Goal: Task Accomplishment & Management: Manage account settings

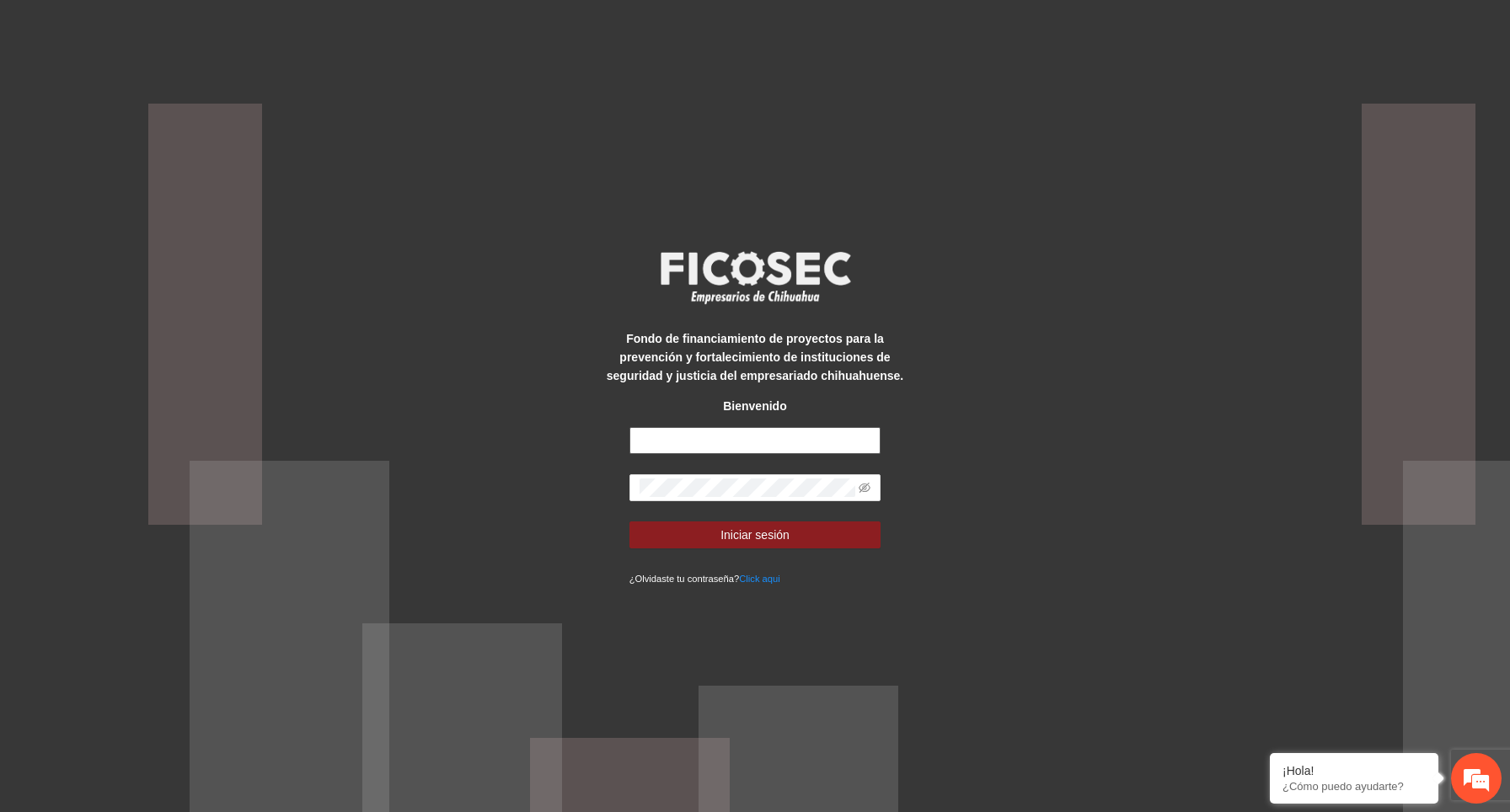
click at [754, 449] on input "text" at bounding box center [755, 440] width 252 height 27
type input "**********"
click at [723, 441] on input "**********" at bounding box center [755, 440] width 252 height 27
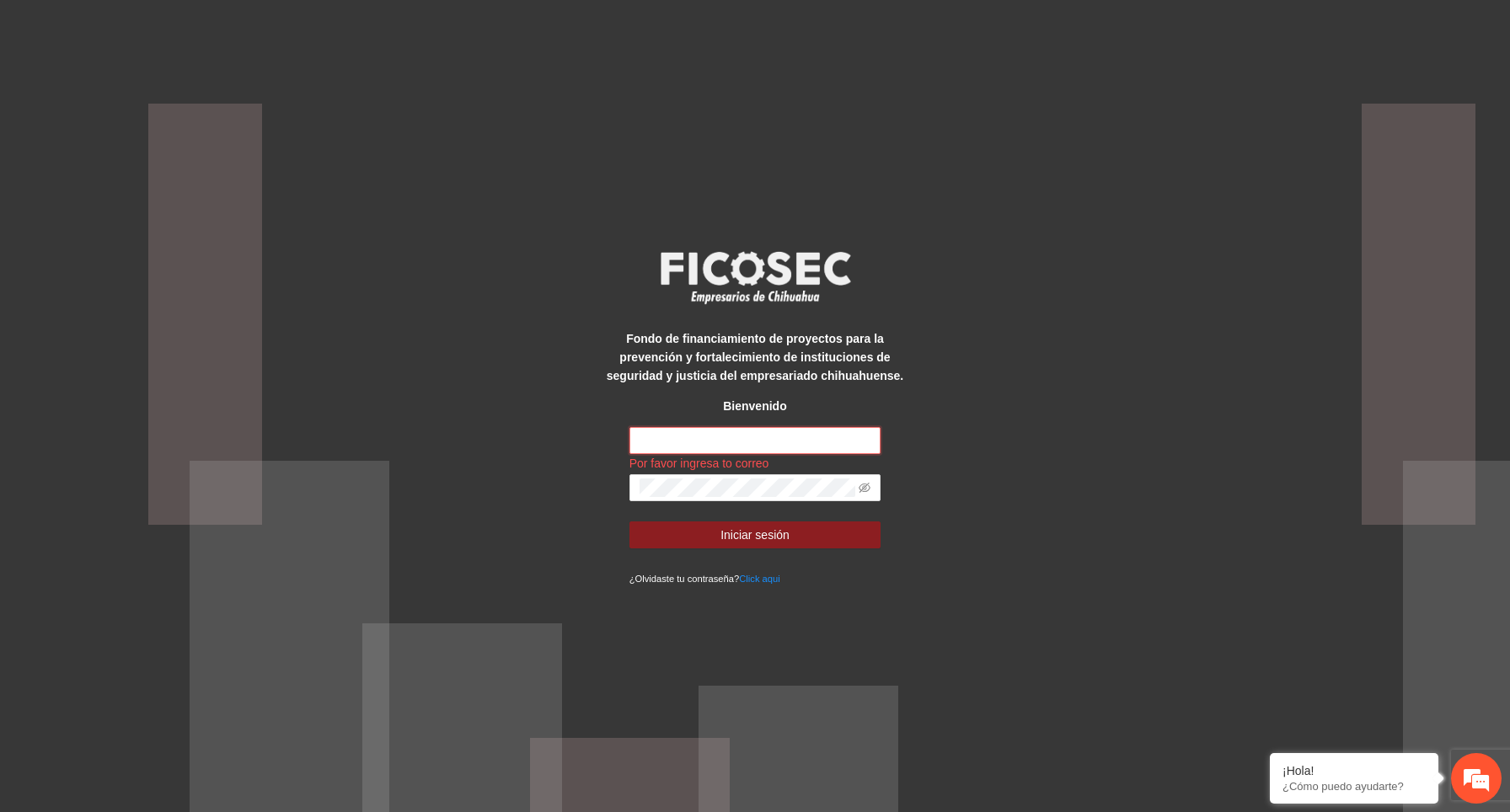
type input "**********"
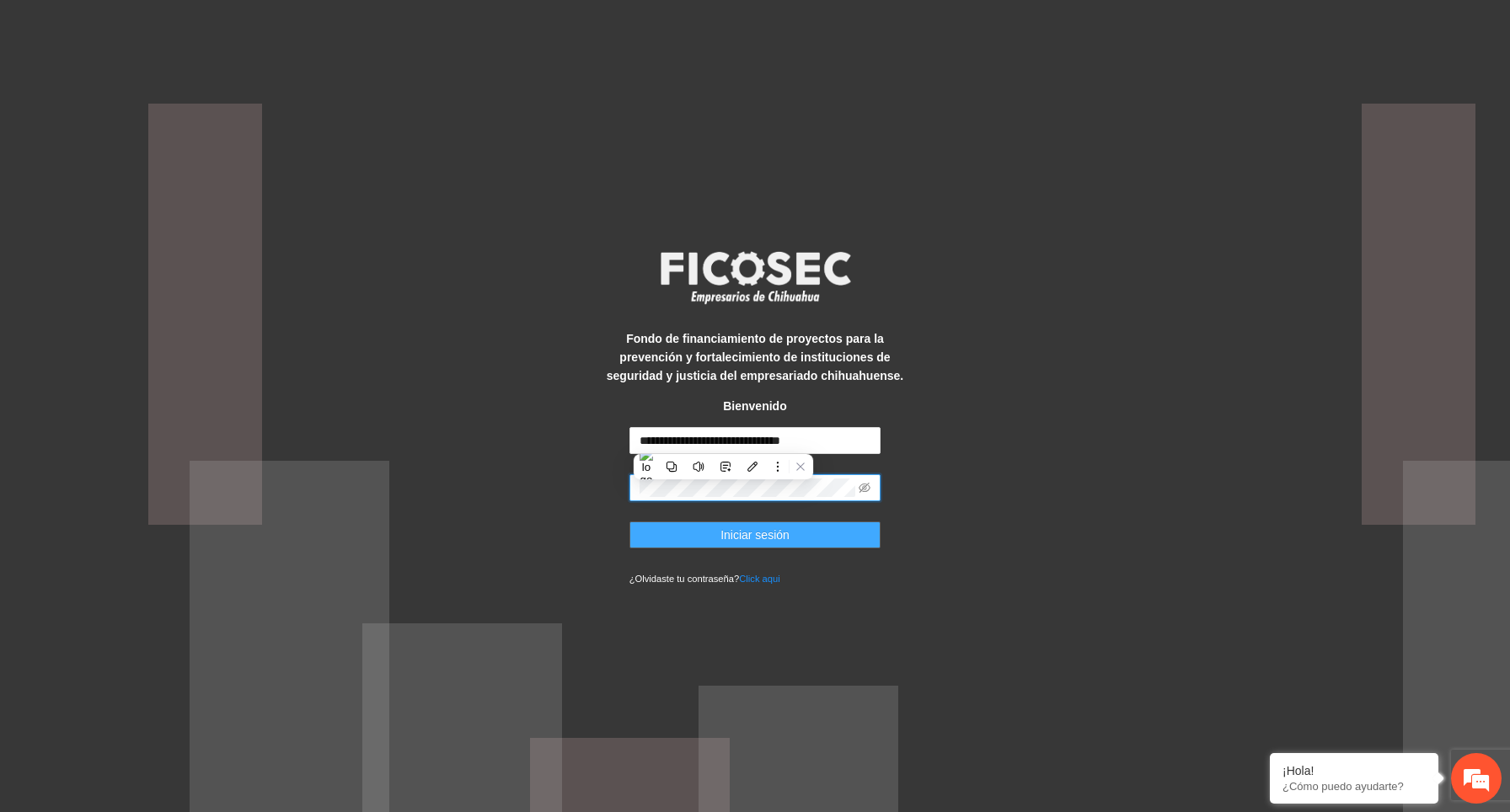
click at [798, 538] on button "Iniciar sesión" at bounding box center [755, 535] width 252 height 27
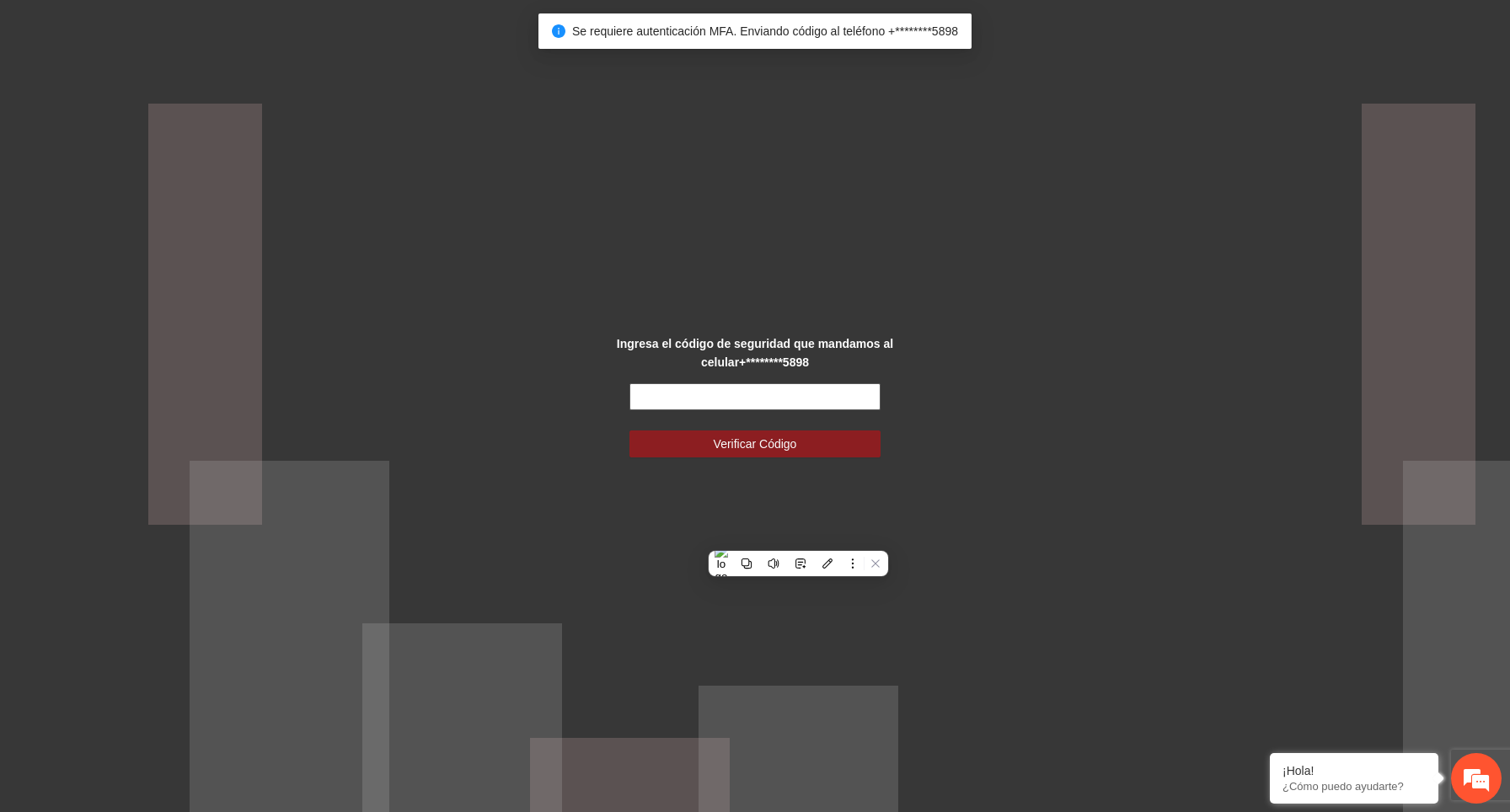
click at [808, 390] on input "text" at bounding box center [755, 397] width 252 height 27
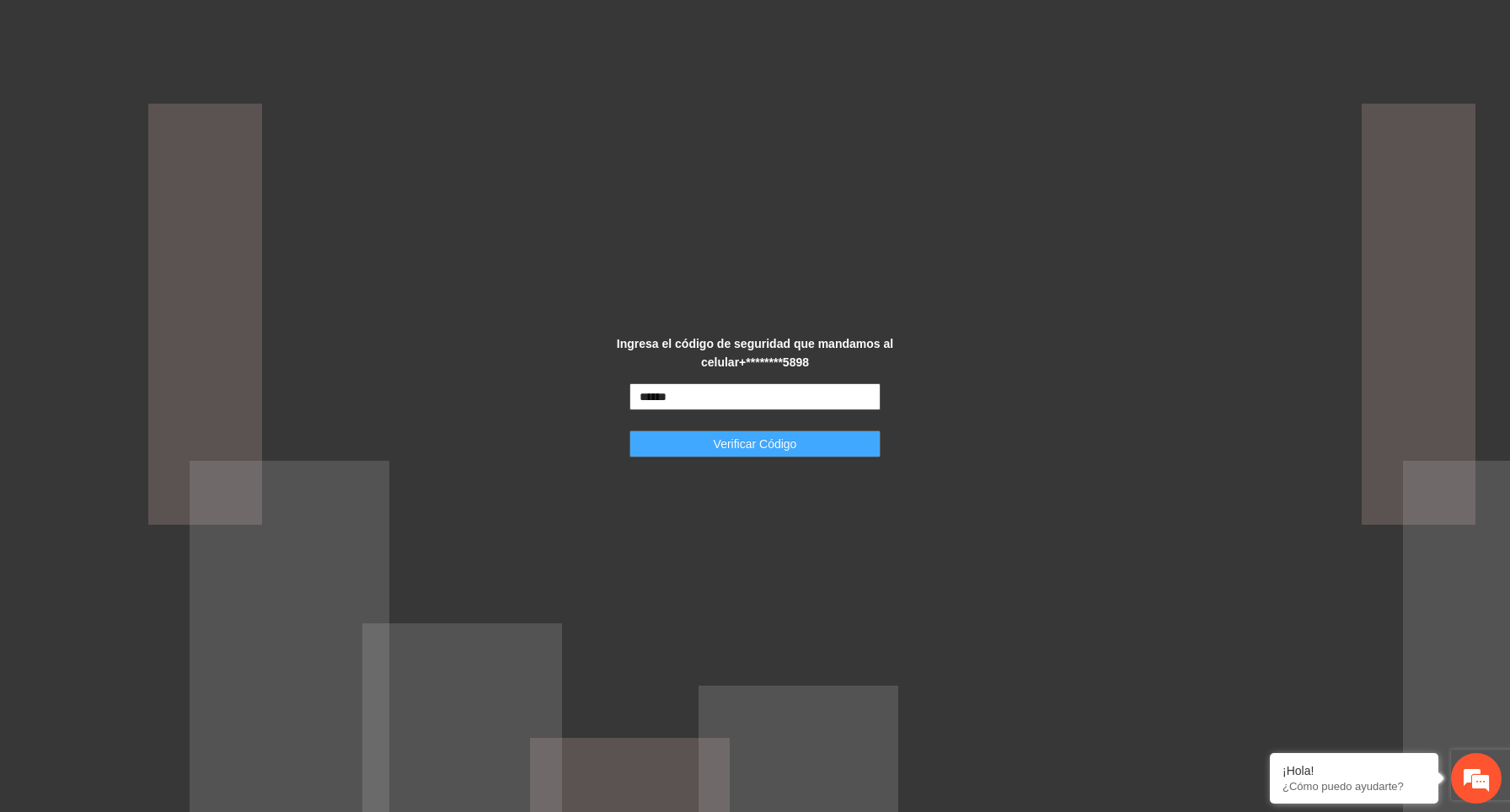
type input "******"
click at [772, 437] on span "Verificar Código" at bounding box center [755, 444] width 83 height 18
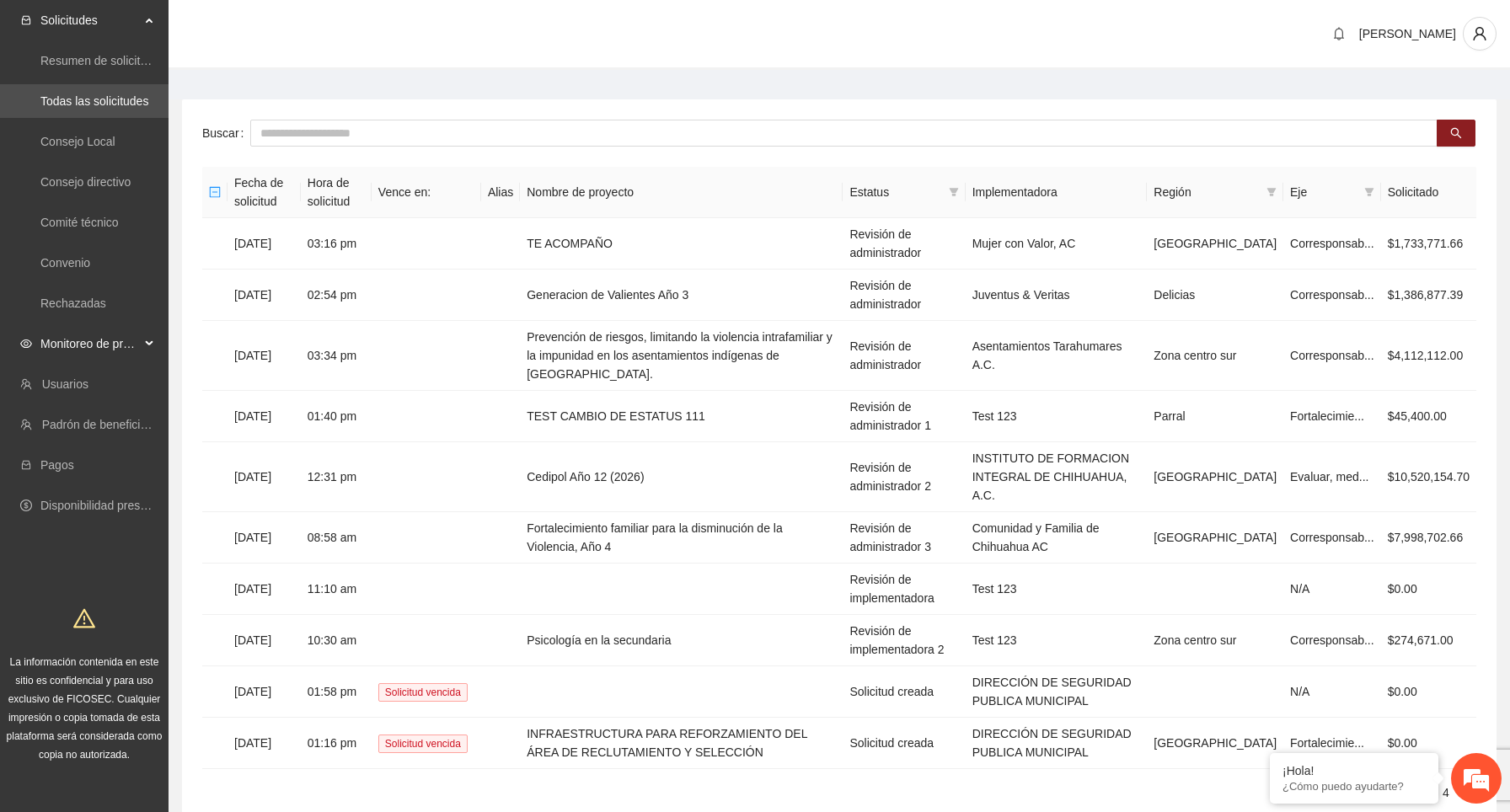
click at [136, 343] on span "Monitoreo de proyectos" at bounding box center [91, 343] width 100 height 34
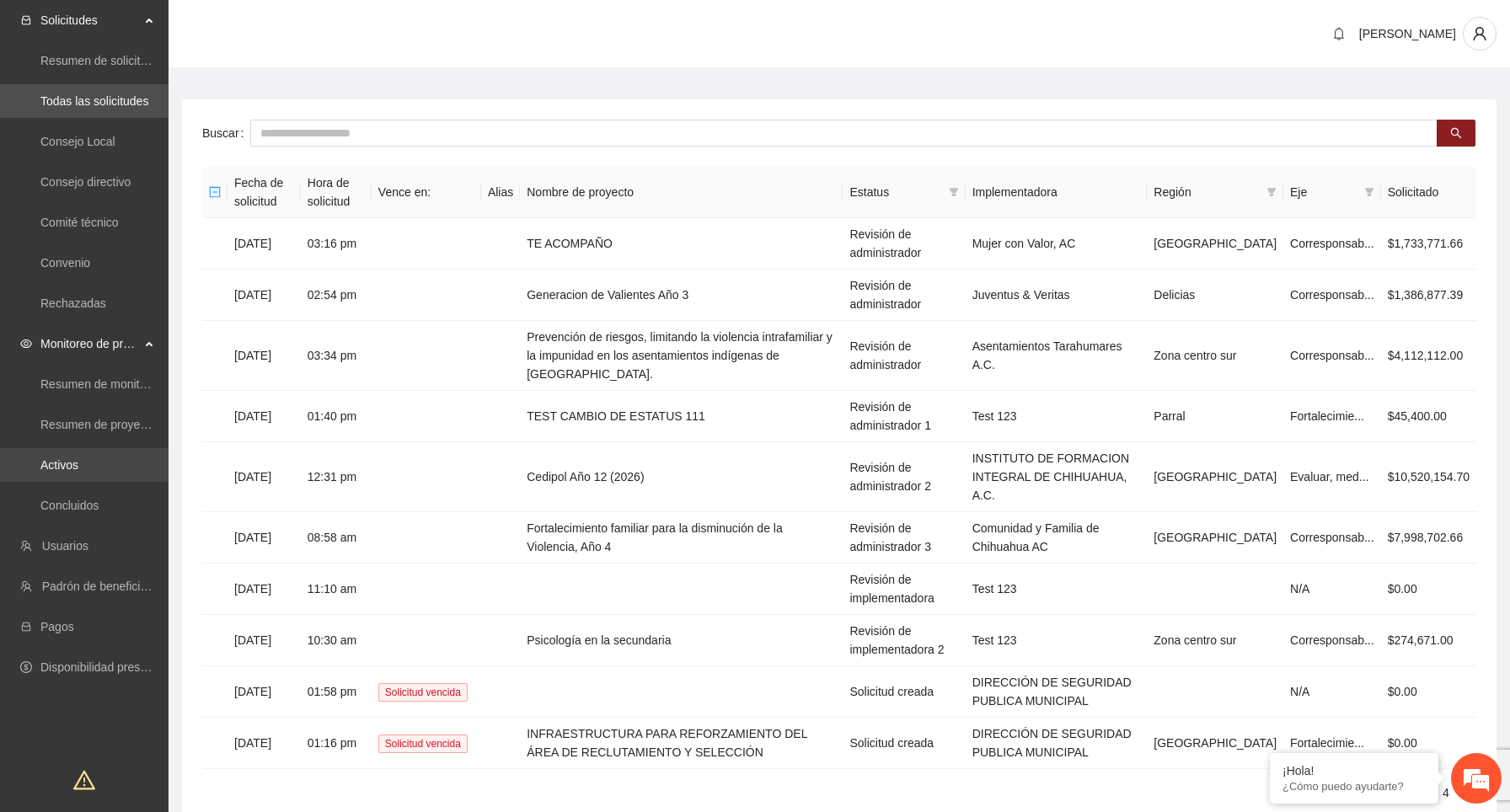
click at [78, 459] on link "Activos" at bounding box center [60, 465] width 38 height 14
click at [78, 472] on link "Activos" at bounding box center [60, 465] width 38 height 14
click at [78, 461] on link "Activos" at bounding box center [60, 465] width 38 height 14
click at [486, 134] on input "text" at bounding box center [844, 133] width 1187 height 27
type input "**"
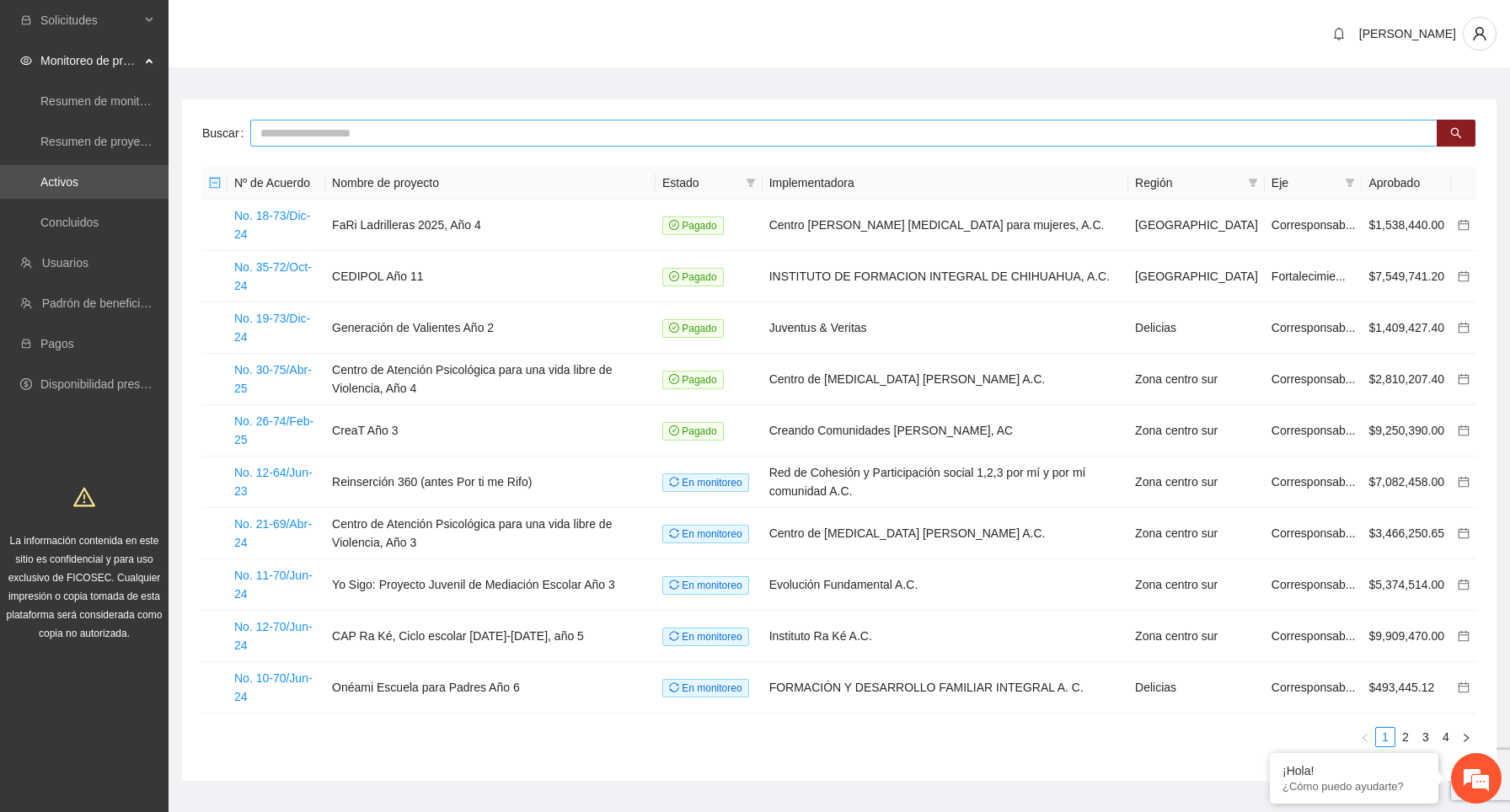
click at [307, 134] on input "text" at bounding box center [844, 133] width 1187 height 27
type input "****"
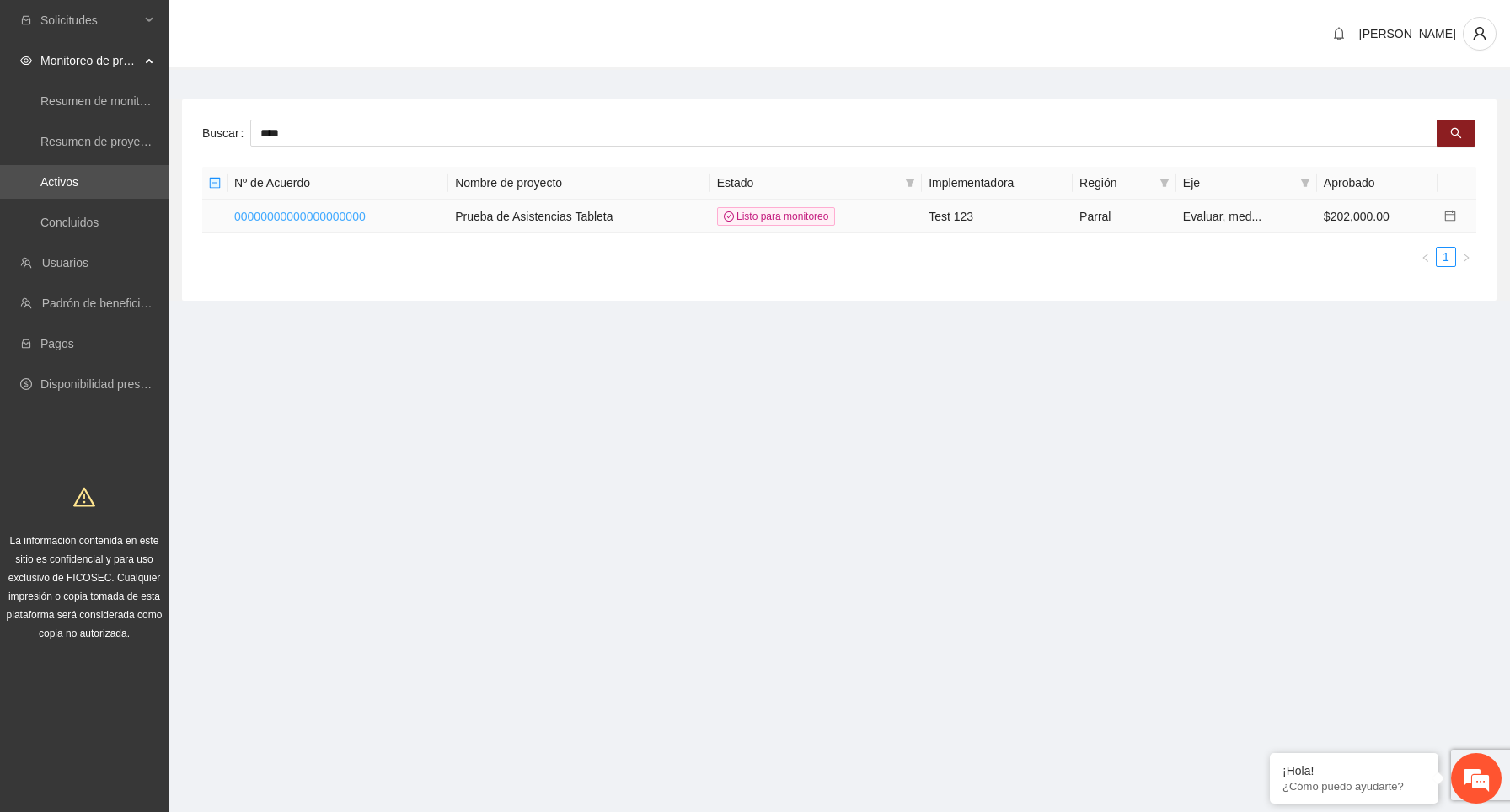
click at [308, 216] on link "00000000000000000000" at bounding box center [299, 216] width 131 height 14
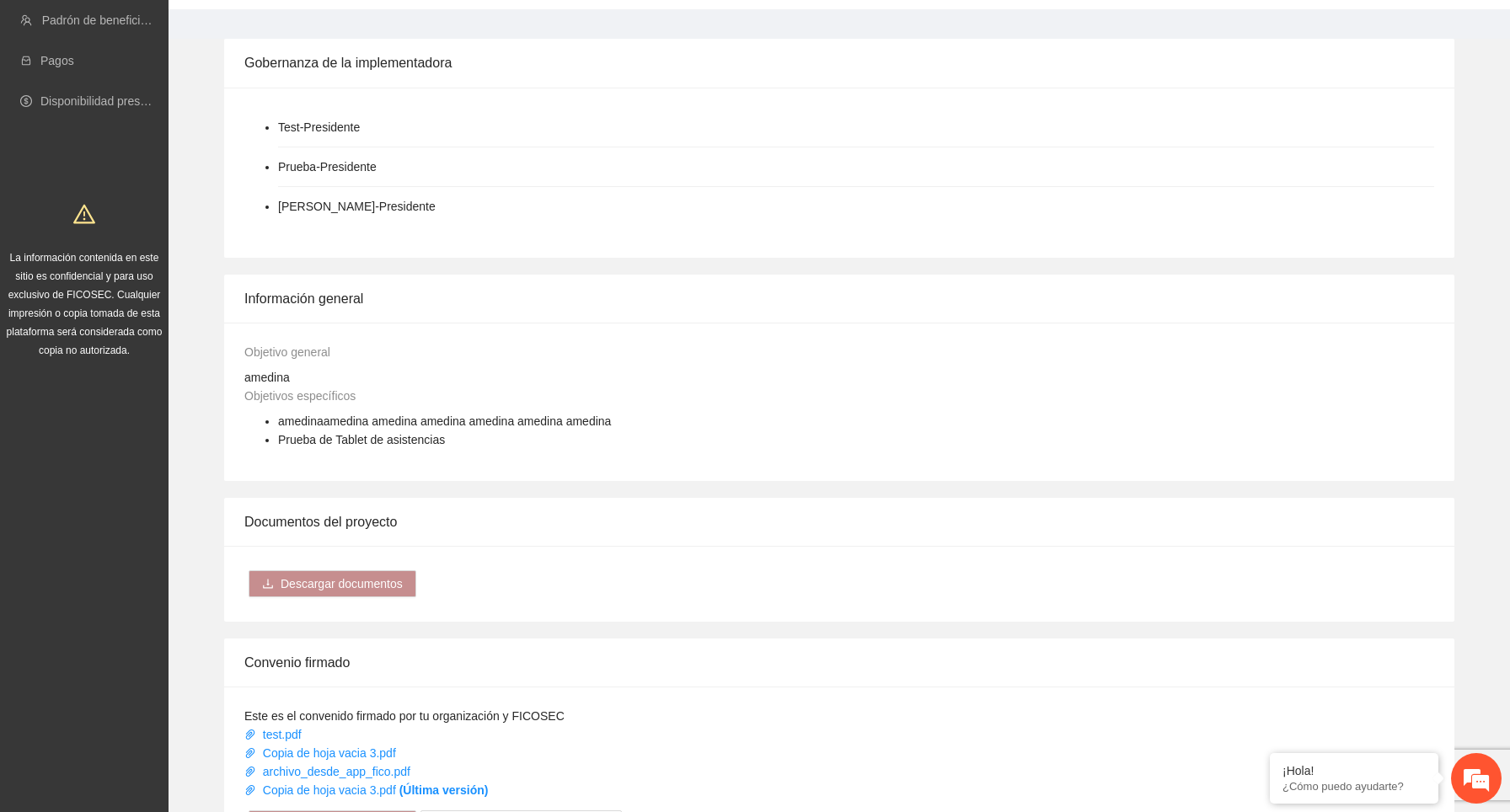
scroll to position [1215, 0]
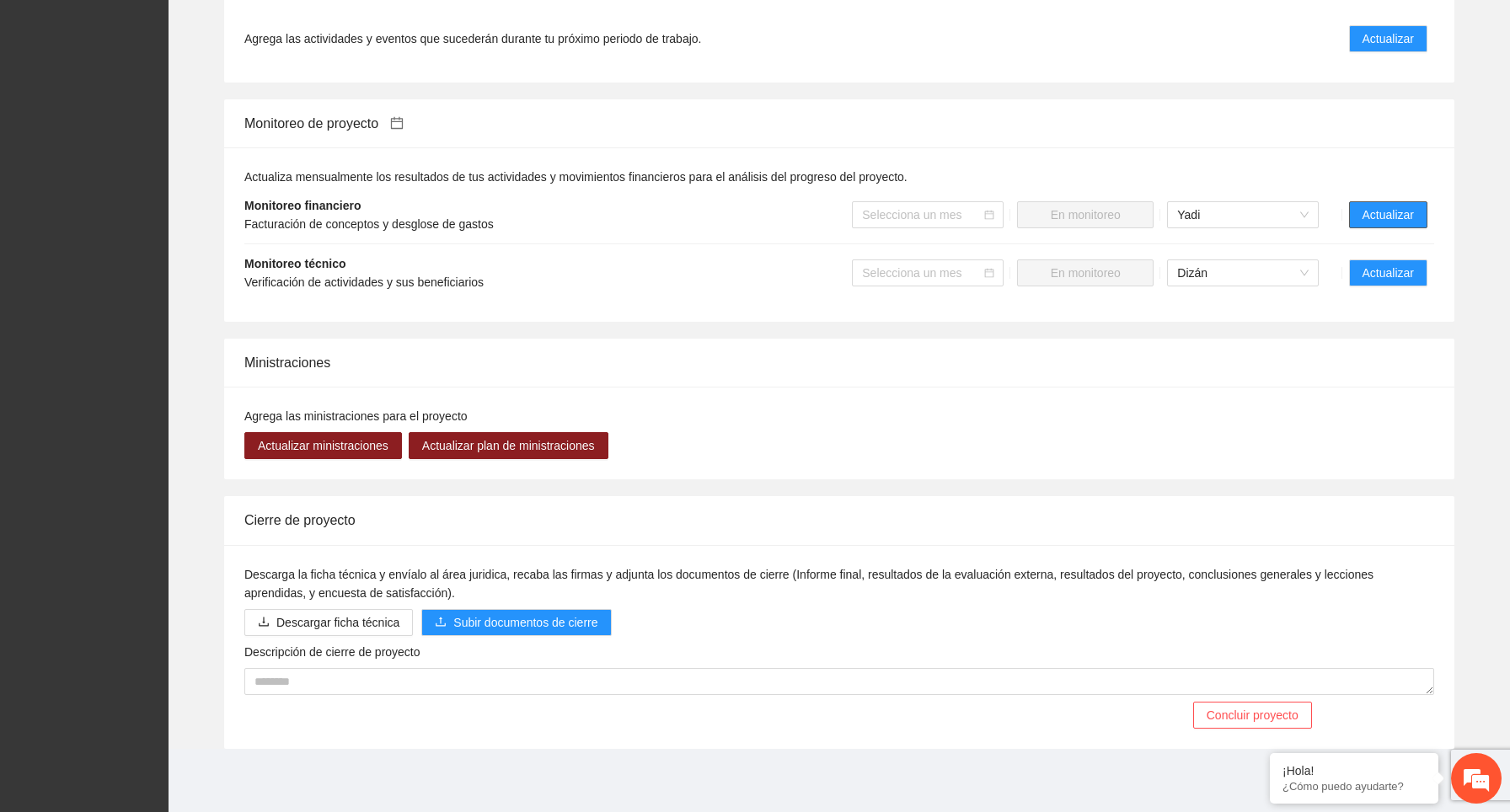
click at [1395, 204] on button "Actualizar" at bounding box center [1388, 215] width 78 height 27
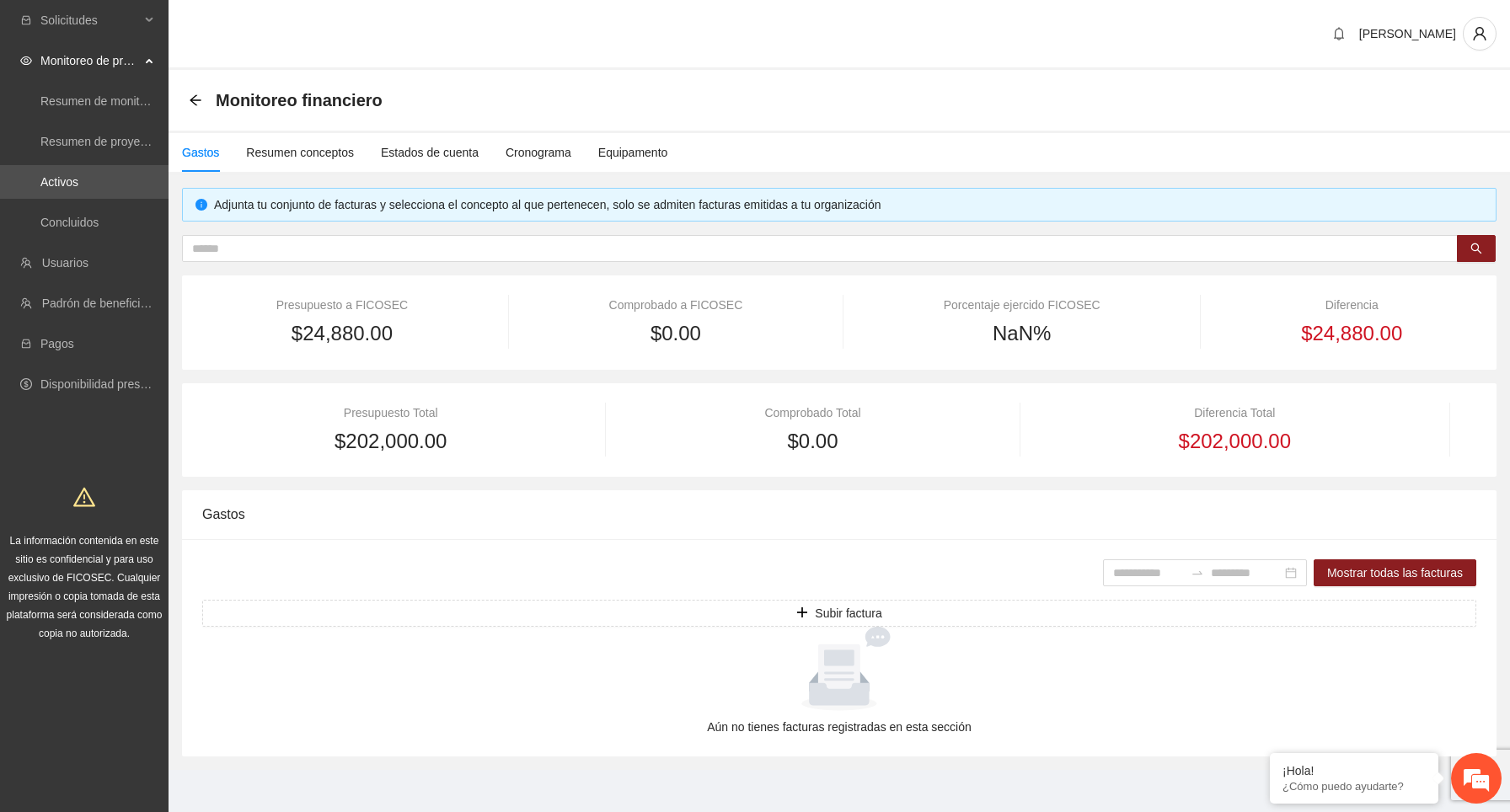
scroll to position [5, 0]
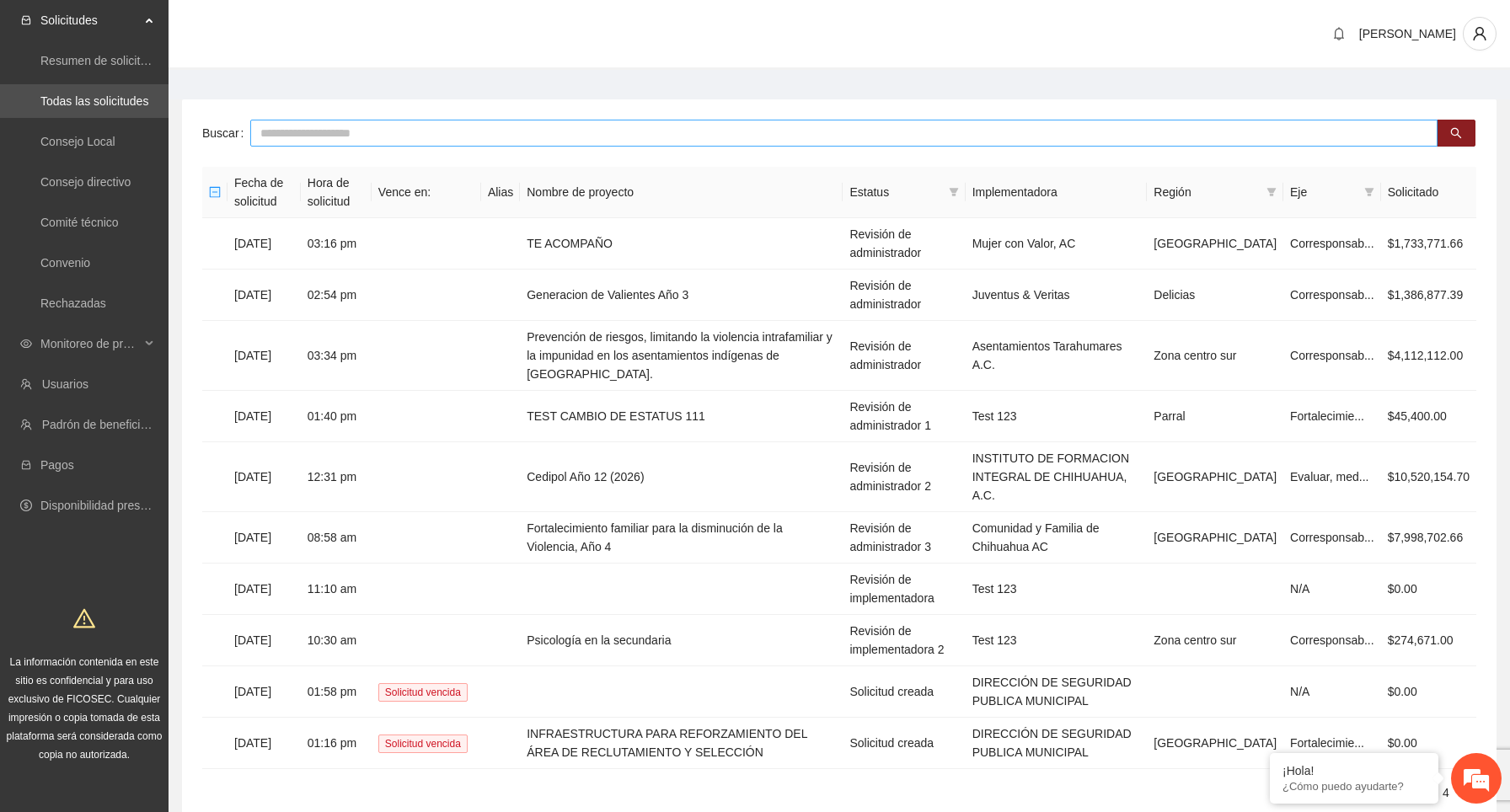
click at [597, 128] on input "text" at bounding box center [844, 133] width 1187 height 27
type input "*****"
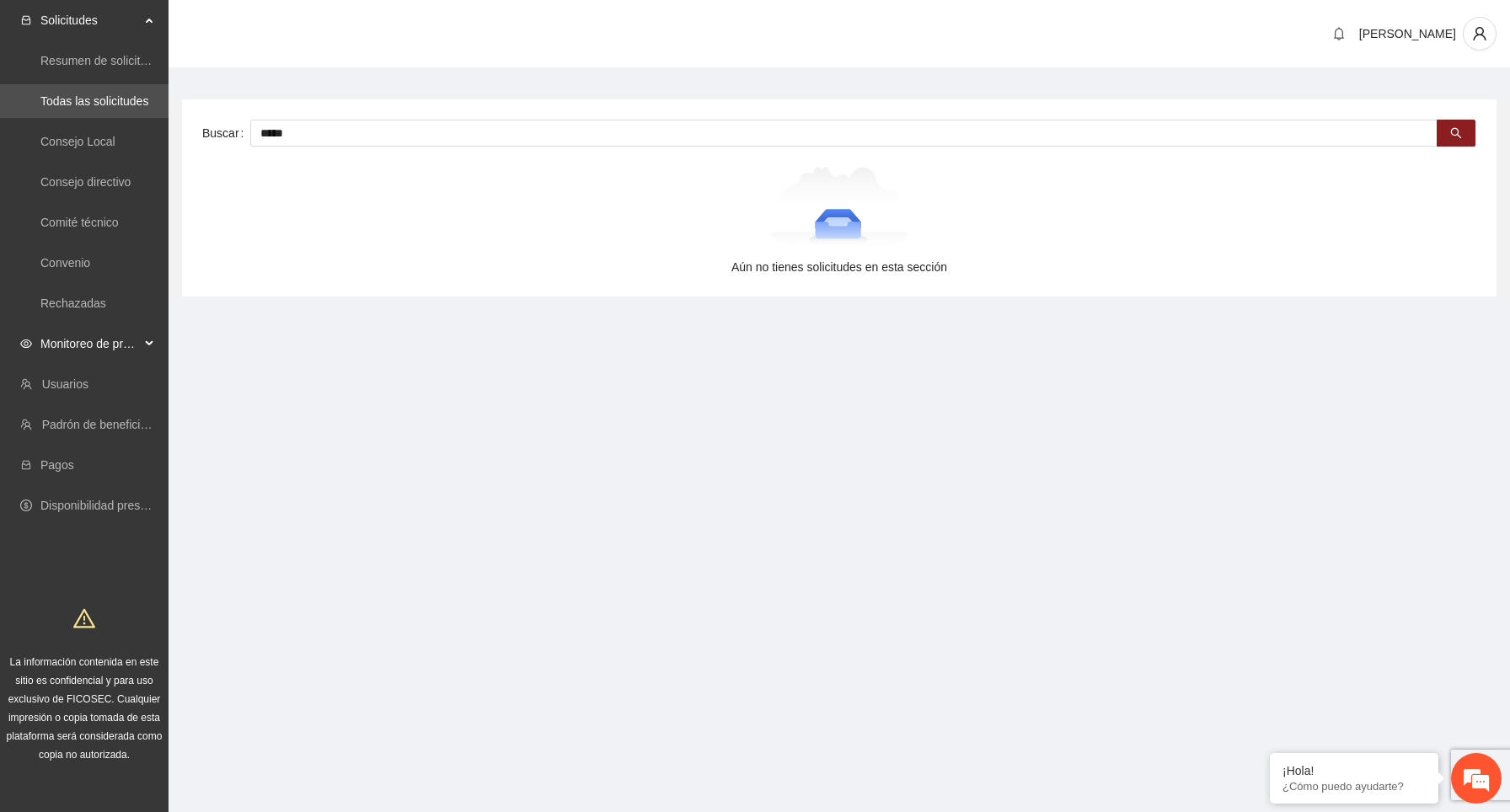
click at [111, 339] on span "Monitoreo de proyectos" at bounding box center [91, 343] width 100 height 34
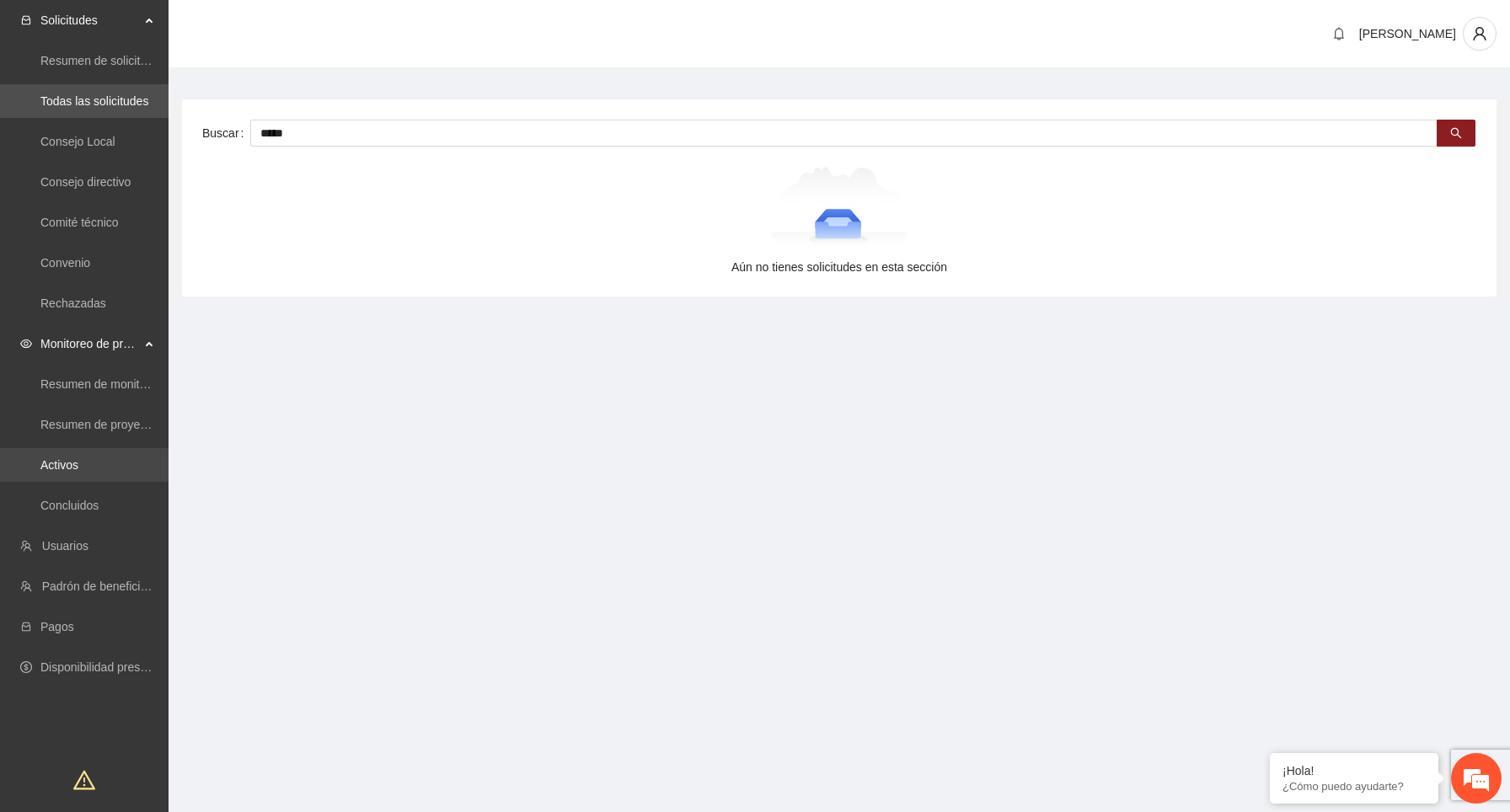
click at [78, 466] on link "Activos" at bounding box center [60, 465] width 38 height 14
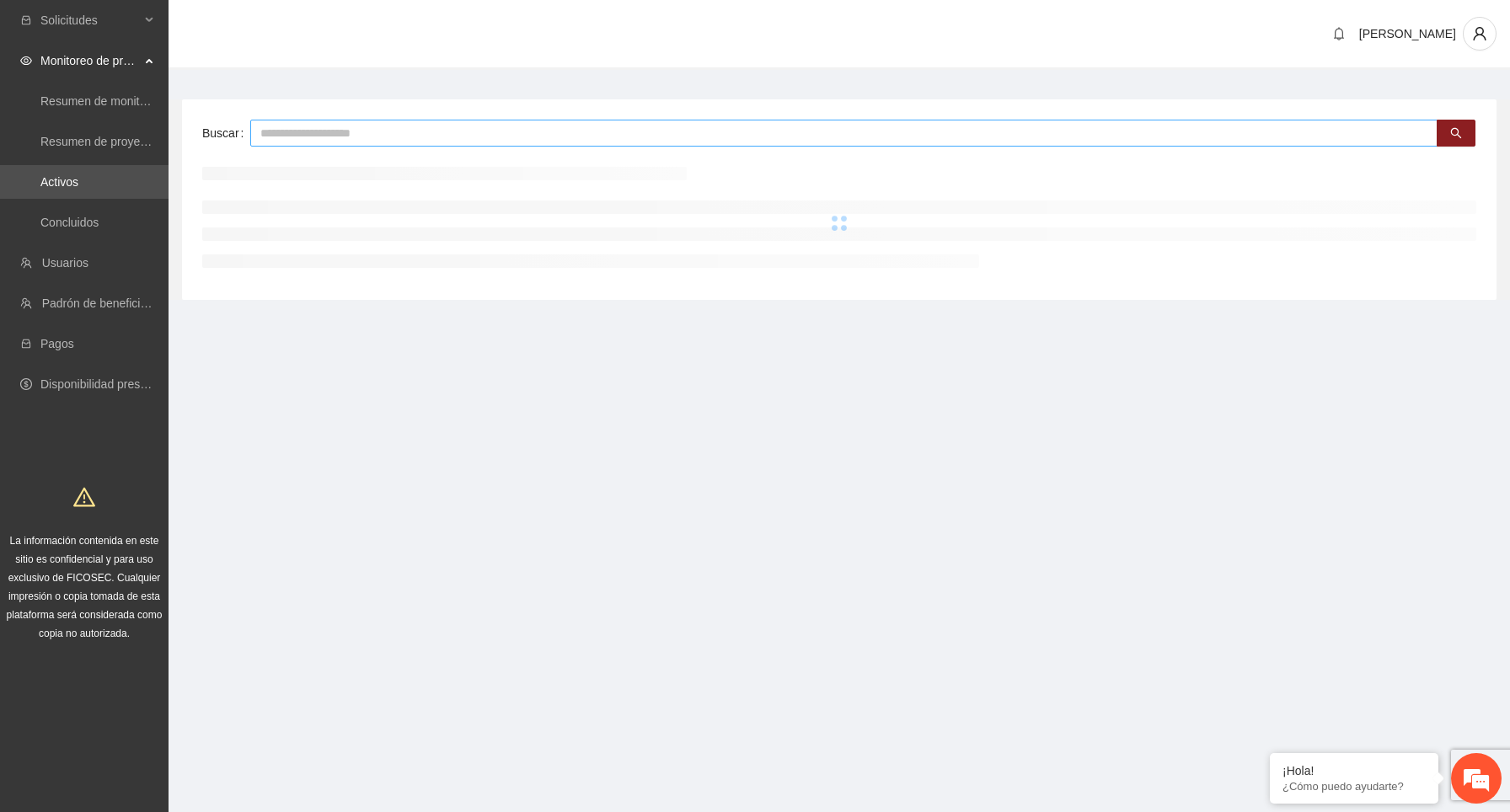
click at [366, 133] on input "text" at bounding box center [844, 133] width 1187 height 27
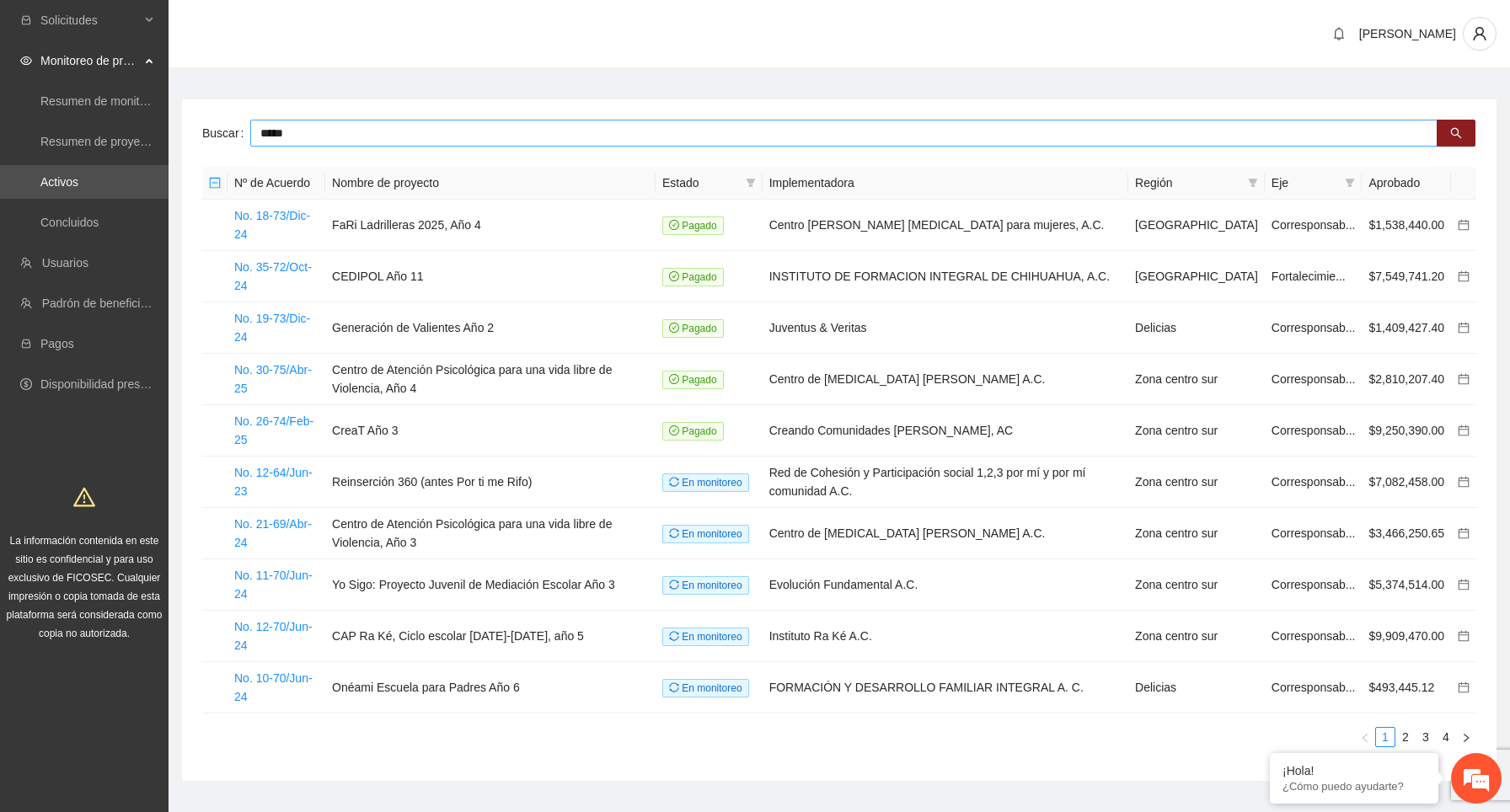
type input "*****"
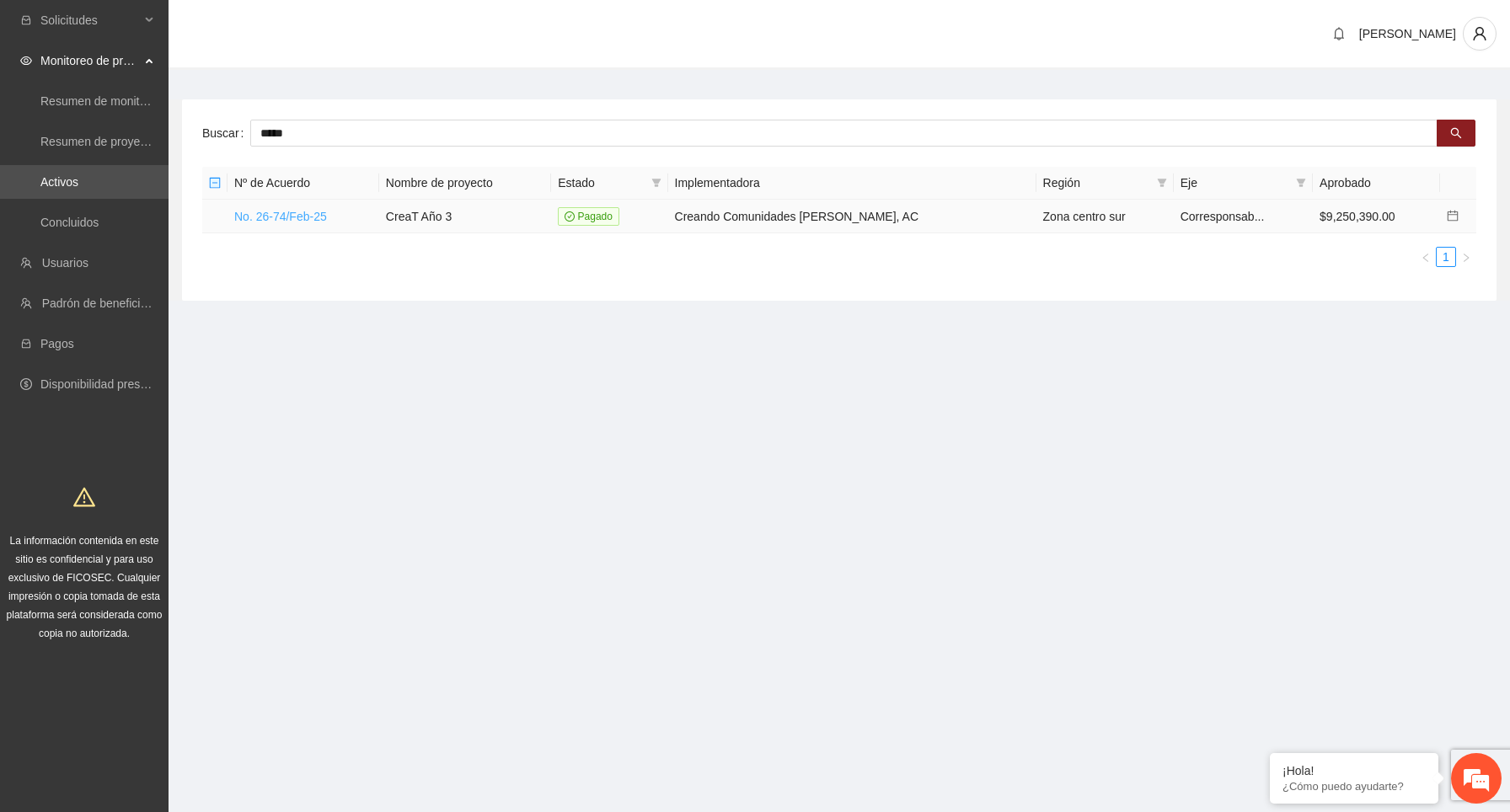
click at [295, 213] on link "No. 26-74/Feb-25" at bounding box center [280, 216] width 92 height 14
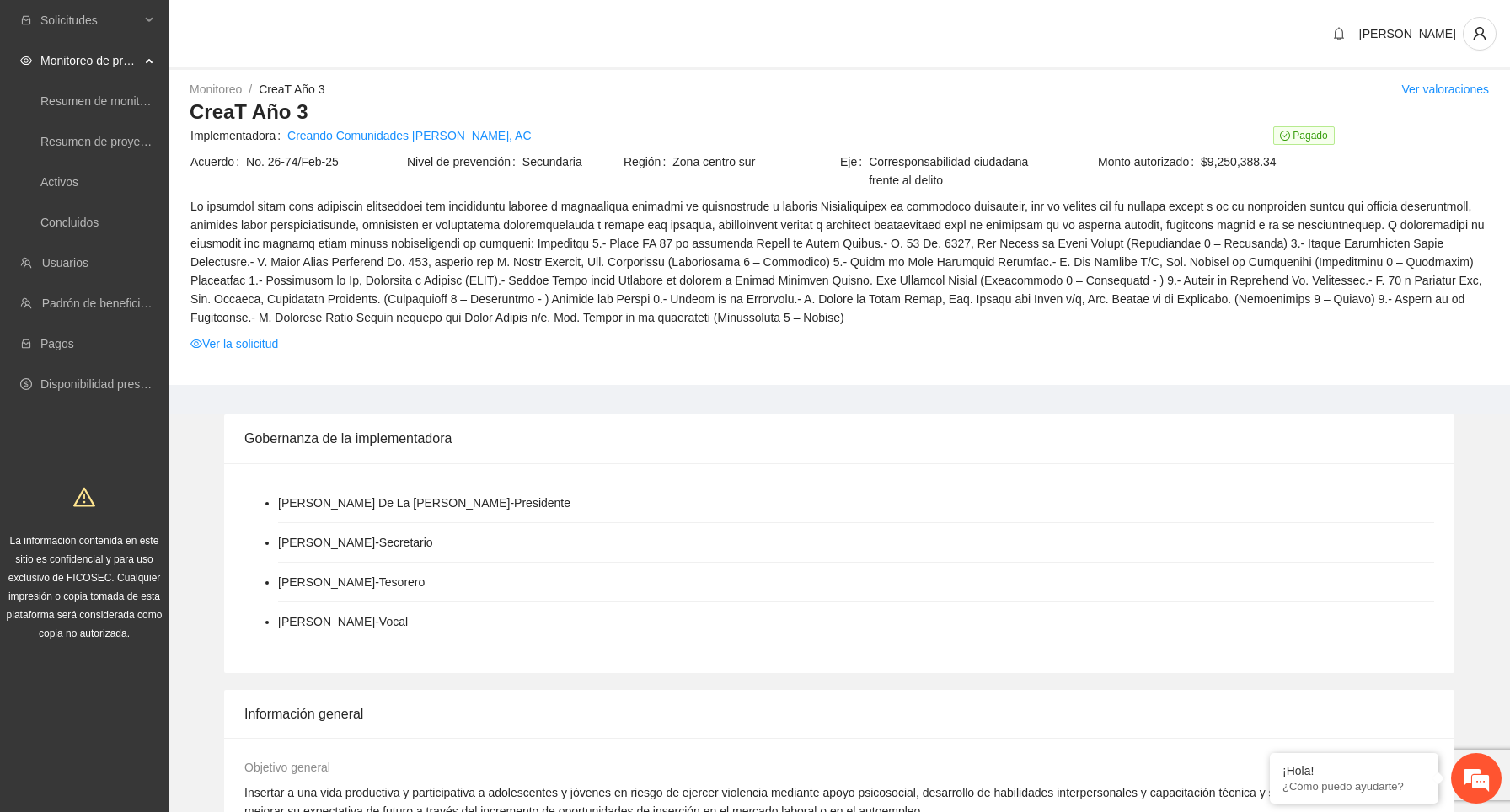
scroll to position [1020, 0]
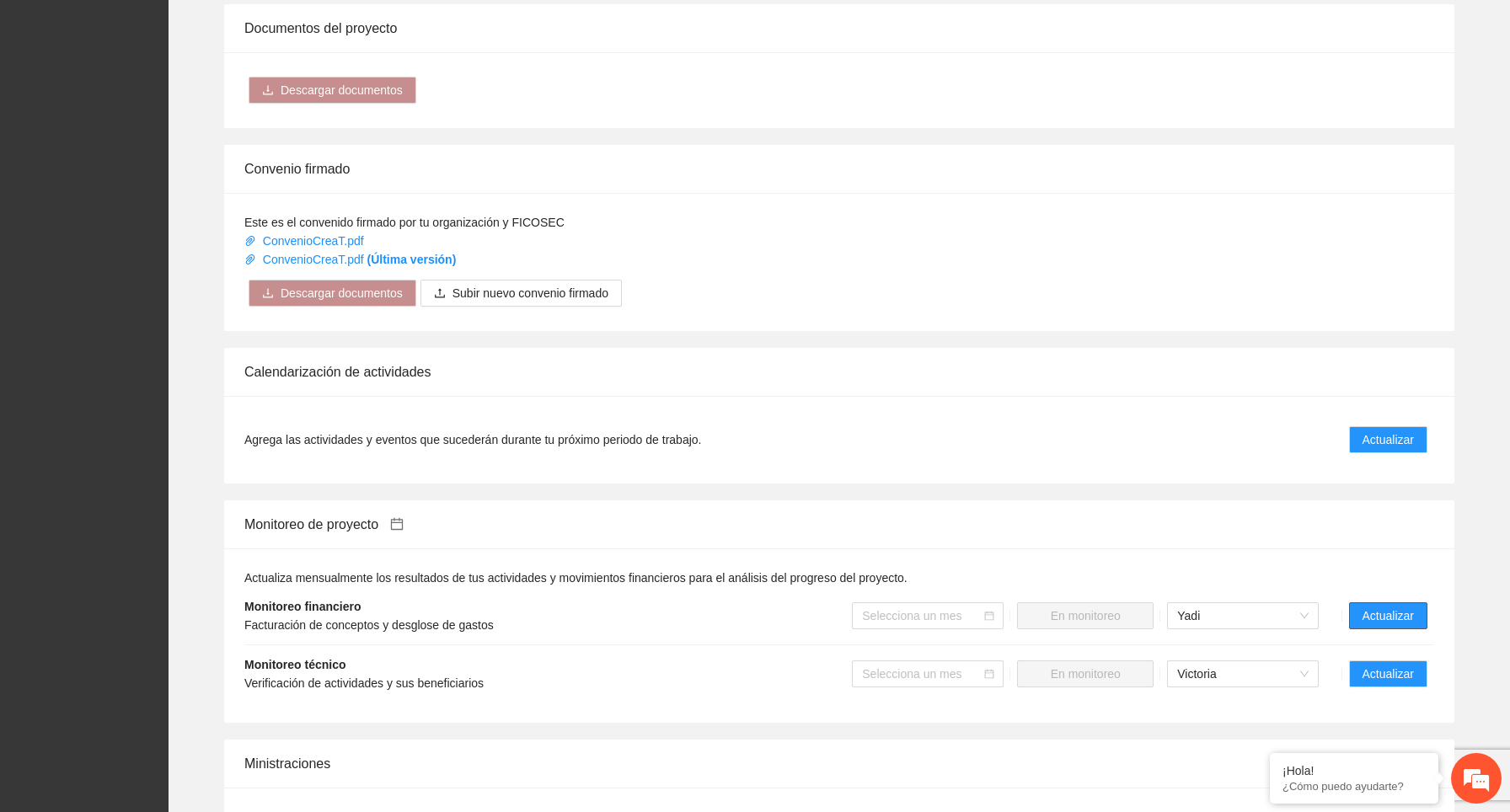
click at [1395, 617] on span "Actualizar" at bounding box center [1388, 615] width 52 height 18
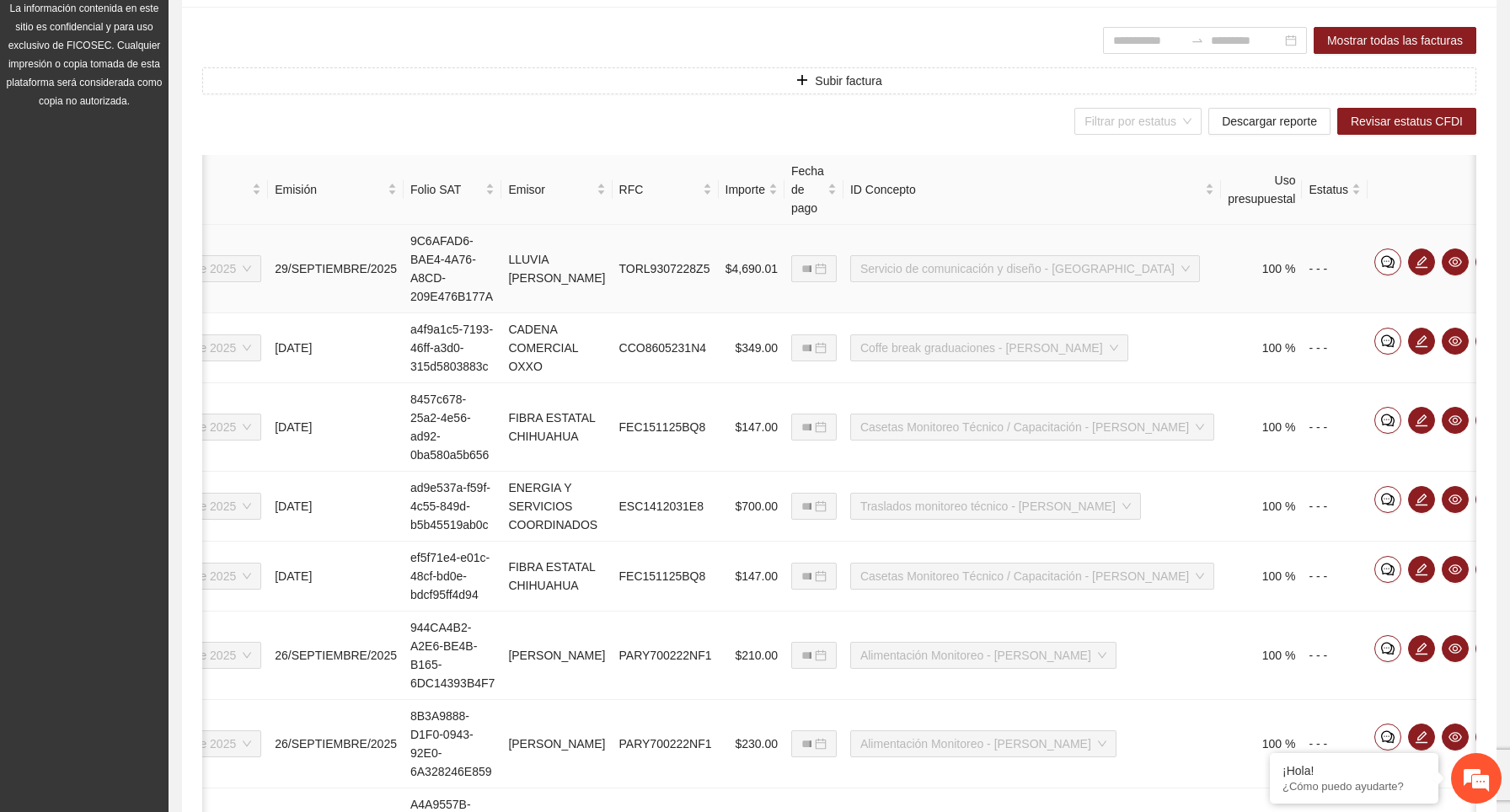
scroll to position [0, 131]
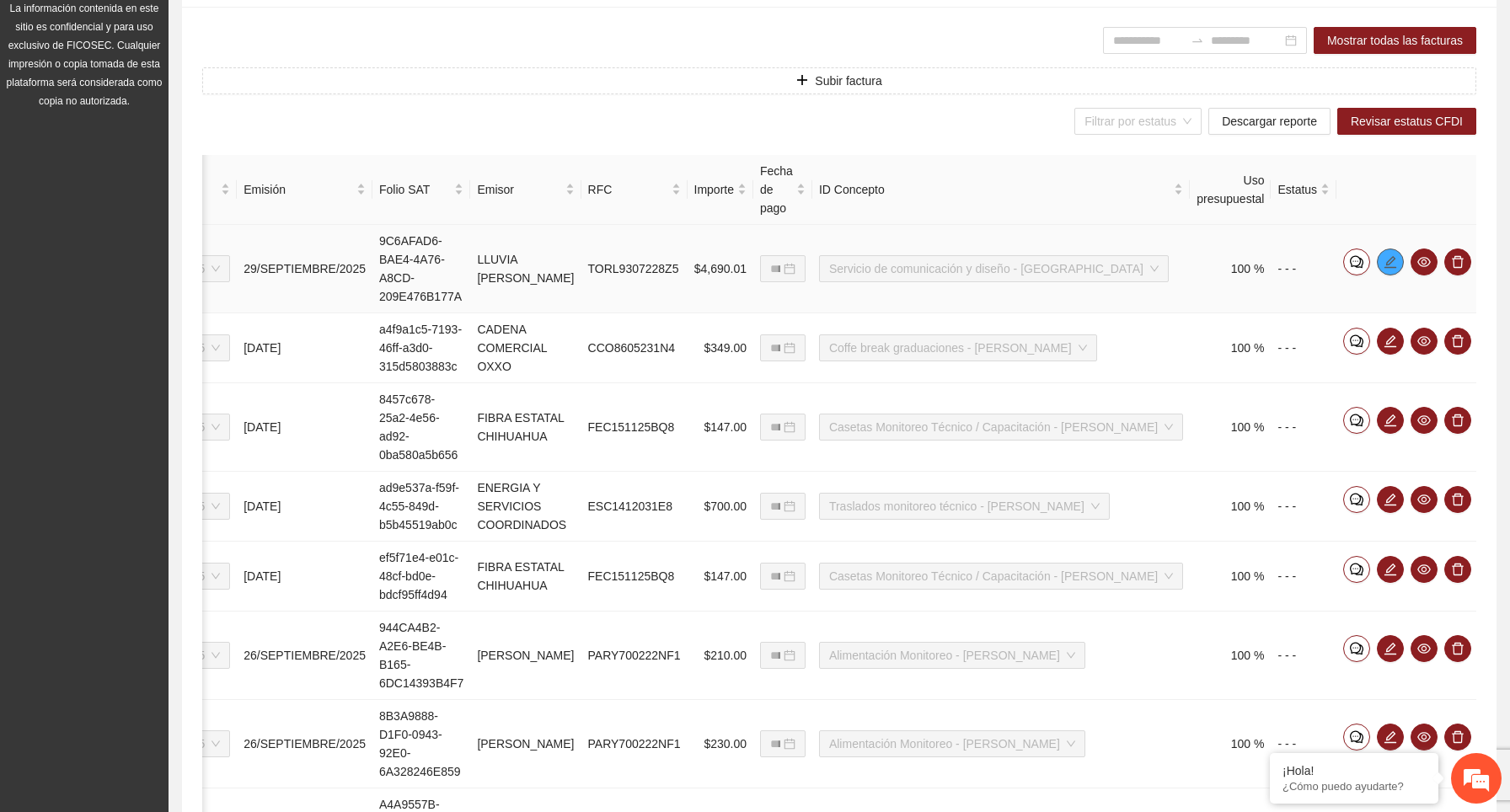
click at [1385, 261] on icon "edit" at bounding box center [1389, 261] width 12 height 12
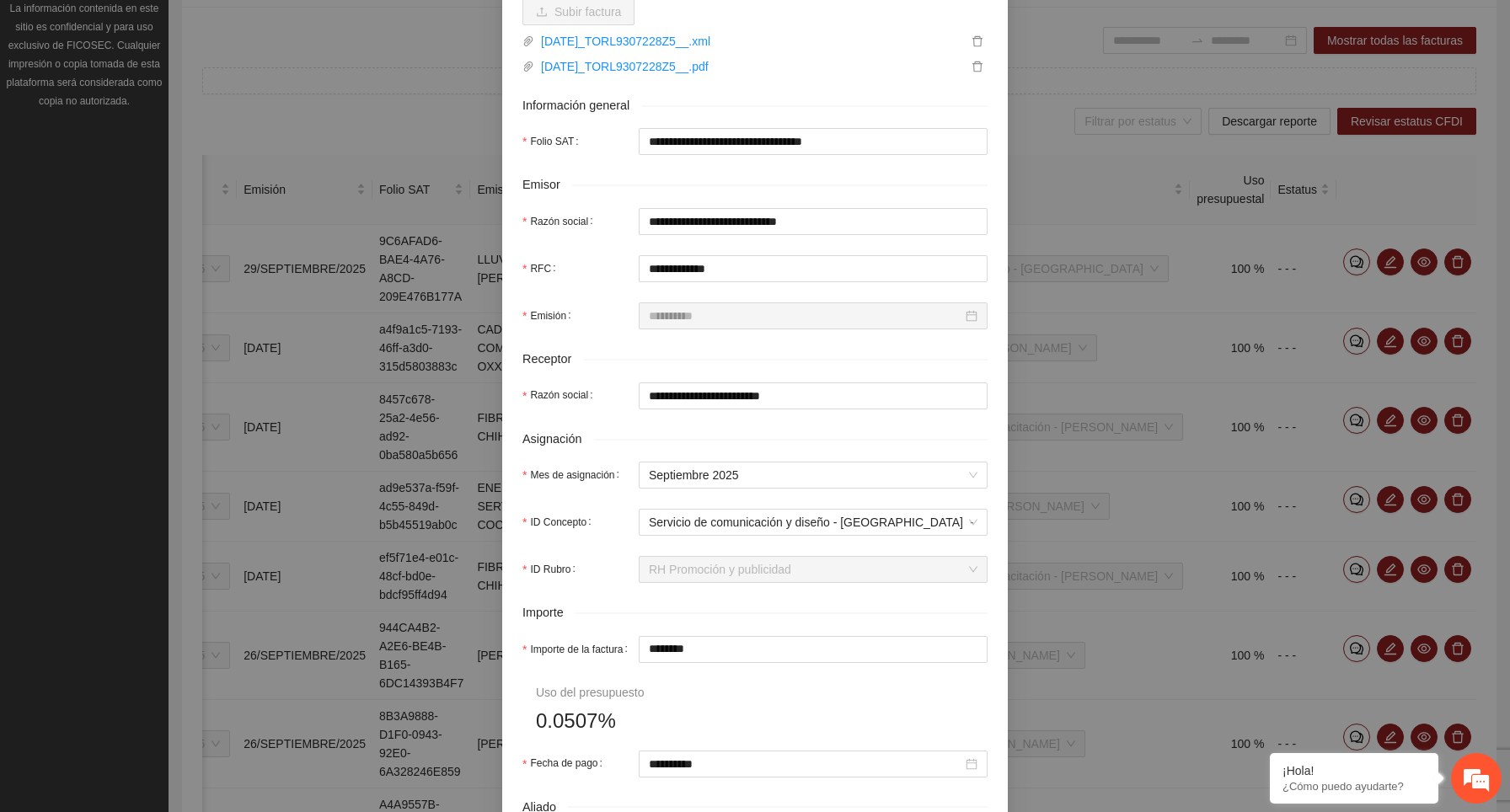
scroll to position [249, 0]
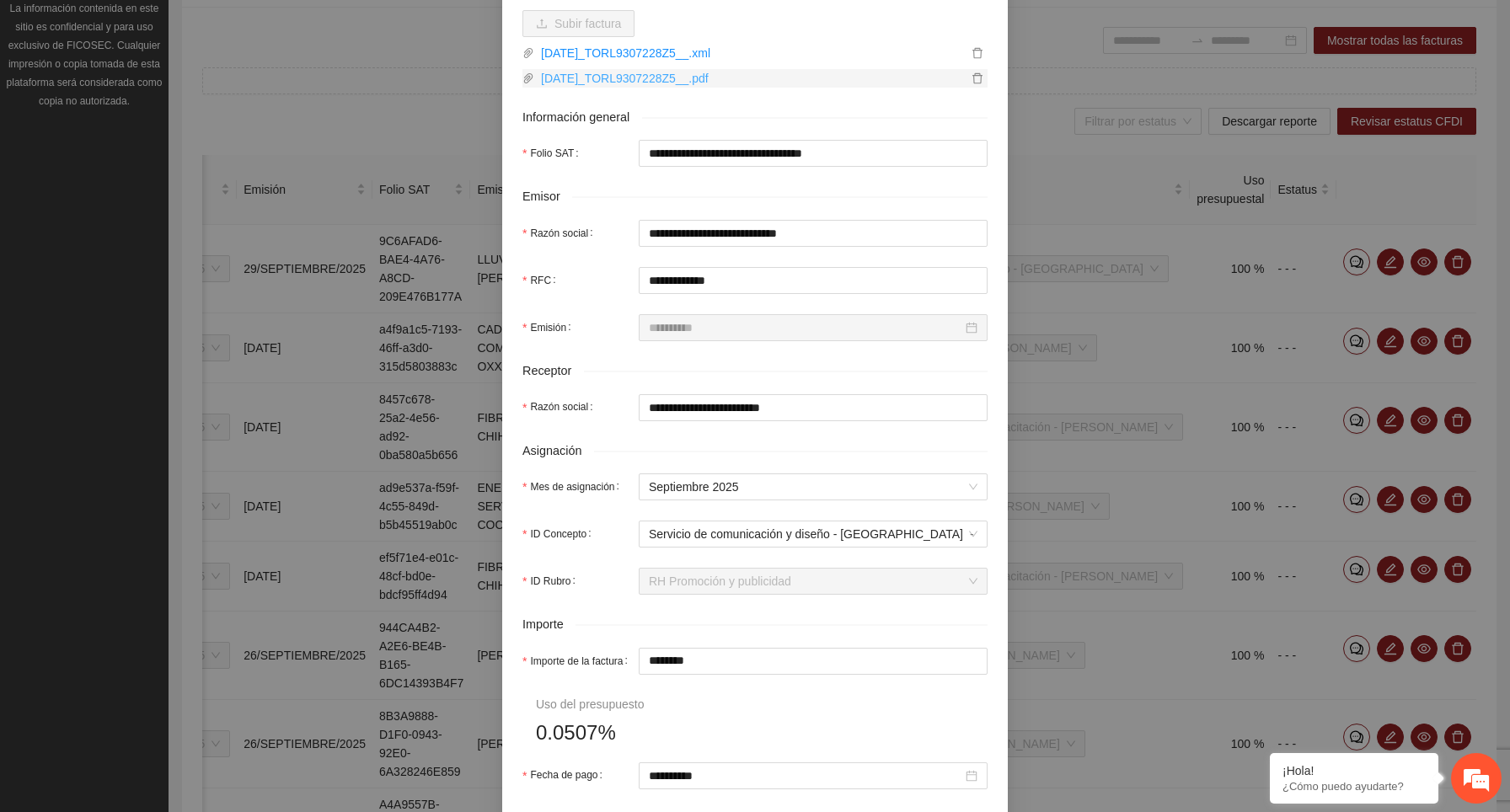
click at [689, 88] on link "2025-09-29_TORL9307228Z5__.pdf" at bounding box center [750, 78] width 433 height 18
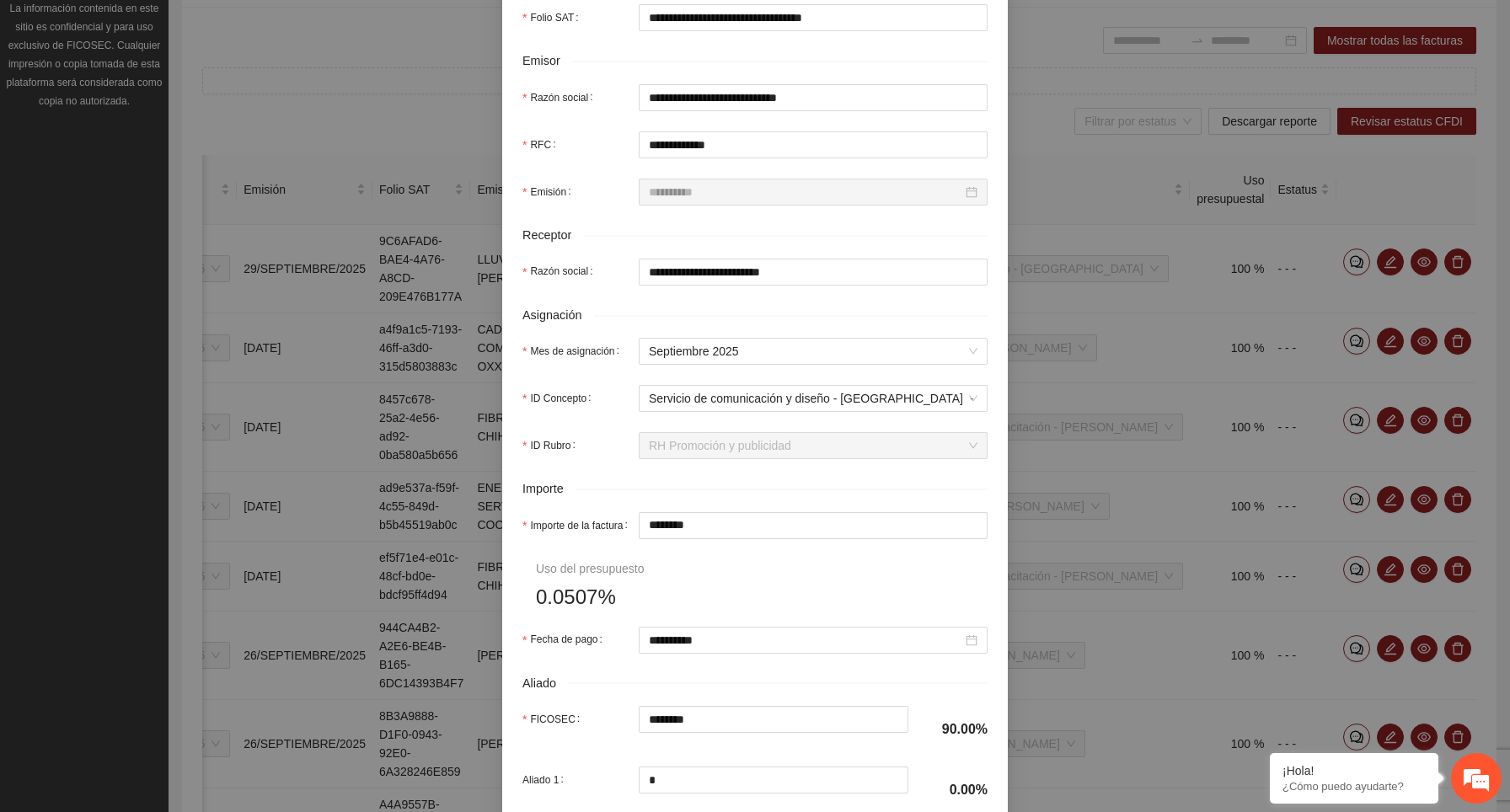
scroll to position [456, 0]
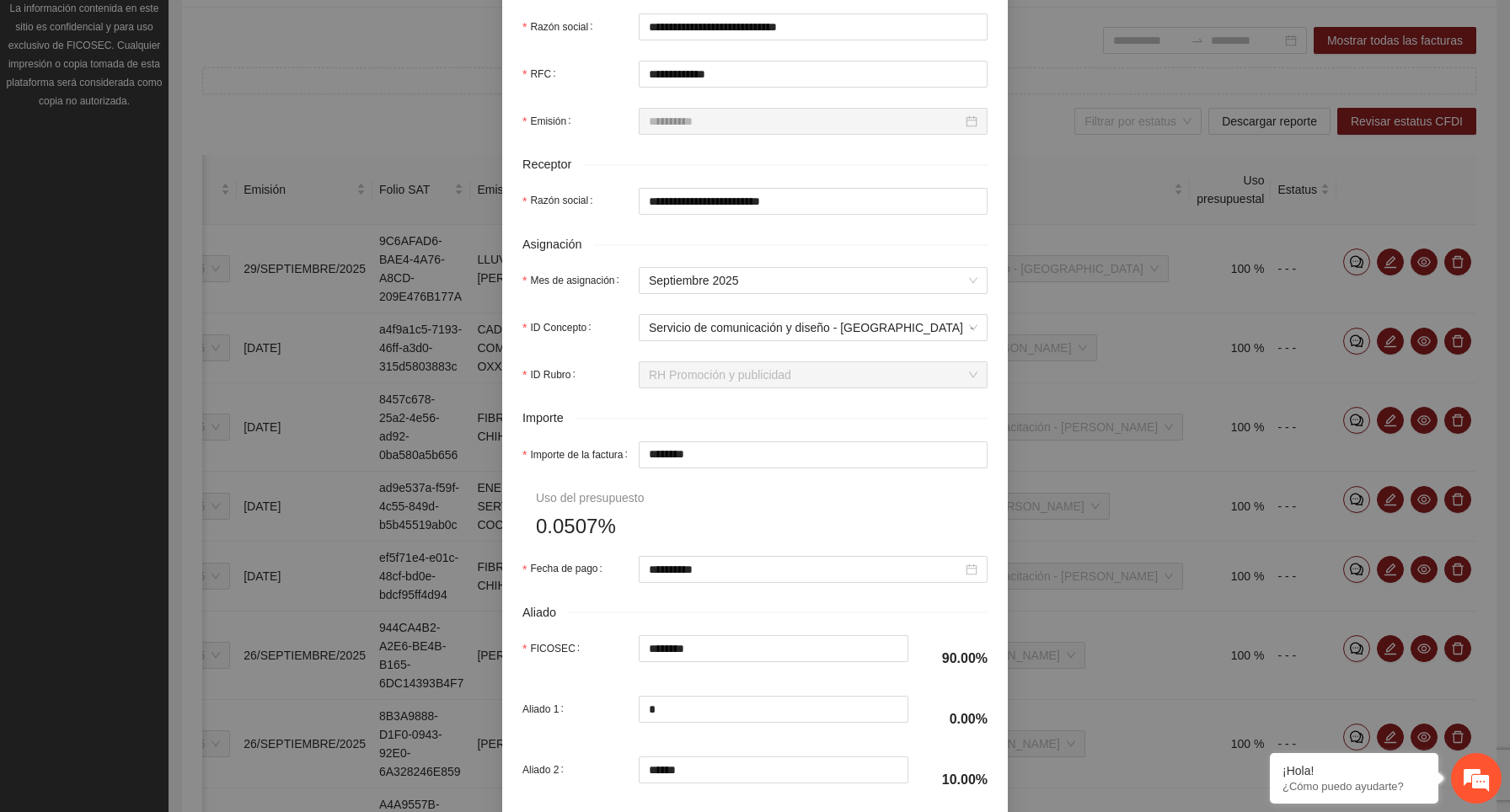
click at [1147, 299] on div "**********" at bounding box center [755, 406] width 1510 height 812
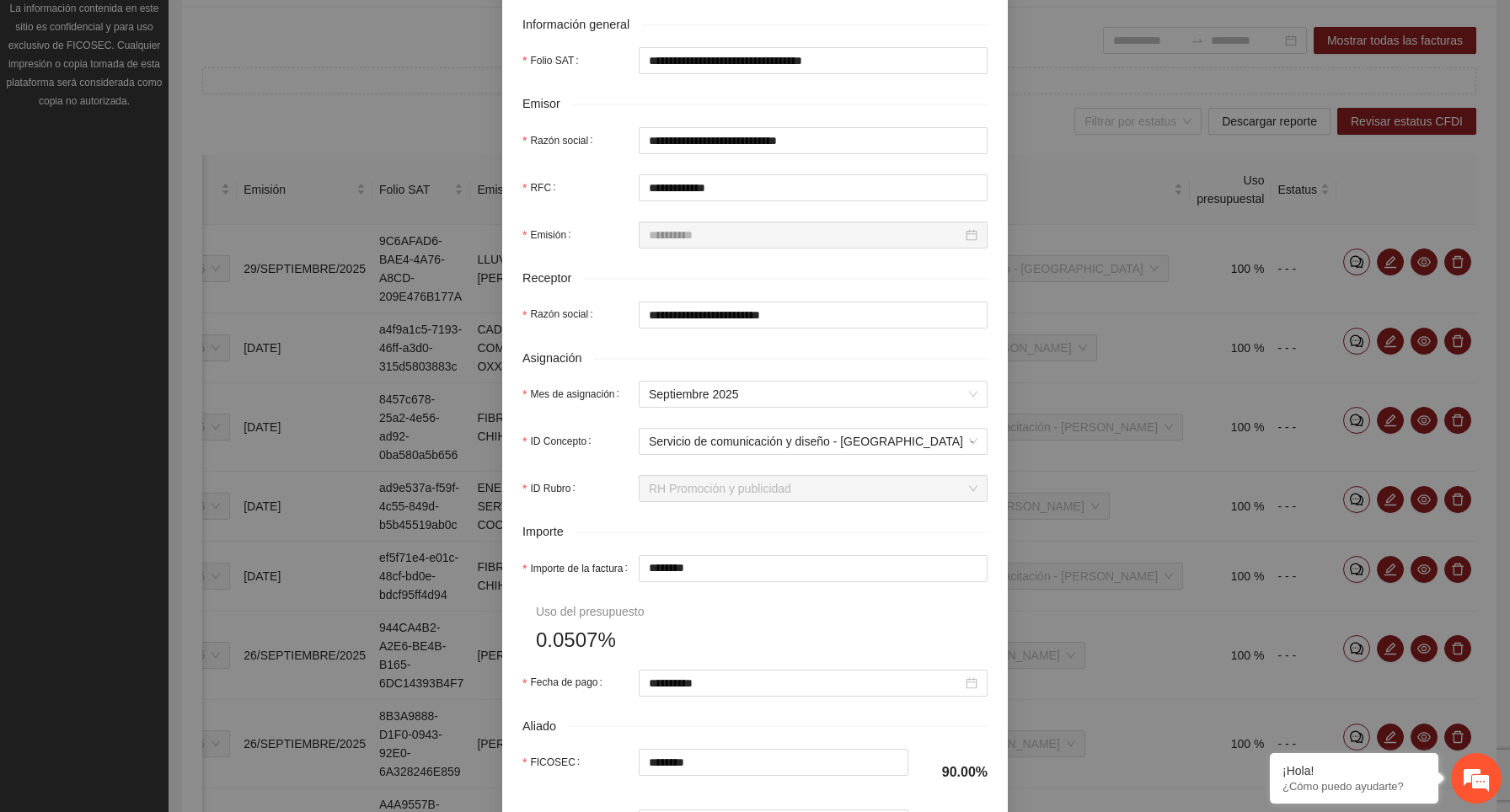
scroll to position [30, 0]
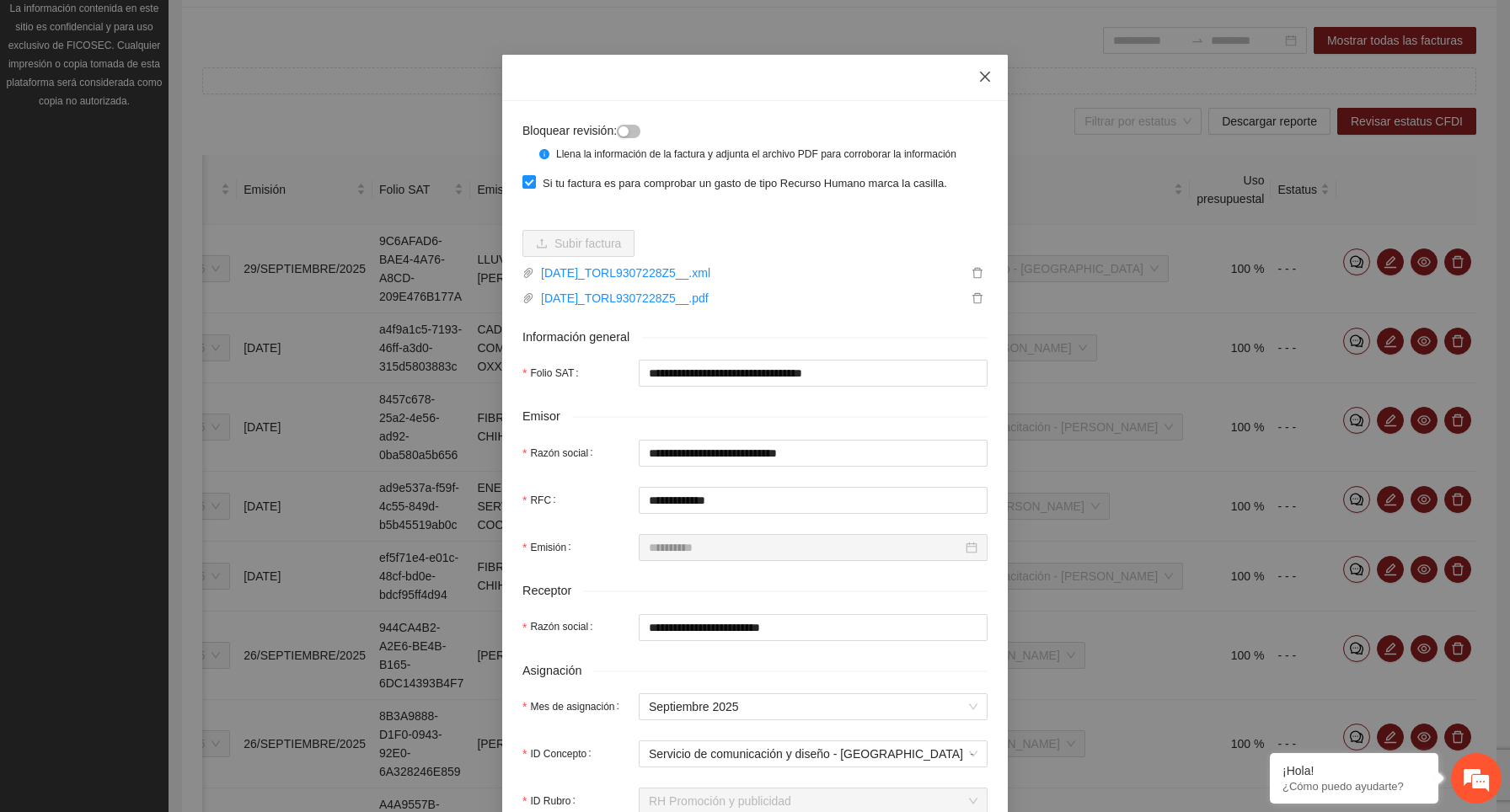
click at [988, 80] on icon "close" at bounding box center [984, 76] width 14 height 14
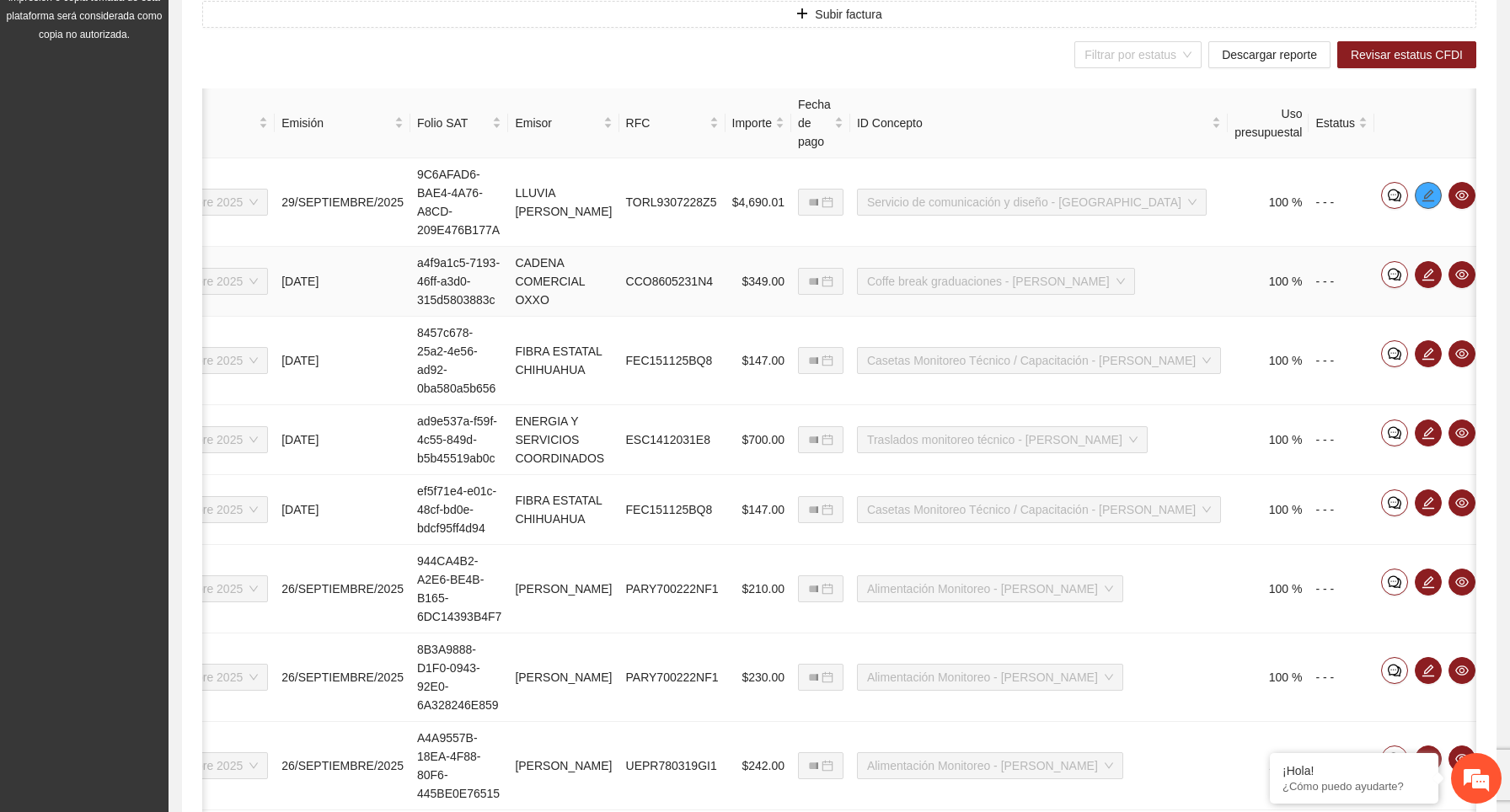
scroll to position [0, 131]
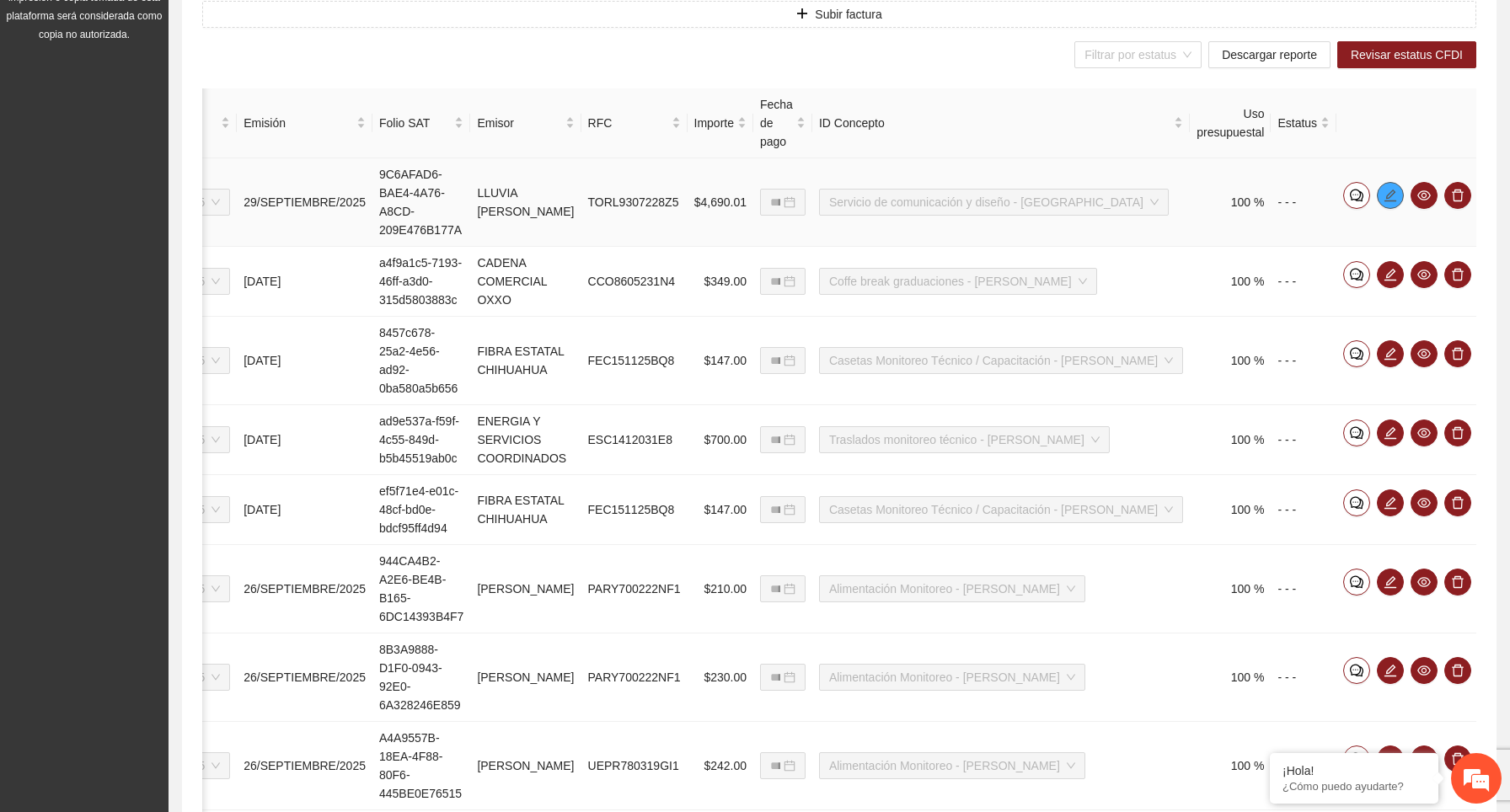
click at [1391, 198] on icon "edit" at bounding box center [1389, 195] width 14 height 14
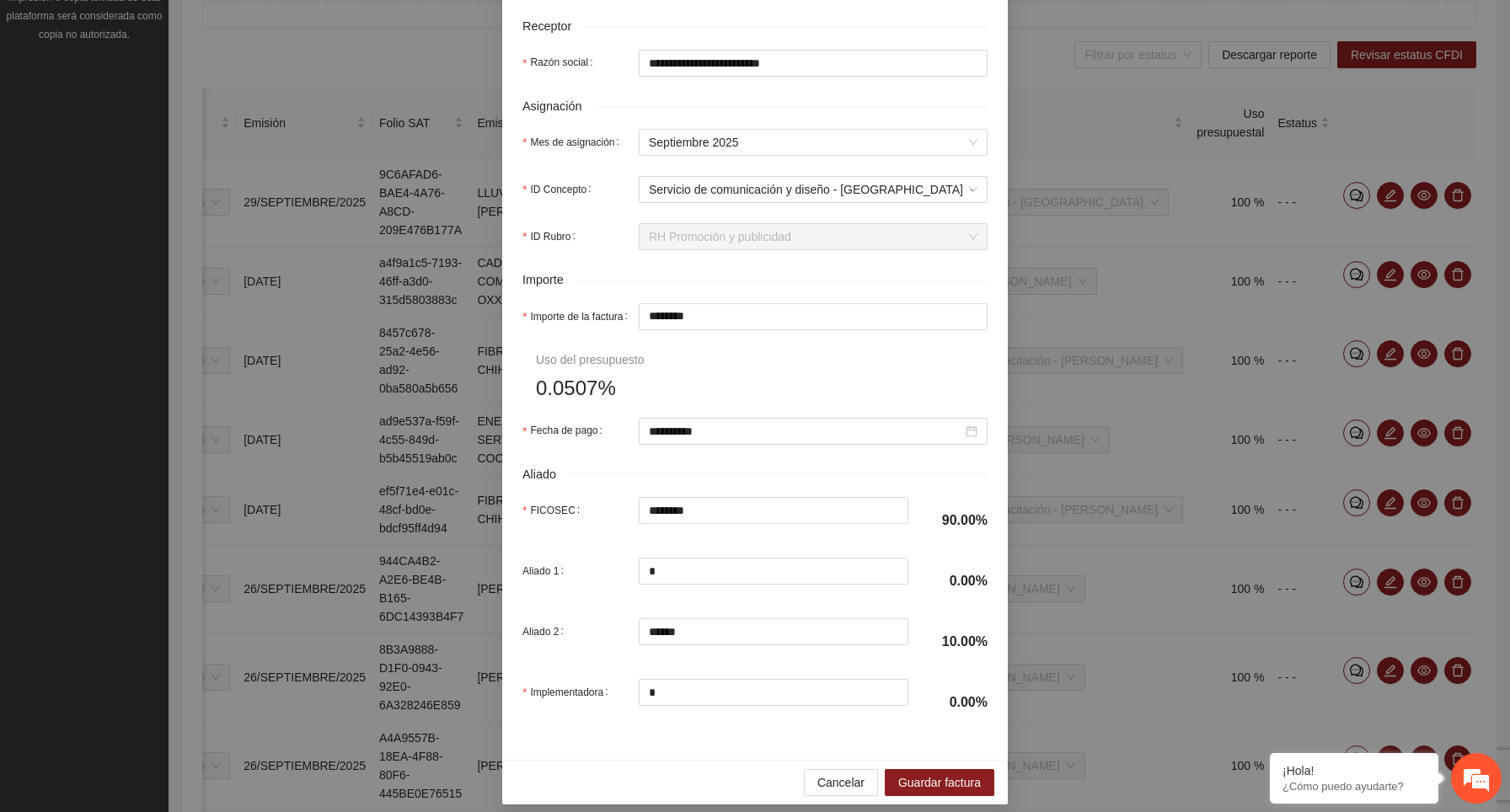
scroll to position [623, 0]
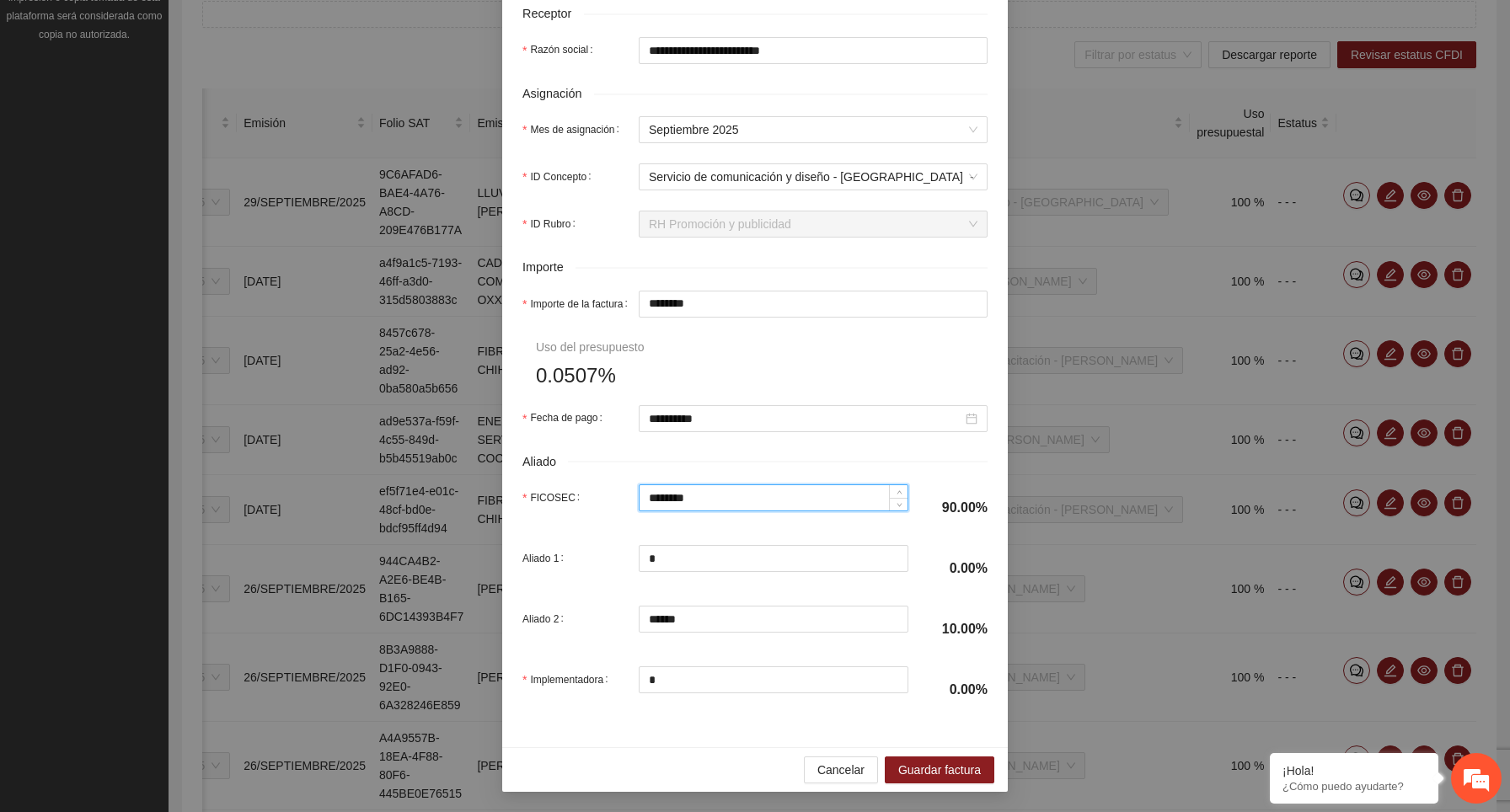
click at [747, 500] on input "********" at bounding box center [774, 498] width 269 height 25
type input "*****"
click at [857, 452] on div "Aliado" at bounding box center [754, 461] width 465 height 19
click at [842, 775] on span "Cancelar" at bounding box center [841, 769] width 47 height 18
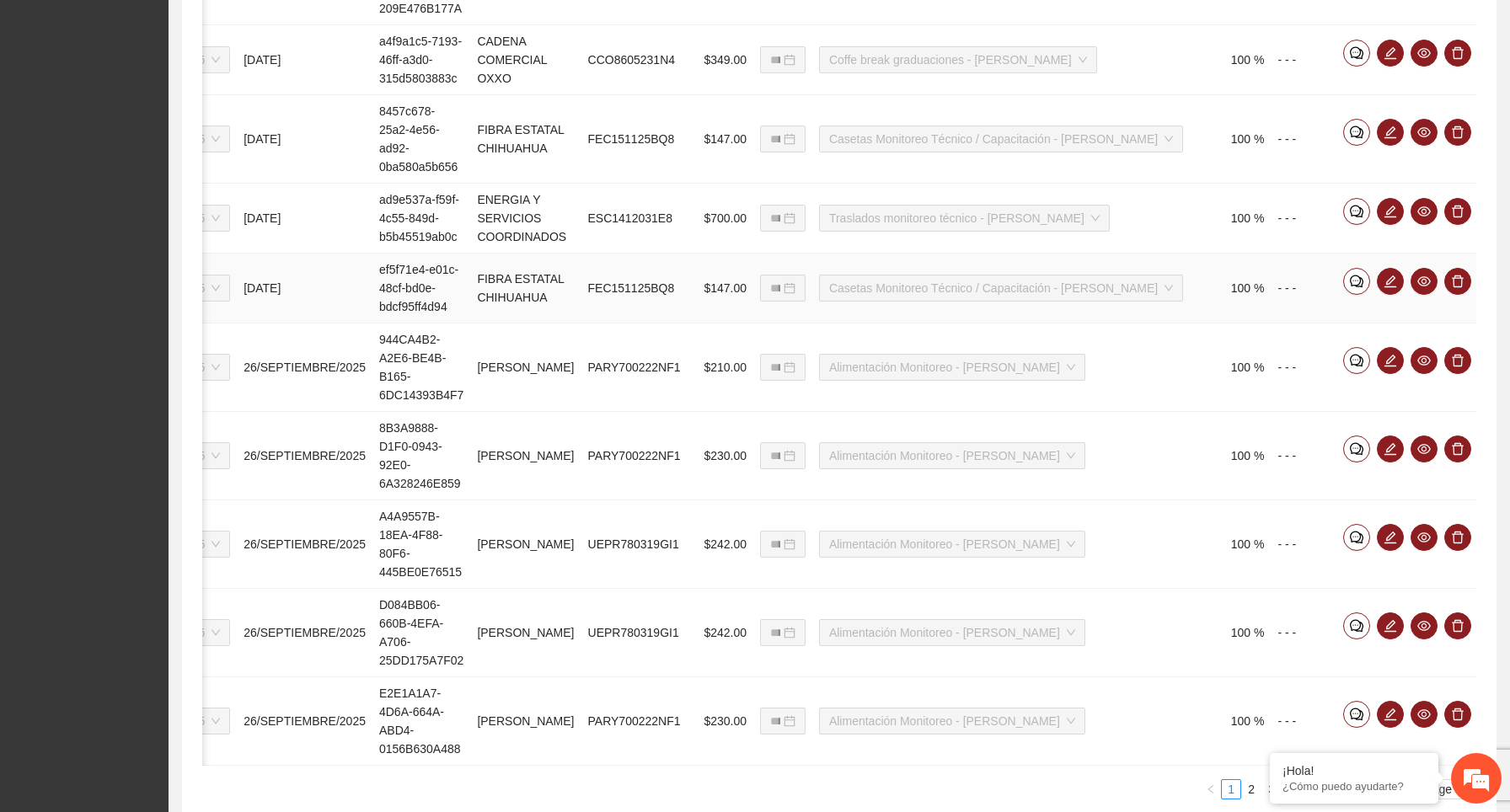
scroll to position [920, 0]
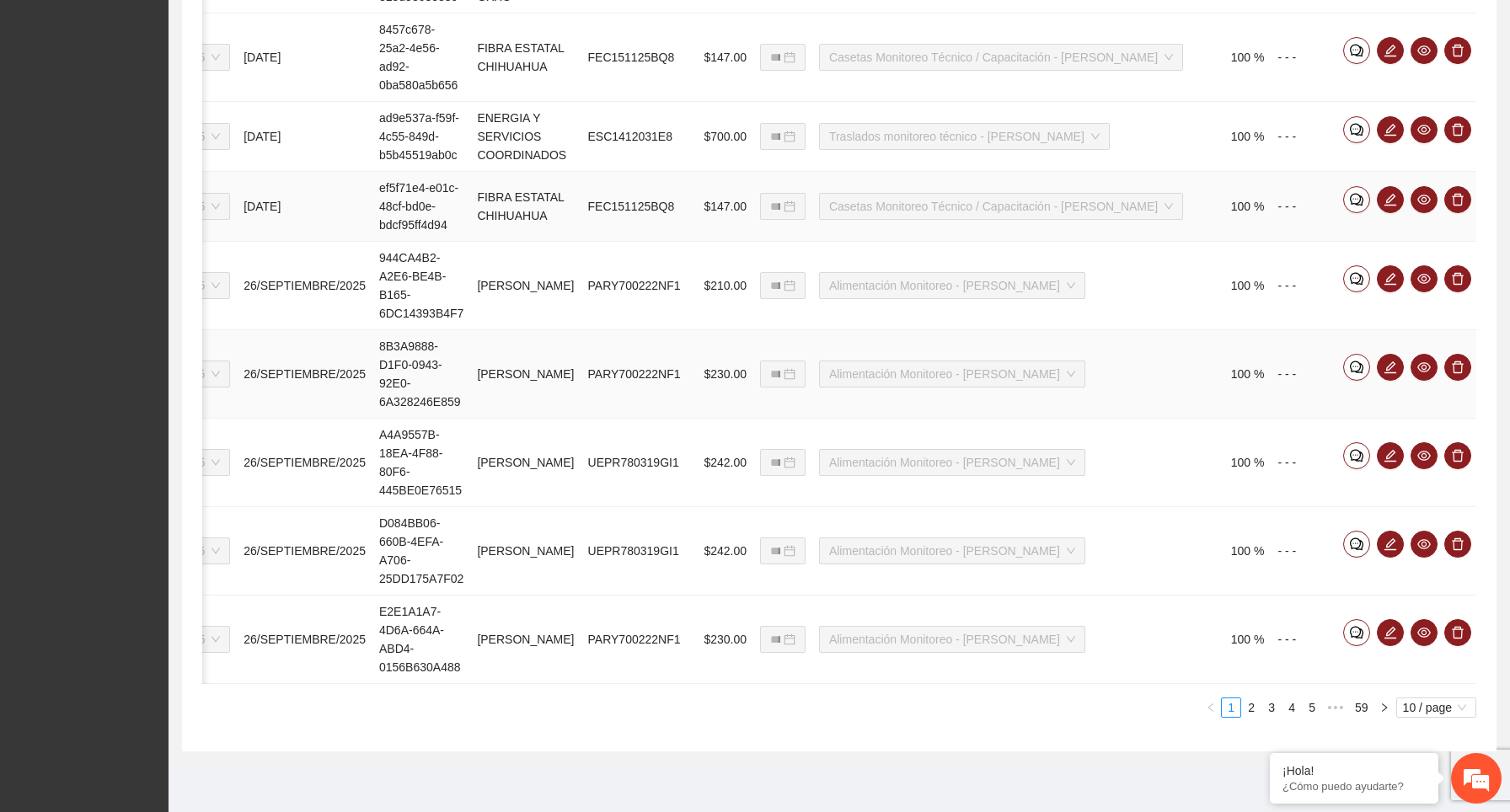
click at [771, 397] on td "**********" at bounding box center [782, 374] width 59 height 89
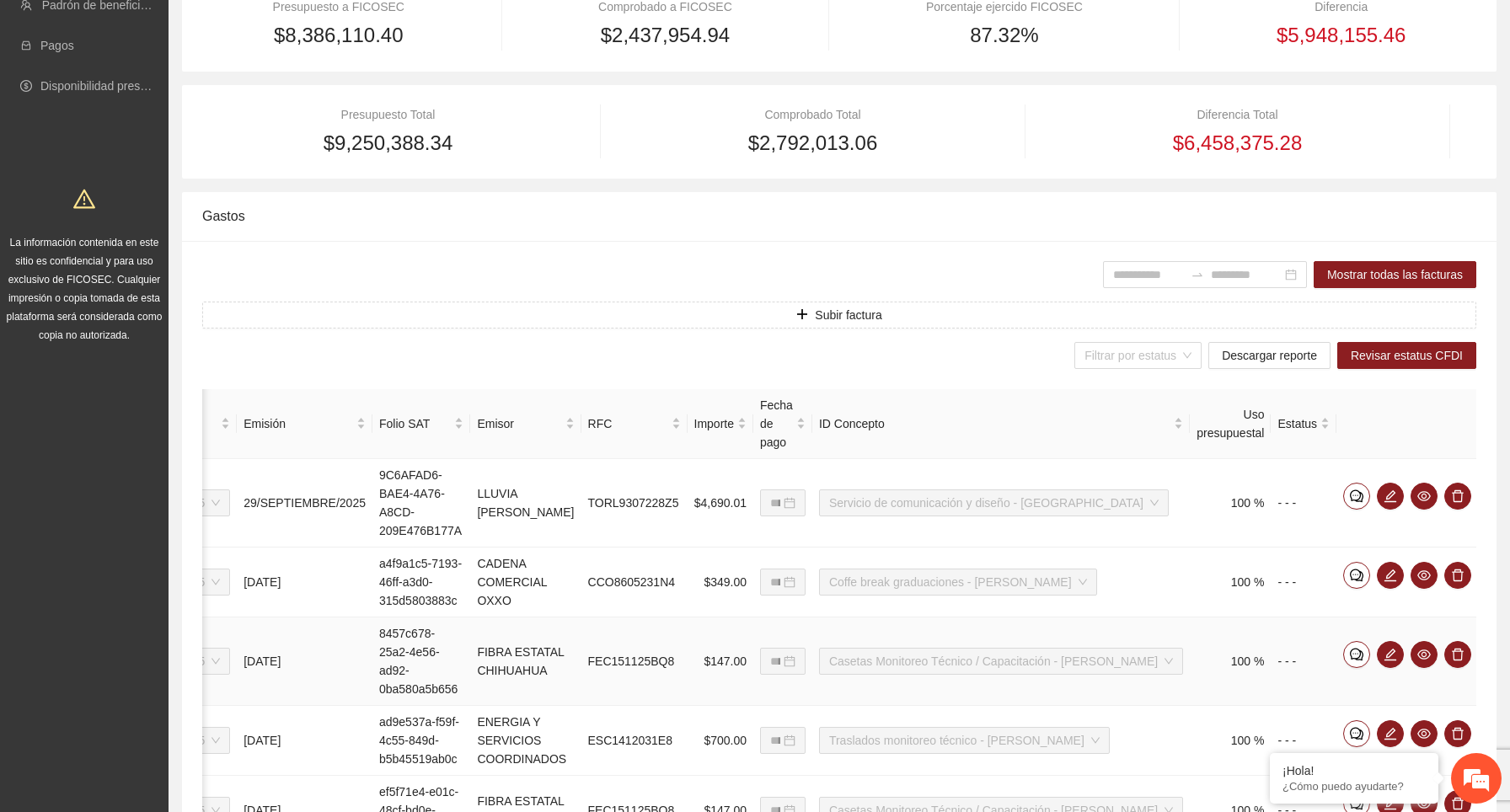
click at [1007, 545] on td "Servicio de comunicación y diseño - Chihuahua" at bounding box center [1001, 504] width 377 height 89
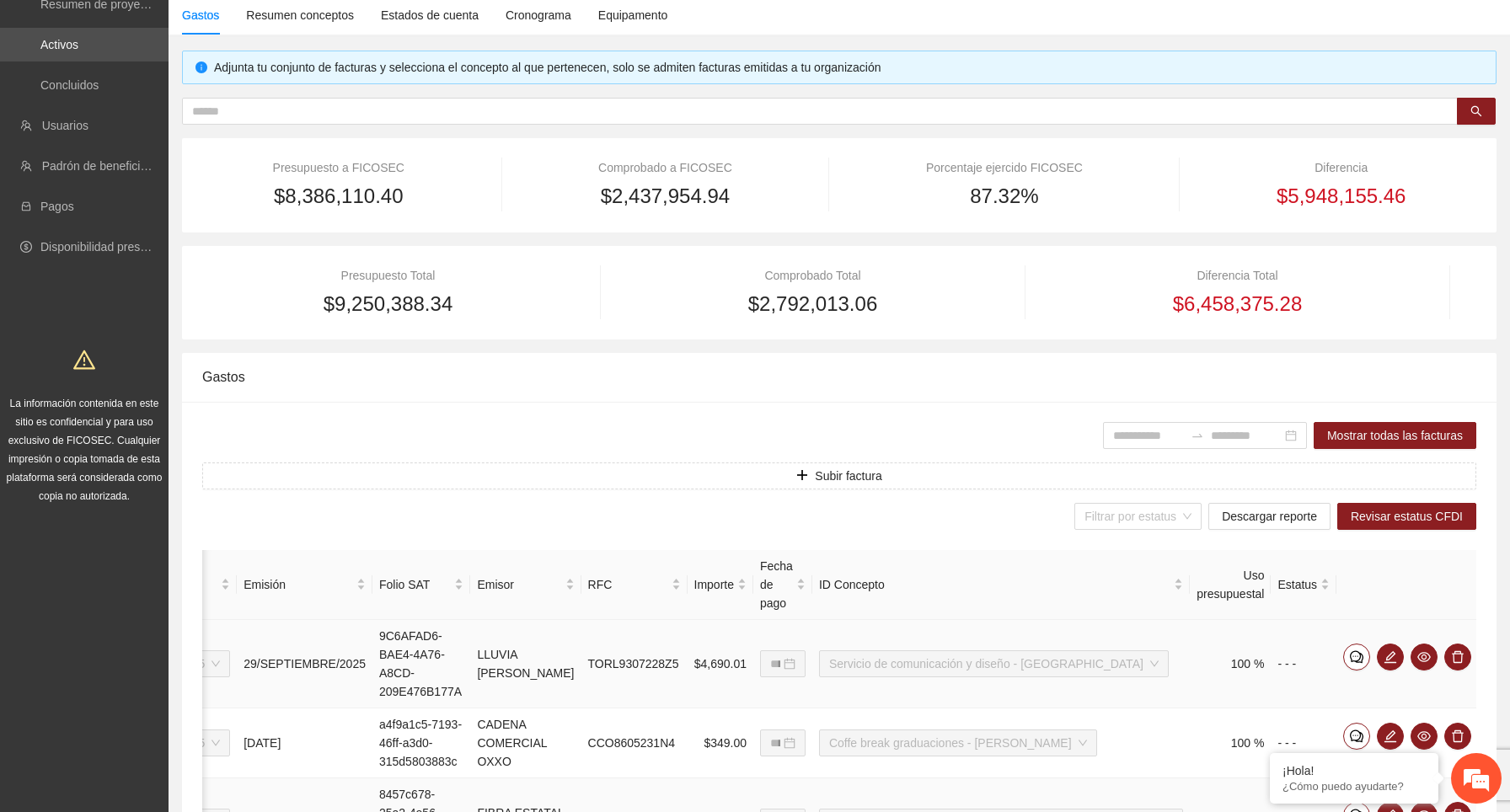
scroll to position [104, 0]
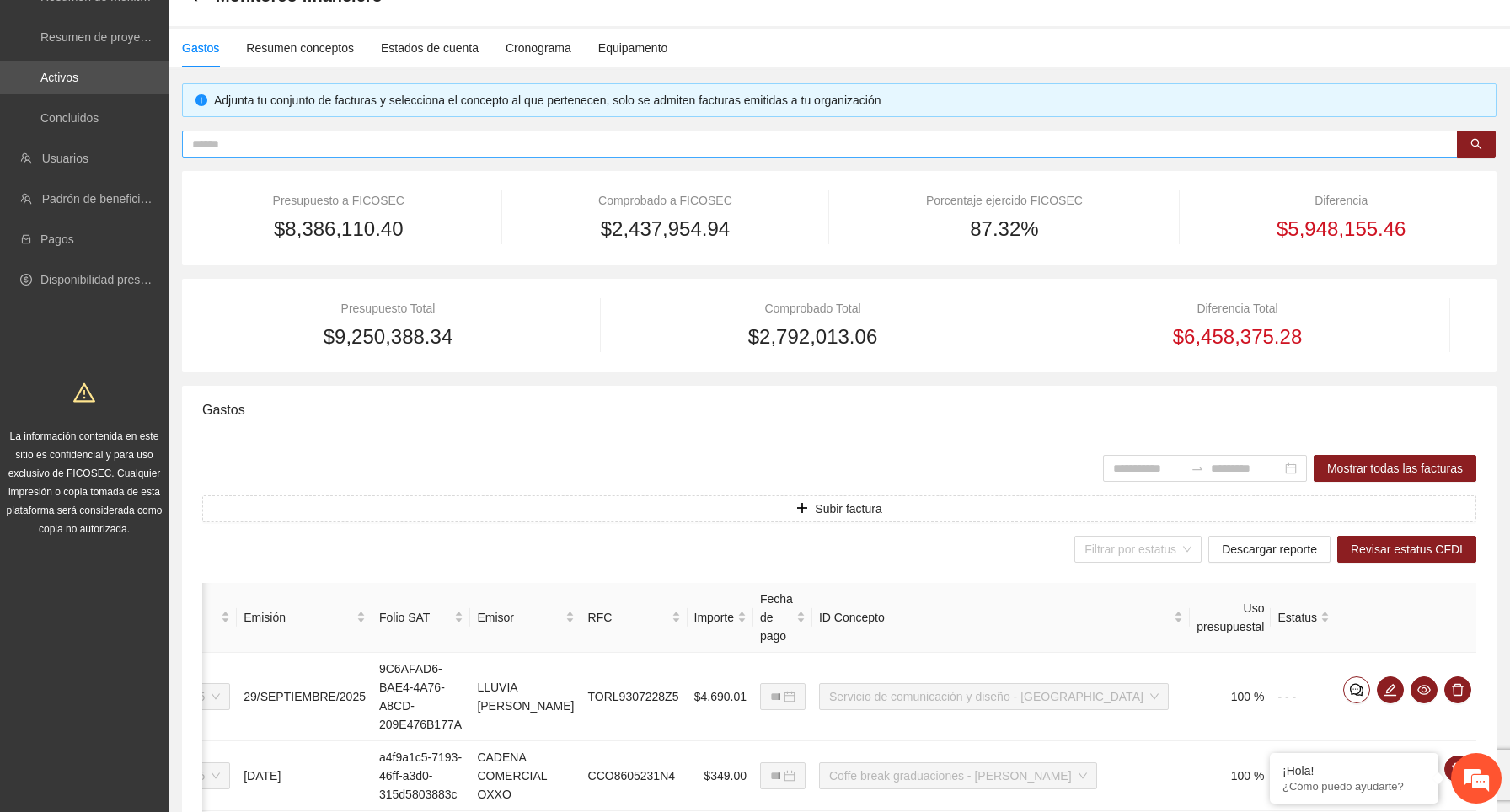
click at [536, 149] on input "text" at bounding box center [813, 144] width 1242 height 18
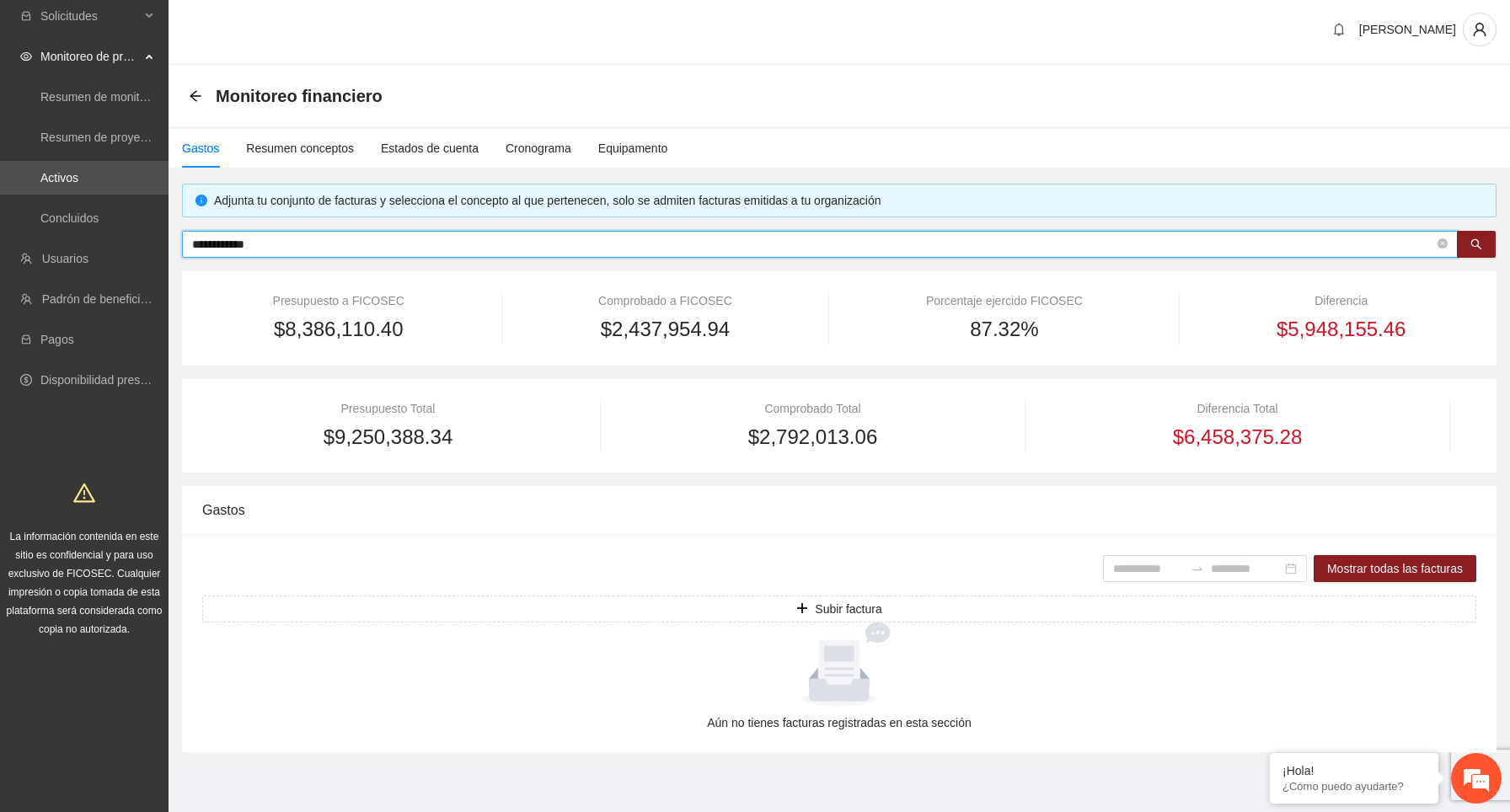
click at [400, 246] on input "**********" at bounding box center [813, 244] width 1242 height 18
type input "**********"
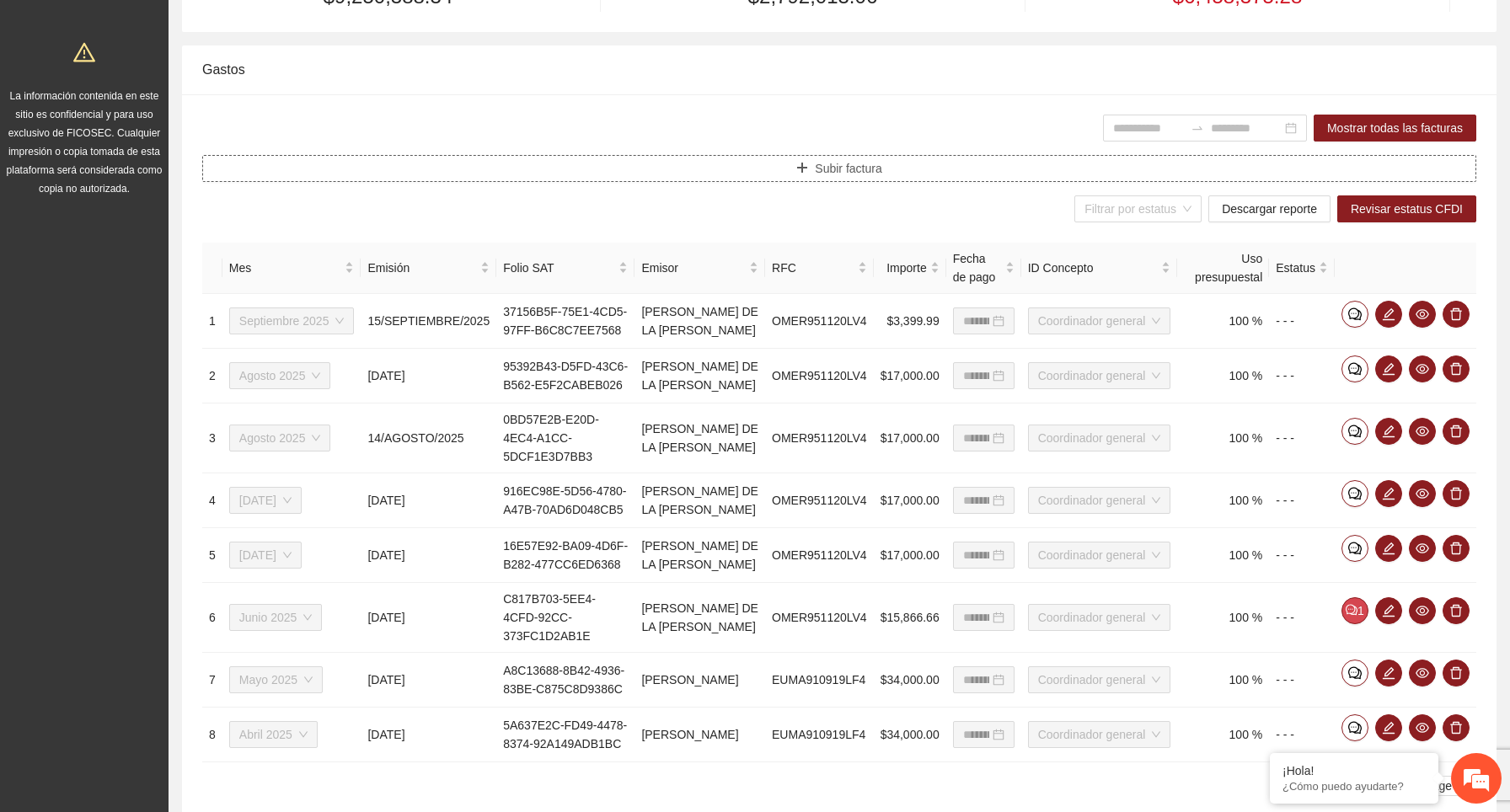
scroll to position [447, 0]
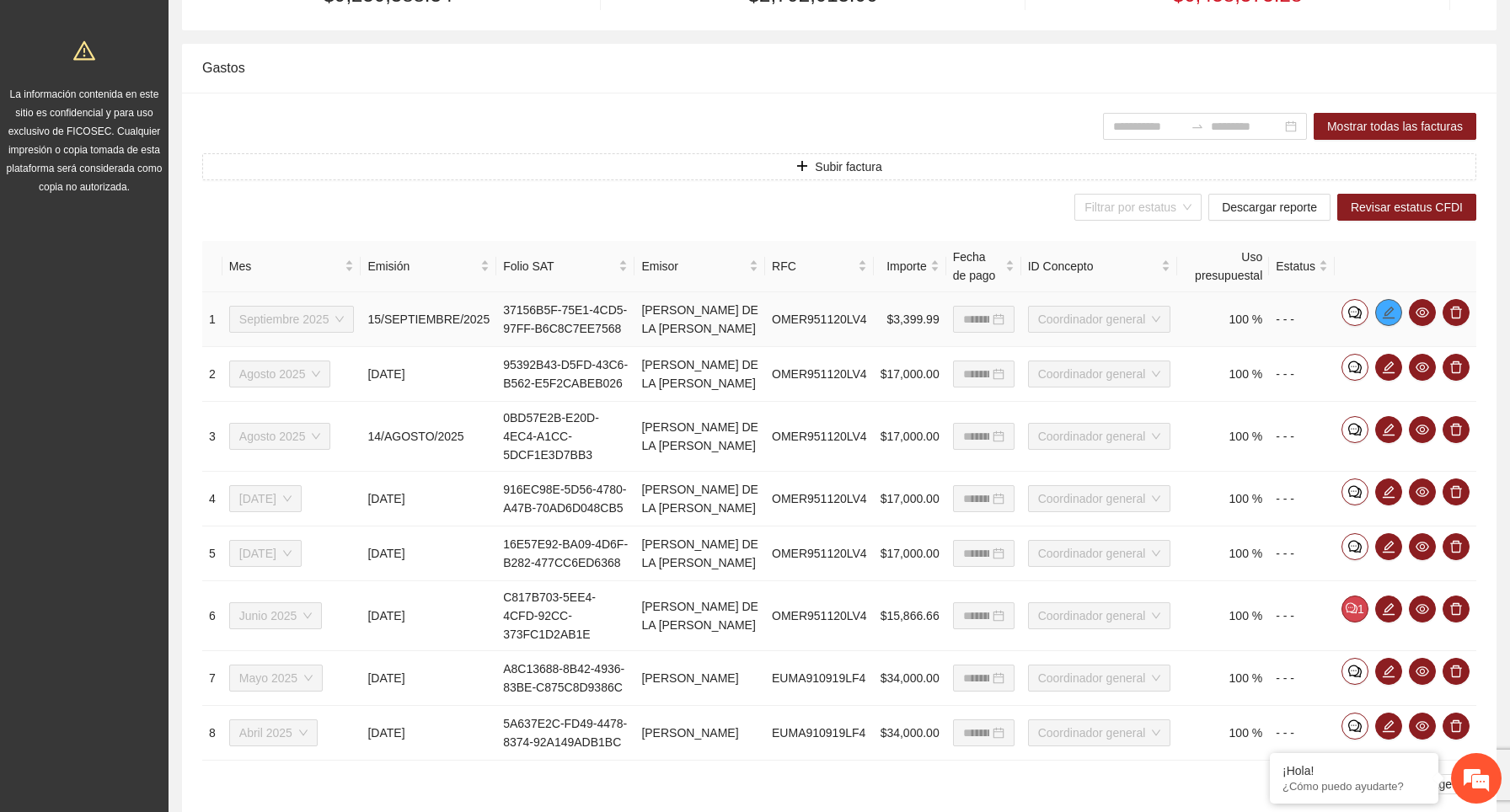
click at [1398, 319] on span "edit" at bounding box center [1389, 312] width 25 height 14
type input "**********"
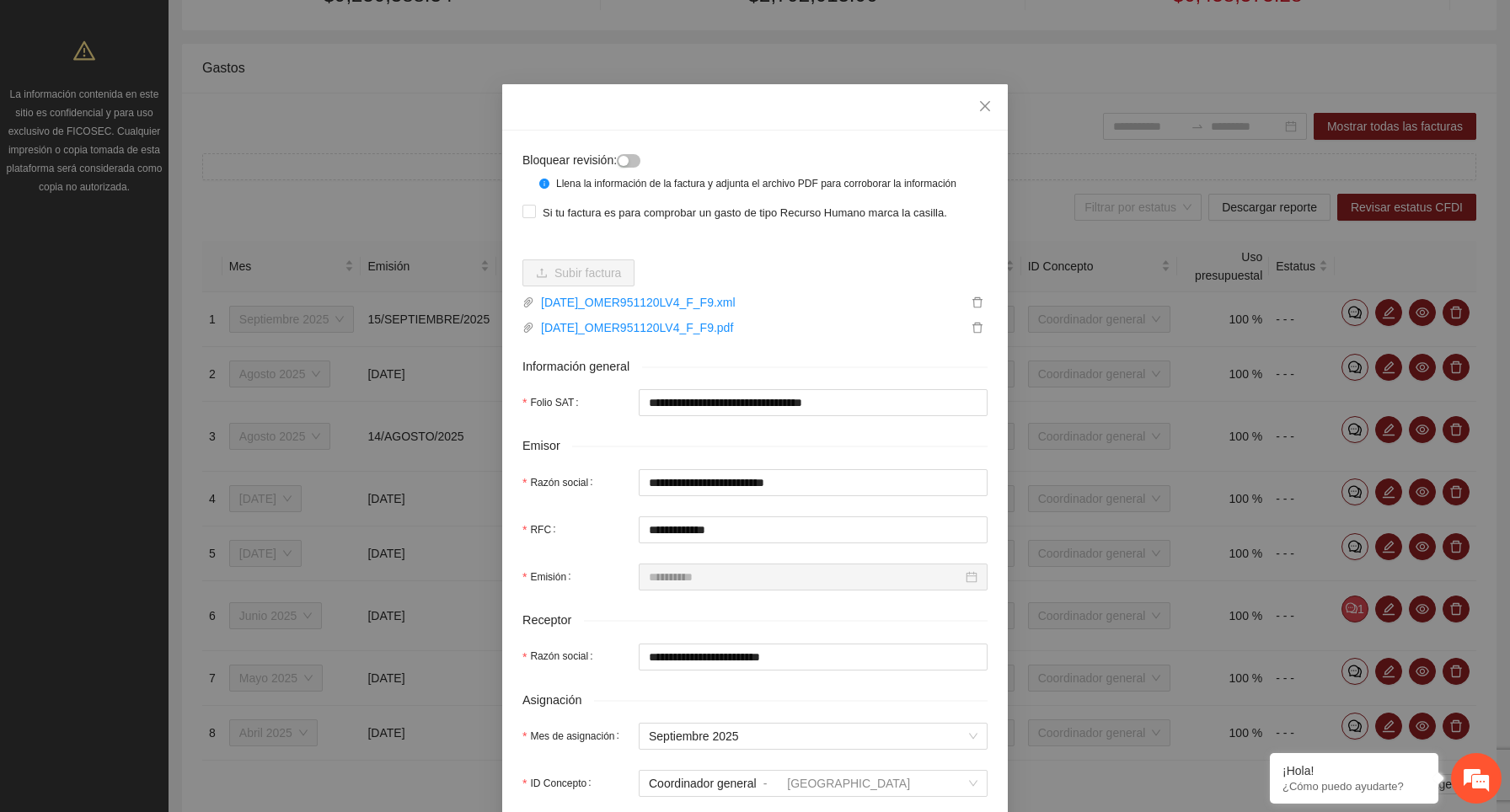
scroll to position [49, 0]
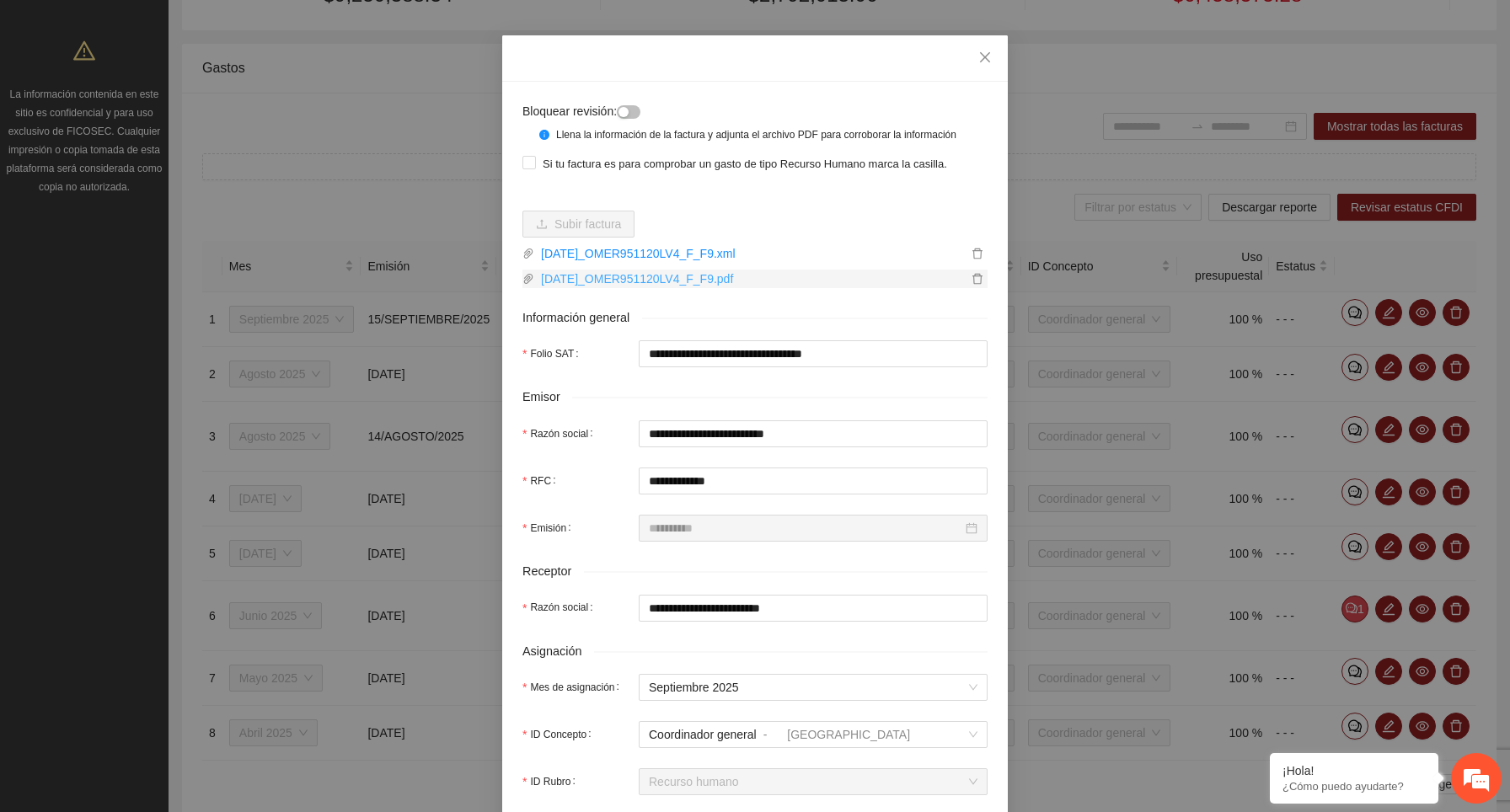
click at [749, 288] on link "2025-09-15_OMER951120LV4_F_F9.pdf" at bounding box center [750, 278] width 433 height 18
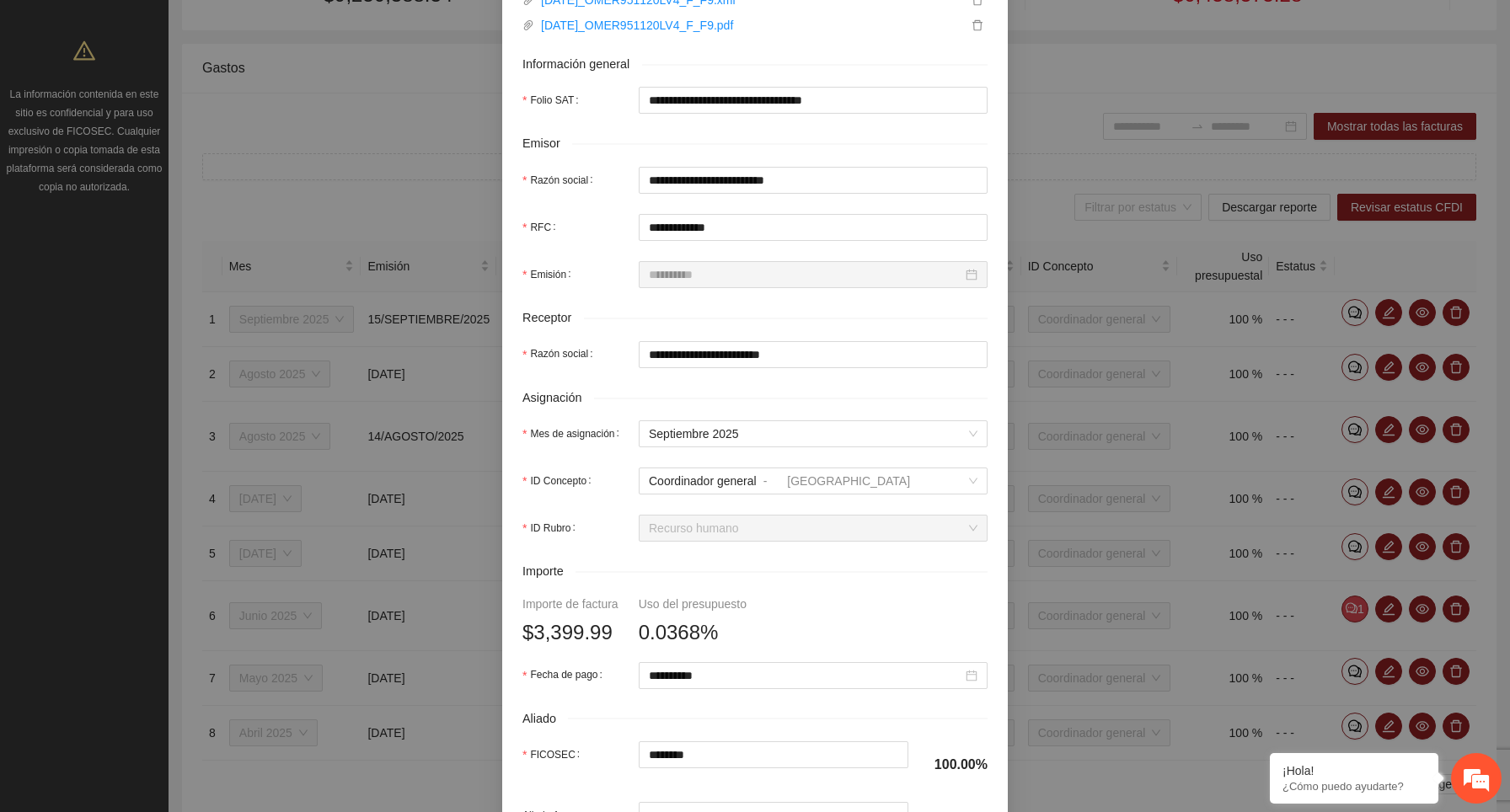
scroll to position [0, 0]
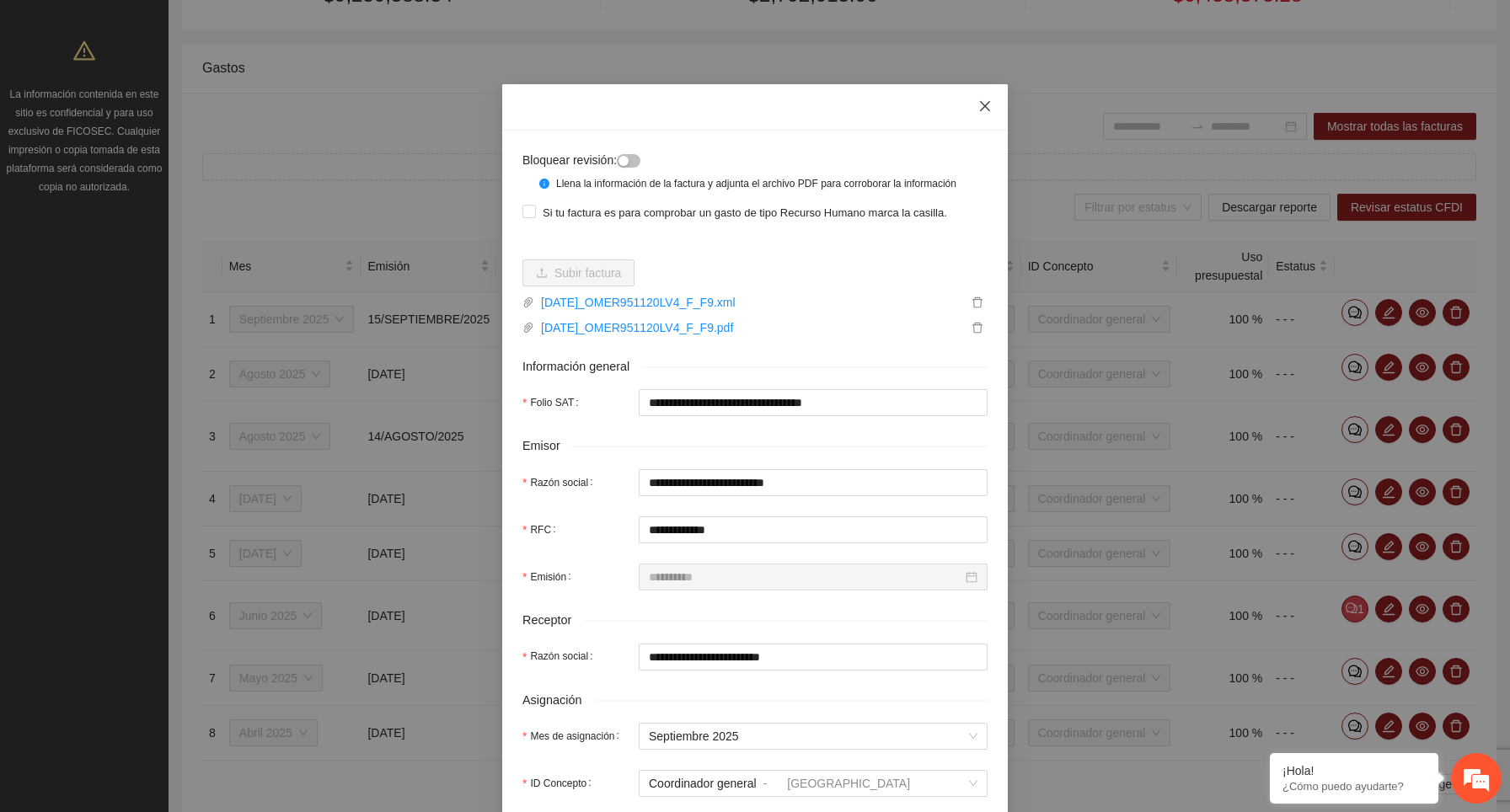
drag, startPoint x: 985, startPoint y: 106, endPoint x: 984, endPoint y: 74, distance: 32.0
click at [984, 74] on div "**********" at bounding box center [755, 406] width 1510 height 812
click at [984, 104] on icon "close" at bounding box center [984, 106] width 14 height 14
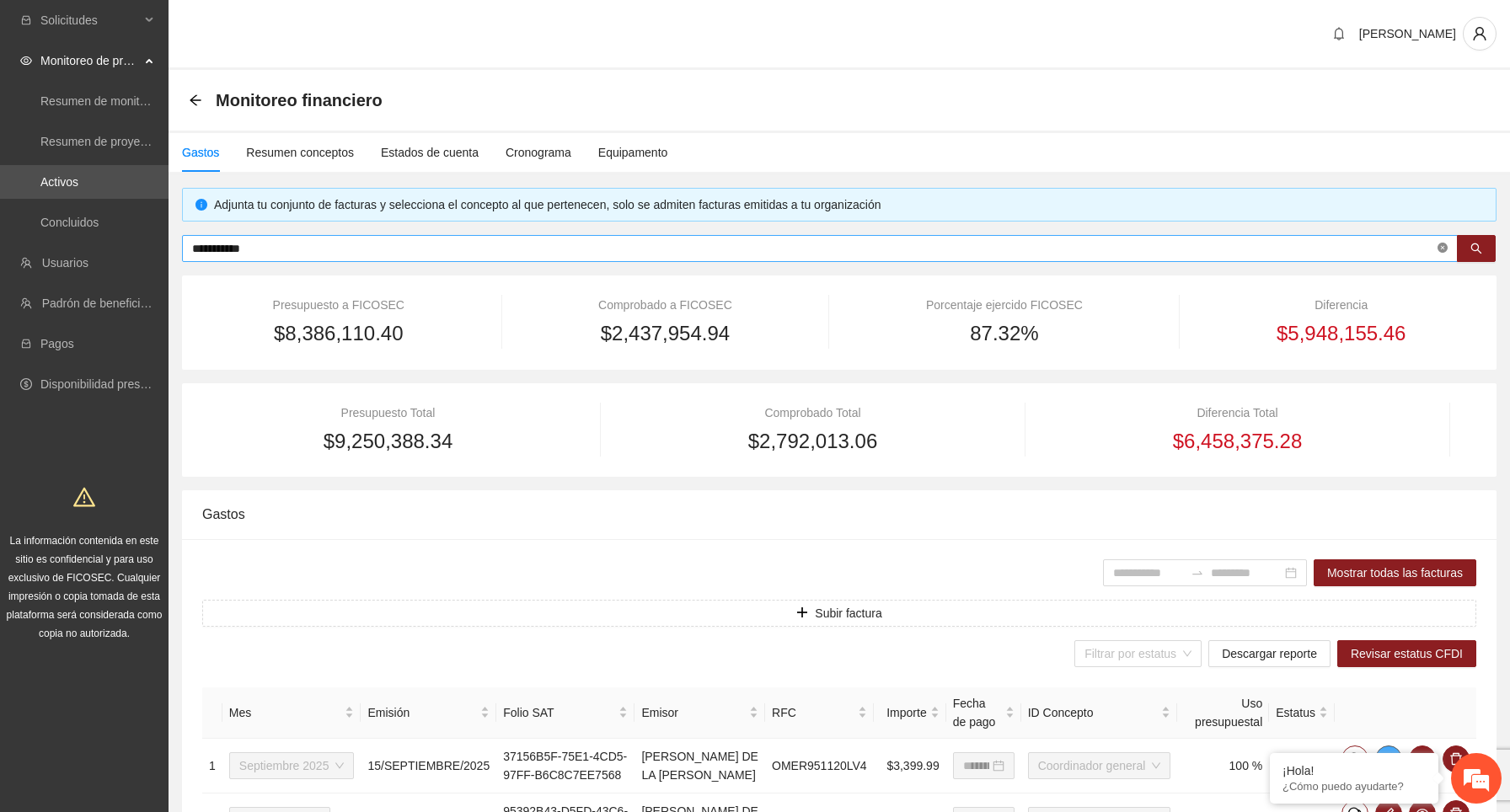
click at [1440, 243] on icon "close-circle" at bounding box center [1442, 247] width 10 height 10
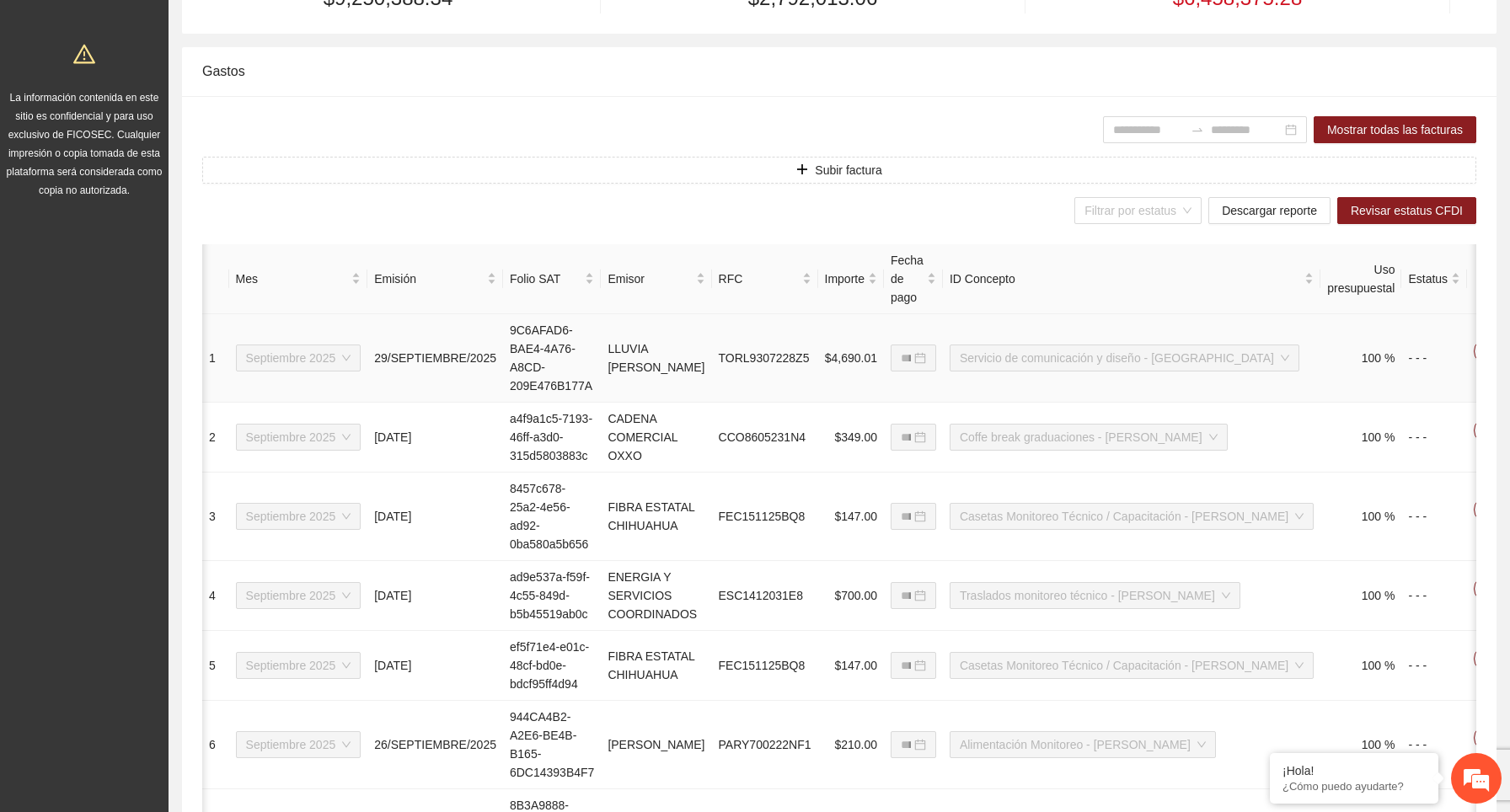
scroll to position [0, 131]
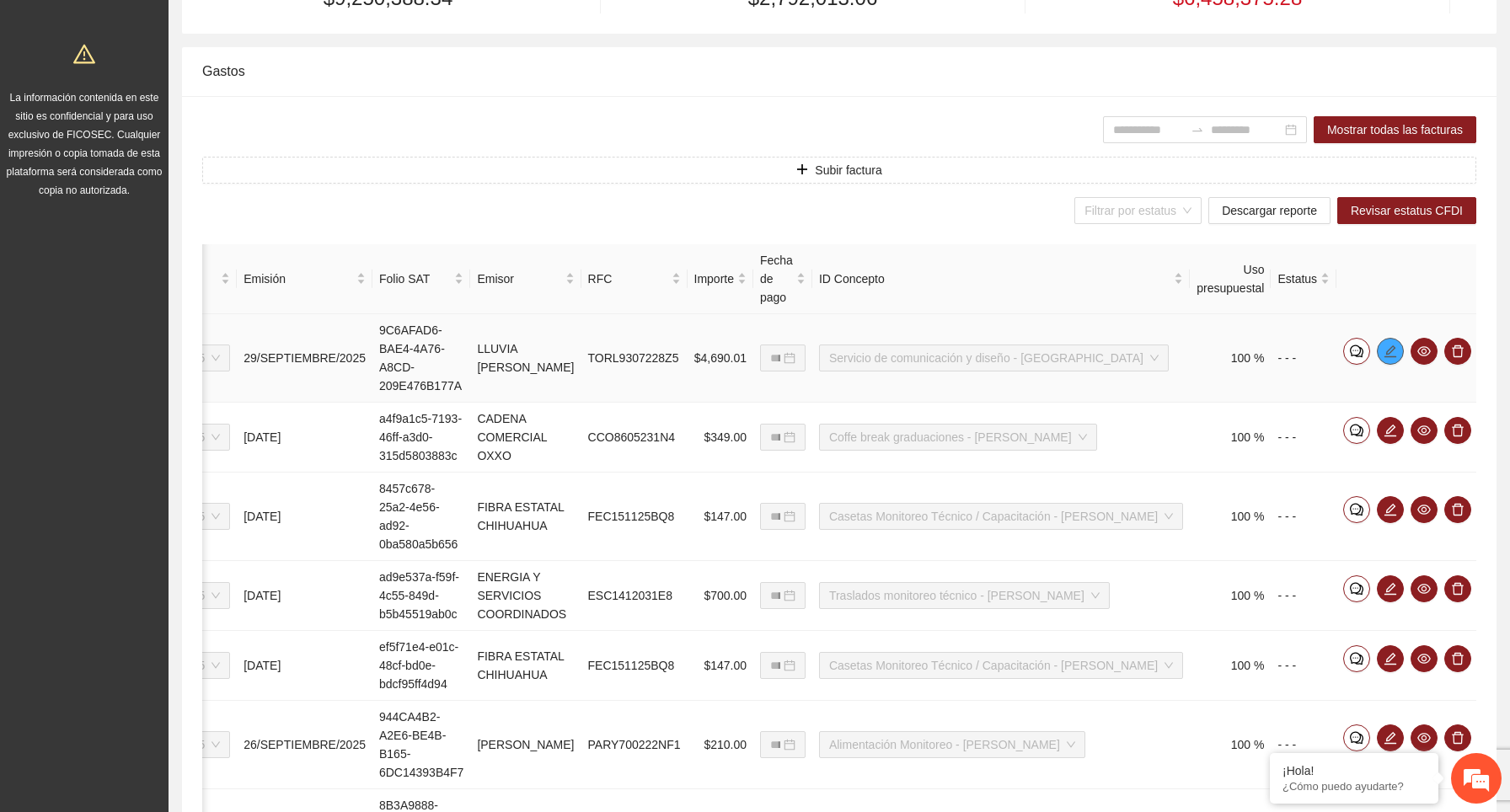
click at [1390, 353] on icon "edit" at bounding box center [1389, 351] width 14 height 14
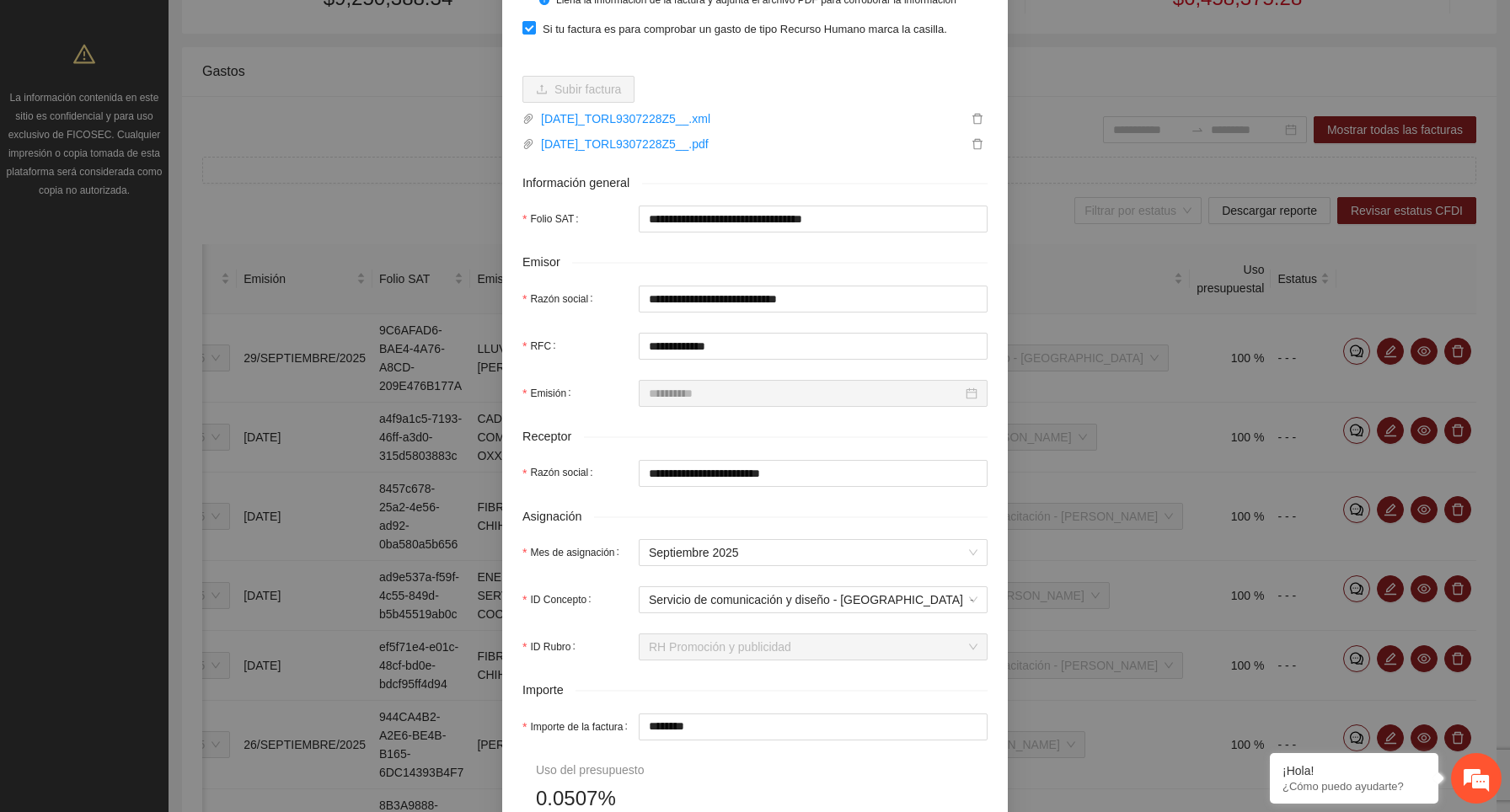
scroll to position [186, 0]
click at [736, 126] on link "2025-09-29_TORL9307228Z5__.xml" at bounding box center [750, 117] width 433 height 18
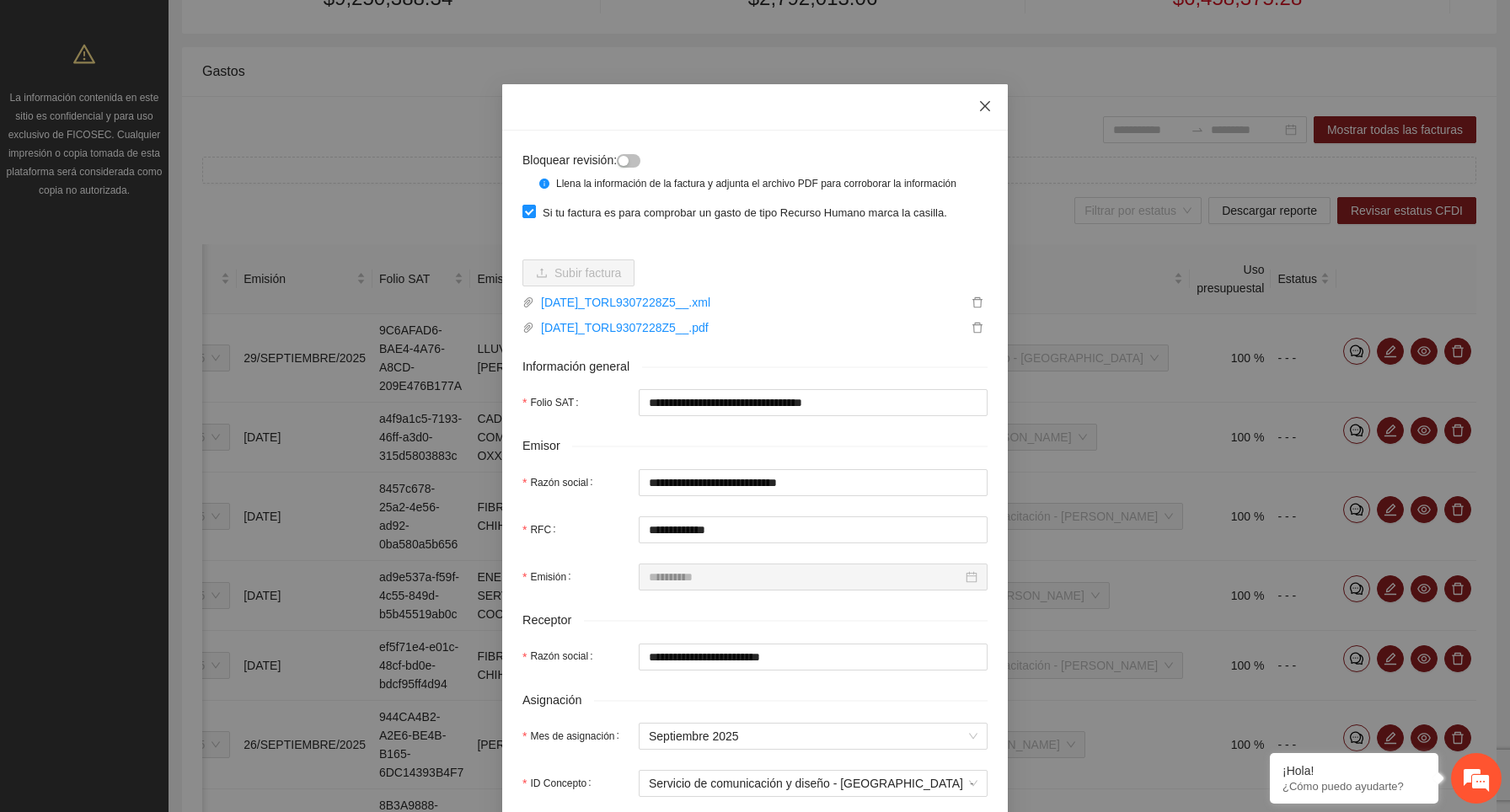
click at [982, 106] on icon "close" at bounding box center [984, 106] width 14 height 14
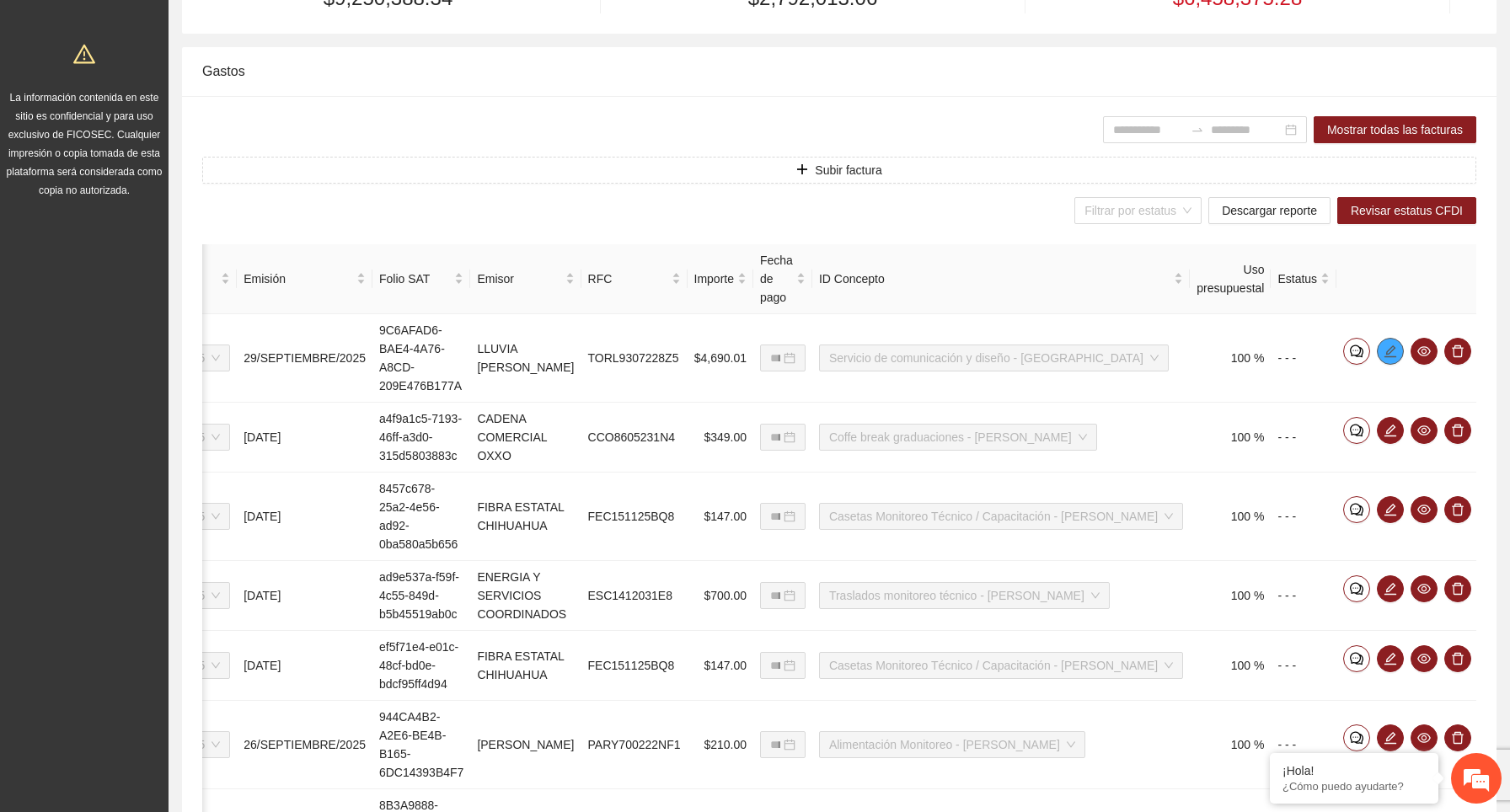
scroll to position [401, 0]
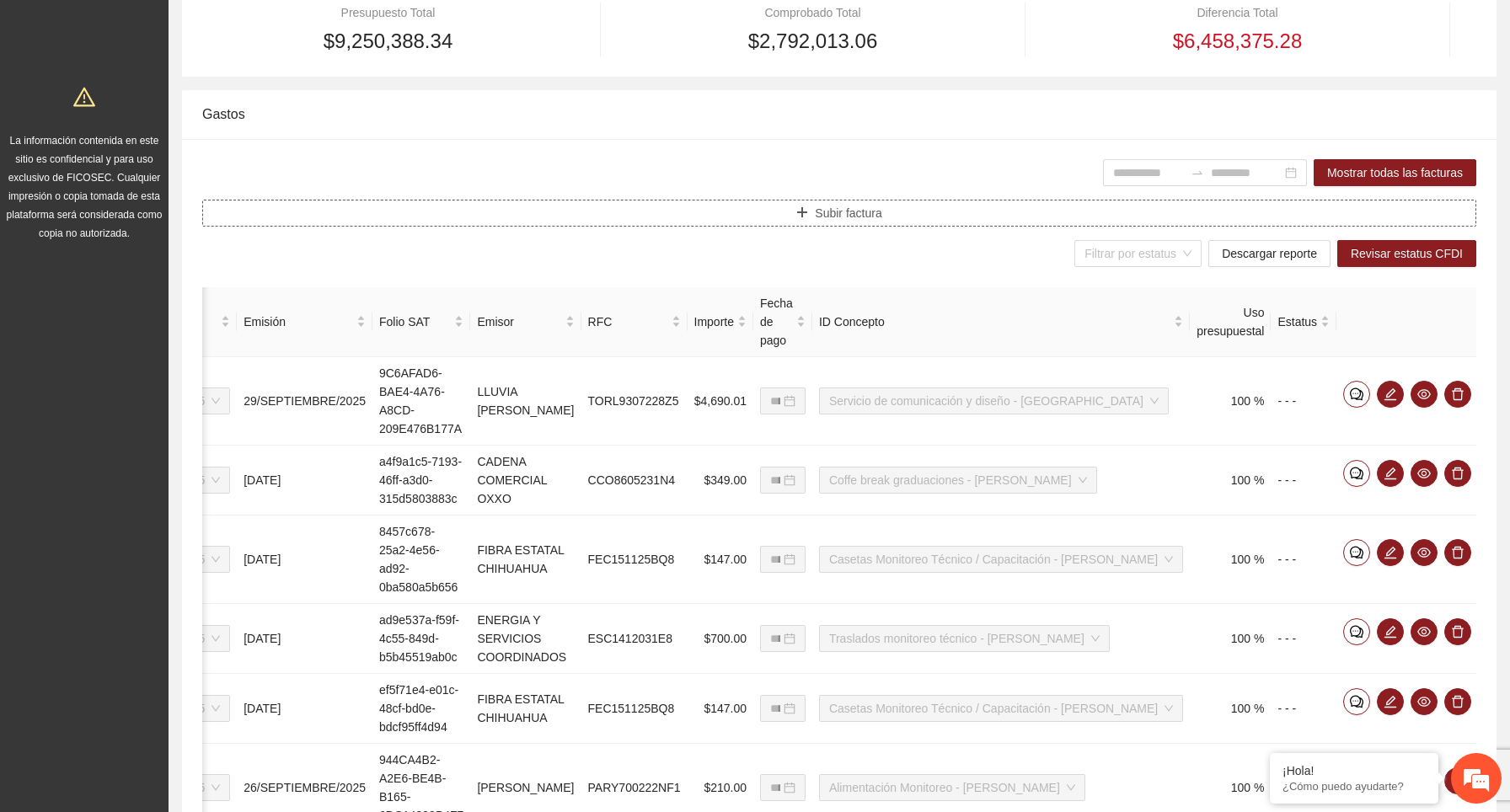
click at [867, 215] on span "Subir factura" at bounding box center [847, 213] width 66 height 18
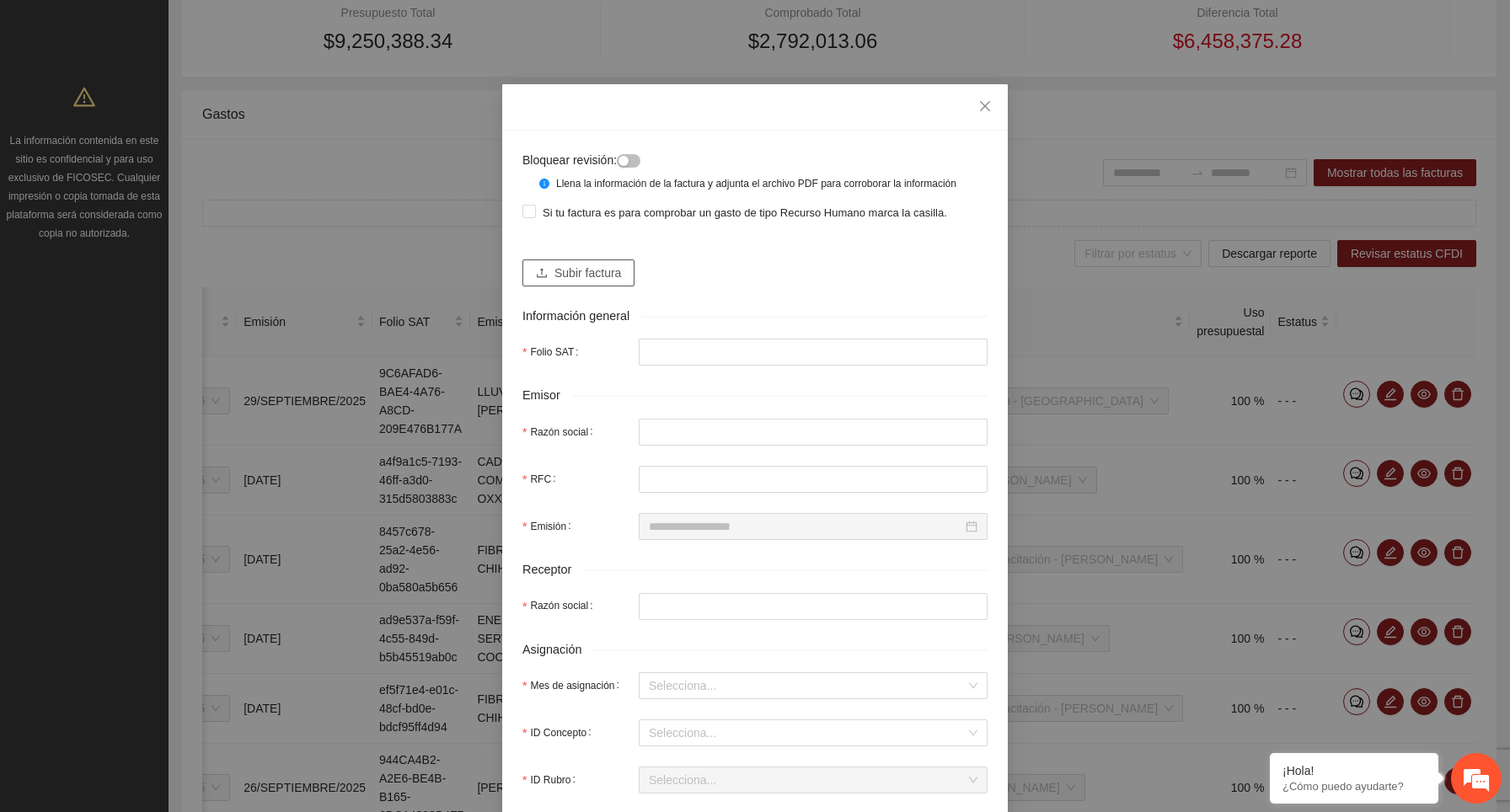
click at [610, 282] on span "Subir factura" at bounding box center [587, 273] width 66 height 18
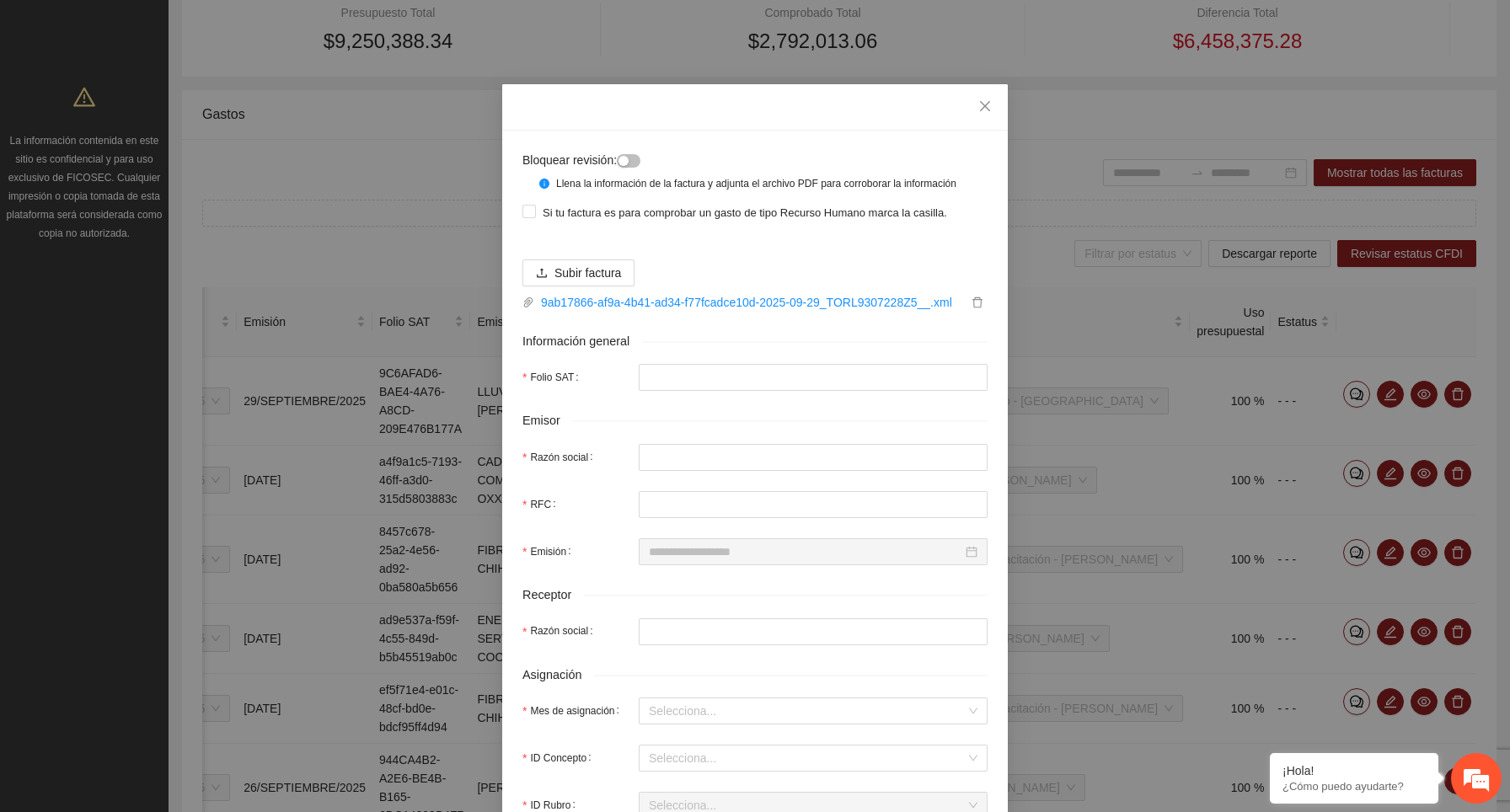
type input "**********"
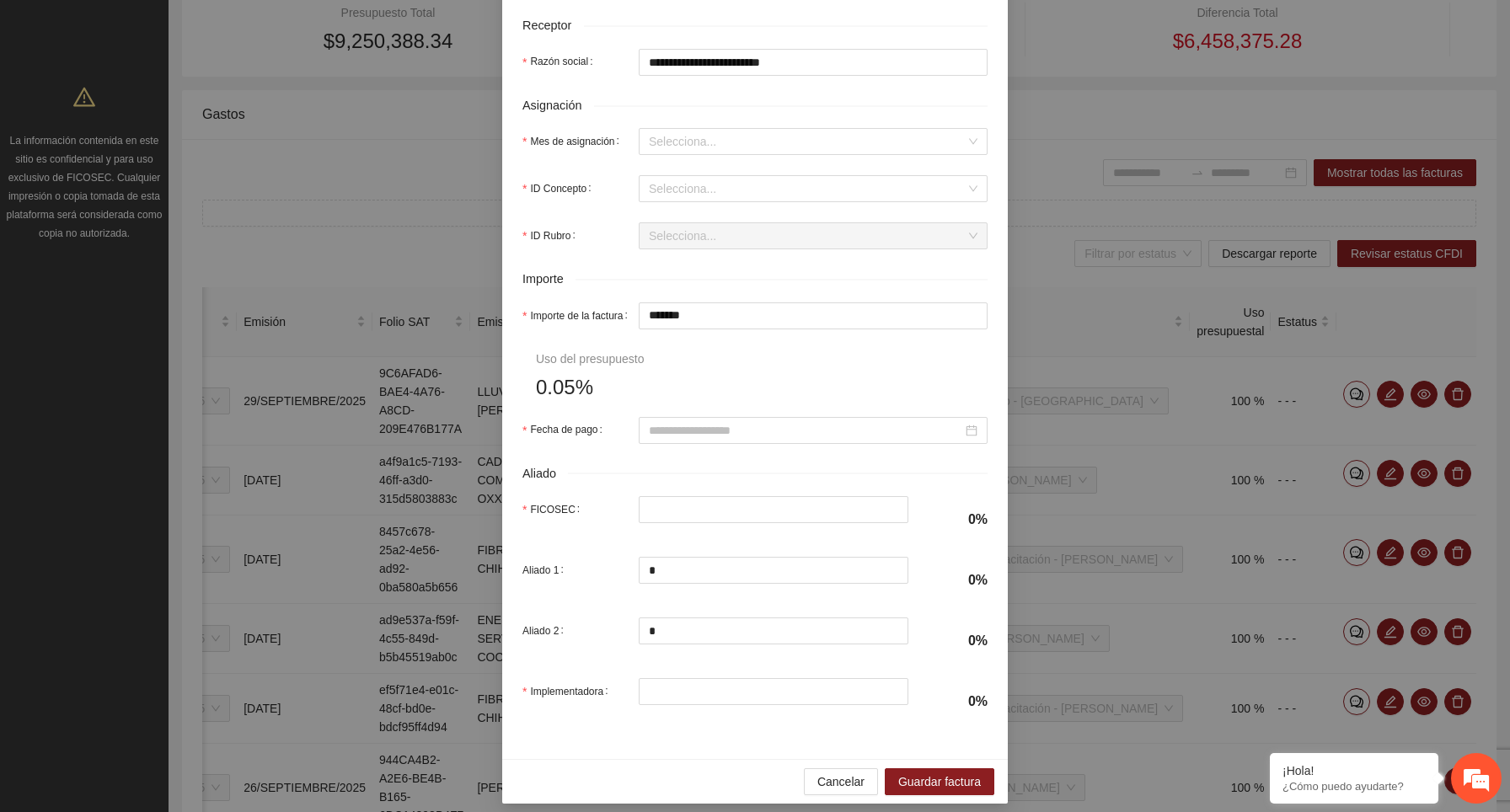
scroll to position [597, 0]
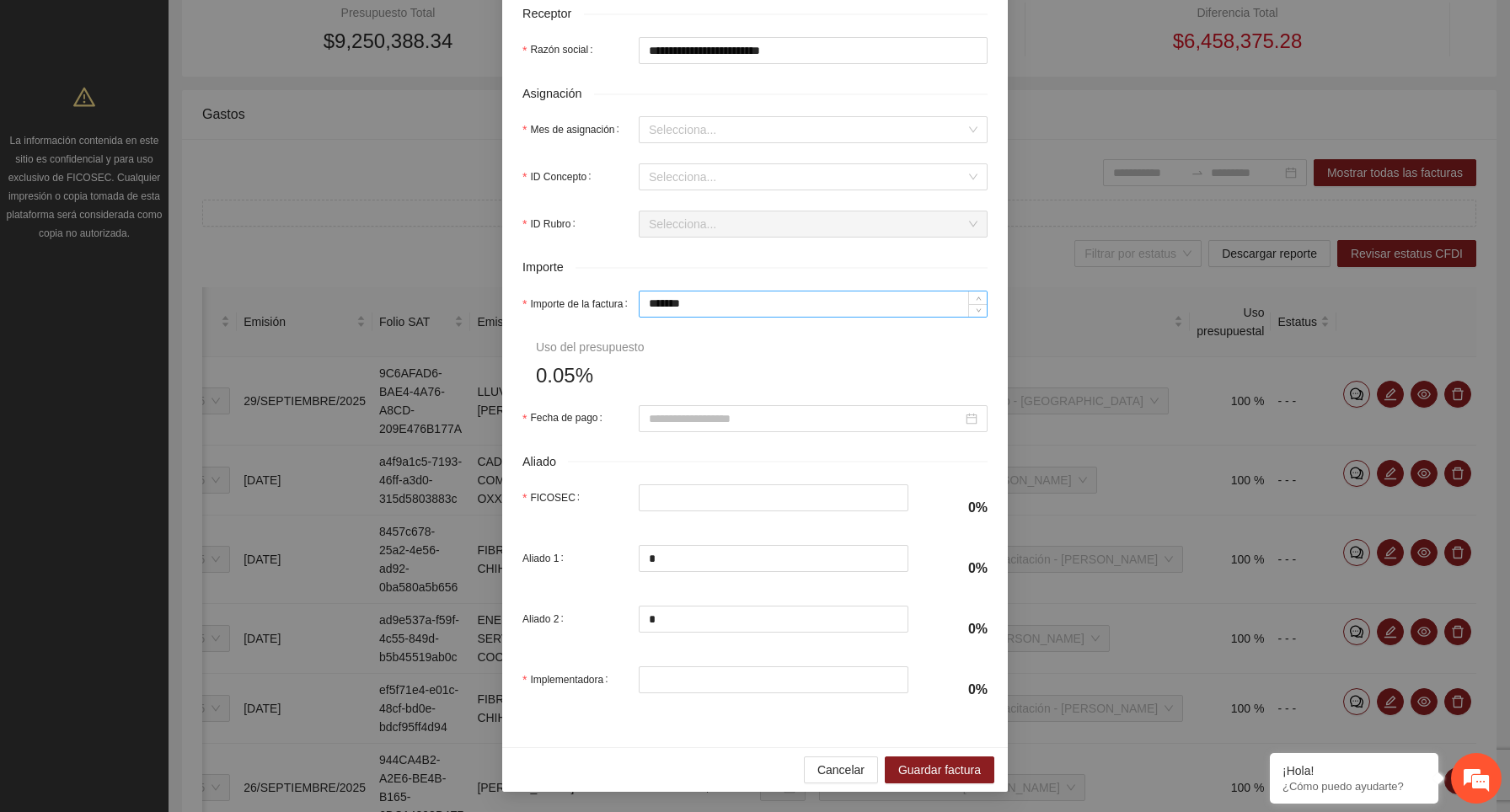
click at [743, 303] on input "*******" at bounding box center [813, 304] width 347 height 25
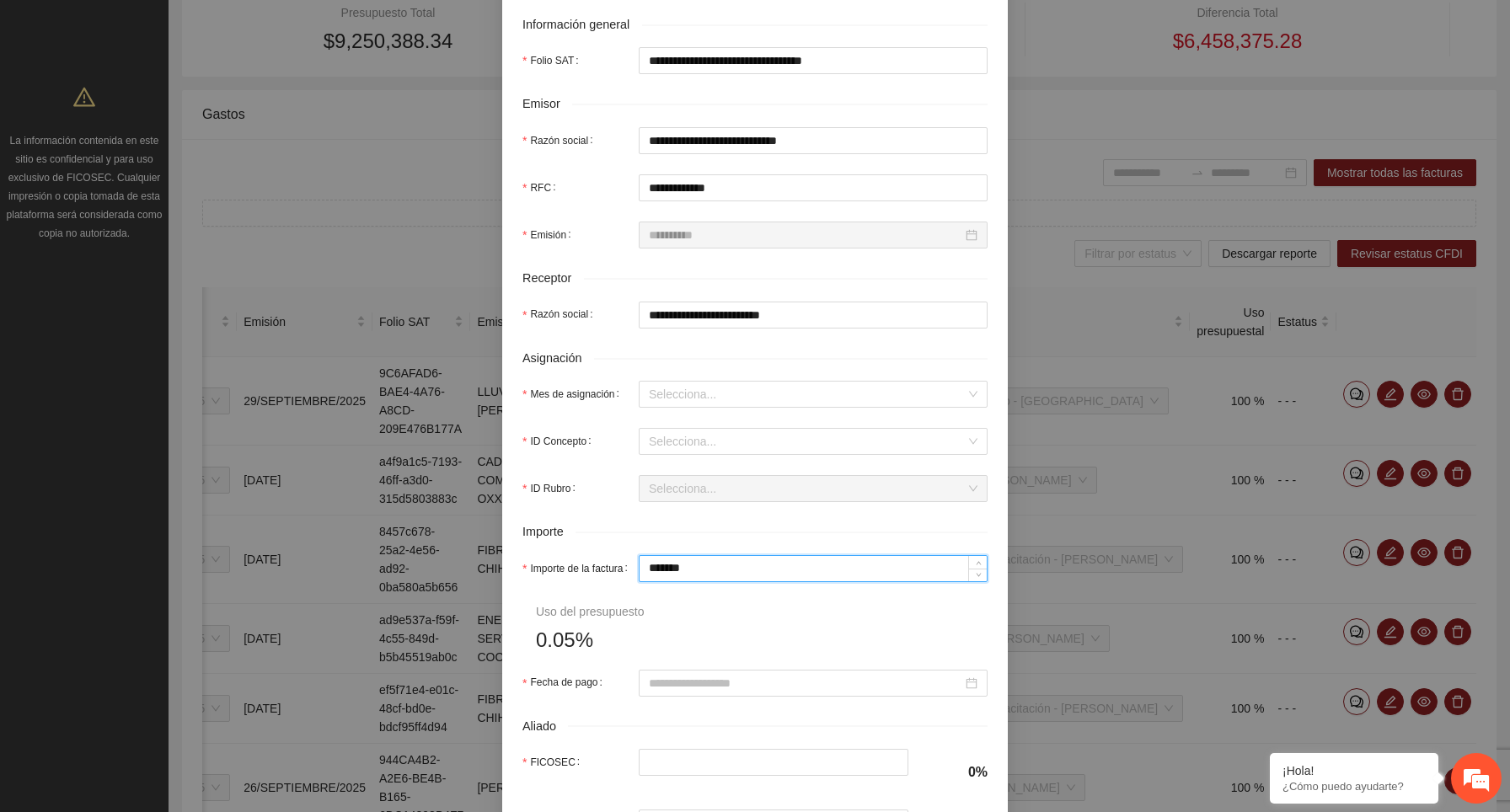
scroll to position [325, 0]
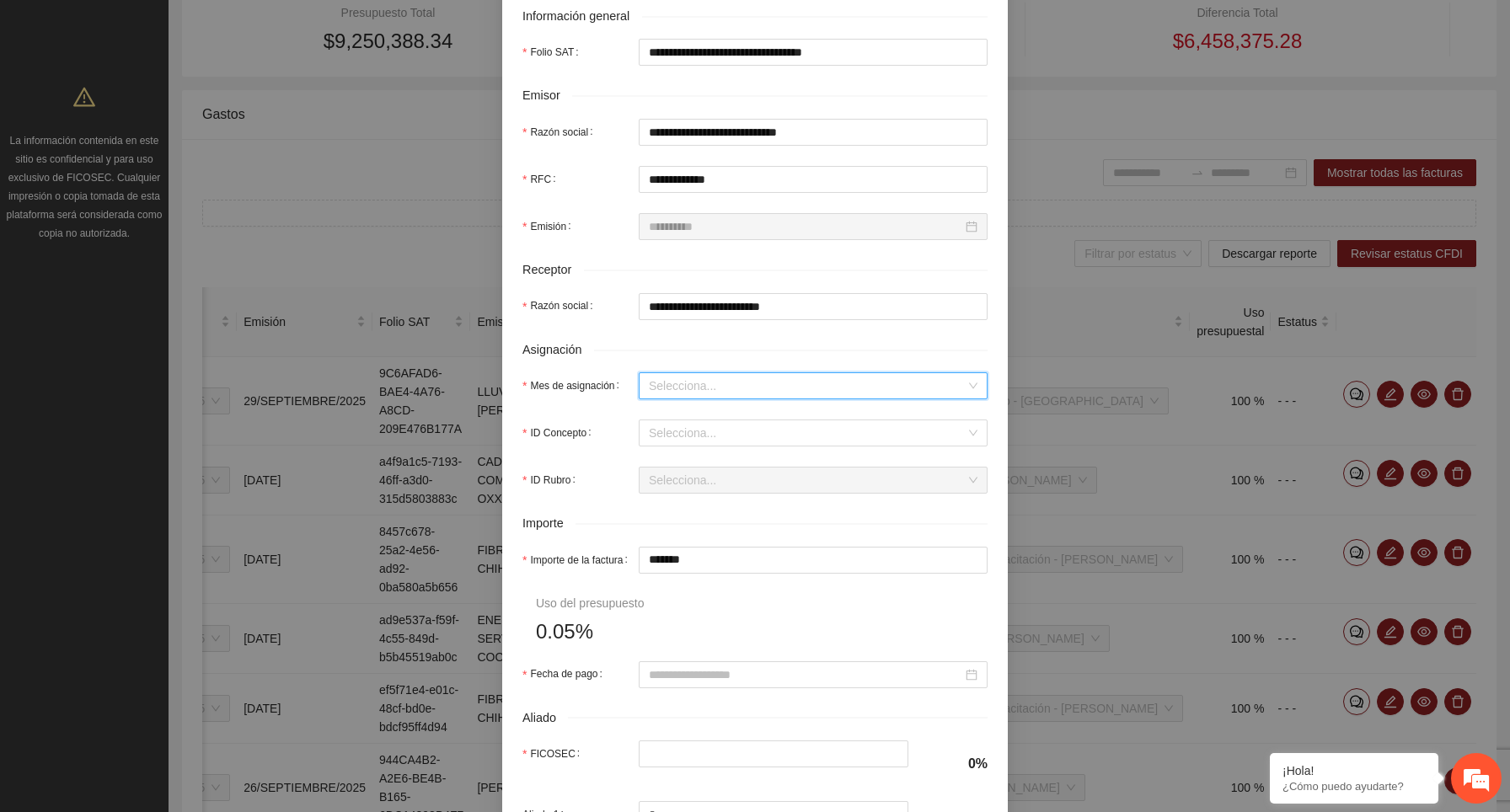
click at [694, 399] on input "Mes de asignación" at bounding box center [808, 386] width 317 height 25
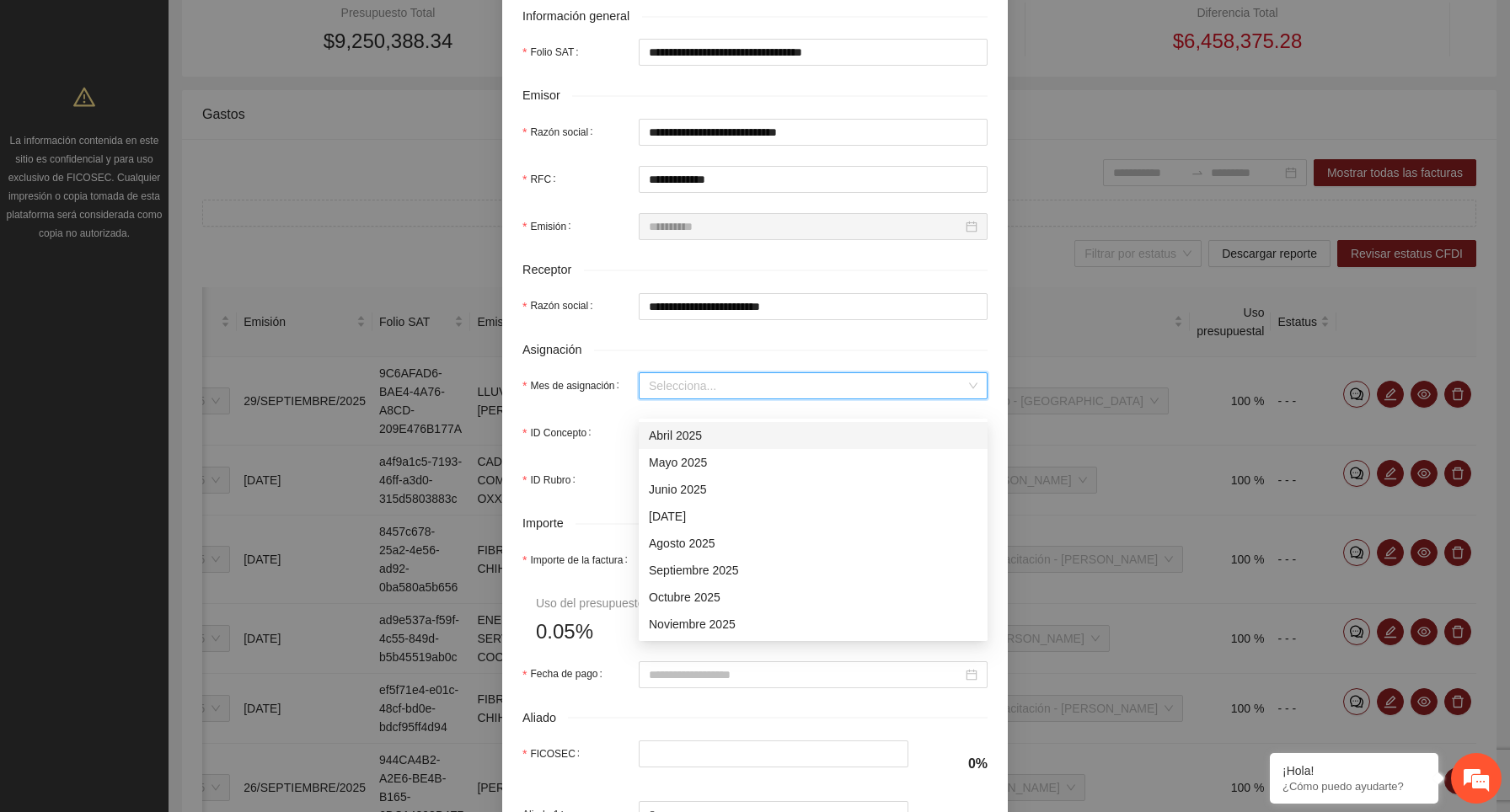
click at [695, 436] on div "Abril 2025" at bounding box center [813, 435] width 329 height 18
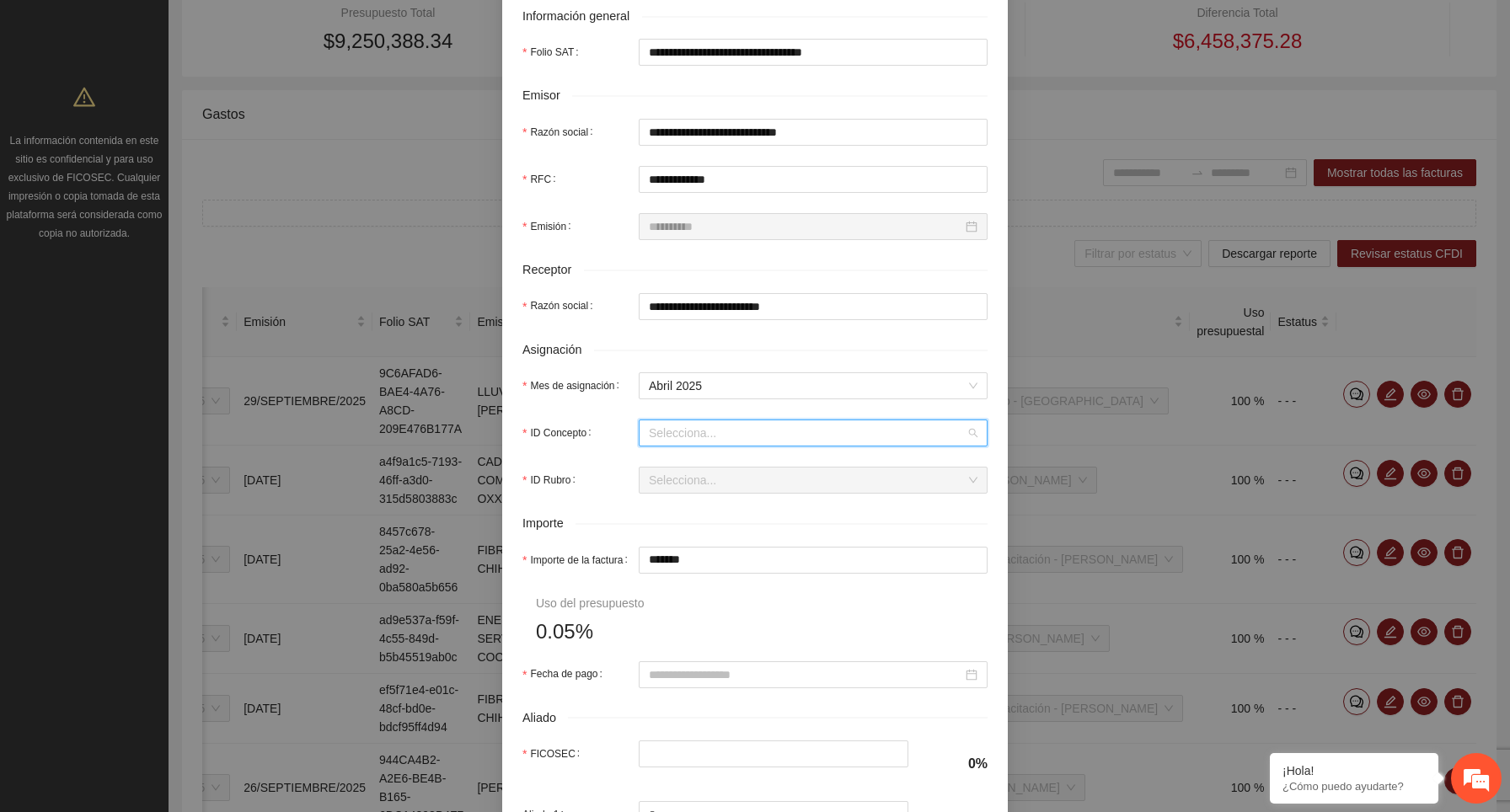
click at [661, 446] on input "ID Concepto" at bounding box center [808, 433] width 317 height 25
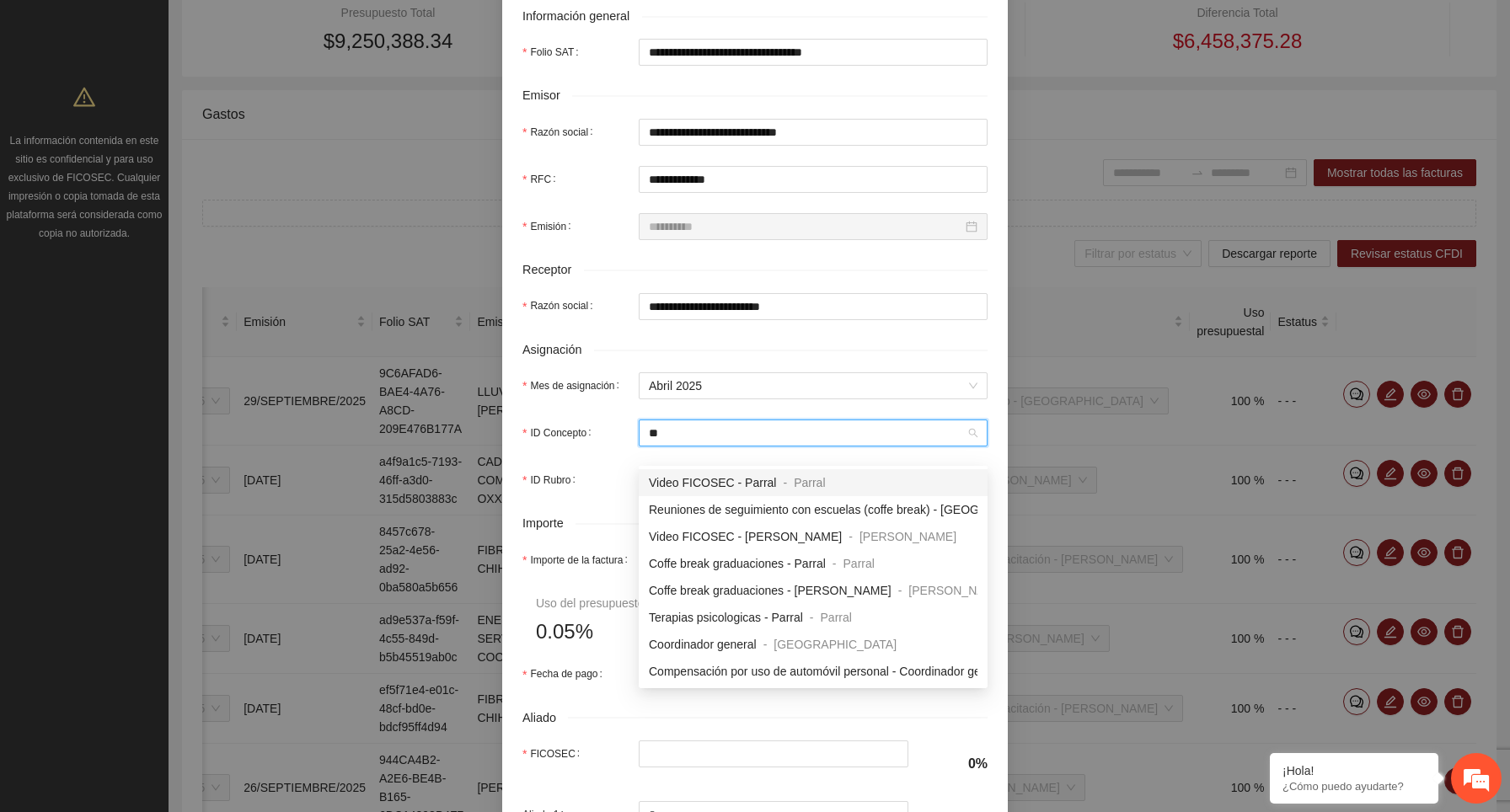
type input "***"
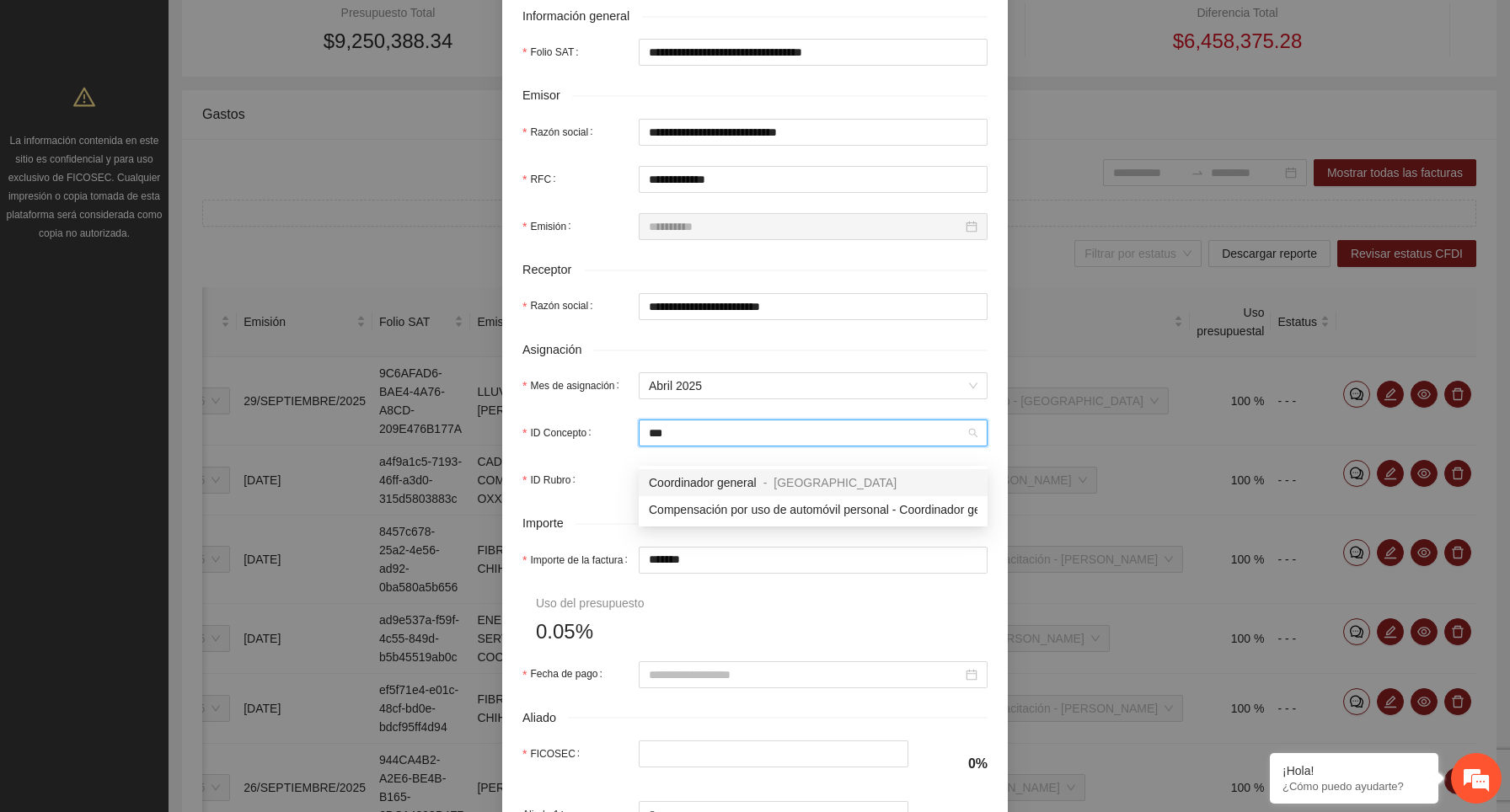
type input "*******"
type input "*"
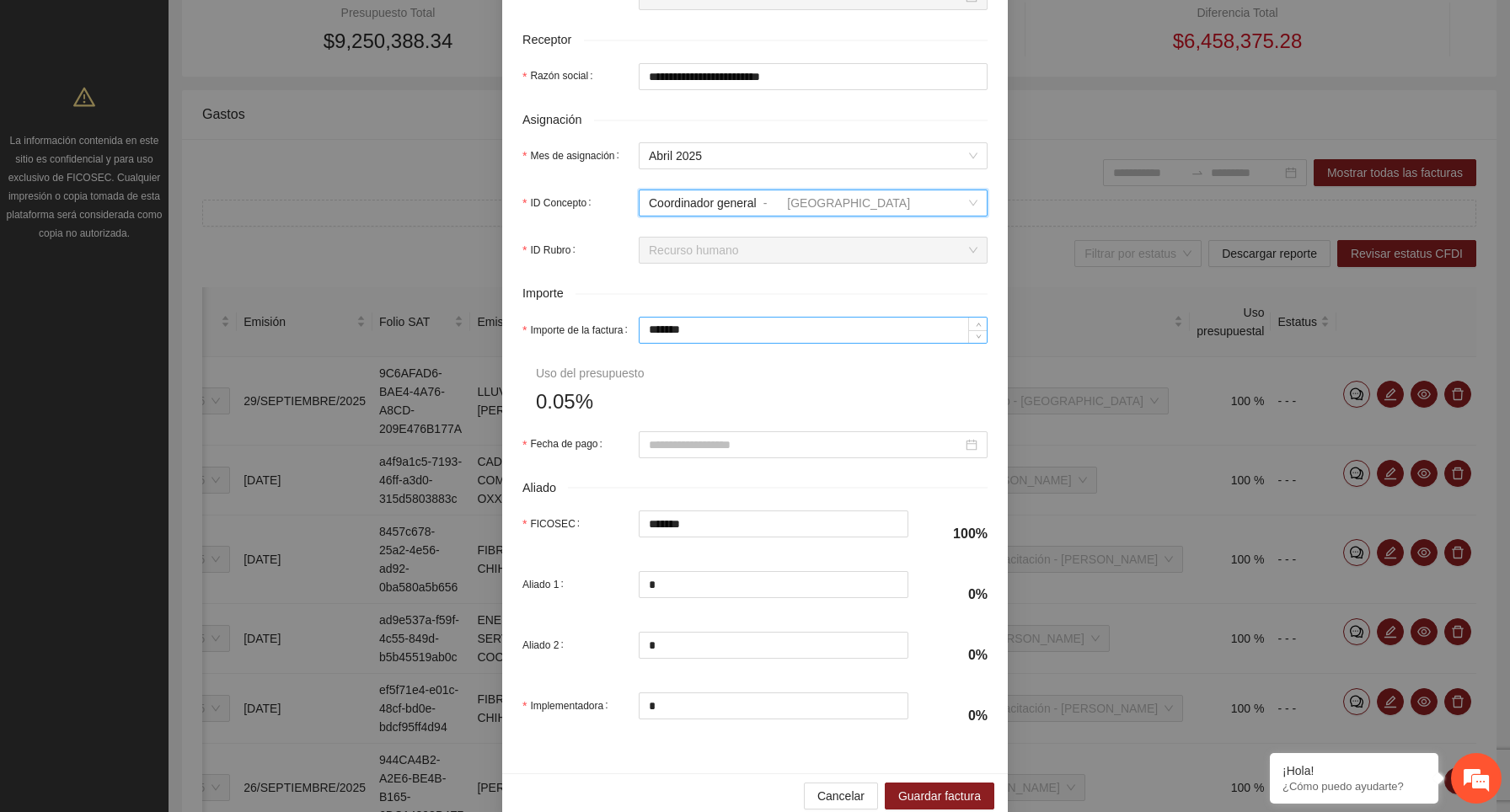
scroll to position [597, 0]
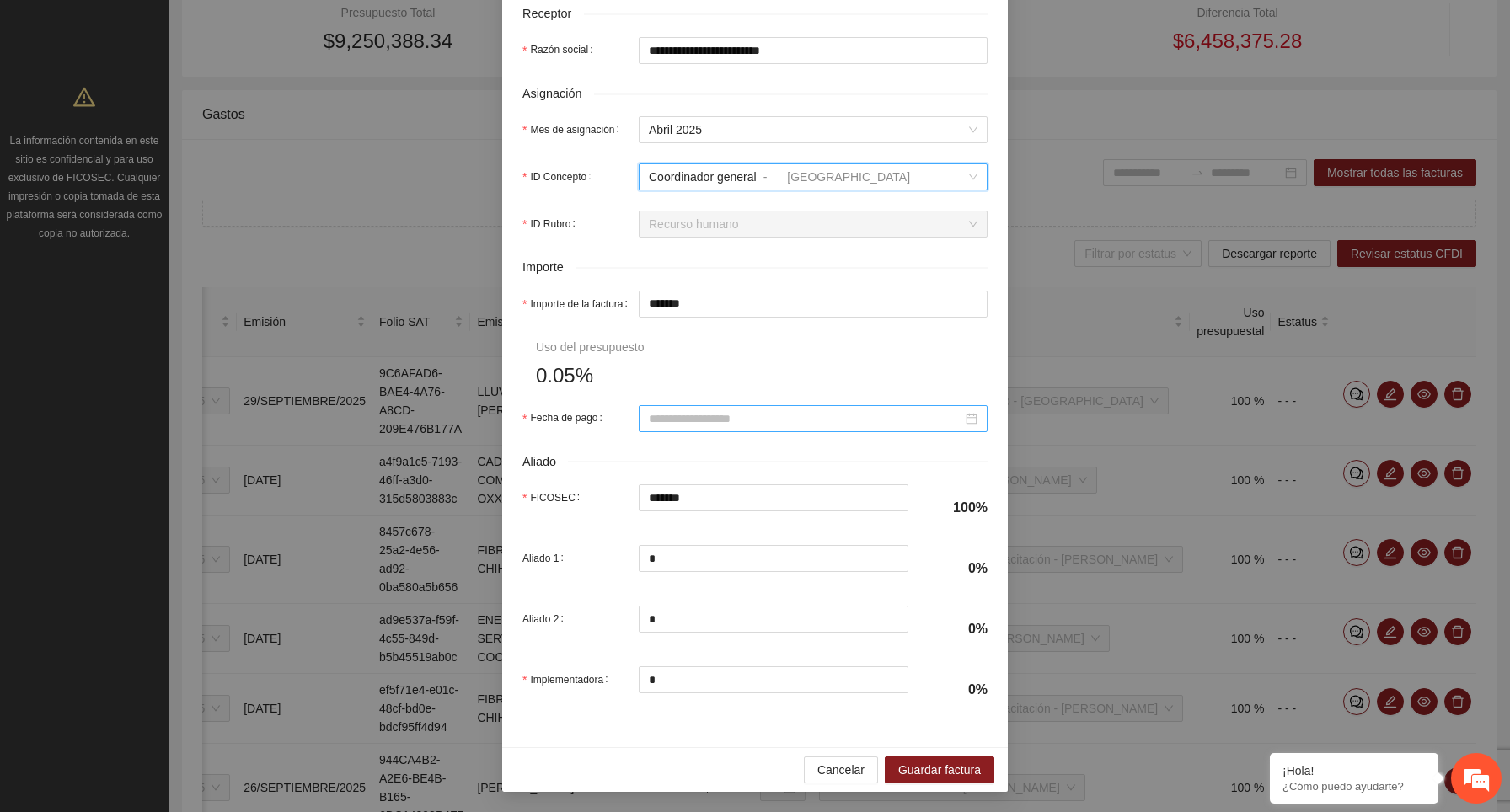
click at [730, 411] on input "Fecha de pago" at bounding box center [806, 419] width 314 height 18
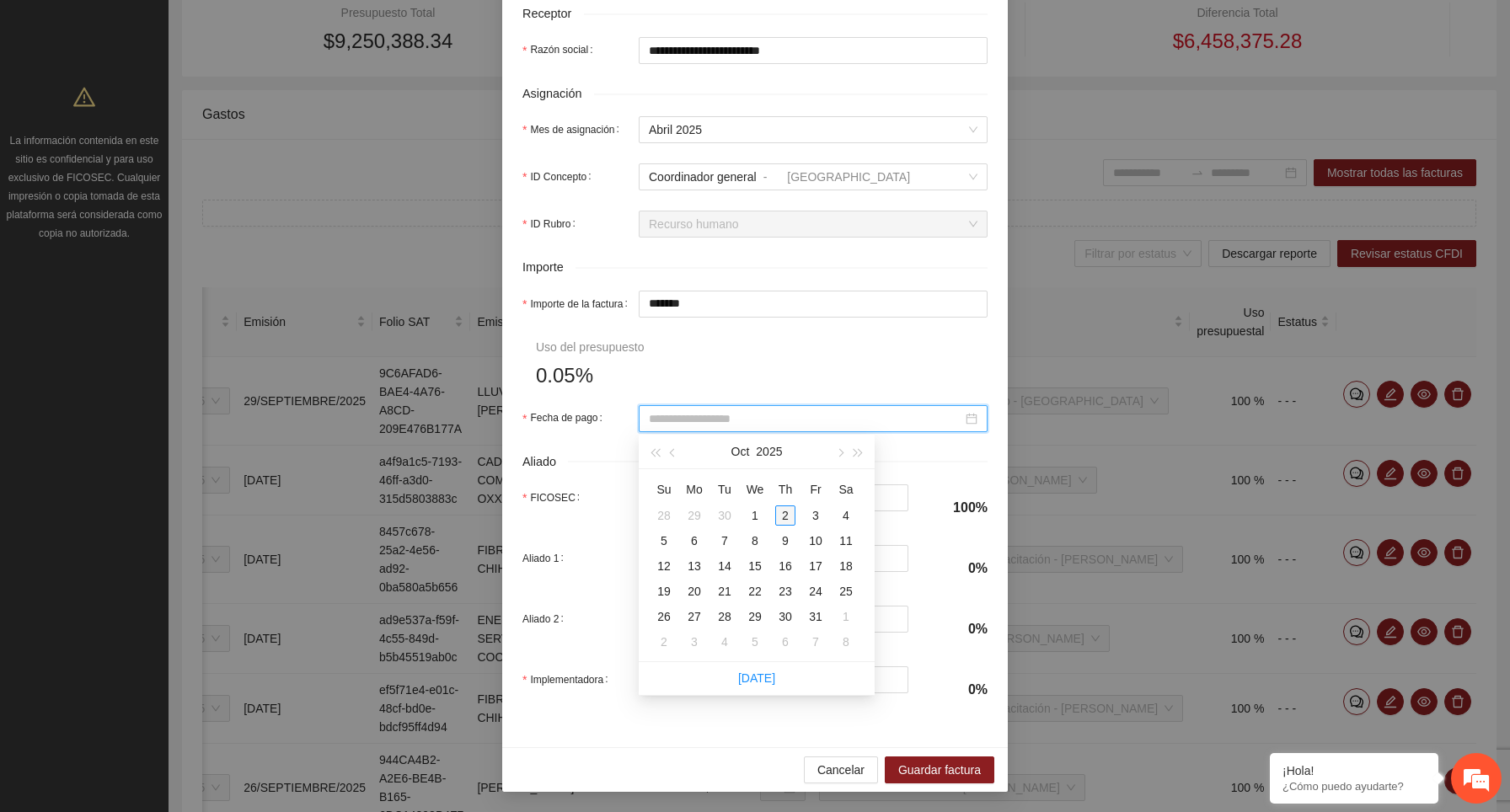
type input "**********"
click at [786, 513] on div "2" at bounding box center [785, 516] width 20 height 20
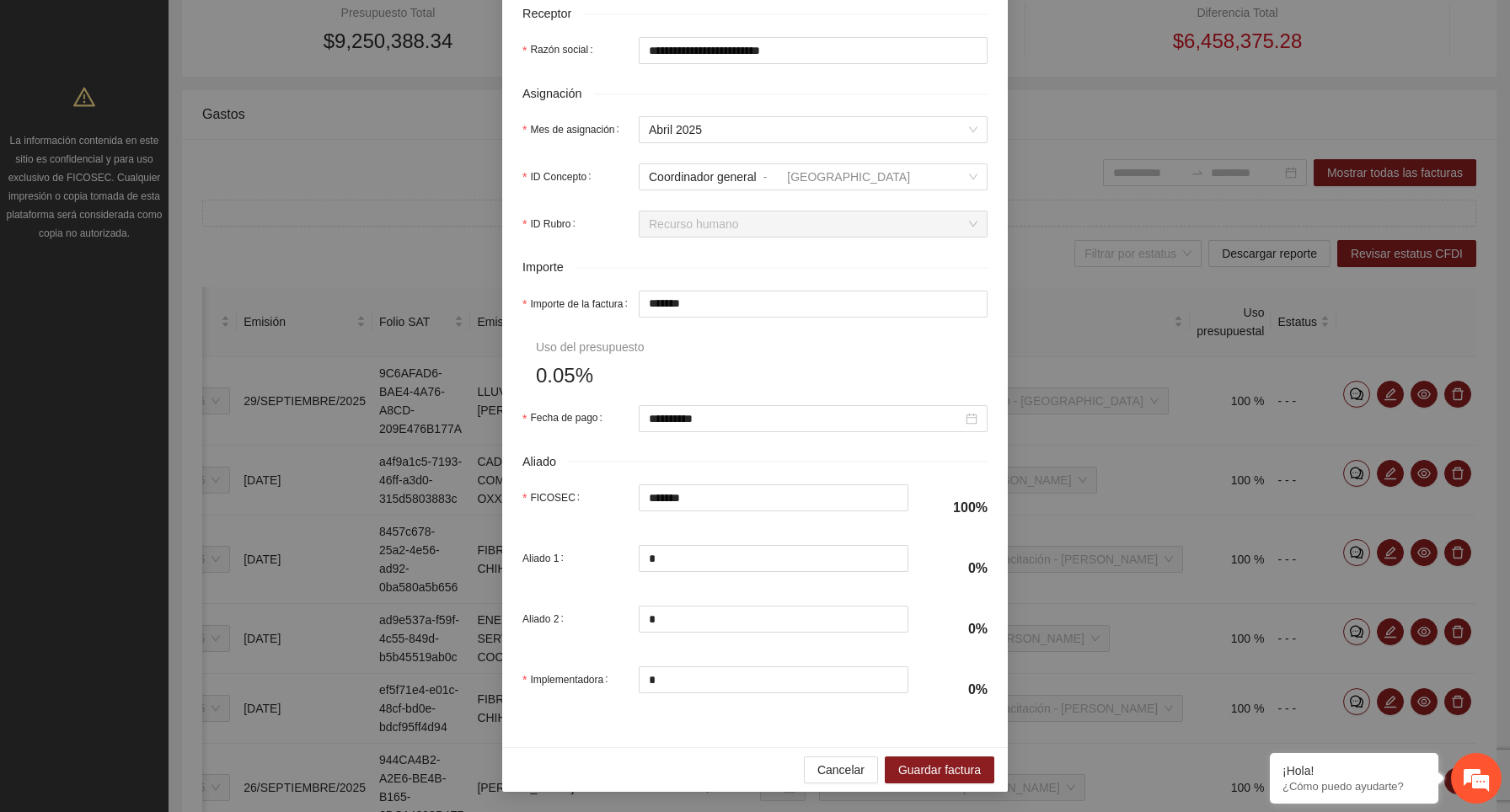
click at [768, 363] on form "**********" at bounding box center [754, 141] width 465 height 1144
click at [702, 559] on input "*" at bounding box center [774, 558] width 269 height 25
click at [792, 364] on form "**********" at bounding box center [754, 141] width 465 height 1144
click at [746, 313] on input "*******" at bounding box center [813, 304] width 347 height 25
type input "*****"
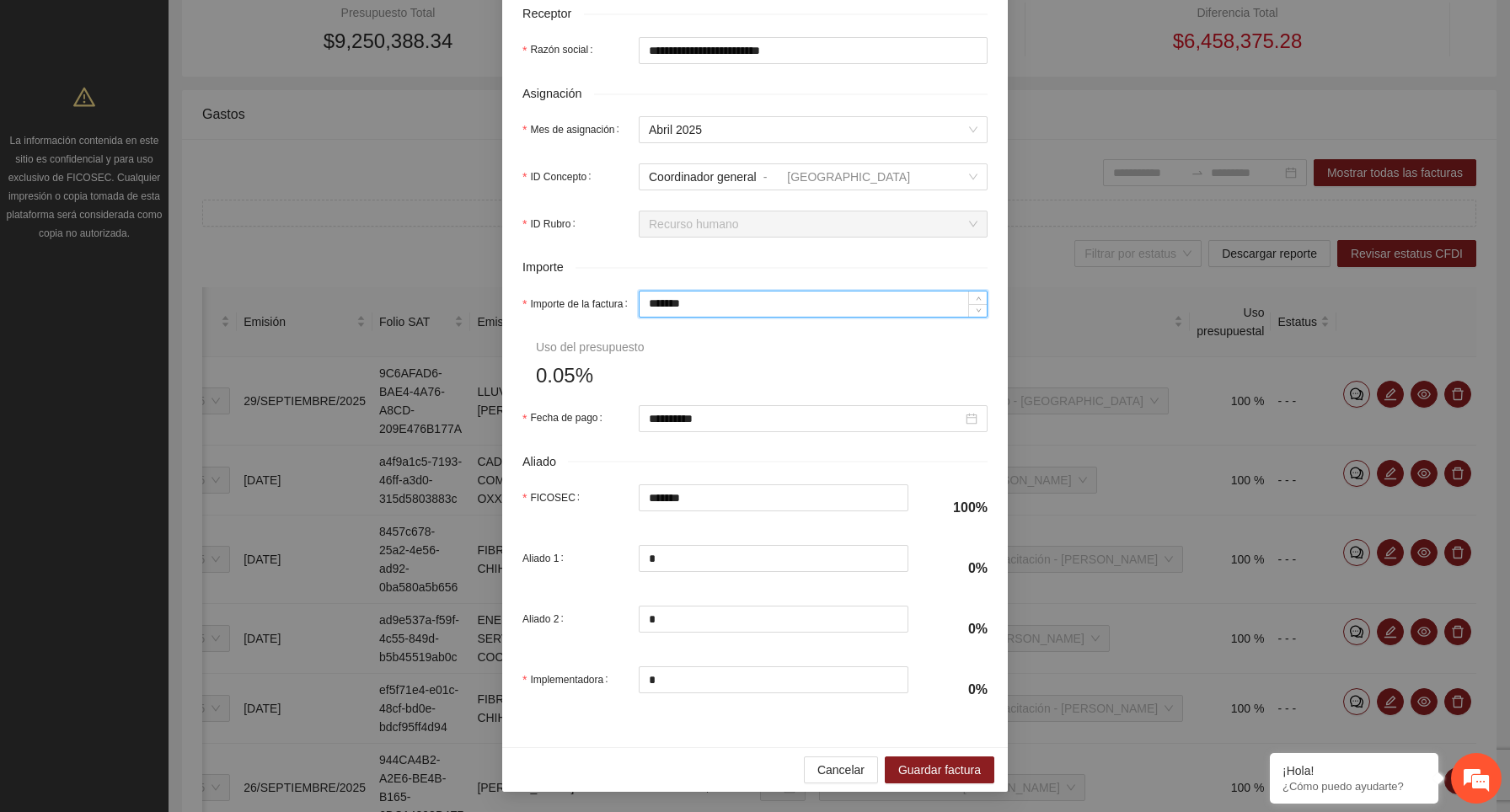
type input "*****"
click at [804, 361] on form "**********" at bounding box center [754, 141] width 465 height 1144
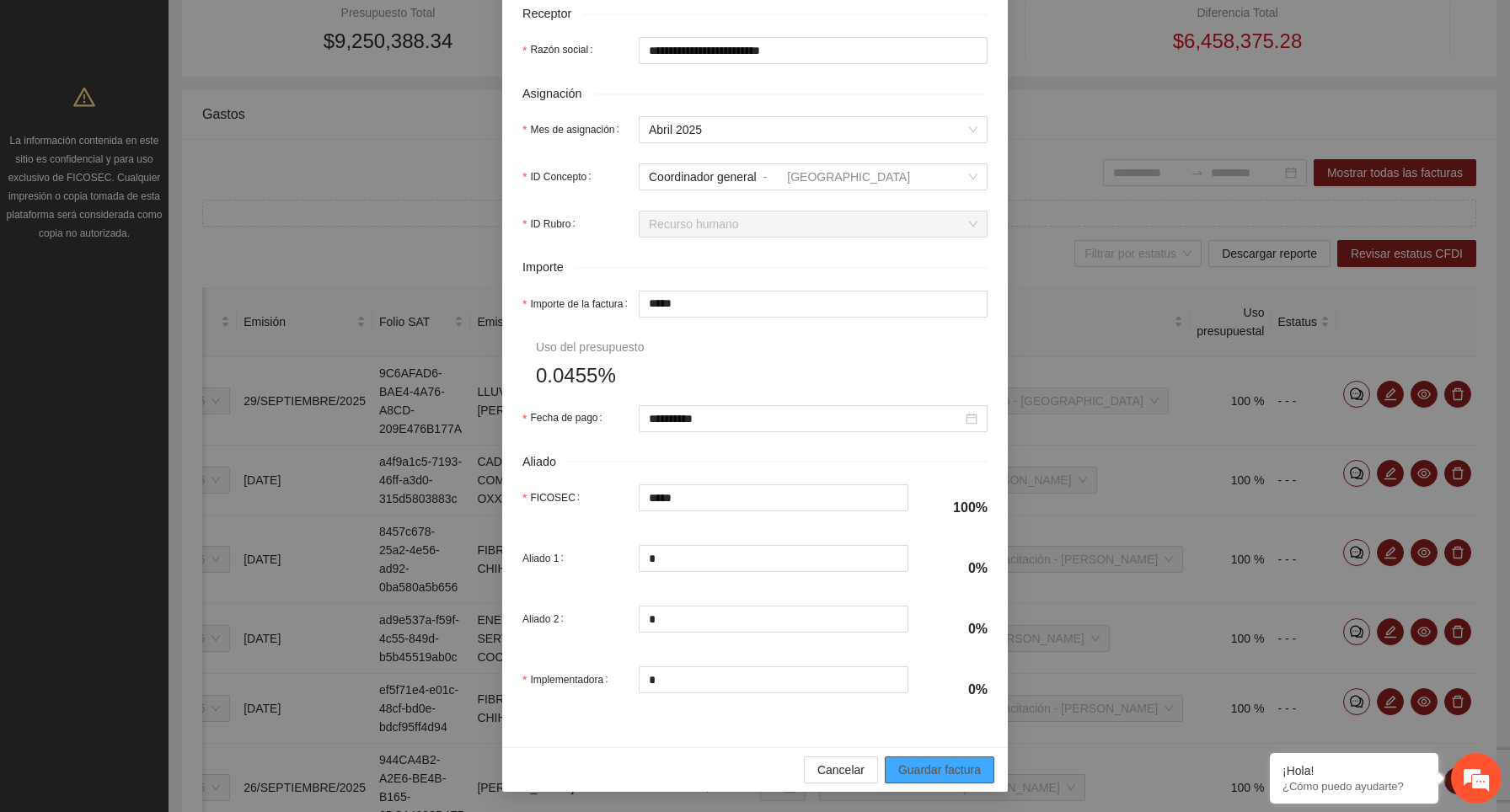
drag, startPoint x: 938, startPoint y: 762, endPoint x: 926, endPoint y: 382, distance: 380.2
click at [926, 382] on div "**********" at bounding box center [755, 148] width 506 height 1289
click at [926, 382] on form "**********" at bounding box center [754, 141] width 465 height 1144
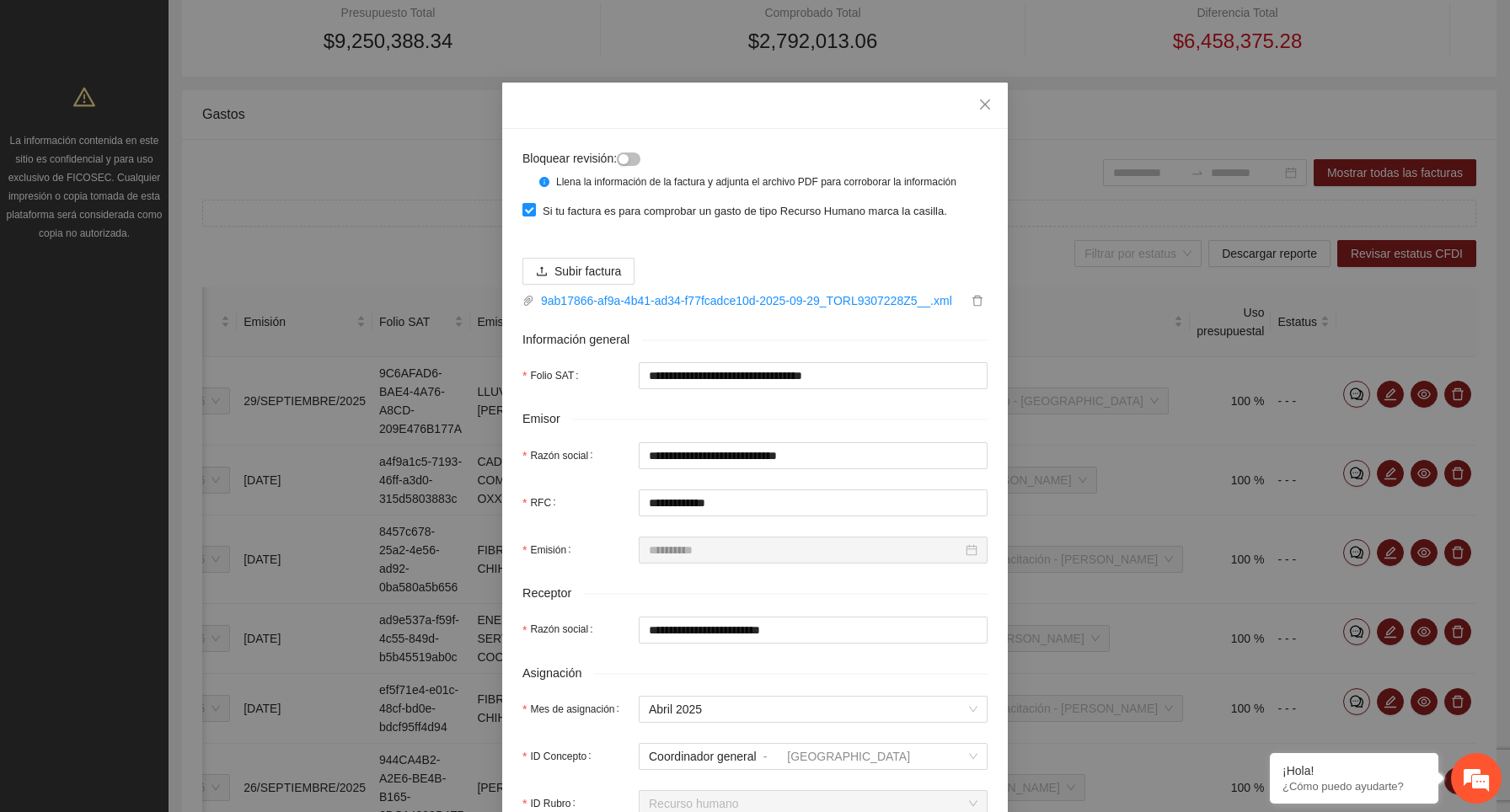
scroll to position [0, 0]
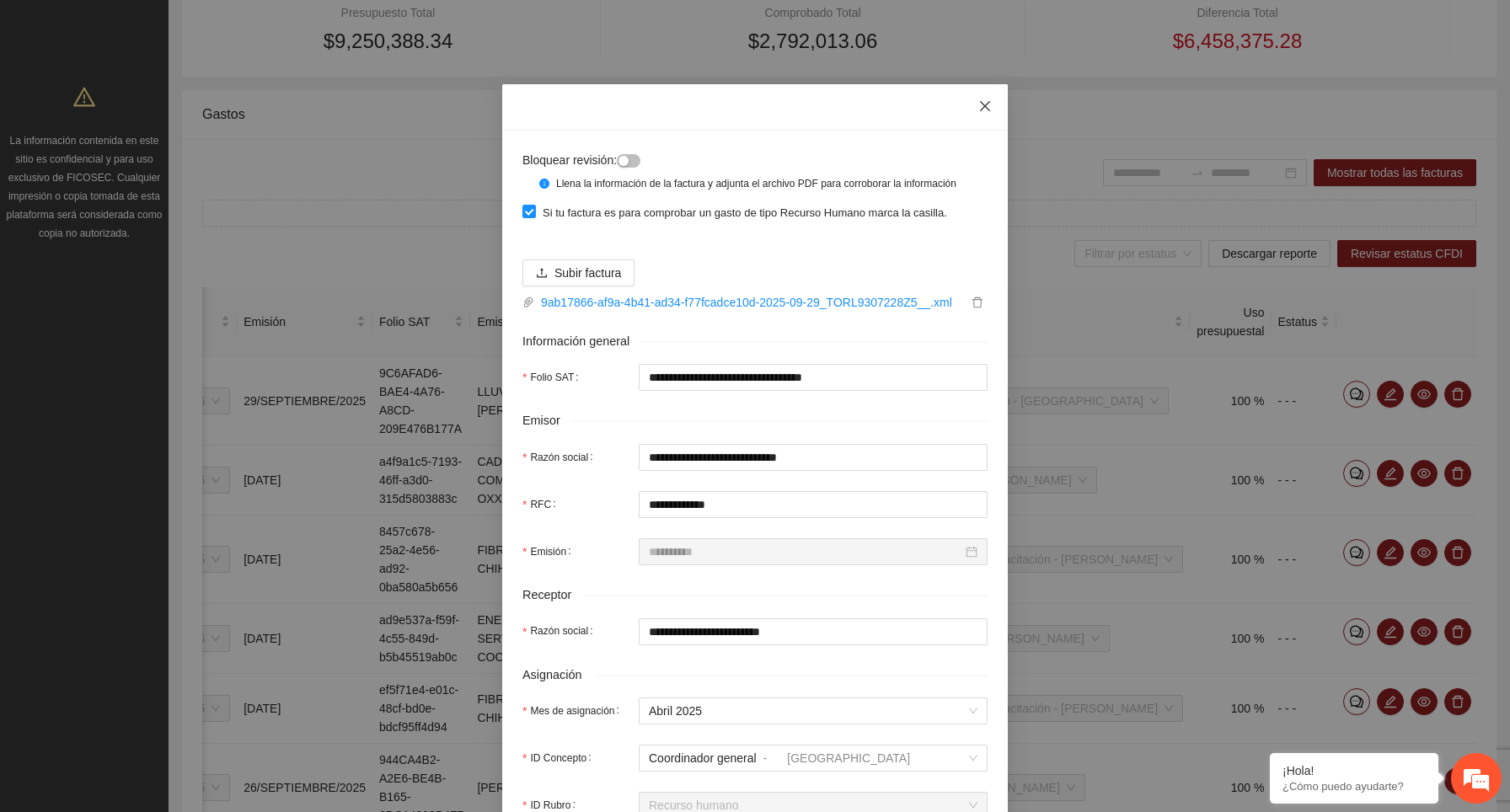
click at [988, 104] on icon "close" at bounding box center [984, 106] width 14 height 14
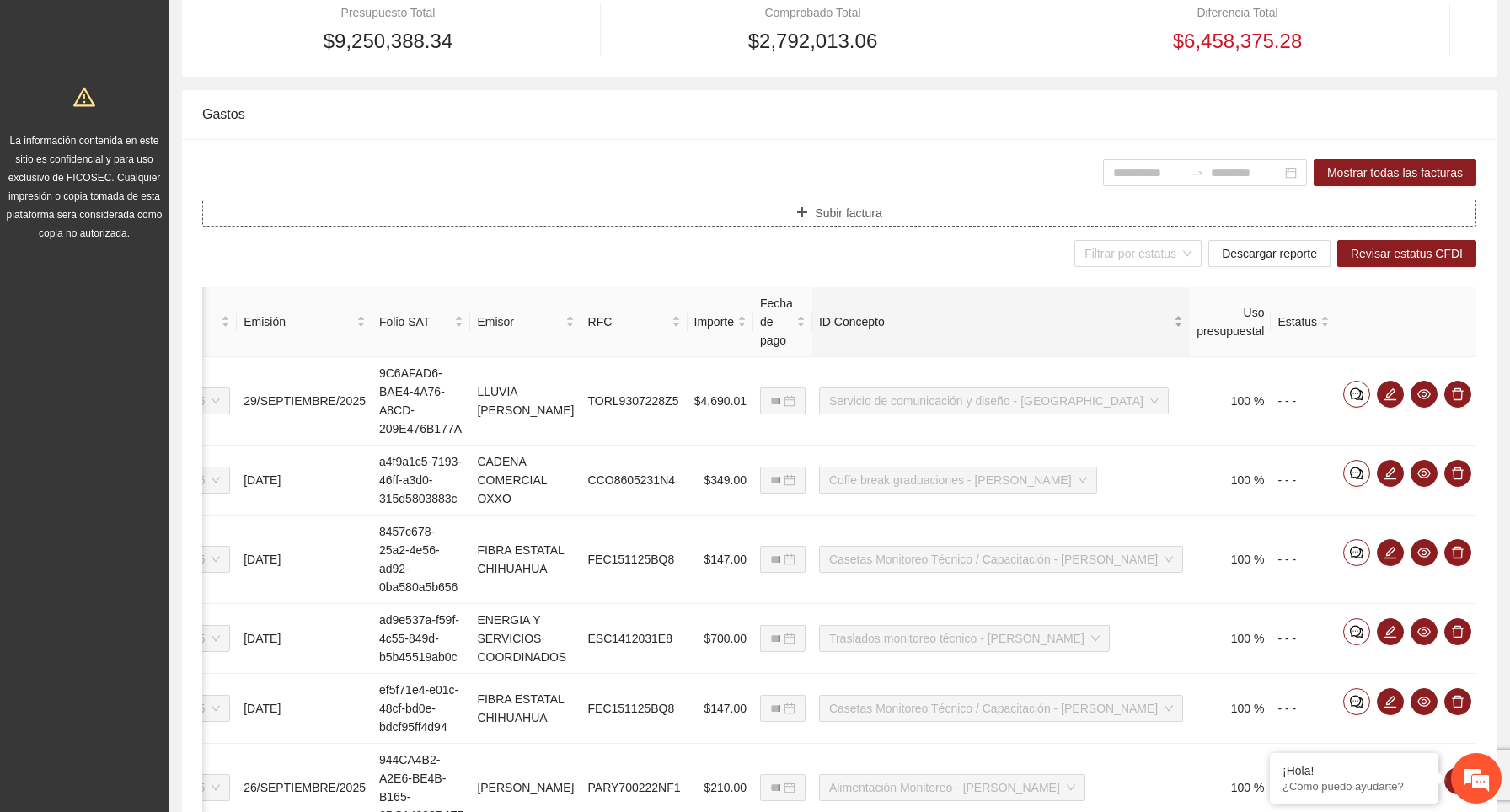
scroll to position [401, 0]
click at [1390, 393] on icon "edit" at bounding box center [1389, 393] width 14 height 14
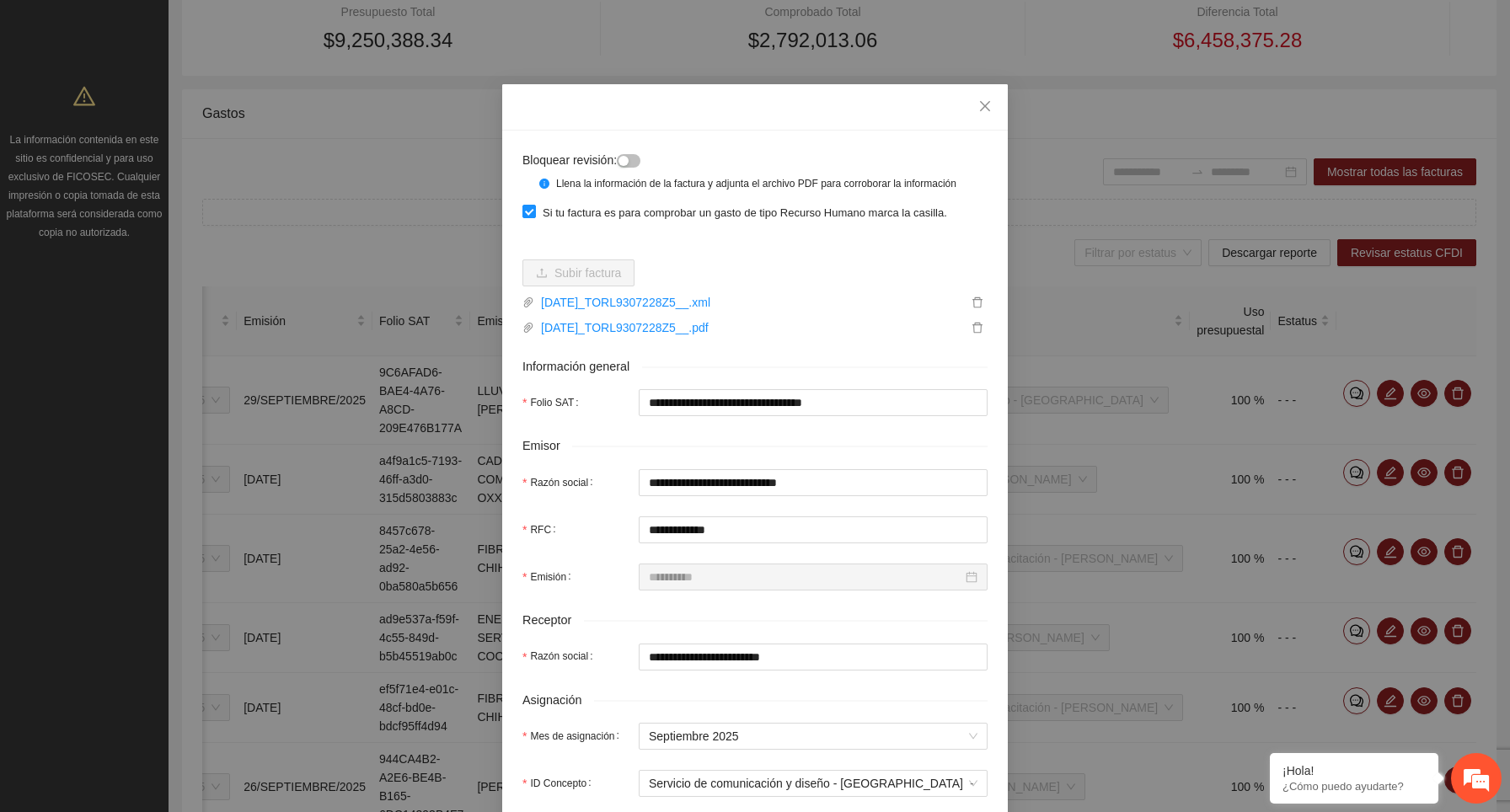
scroll to position [26, 0]
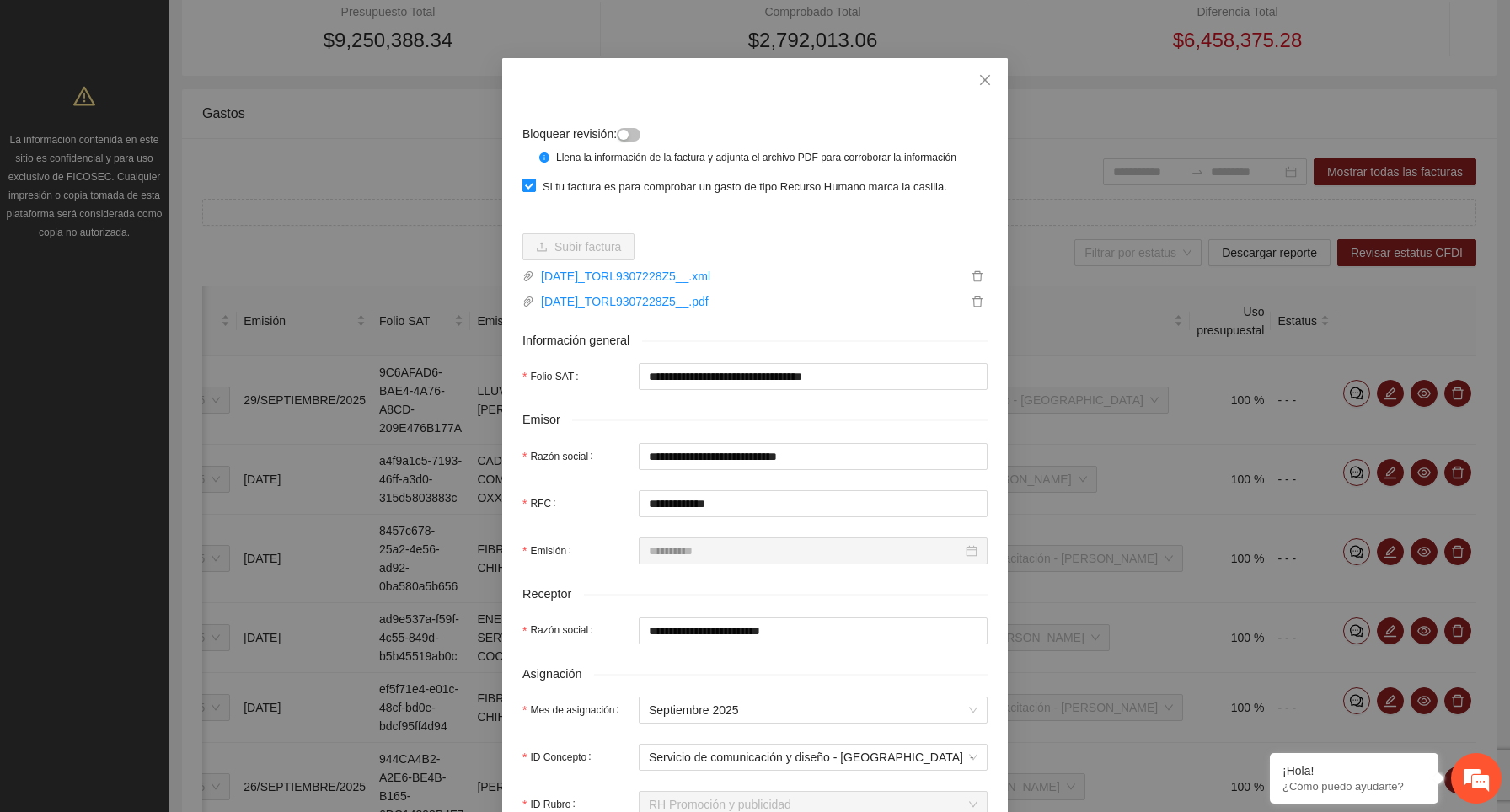
click at [534, 192] on span at bounding box center [528, 185] width 14 height 14
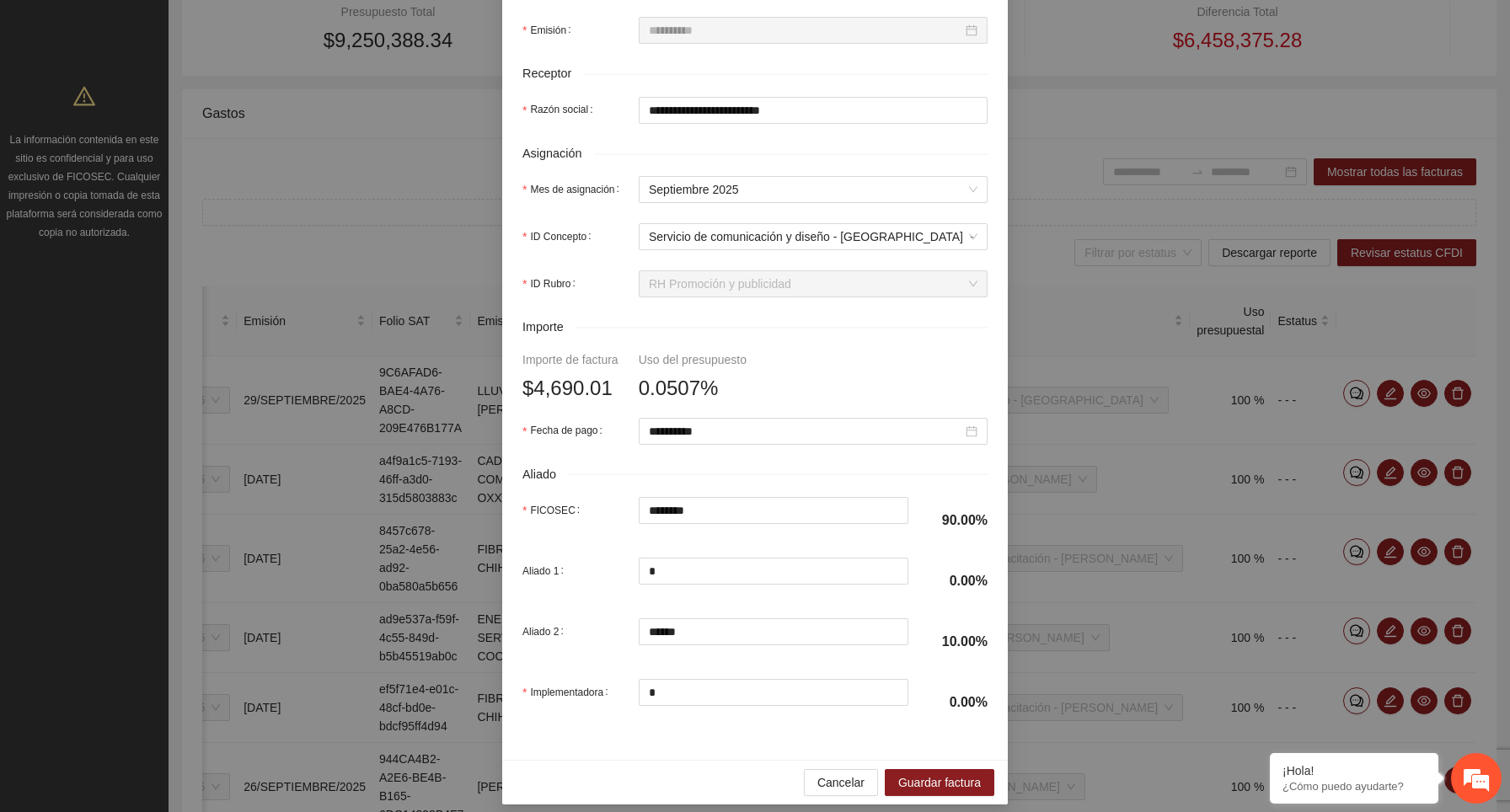
scroll to position [575, 0]
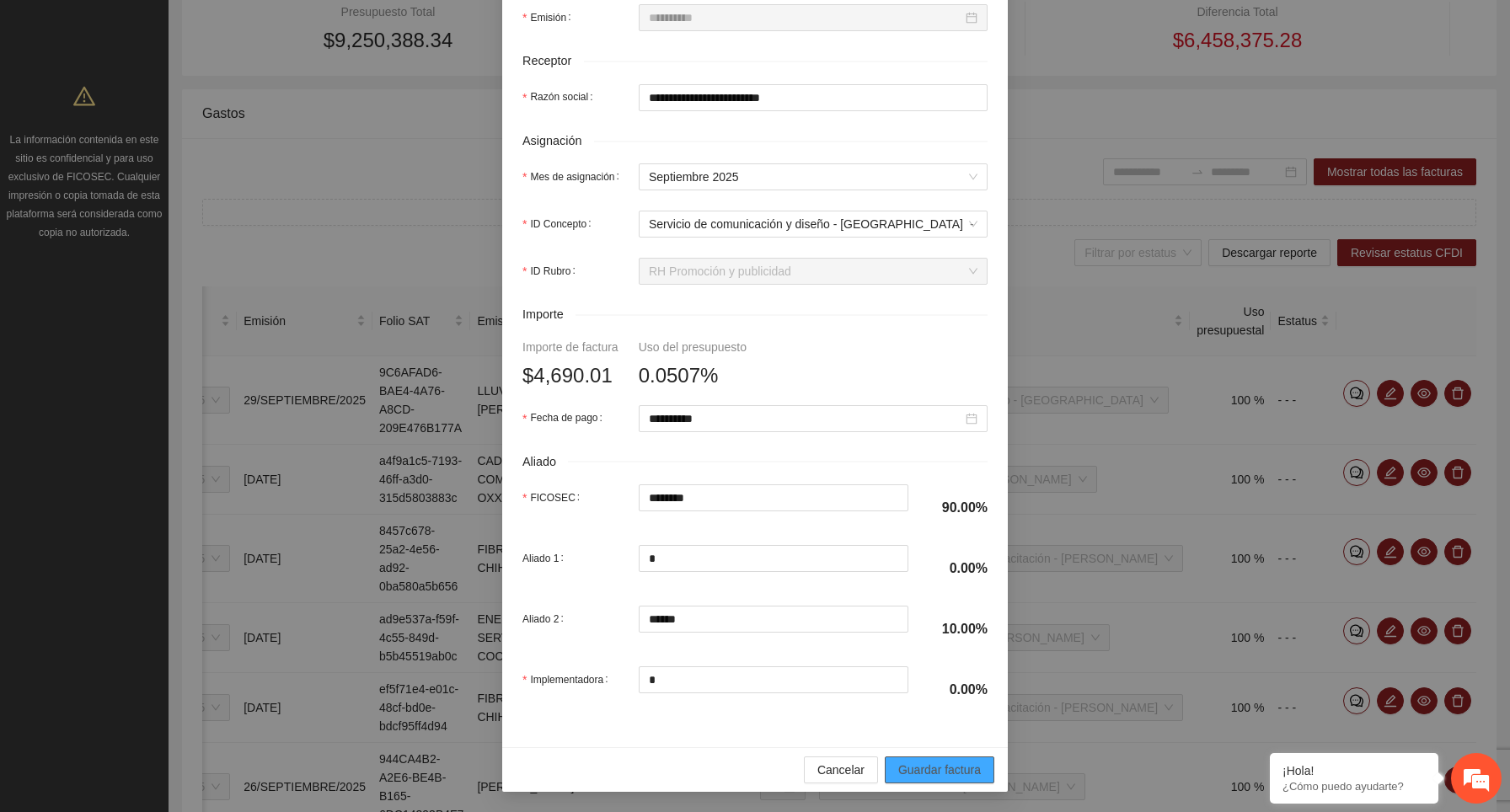
click at [942, 770] on span "Guardar factura" at bounding box center [939, 769] width 82 height 18
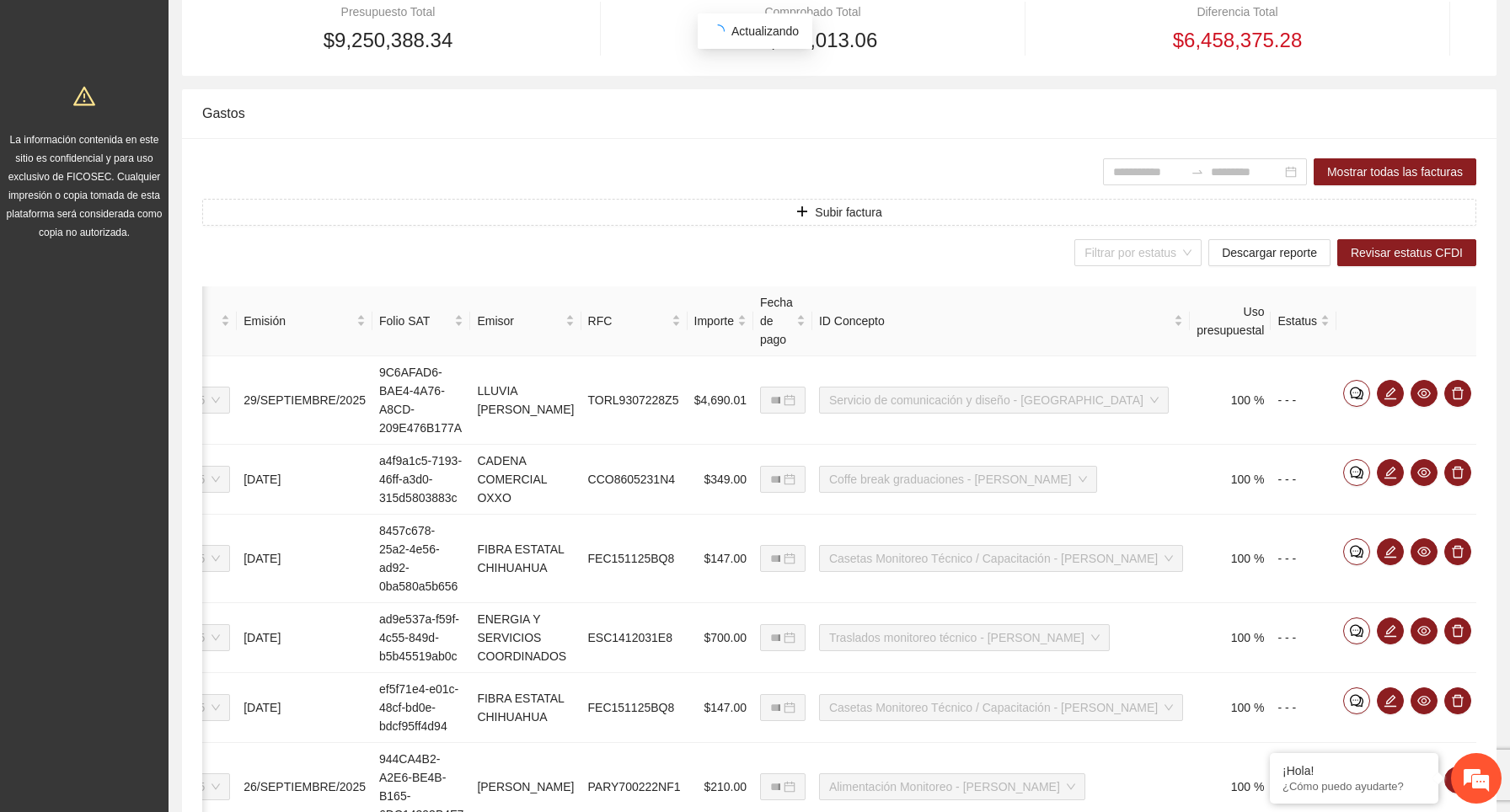
scroll to position [491, 0]
click at [1391, 395] on icon "edit" at bounding box center [1389, 393] width 14 height 14
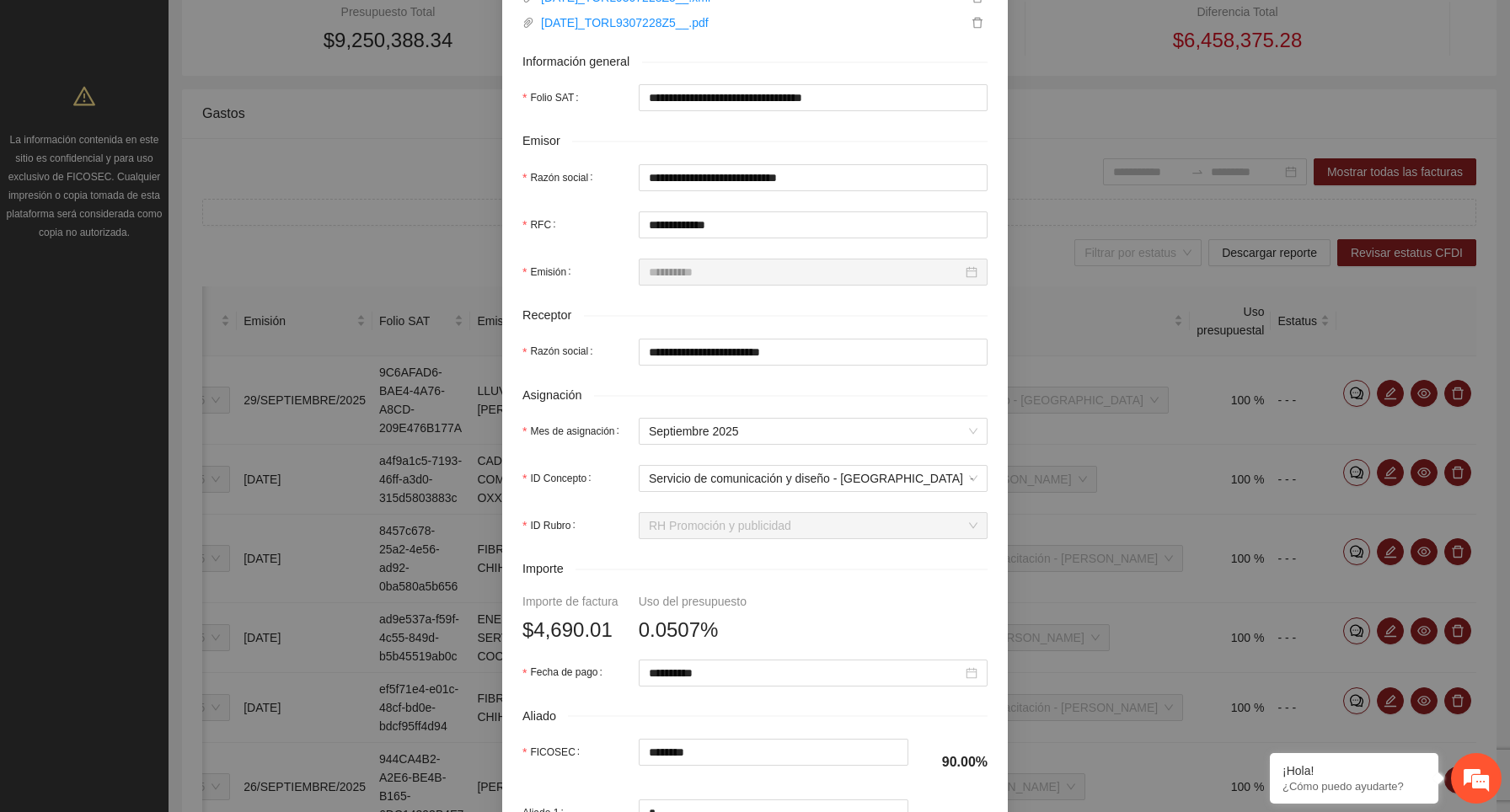
scroll to position [0, 0]
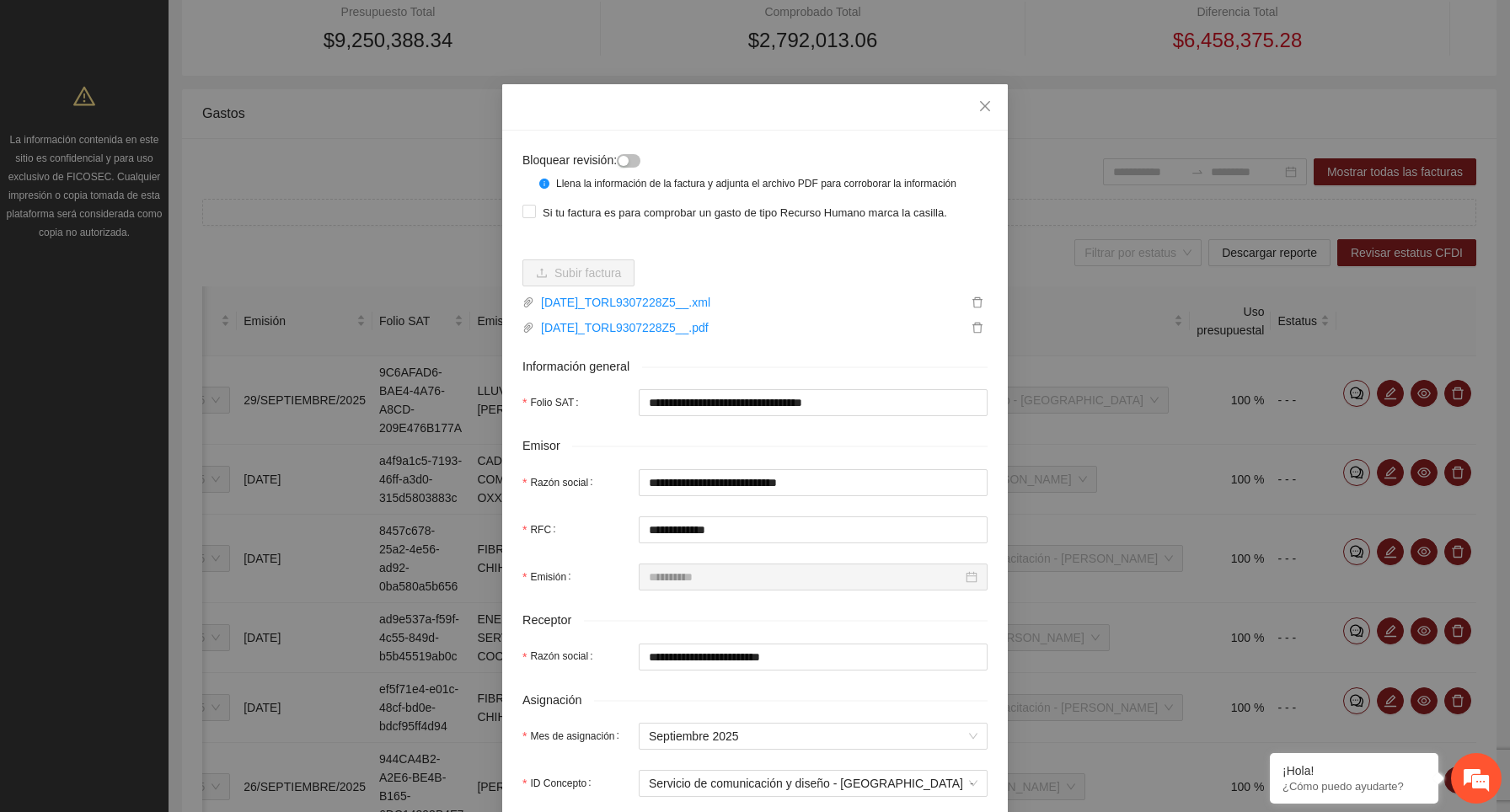
click at [906, 377] on div "Información general" at bounding box center [754, 366] width 465 height 19
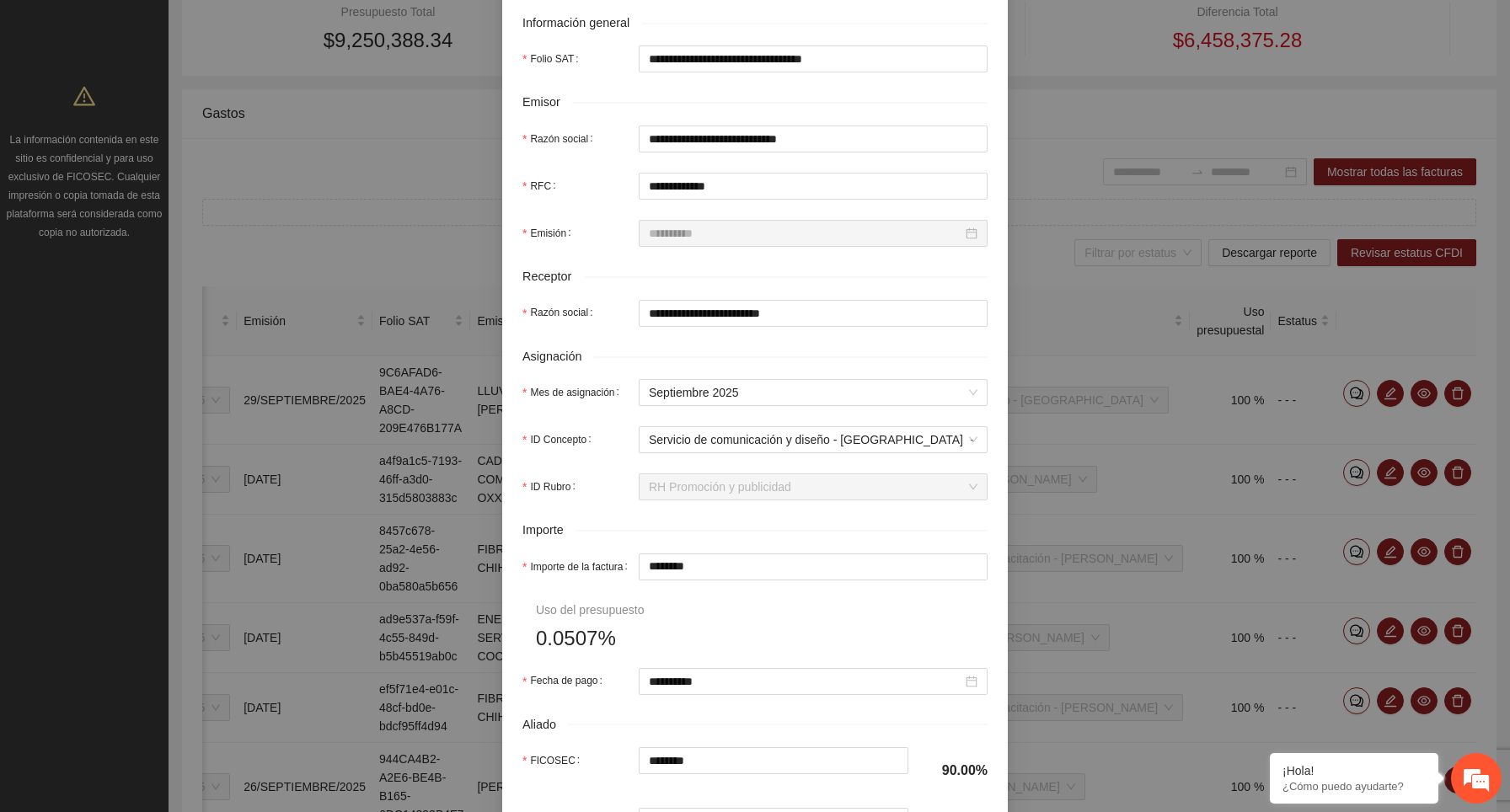
scroll to position [623, 0]
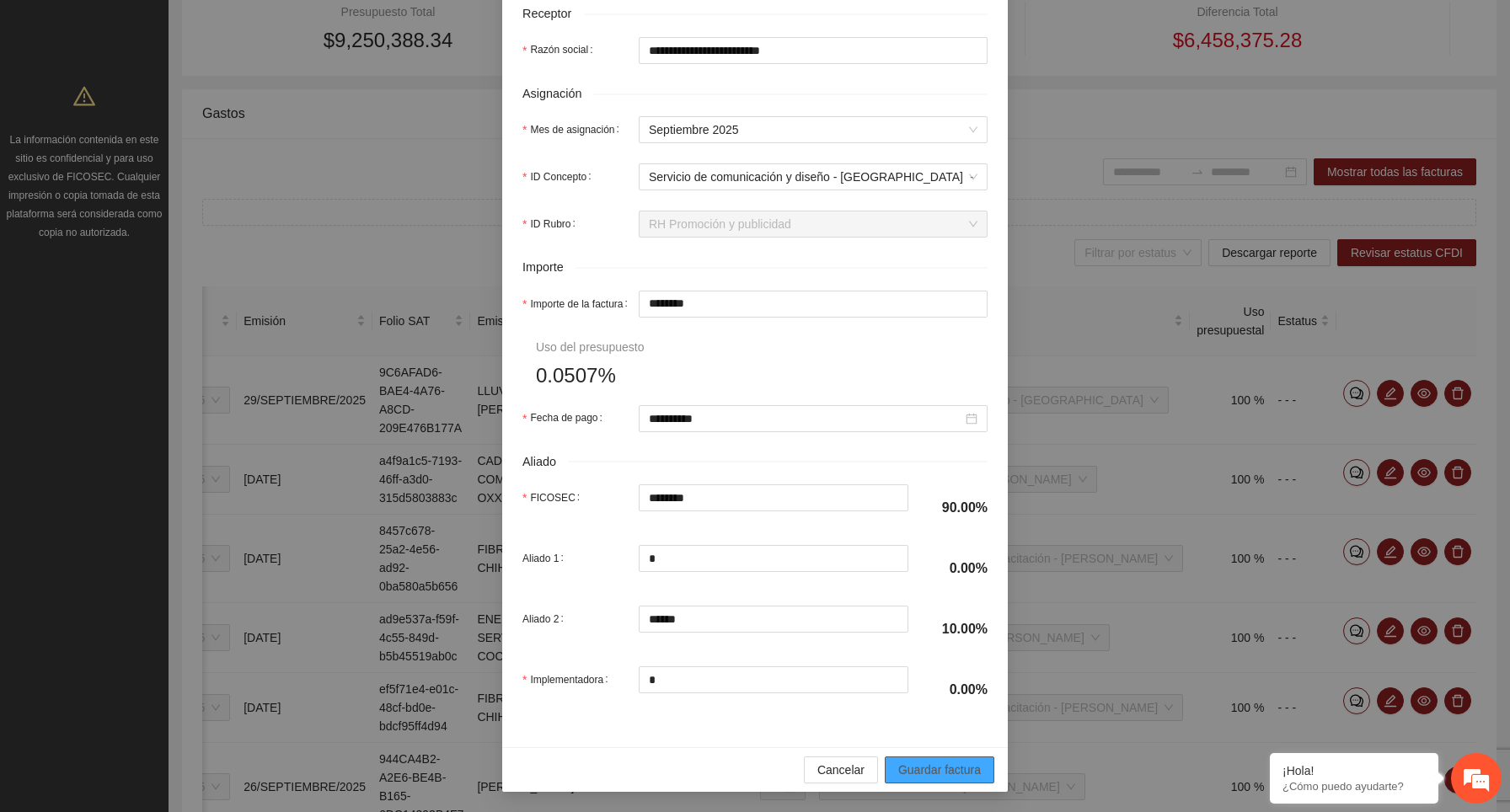
click at [946, 773] on span "Guardar factura" at bounding box center [939, 769] width 82 height 18
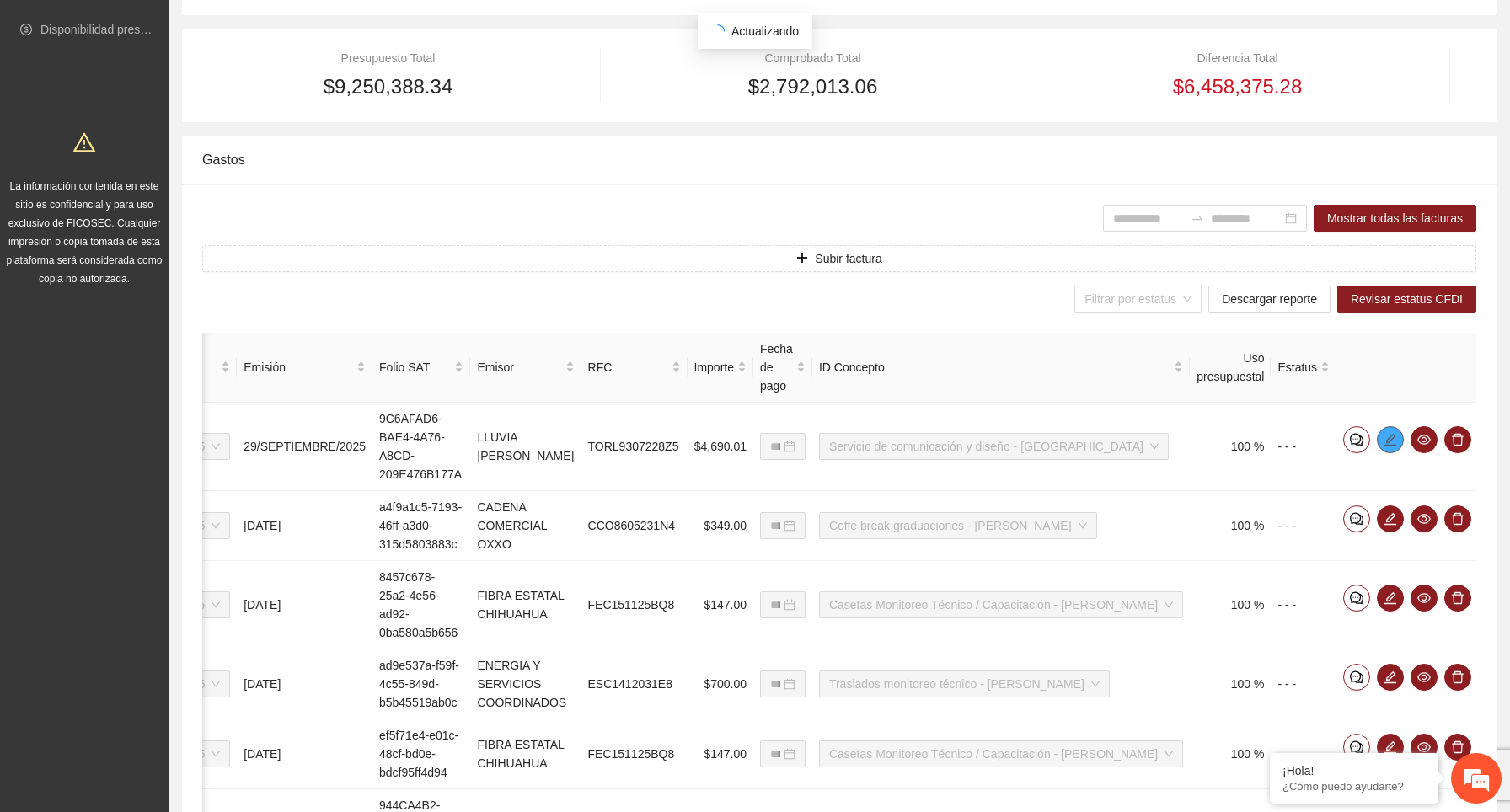
scroll to position [353, 0]
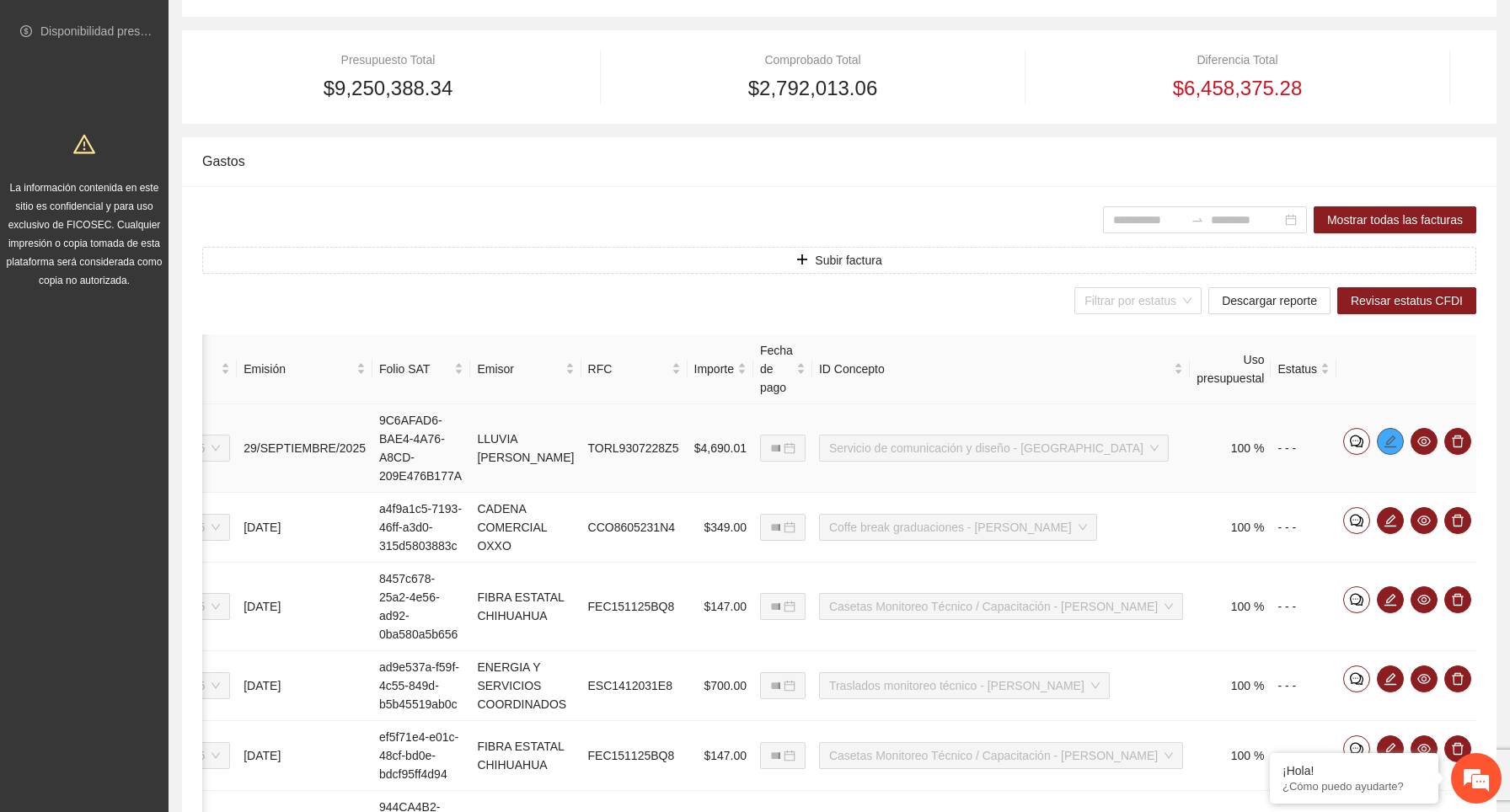
click at [1387, 438] on icon "edit" at bounding box center [1389, 440] width 12 height 12
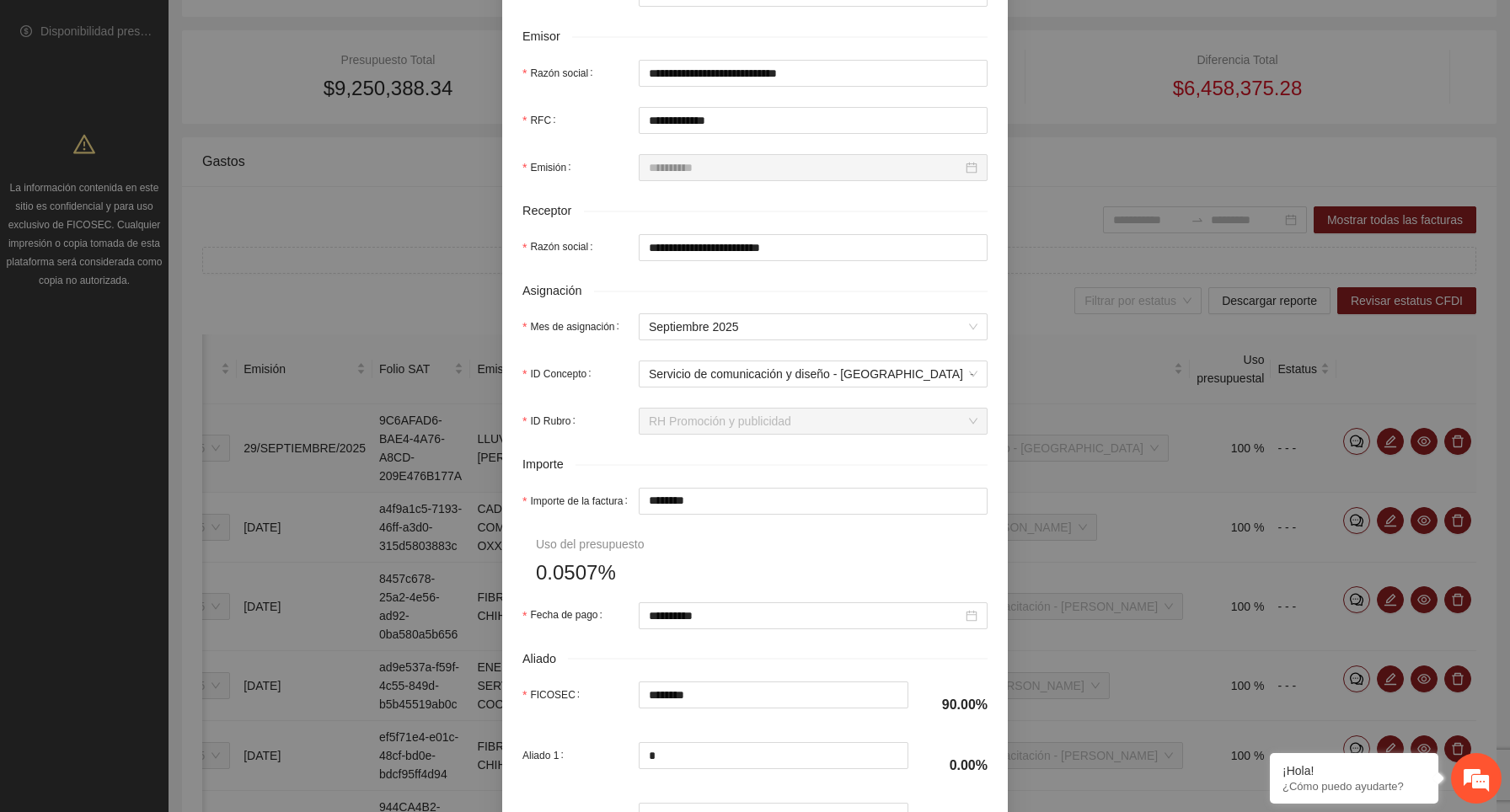
scroll to position [623, 0]
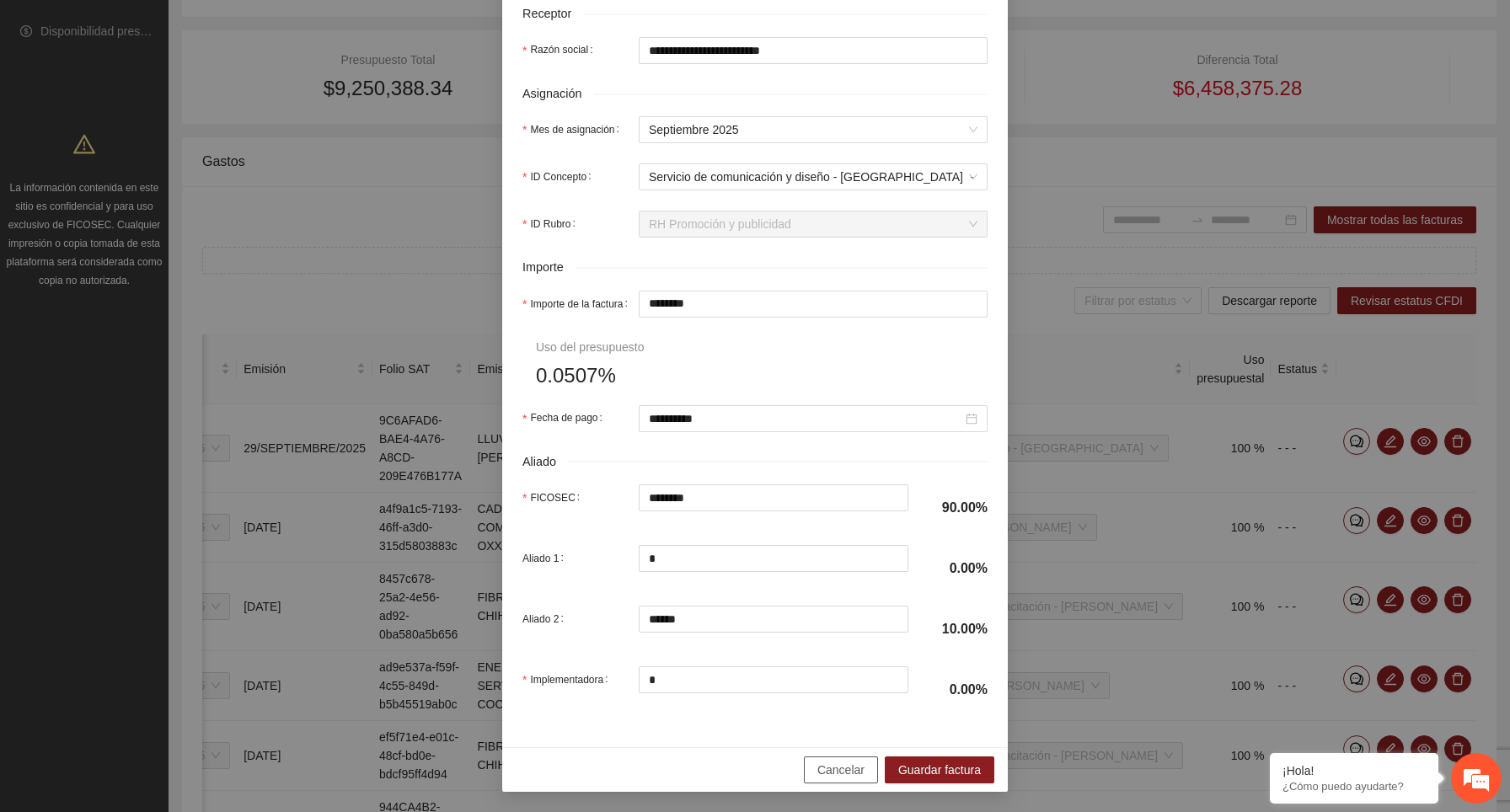
click at [850, 765] on span "Cancelar" at bounding box center [841, 769] width 47 height 18
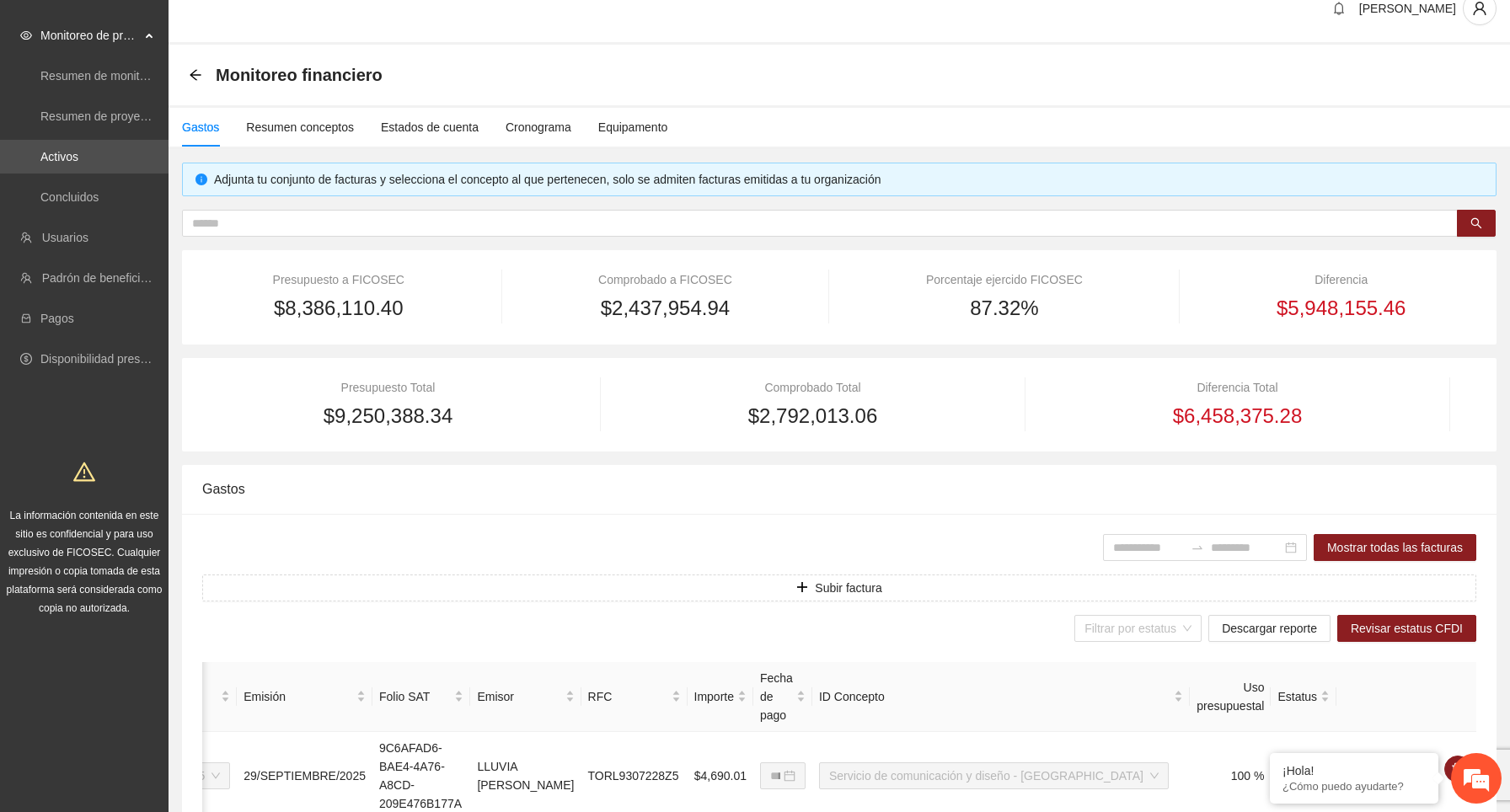
scroll to position [0, 0]
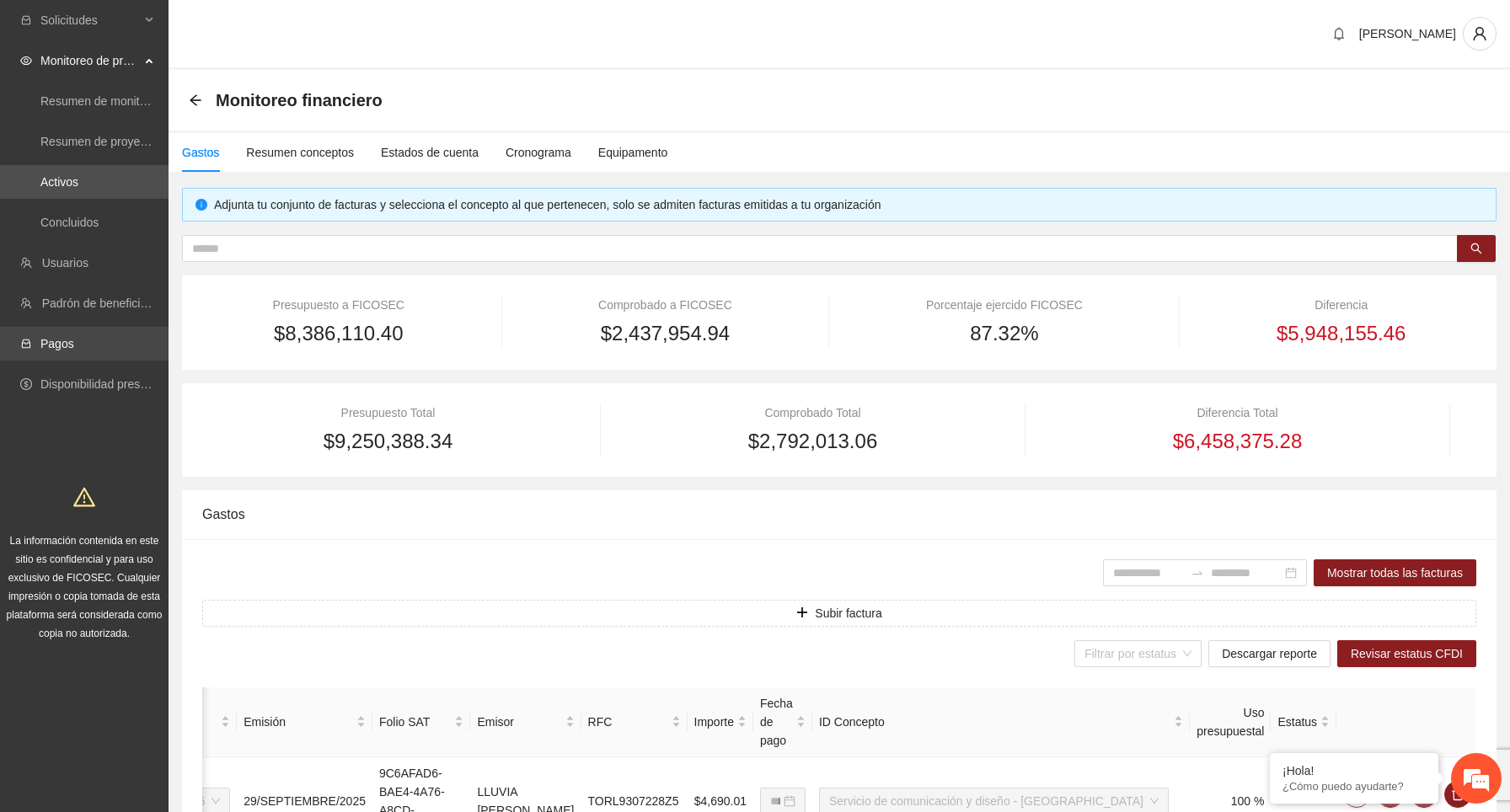
click at [65, 337] on link "Pagos" at bounding box center [57, 343] width 34 height 14
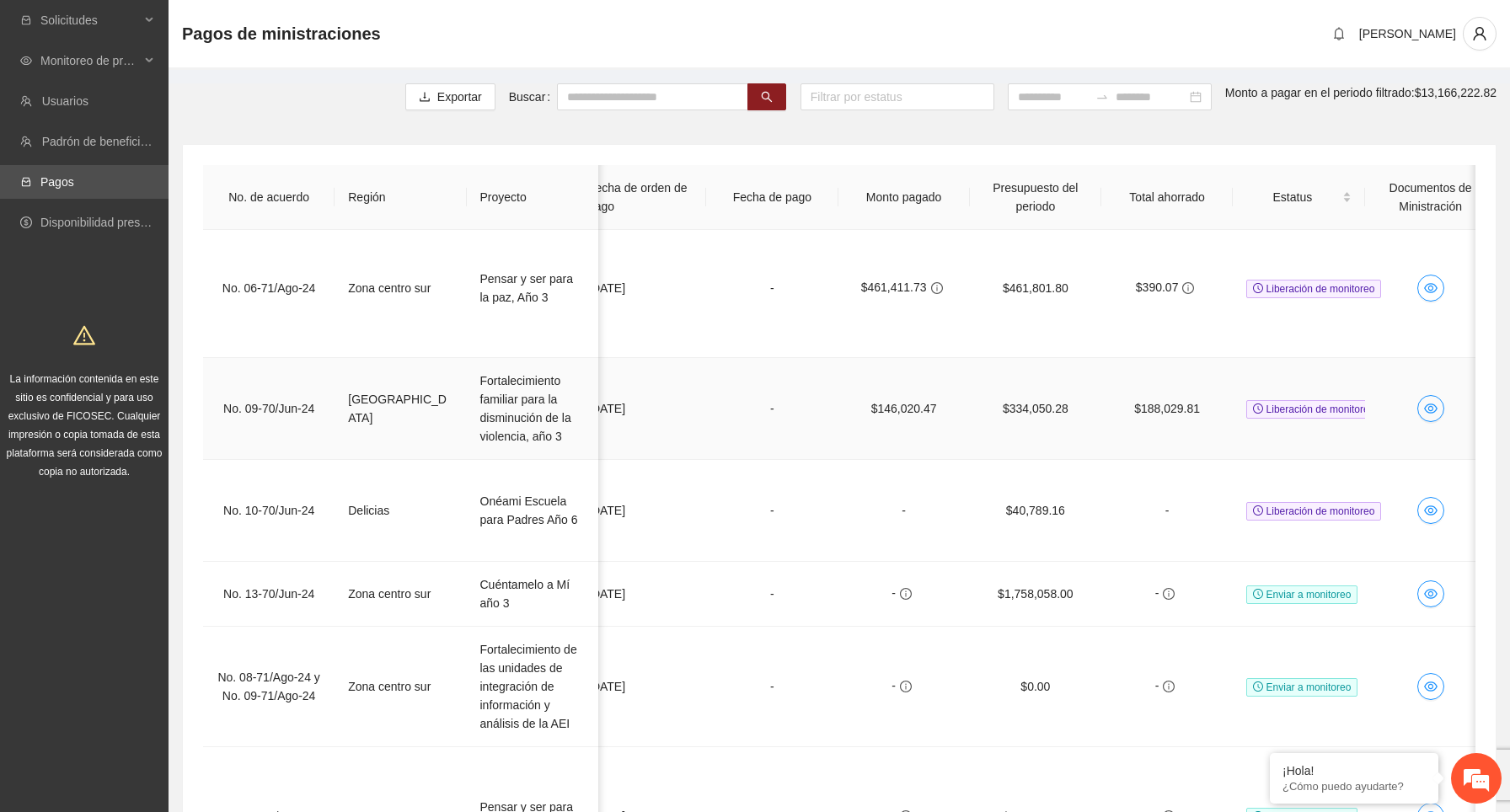
scroll to position [0, 834]
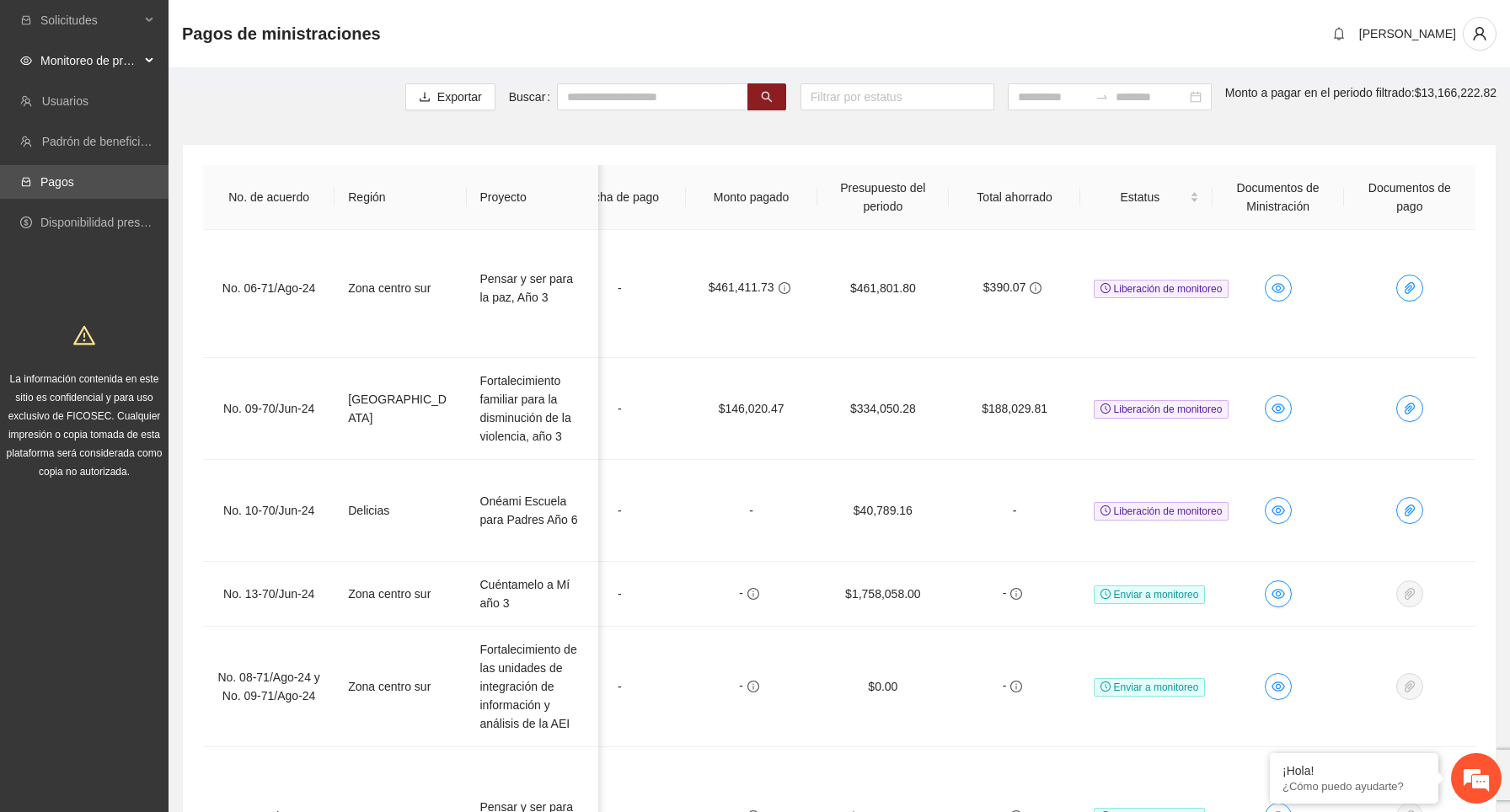
click at [150, 57] on div "Monitoreo de proyectos" at bounding box center [84, 60] width 169 height 34
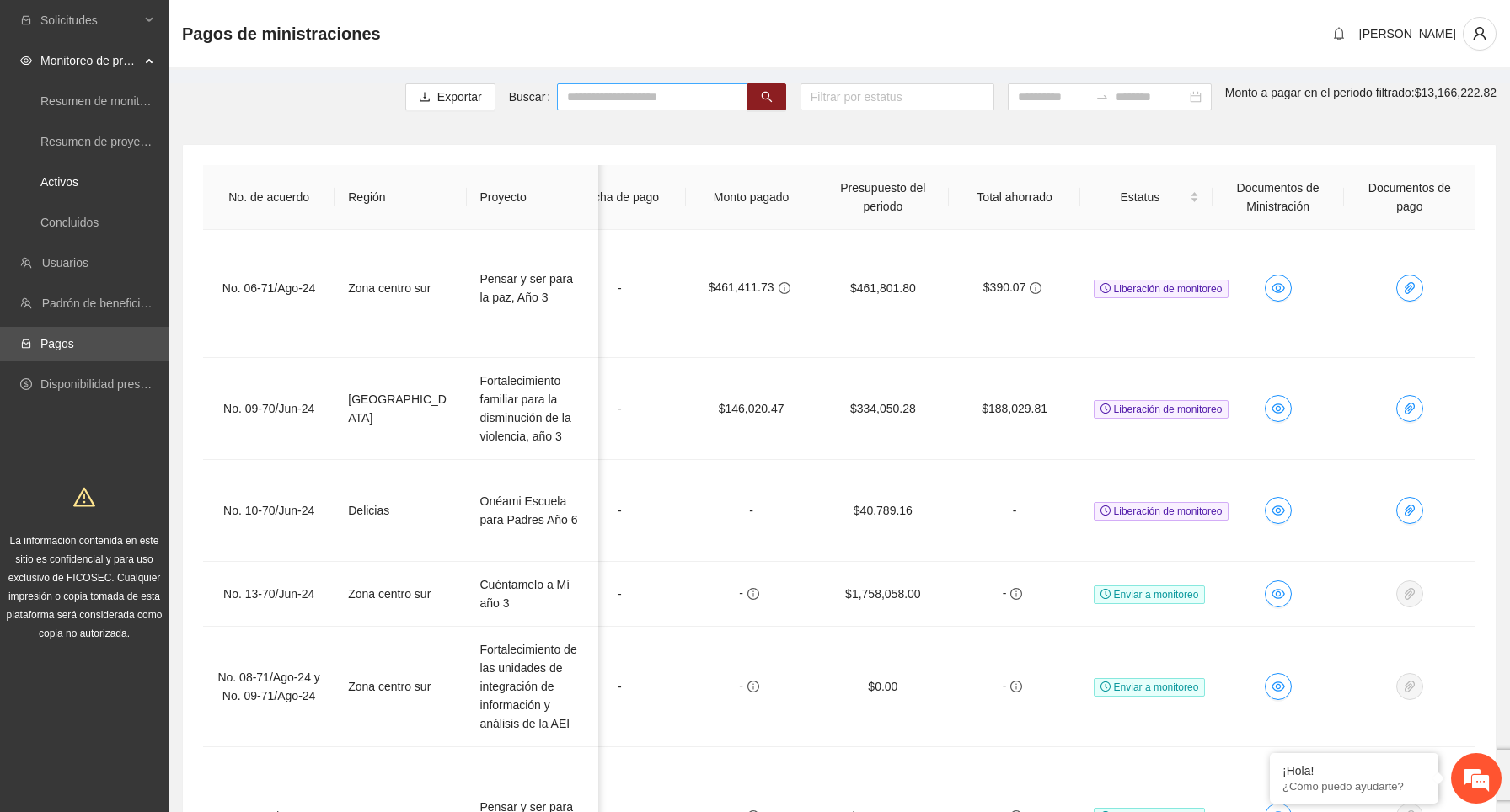
click at [636, 93] on input "text" at bounding box center [652, 97] width 191 height 27
type input "*****"
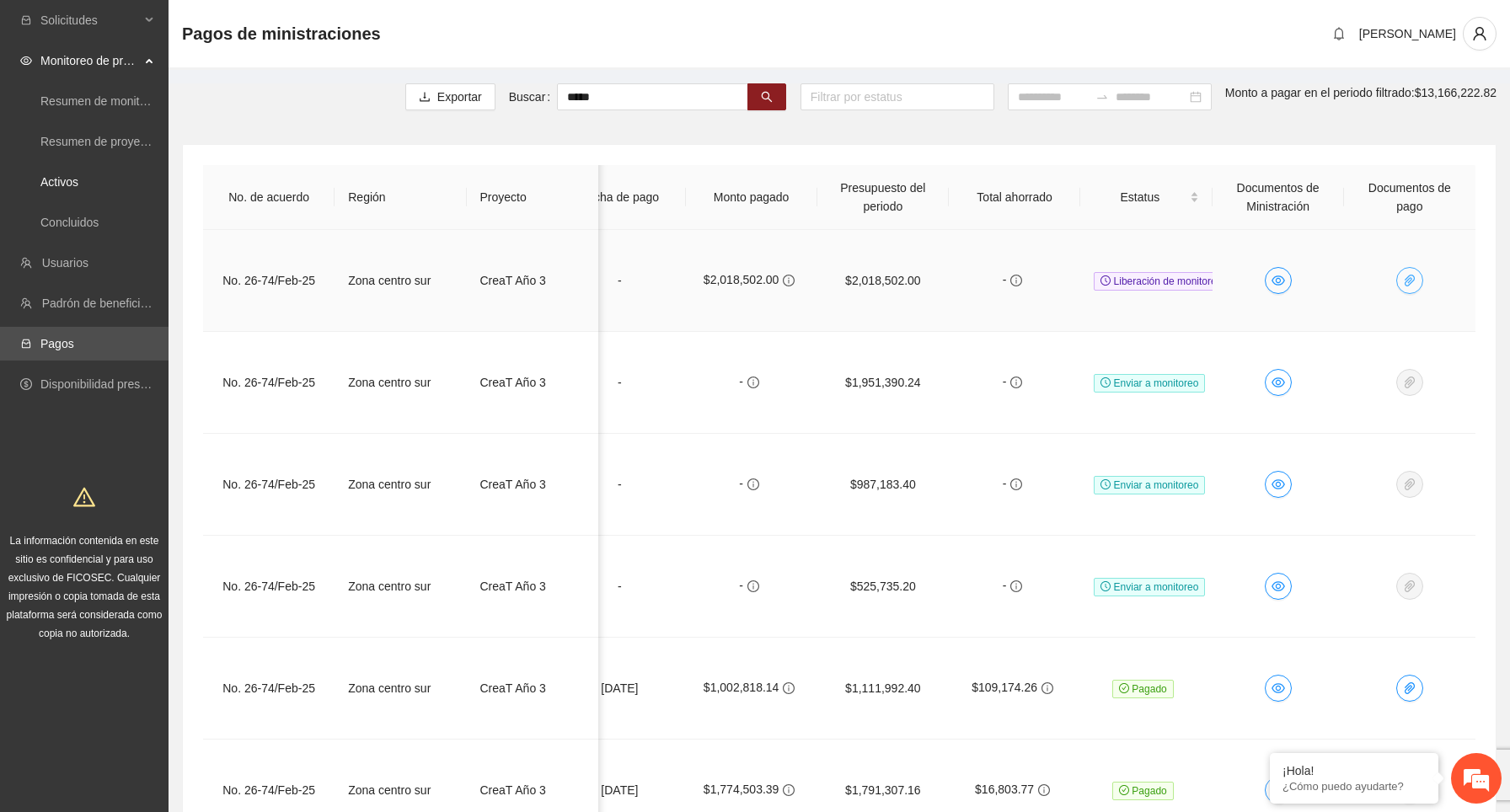
click at [1411, 275] on icon "paper-clip" at bounding box center [1409, 280] width 10 height 12
click at [1229, 157] on div "No. de acuerdo Región Proyecto Implementadora Monto aprobado FICOSEC Fecha inic…" at bounding box center [839, 530] width 1312 height 771
click at [1415, 274] on icon "paper-clip" at bounding box center [1409, 280] width 14 height 14
click at [1458, 276] on td at bounding box center [1409, 281] width 131 height 102
click at [1276, 276] on icon "eye" at bounding box center [1278, 280] width 14 height 10
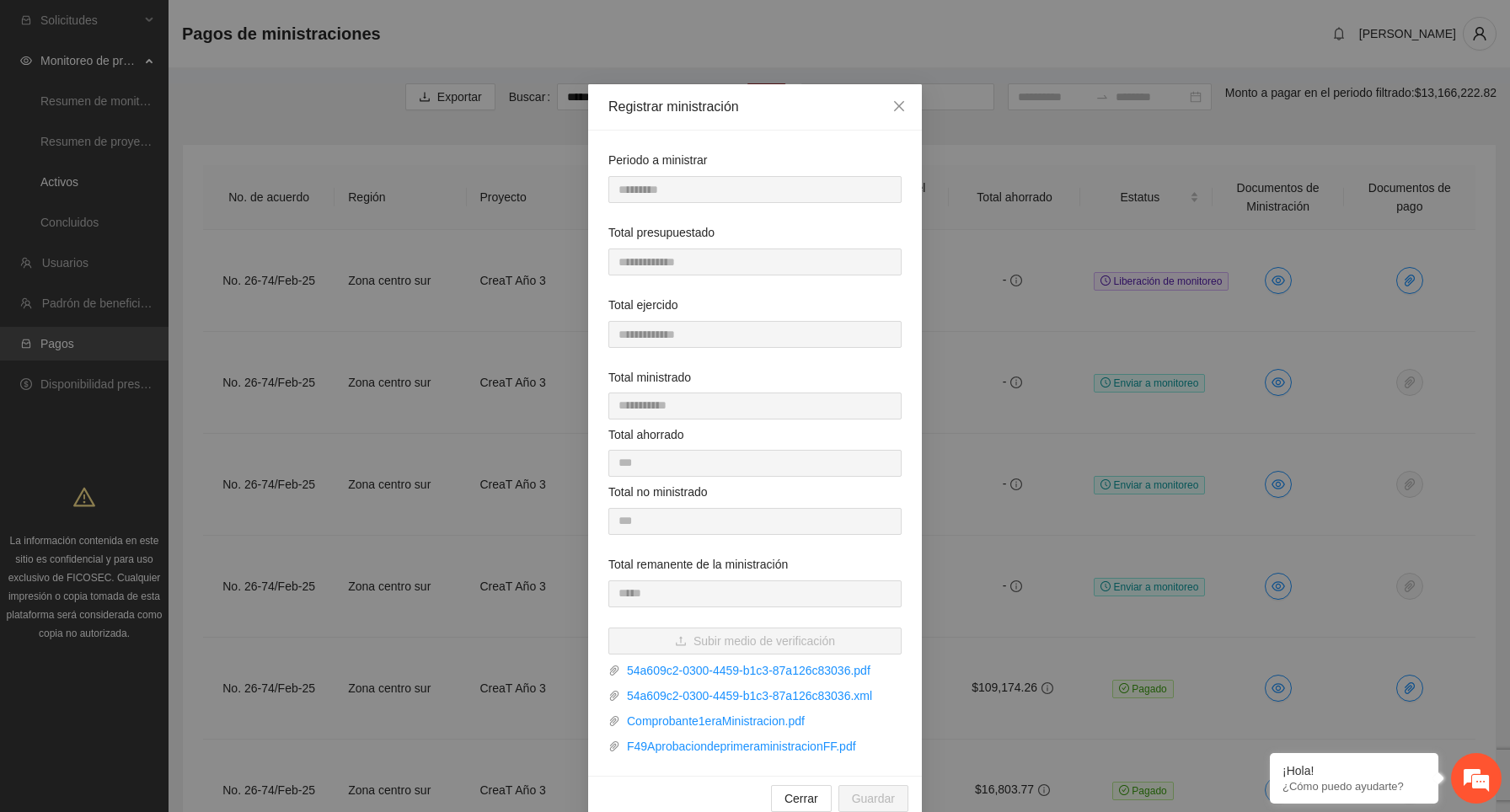
scroll to position [29, 0]
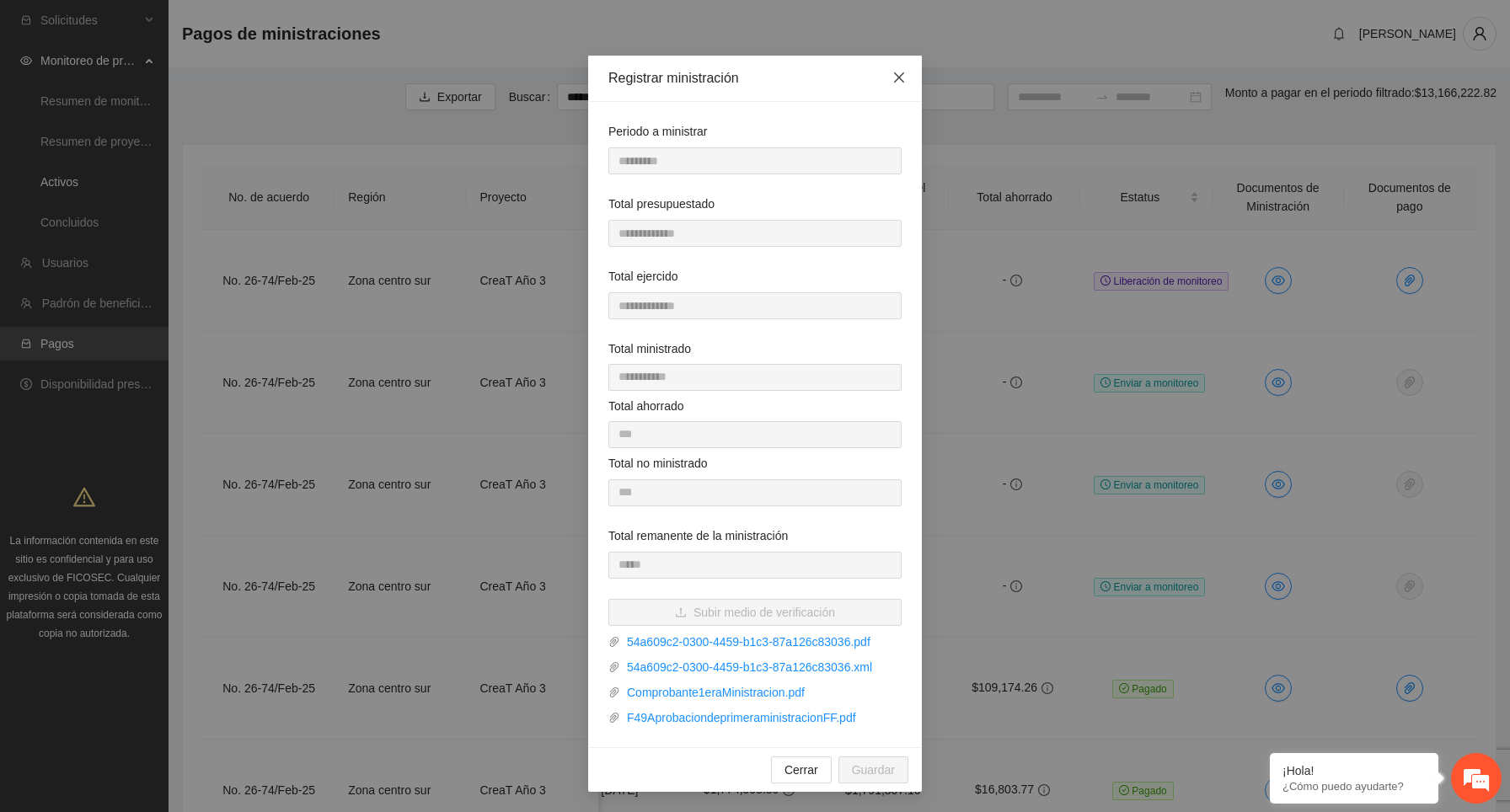
click at [900, 85] on span "Close" at bounding box center [899, 78] width 45 height 45
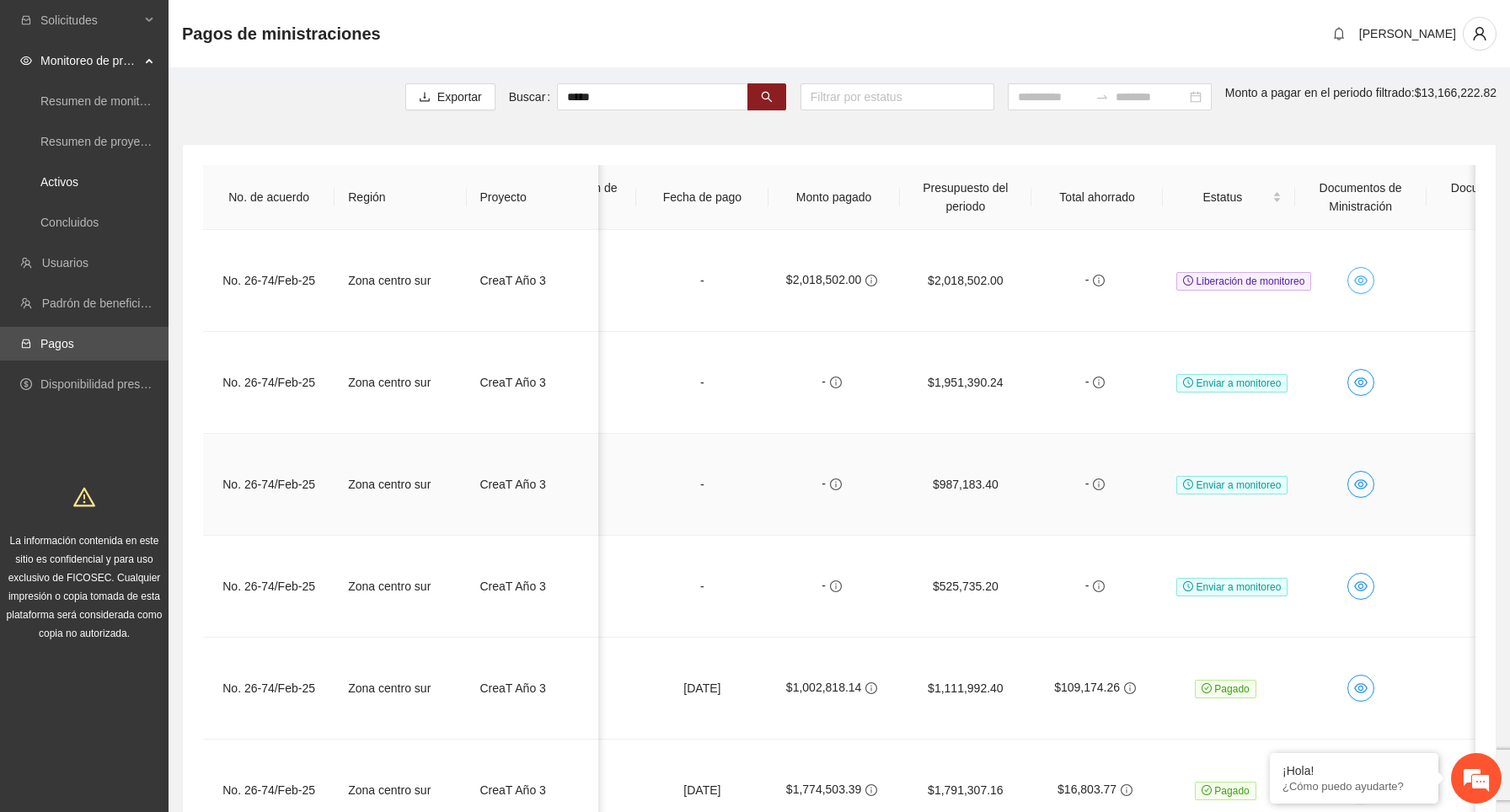
scroll to position [0, 834]
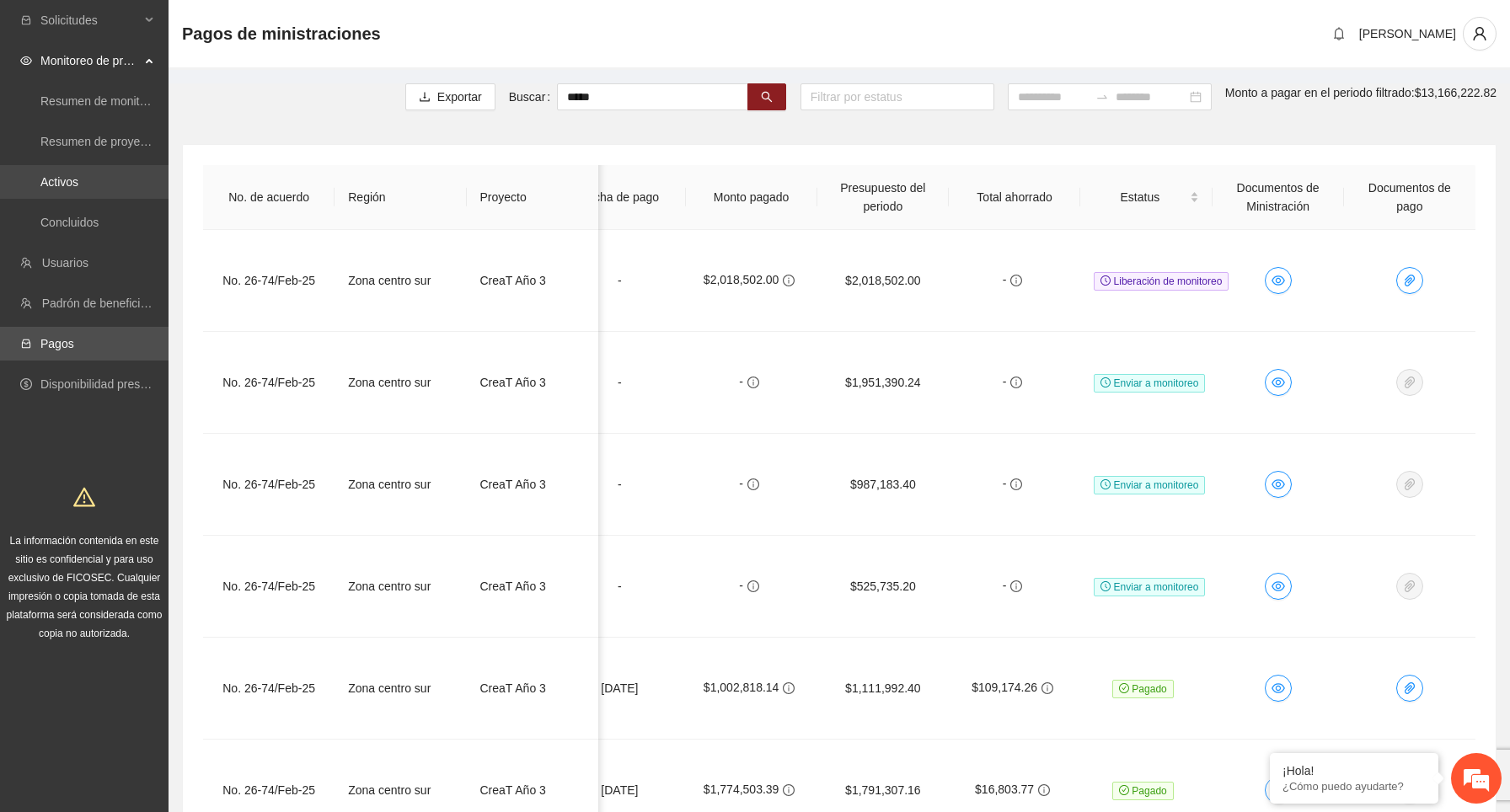
click at [78, 188] on link "Activos" at bounding box center [60, 181] width 38 height 14
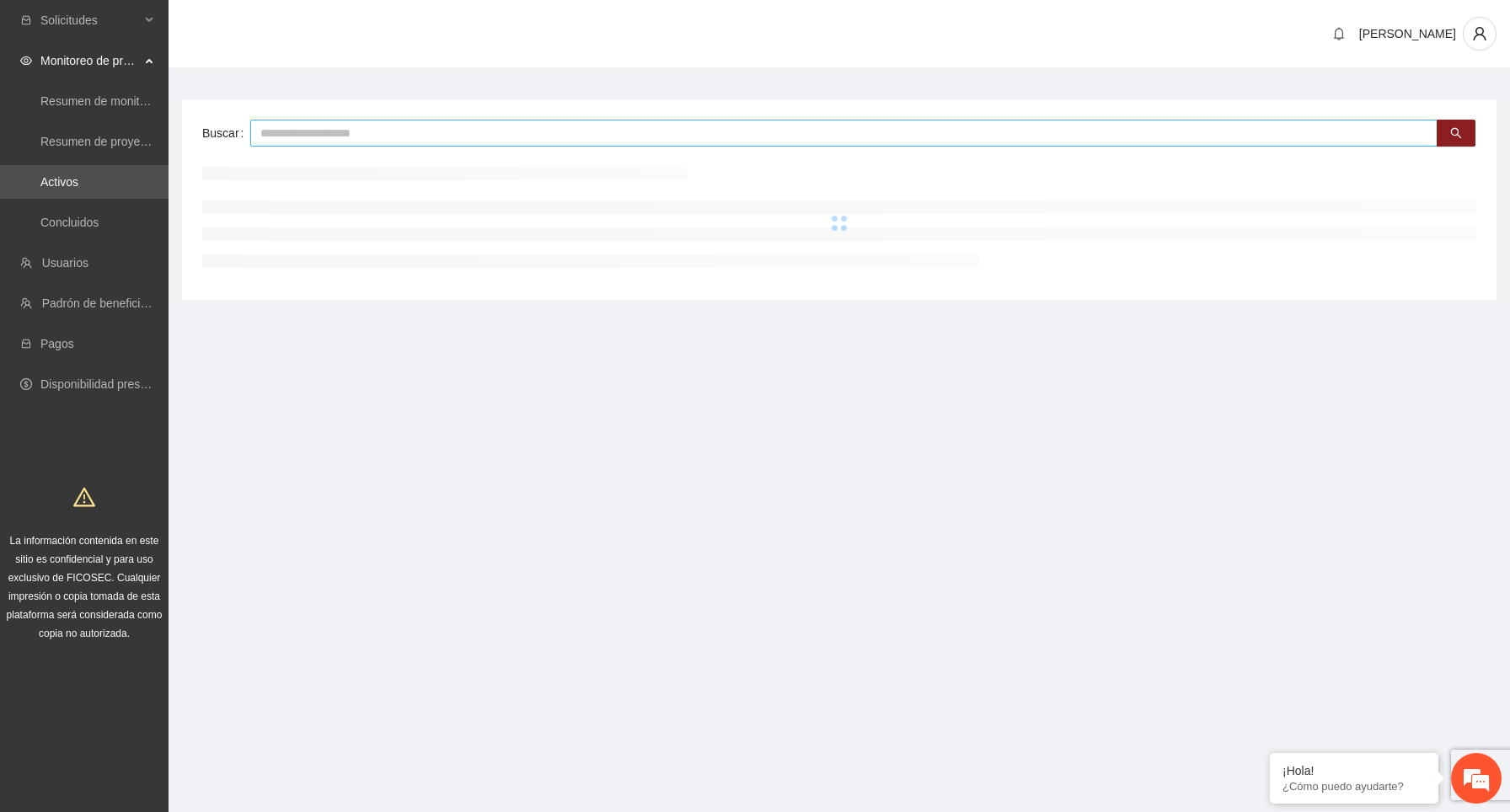
click at [477, 128] on input "text" at bounding box center [844, 133] width 1187 height 27
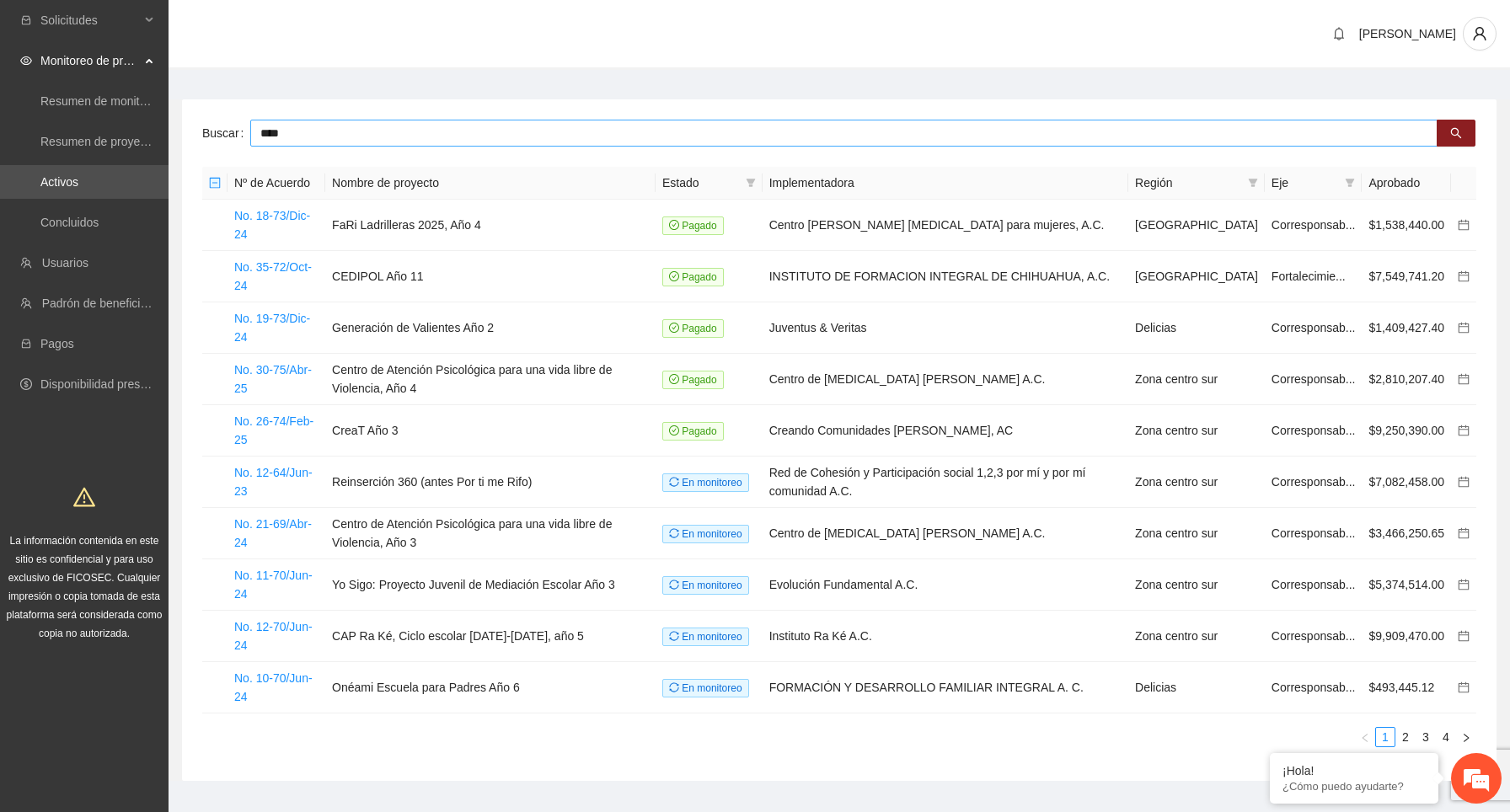
type input "****"
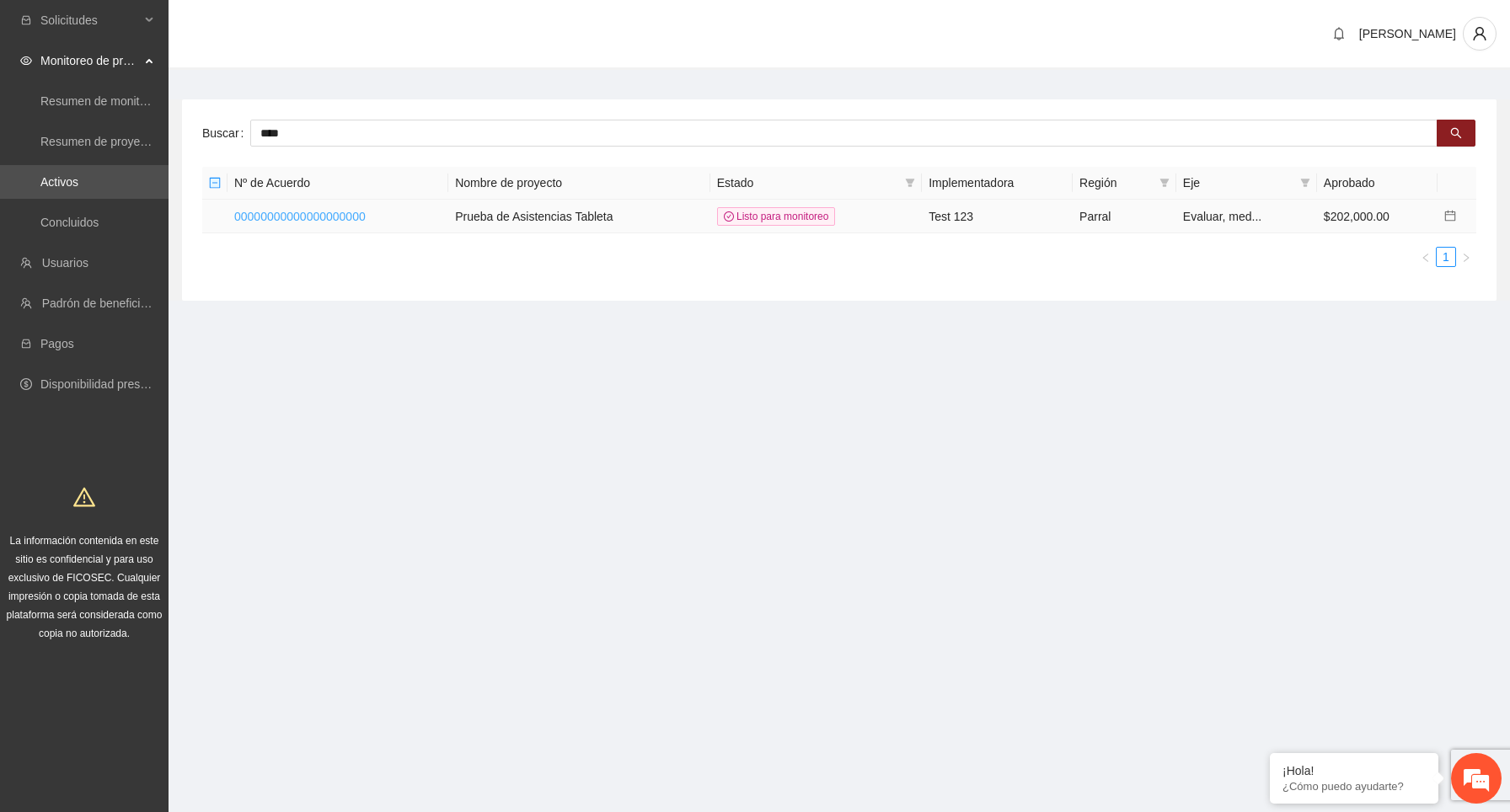
click at [365, 212] on link "00000000000000000000" at bounding box center [299, 216] width 131 height 14
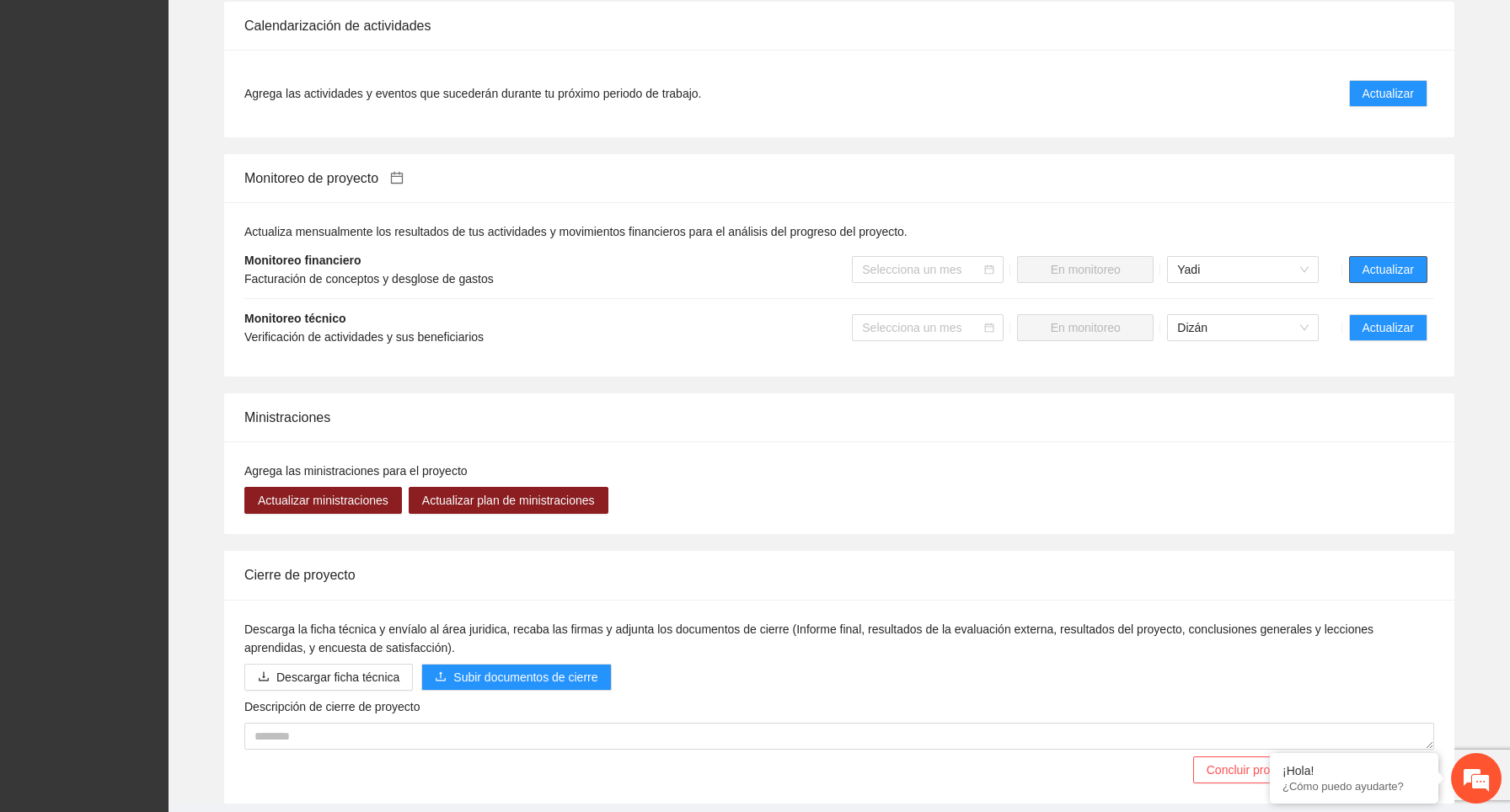
scroll to position [1161, 0]
click at [1388, 262] on span "Actualizar" at bounding box center [1388, 268] width 52 height 18
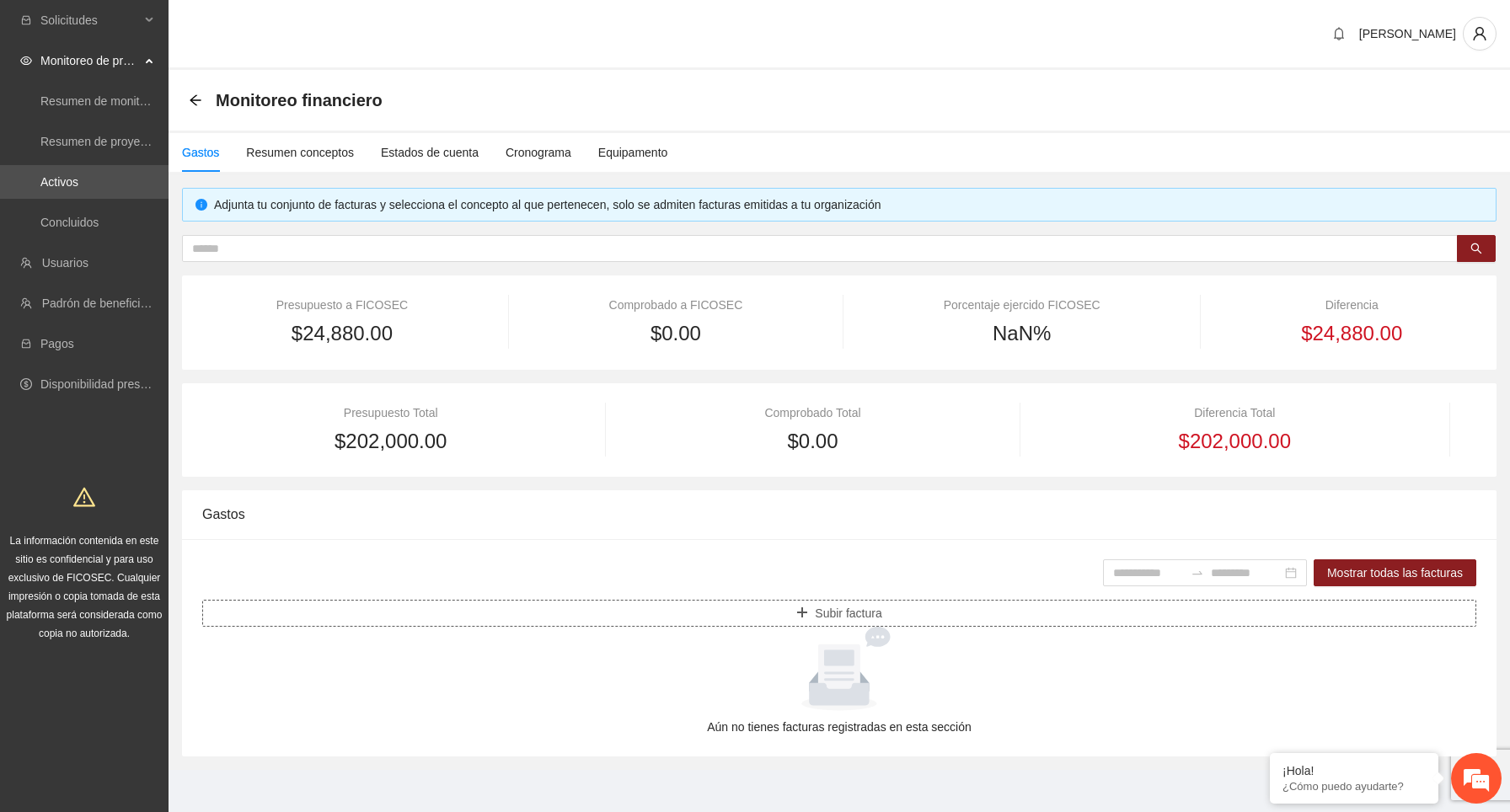
click at [809, 616] on button "Subir factura" at bounding box center [839, 614] width 1274 height 27
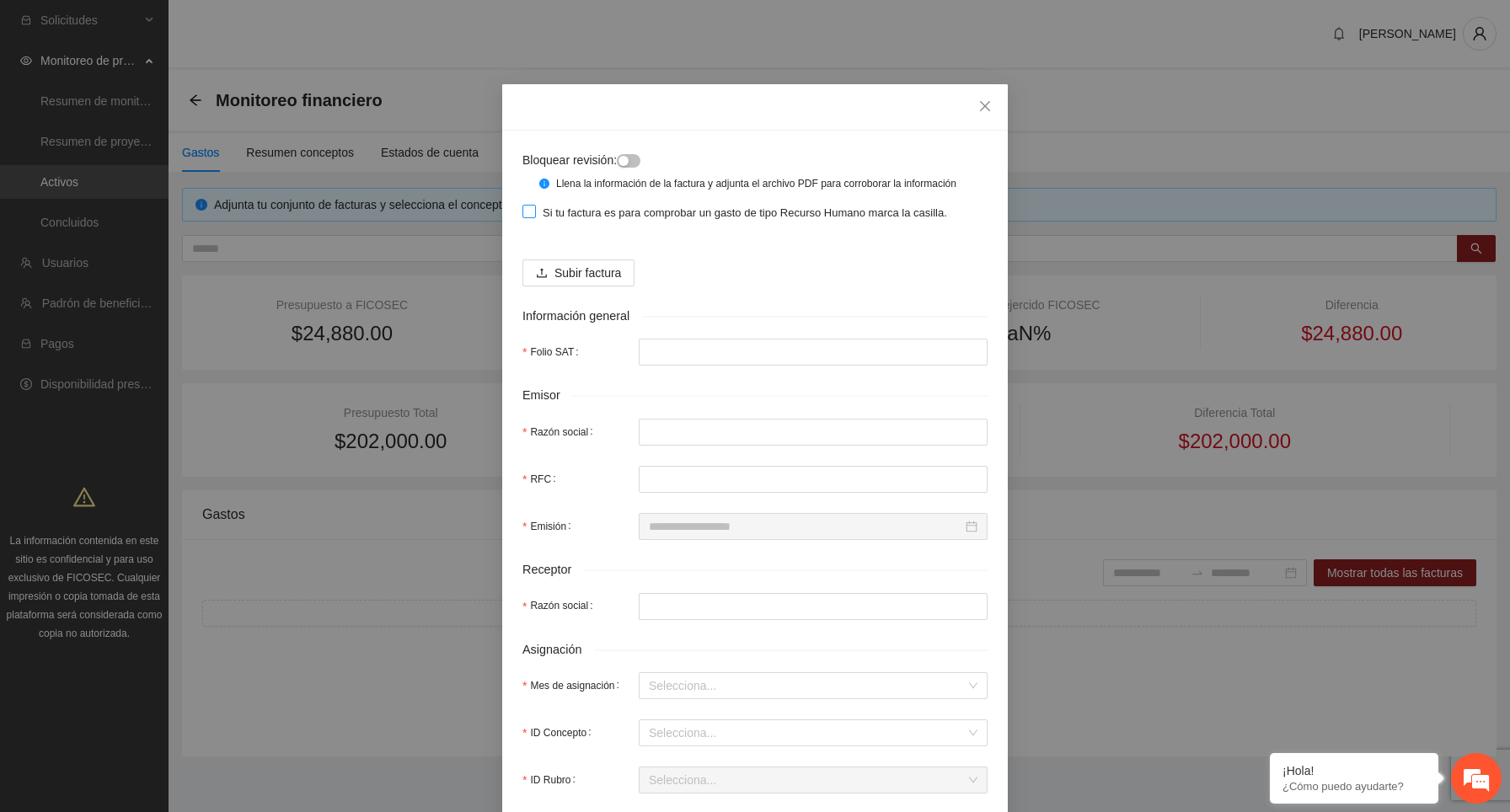
click at [548, 221] on span "Si tu factura es para comprobar un gasto de tipo Recurso Humano marca la casill…" at bounding box center [744, 213] width 418 height 17
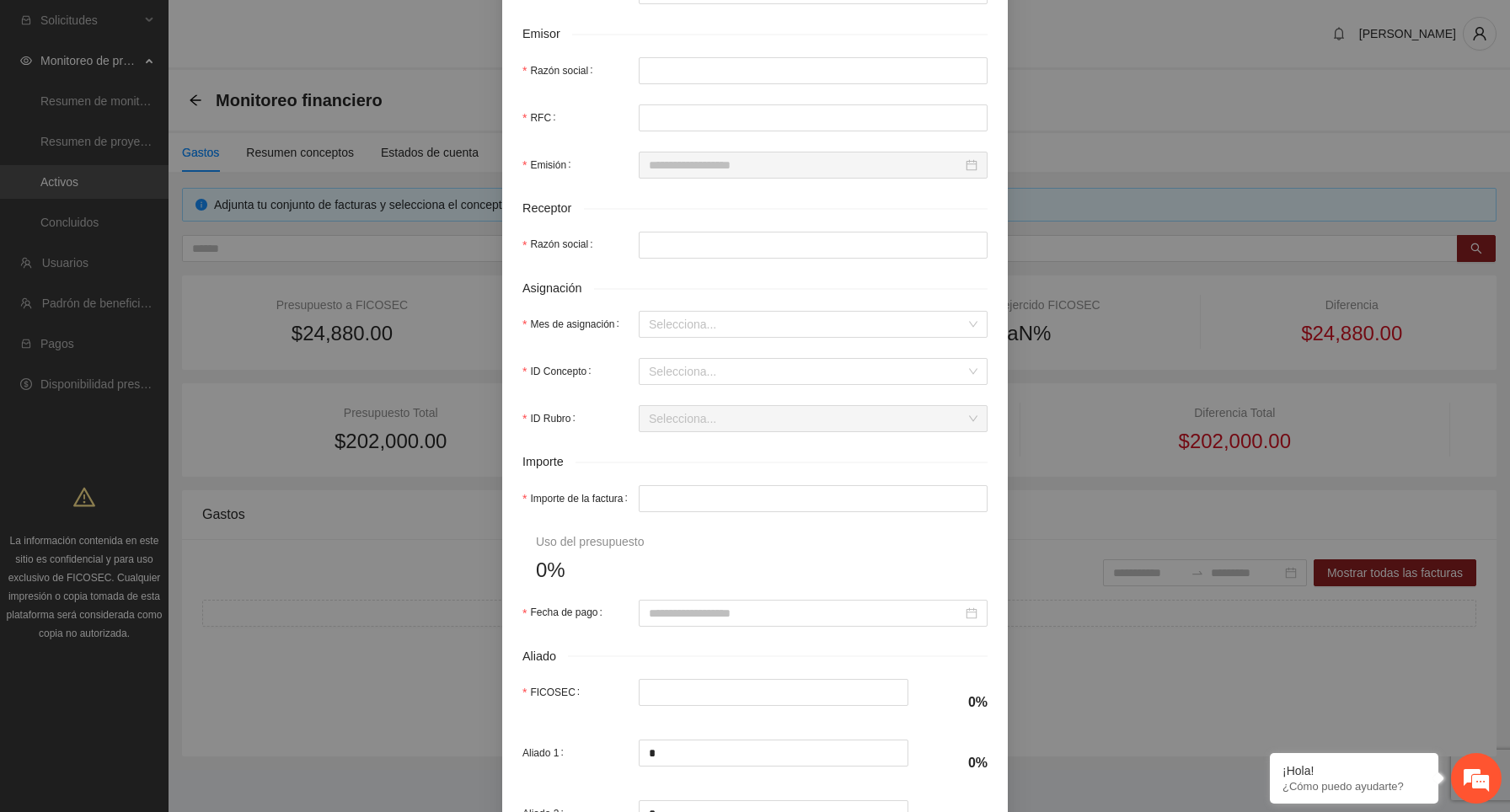
scroll to position [386, 0]
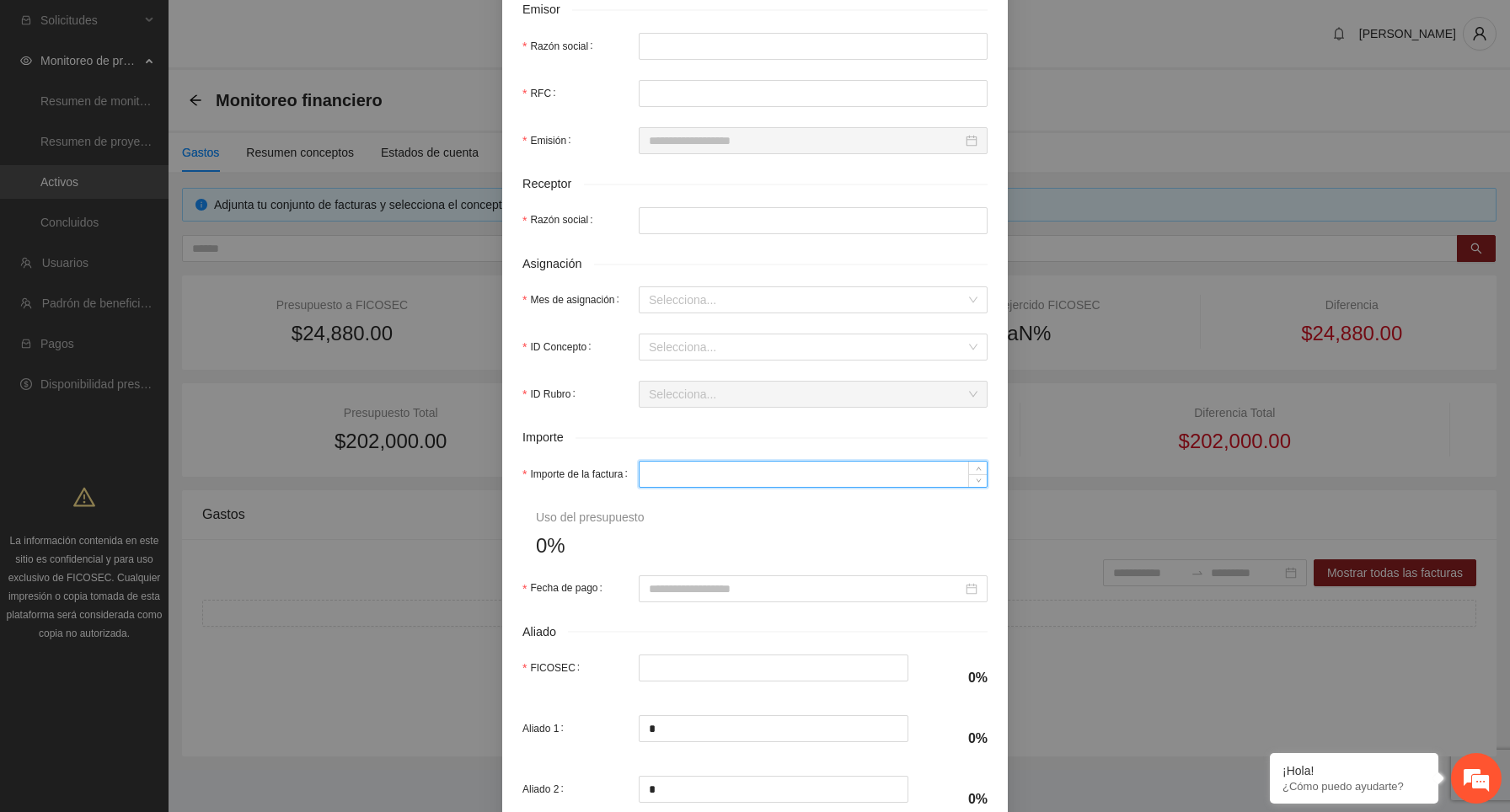
click at [740, 482] on input "Importe de la factura" at bounding box center [813, 474] width 347 height 25
type input "*"
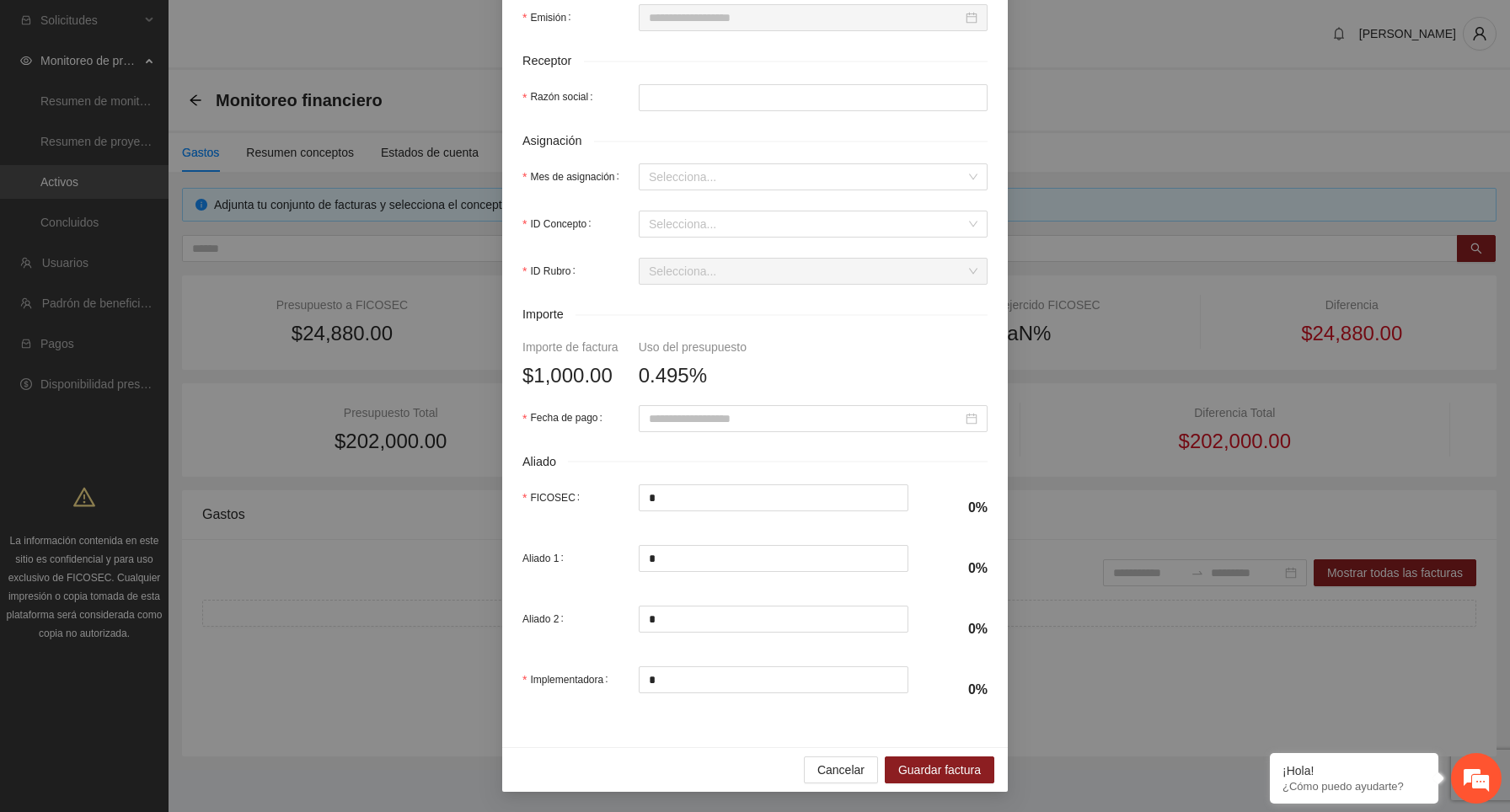
scroll to position [0, 0]
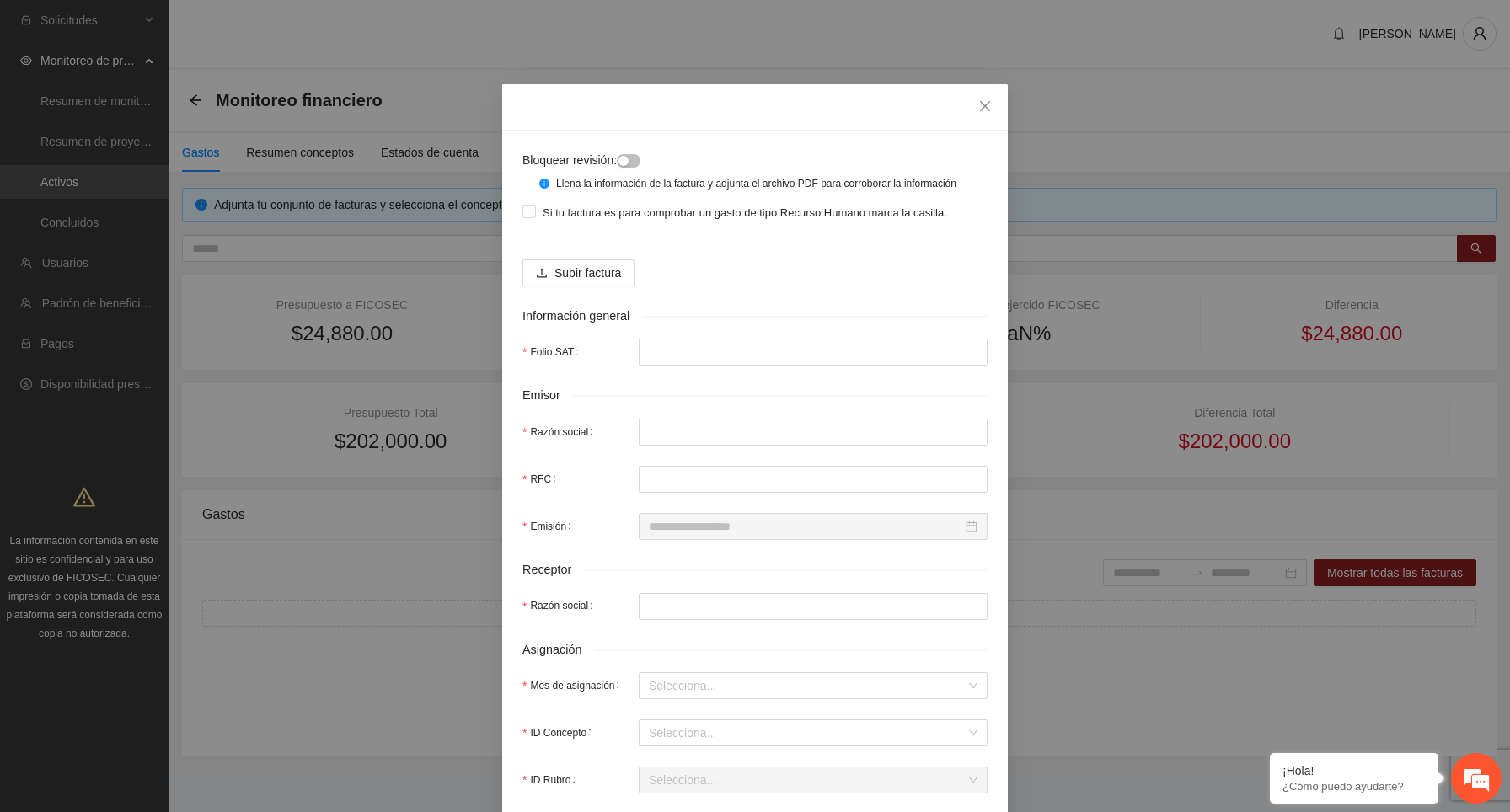
click at [779, 285] on div "Subir factura" at bounding box center [754, 266] width 465 height 41
click at [533, 226] on div "Si tu factura es para comprobar un gasto de tipo Recurso Humano marca la casill…" at bounding box center [754, 212] width 465 height 27
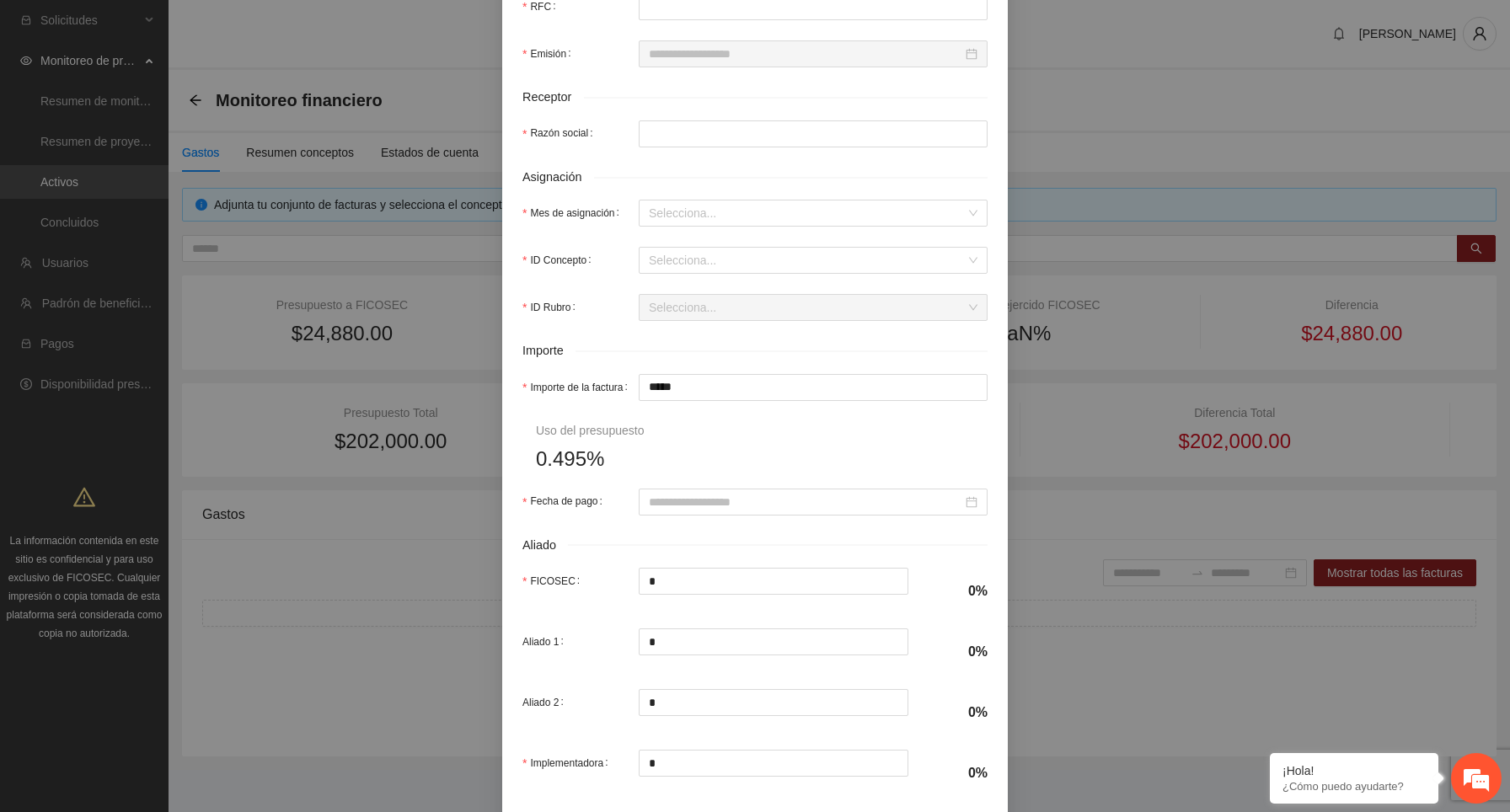
scroll to position [478, 0]
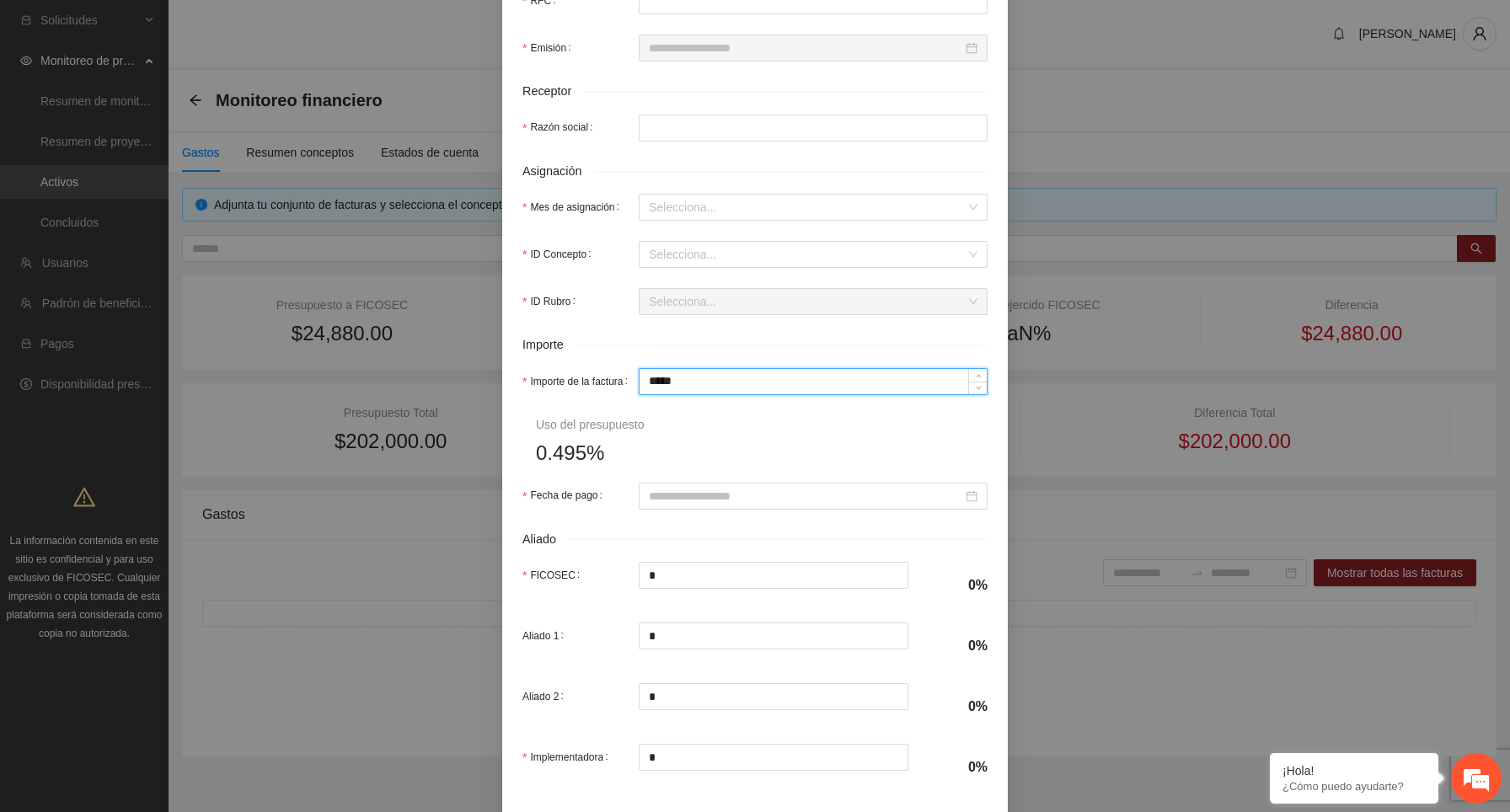
click at [720, 394] on input "*****" at bounding box center [813, 382] width 347 height 25
drag, startPoint x: 720, startPoint y: 401, endPoint x: 625, endPoint y: 401, distance: 95.0
click at [625, 395] on div "Importe de la factura *****" at bounding box center [754, 382] width 465 height 27
click at [745, 394] on input "*****" at bounding box center [813, 382] width 347 height 25
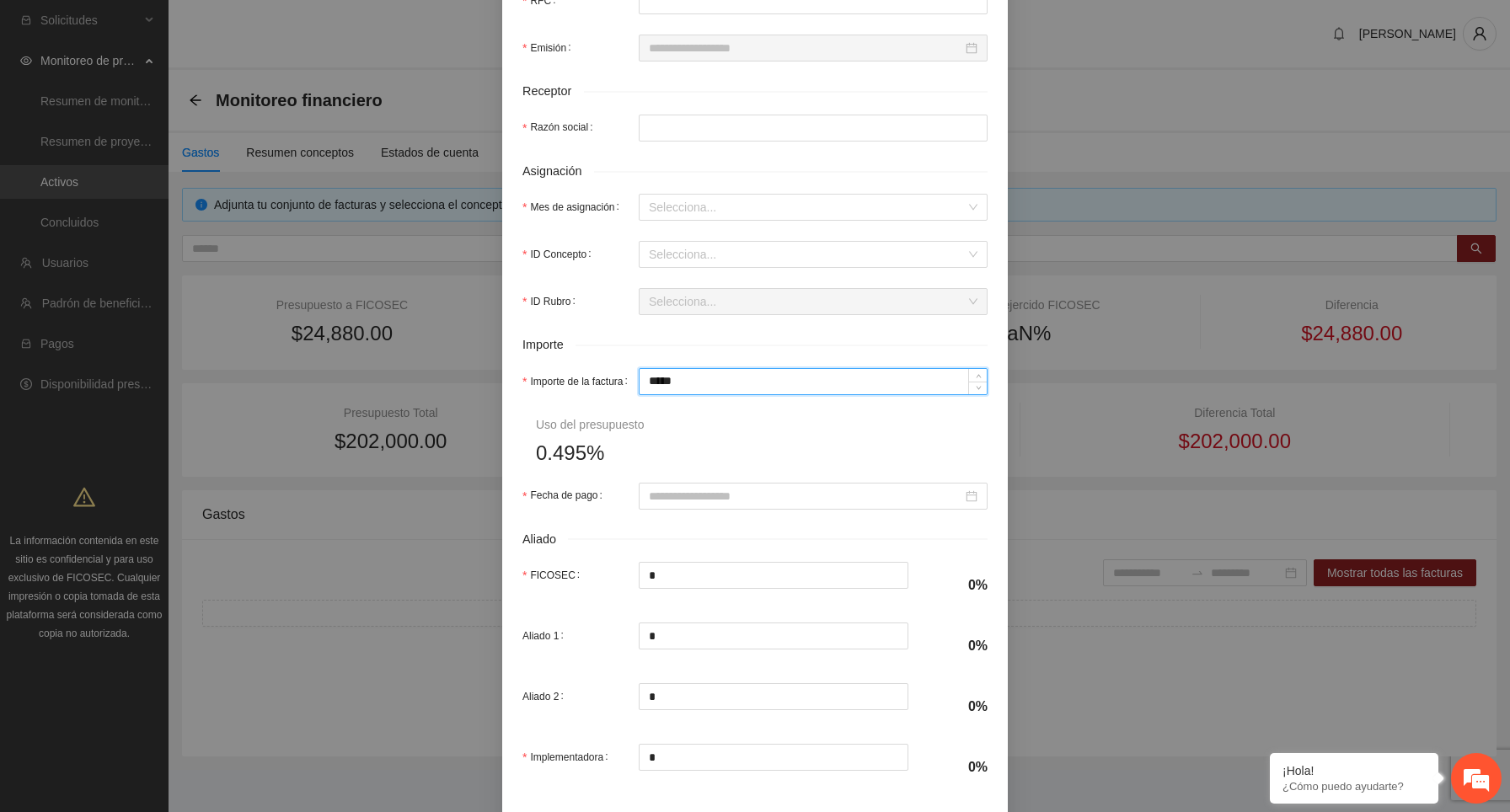
click at [745, 394] on input "*****" at bounding box center [813, 382] width 347 height 25
click at [757, 446] on form "Bloquear revisión: Llena la información de la factura y adjunta el archivo PDF …" at bounding box center [754, 231] width 465 height 1119
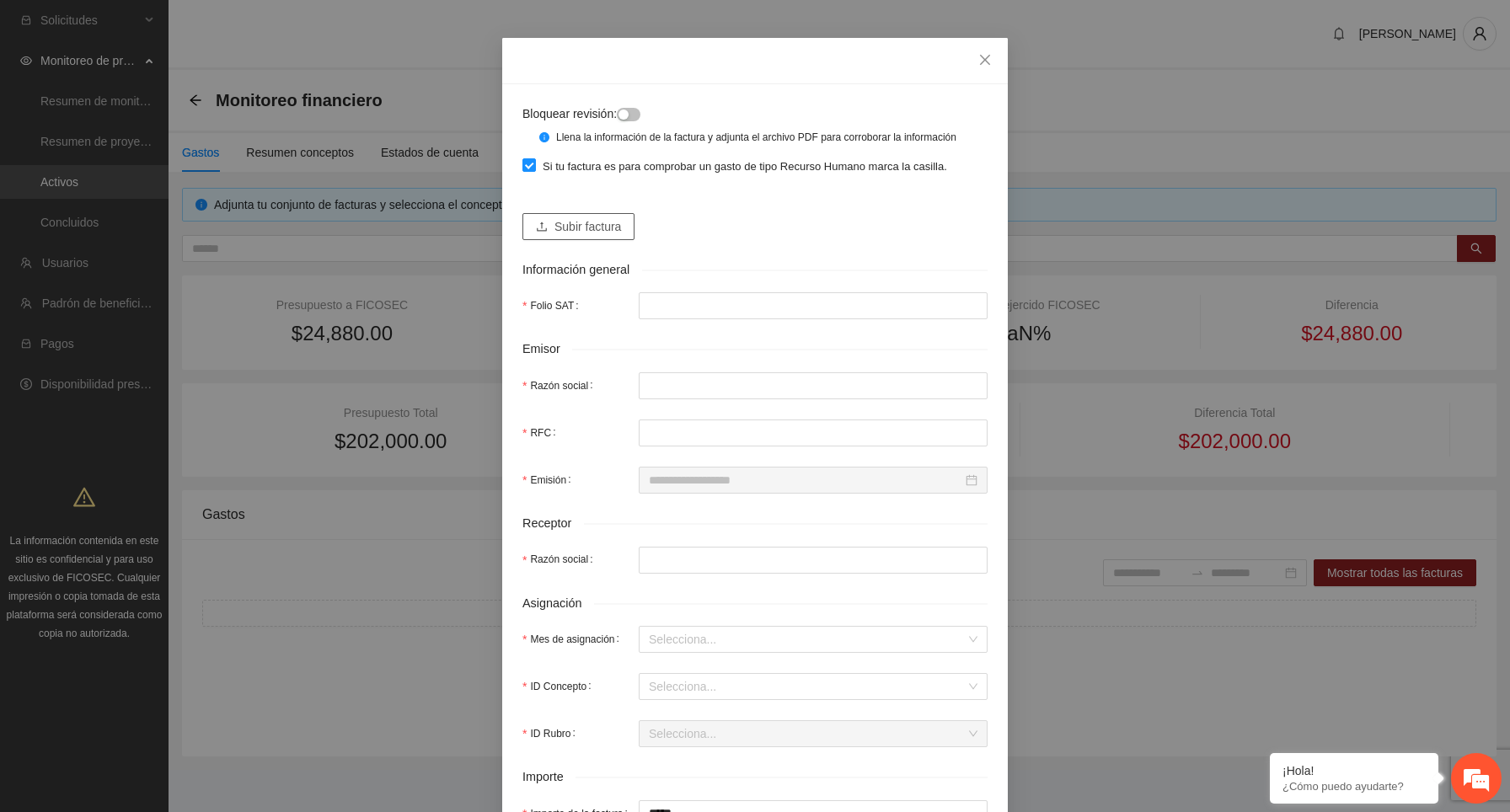
scroll to position [0, 0]
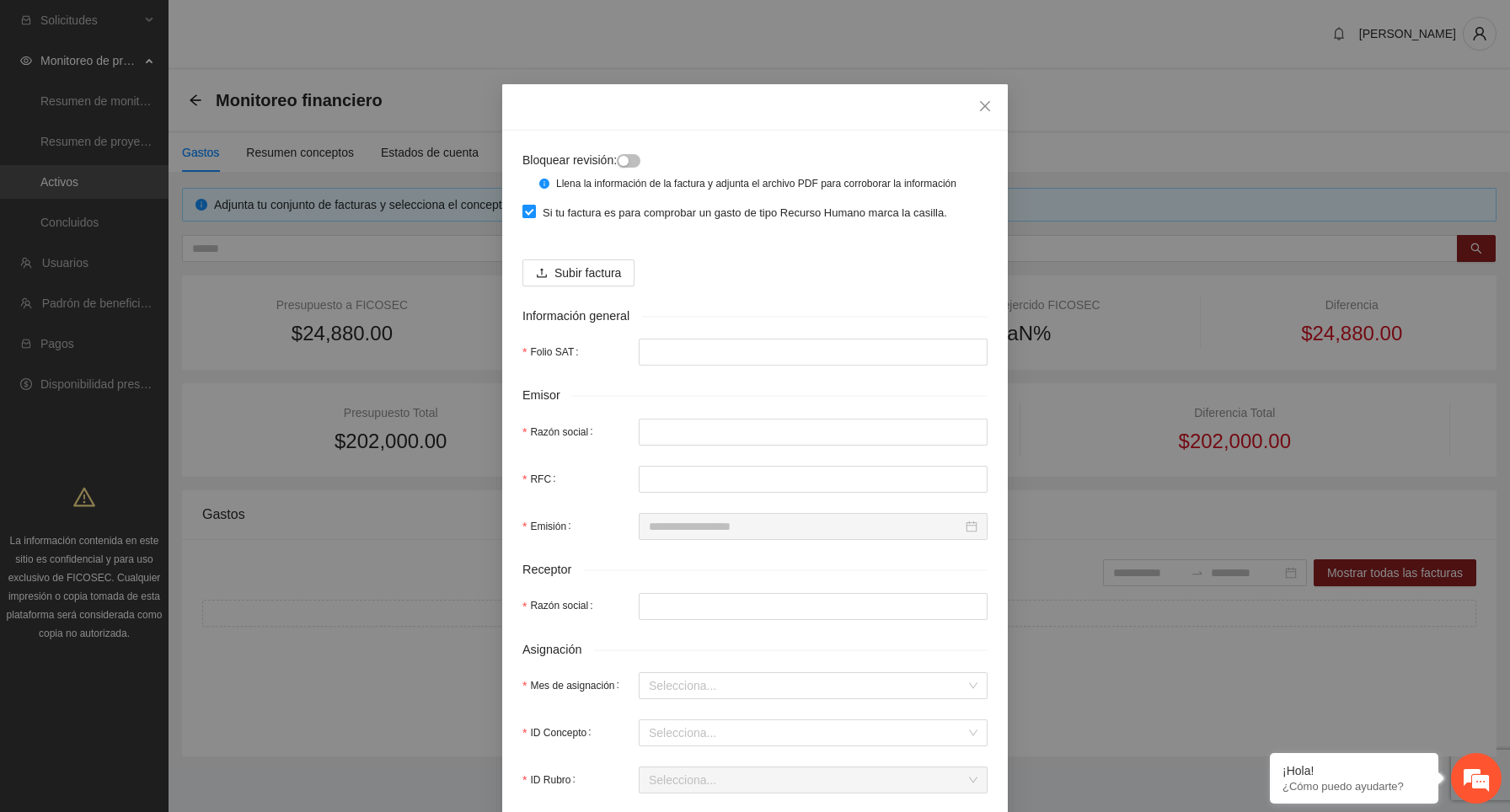
click at [525, 221] on label "Si tu factura es para comprobar un gasto de tipo Recurso Humano marca la casill…" at bounding box center [738, 212] width 431 height 18
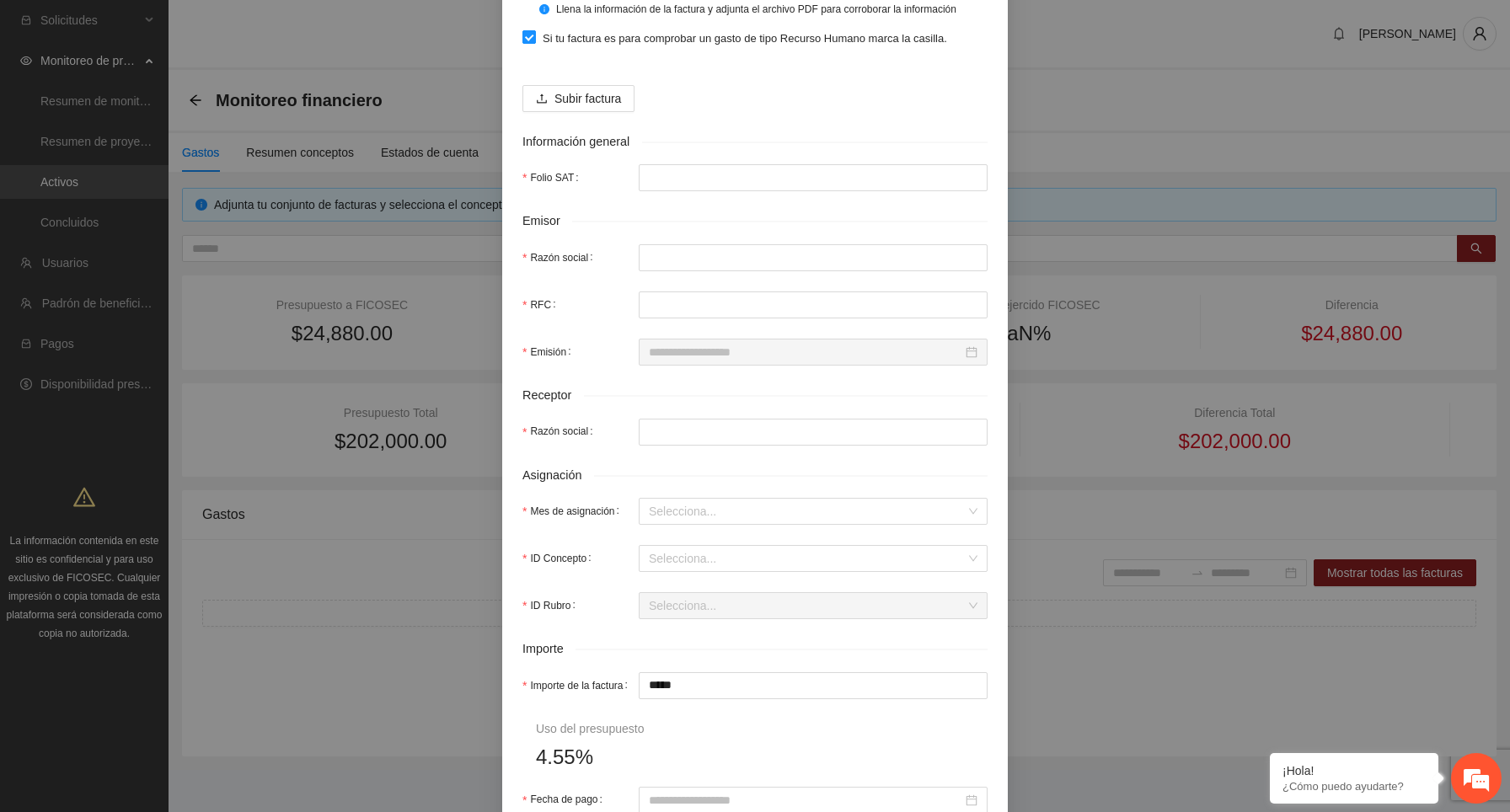
scroll to position [193, 0]
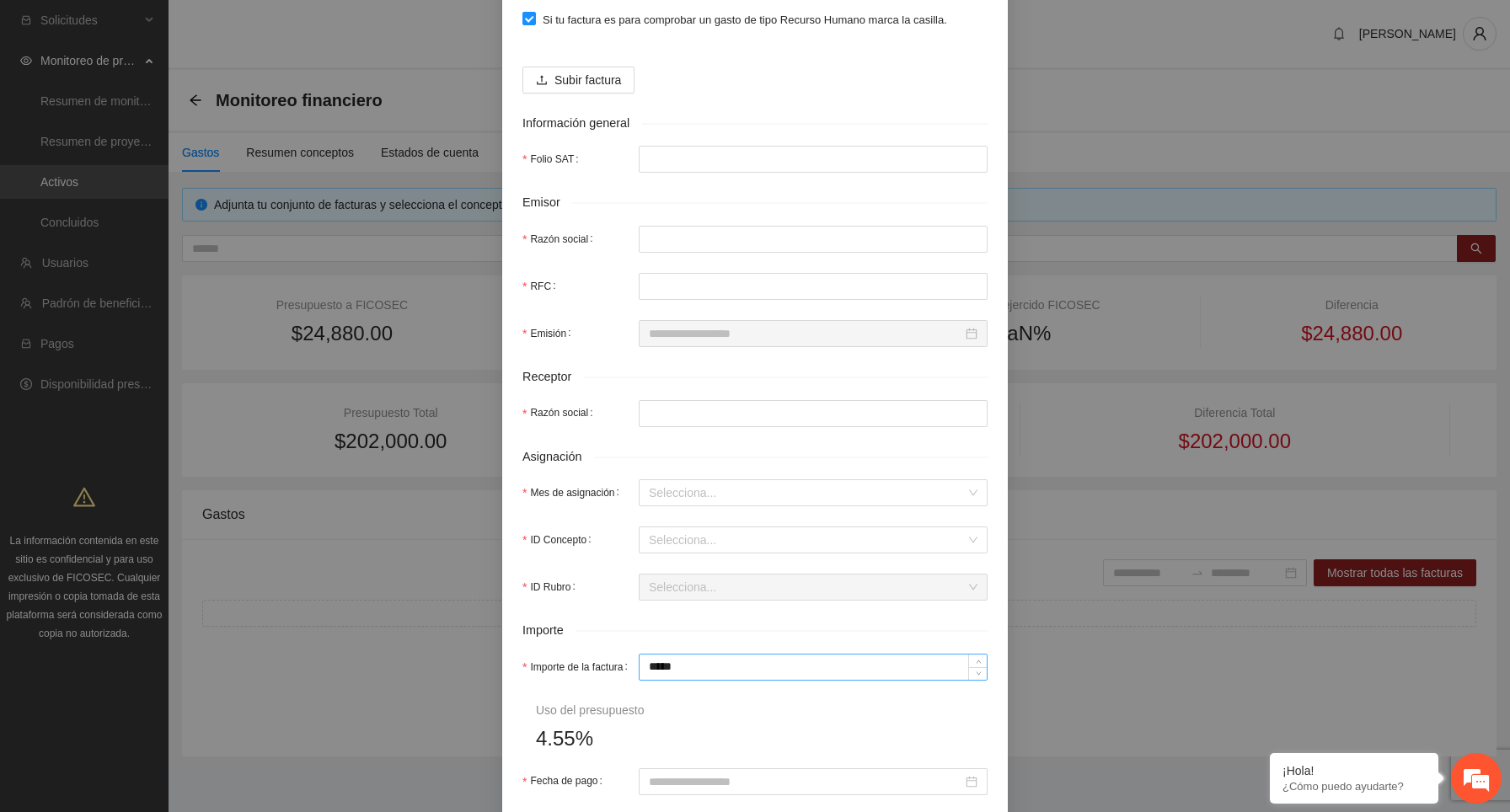
click at [689, 680] on input "*****" at bounding box center [813, 667] width 347 height 25
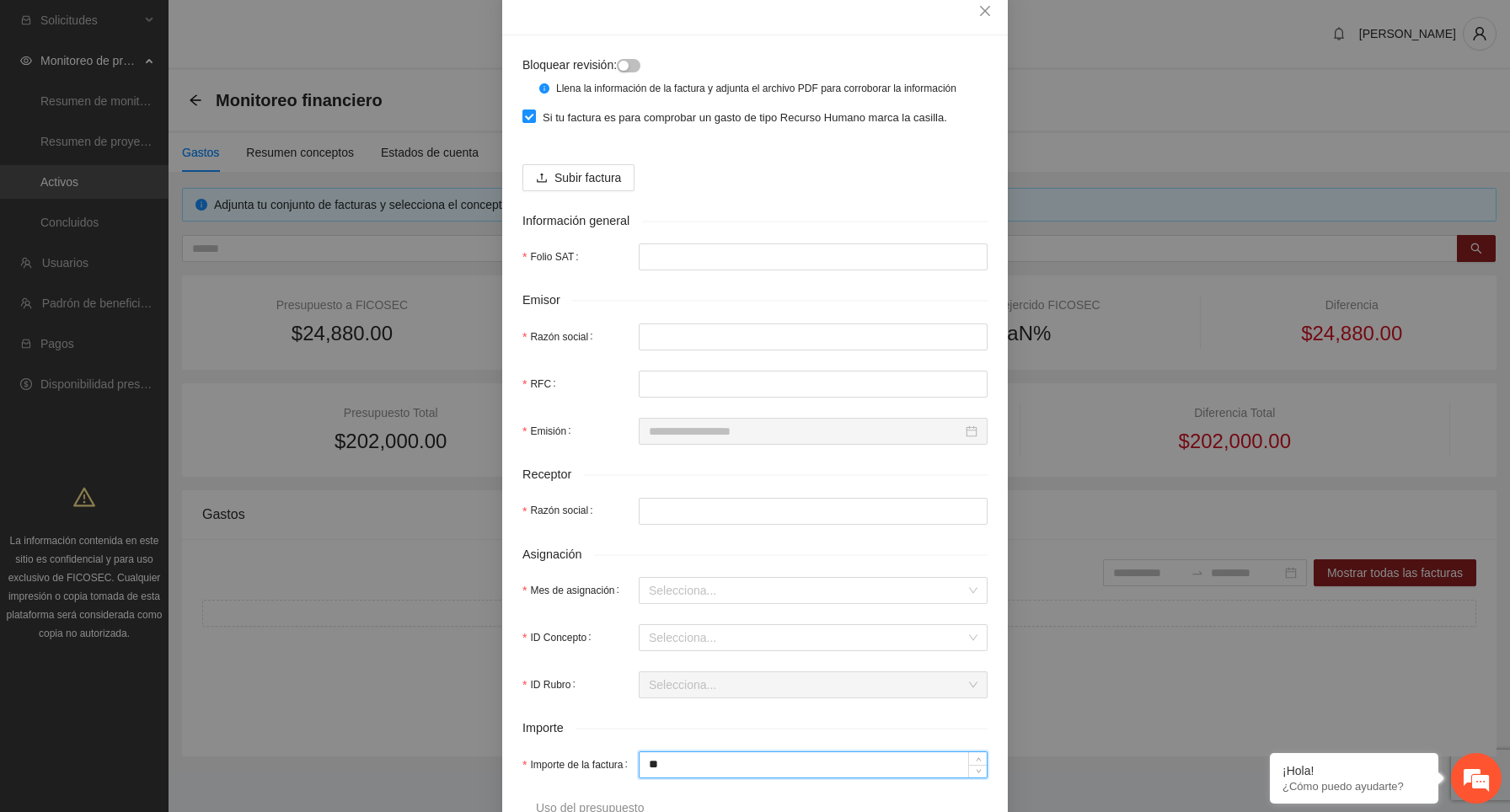
scroll to position [0, 0]
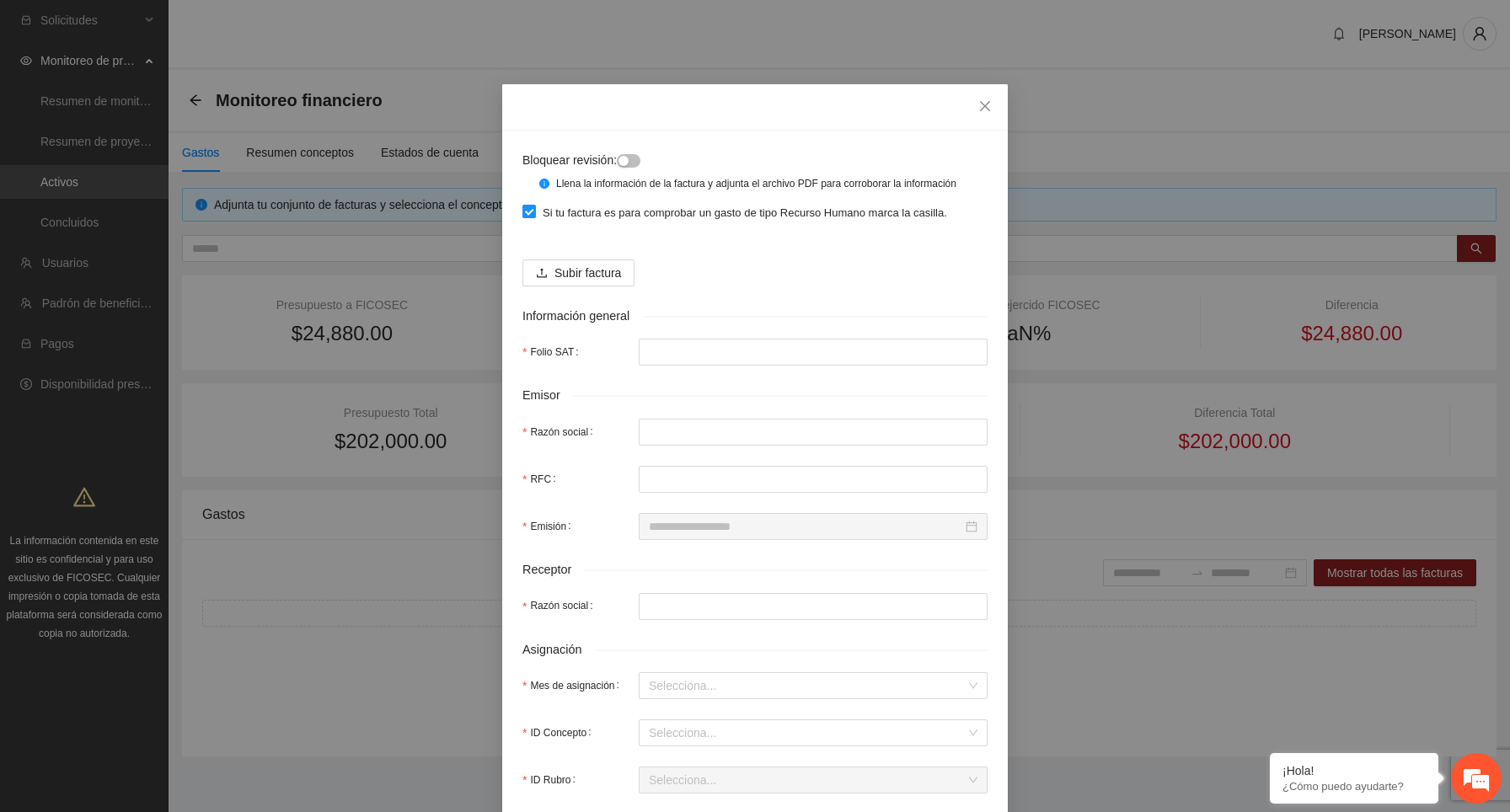
type input "**"
click at [988, 106] on icon "close" at bounding box center [984, 106] width 14 height 14
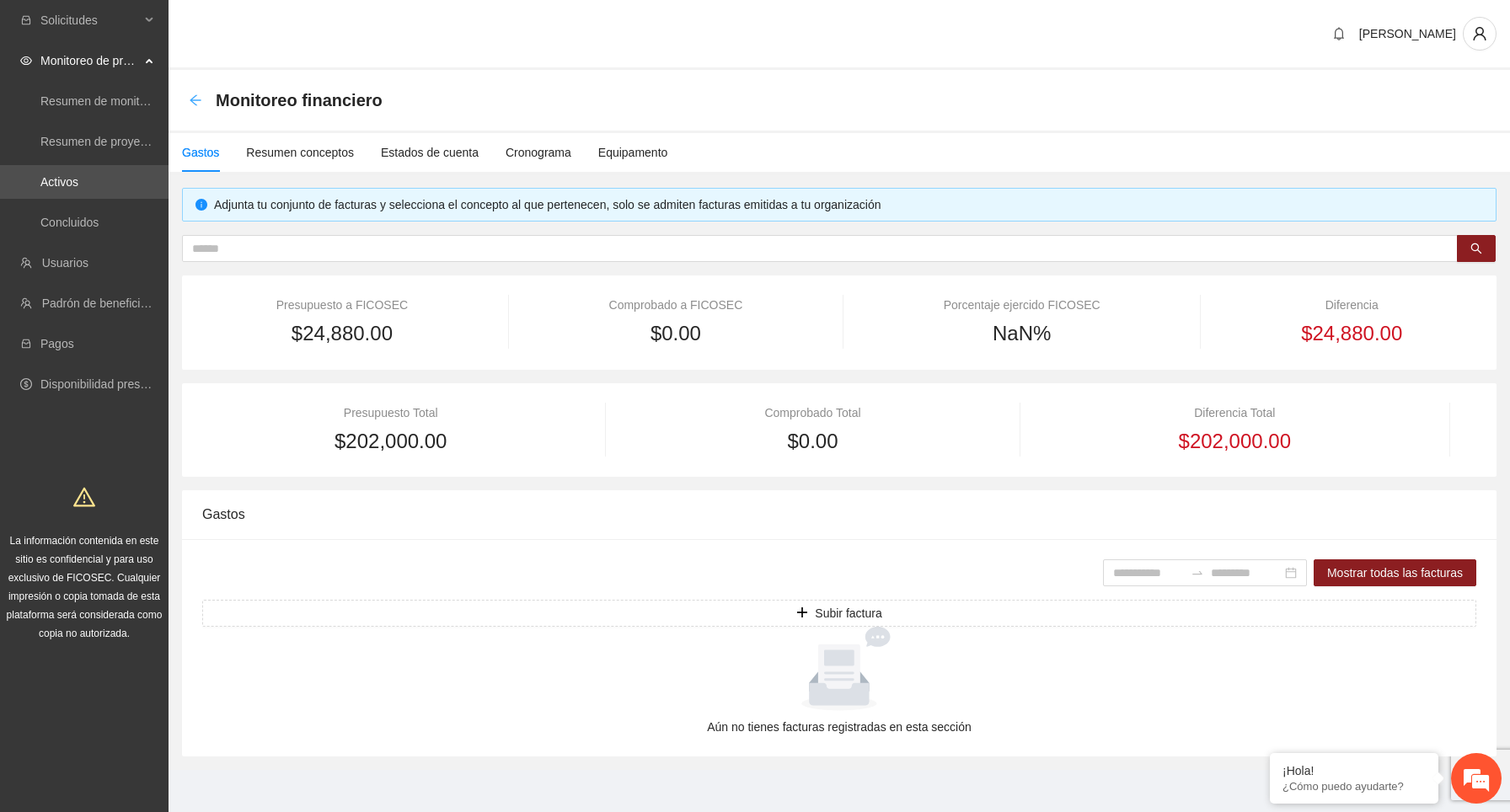
click at [193, 102] on icon "arrow-left" at bounding box center [195, 100] width 14 height 14
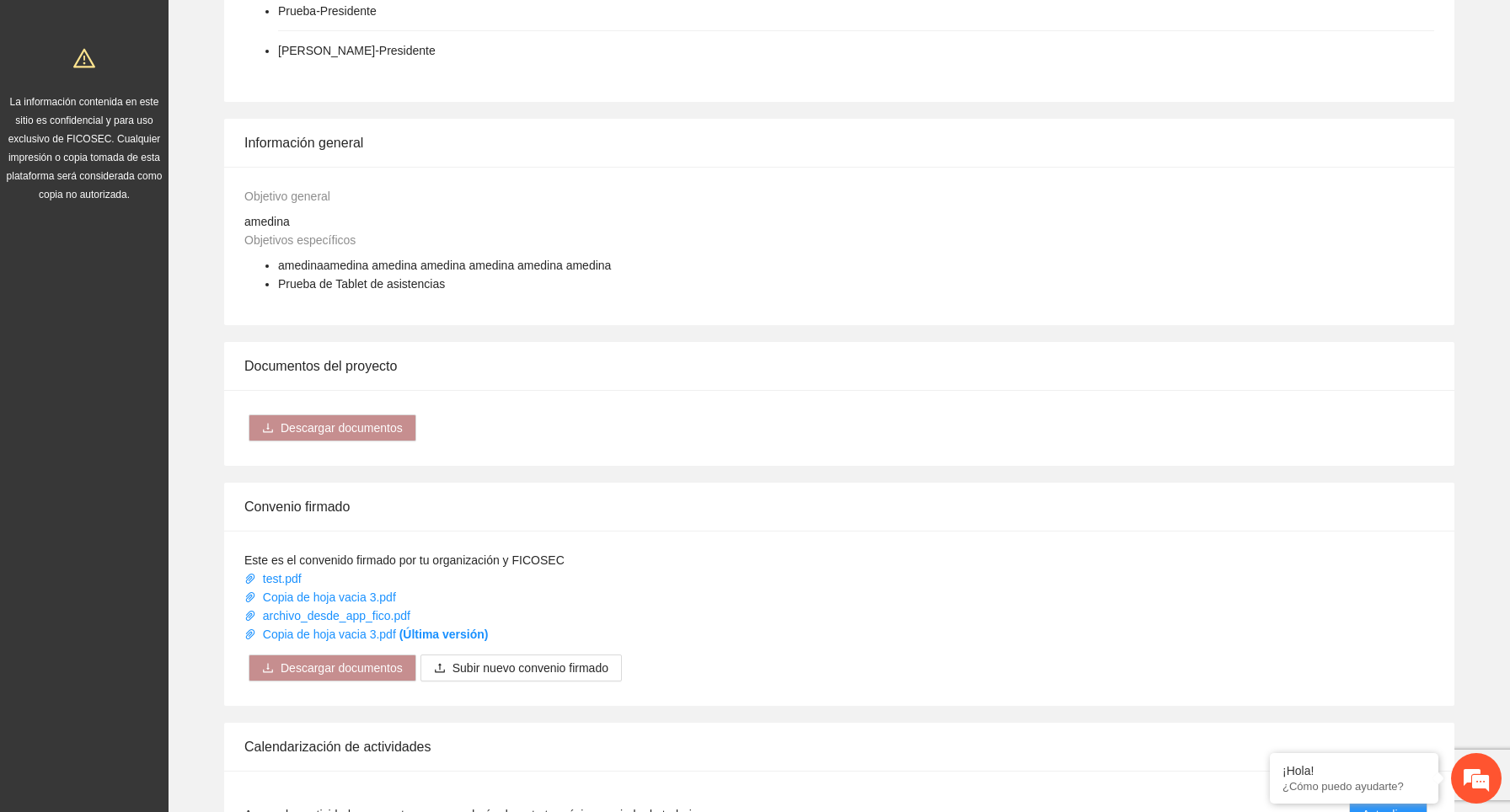
scroll to position [1215, 0]
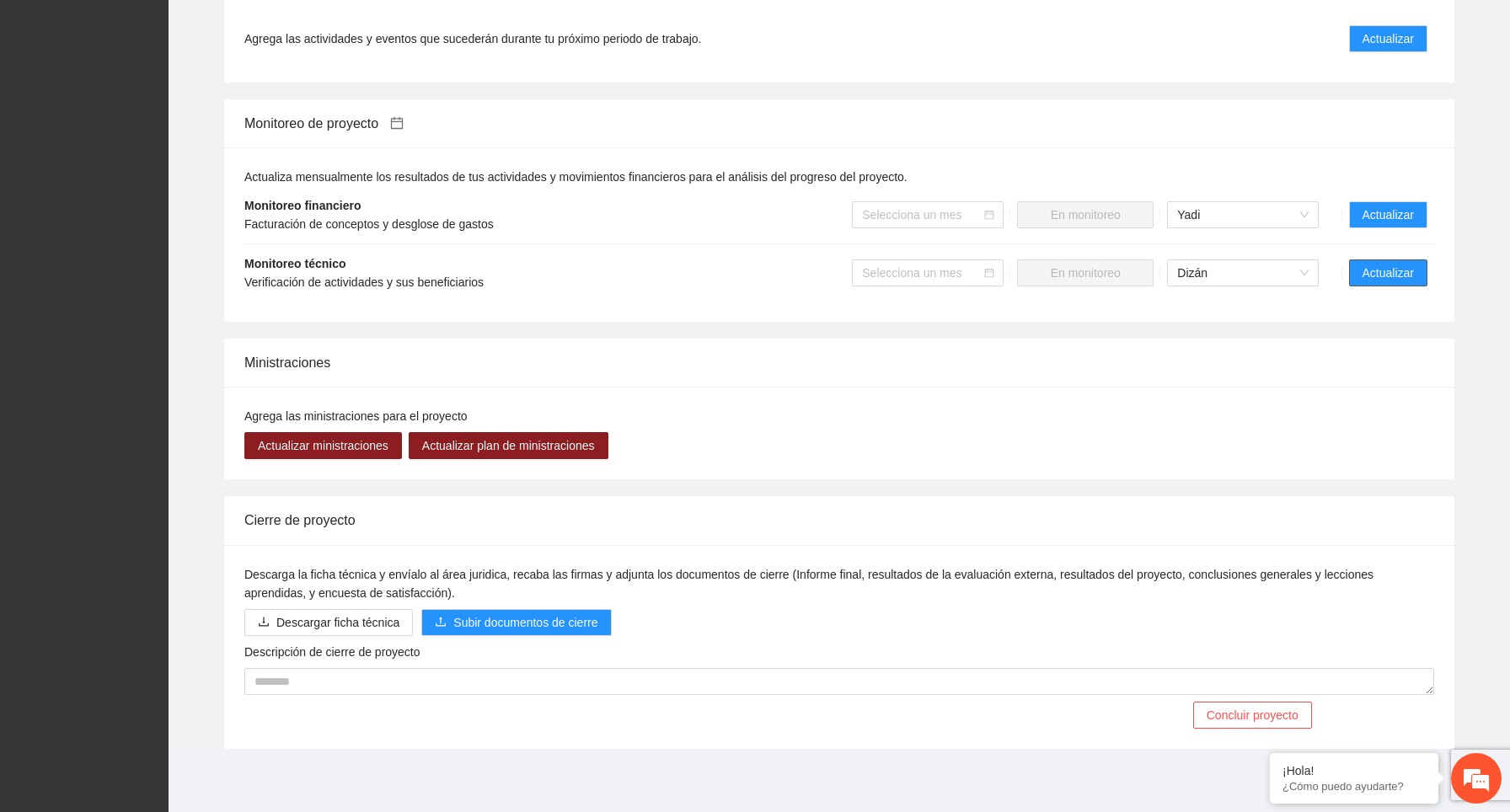
click at [1379, 269] on span "Actualizar" at bounding box center [1388, 273] width 52 height 18
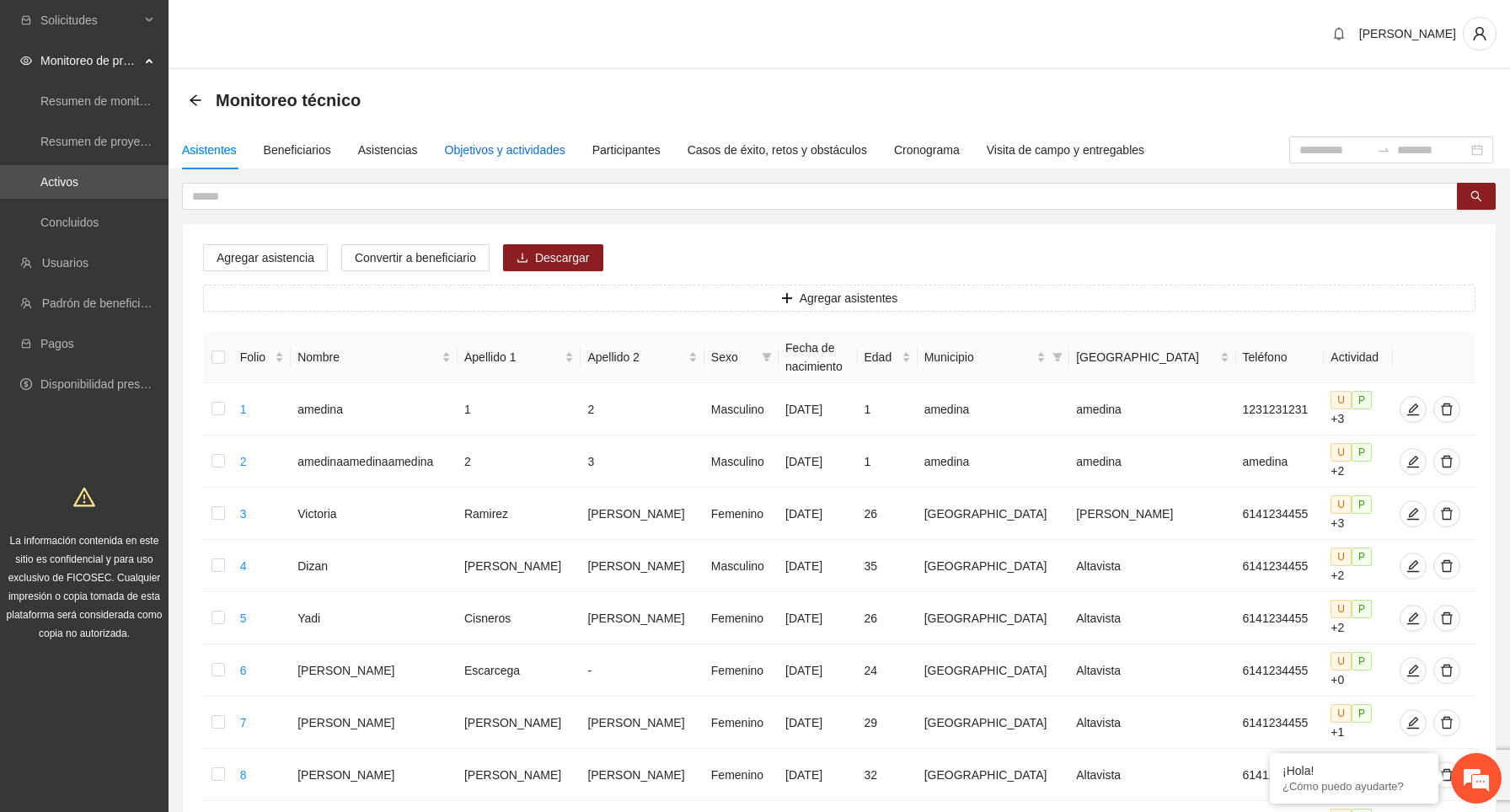
click at [521, 153] on div "Objetivos y actividades" at bounding box center [505, 150] width 121 height 18
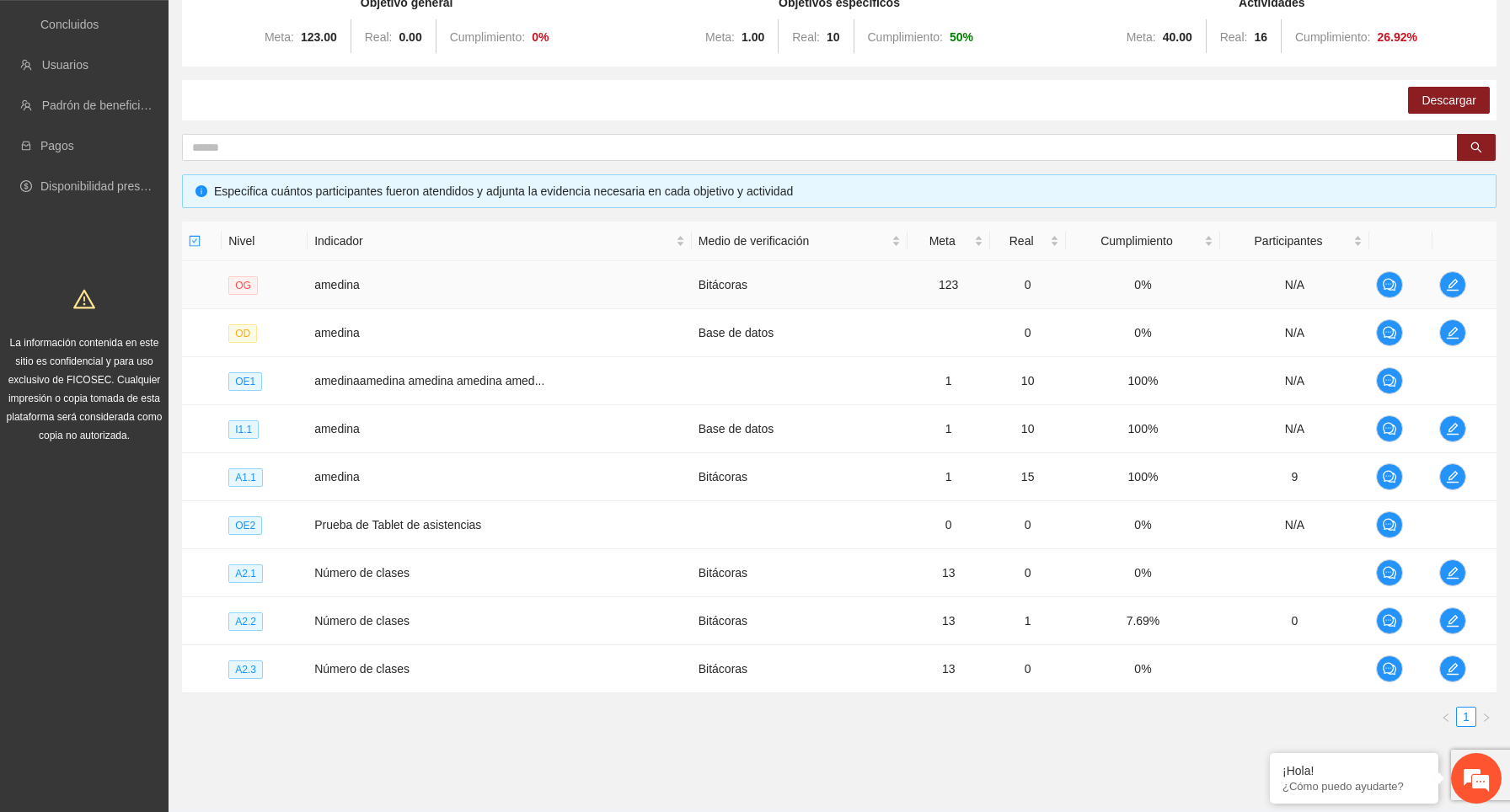
scroll to position [210, 0]
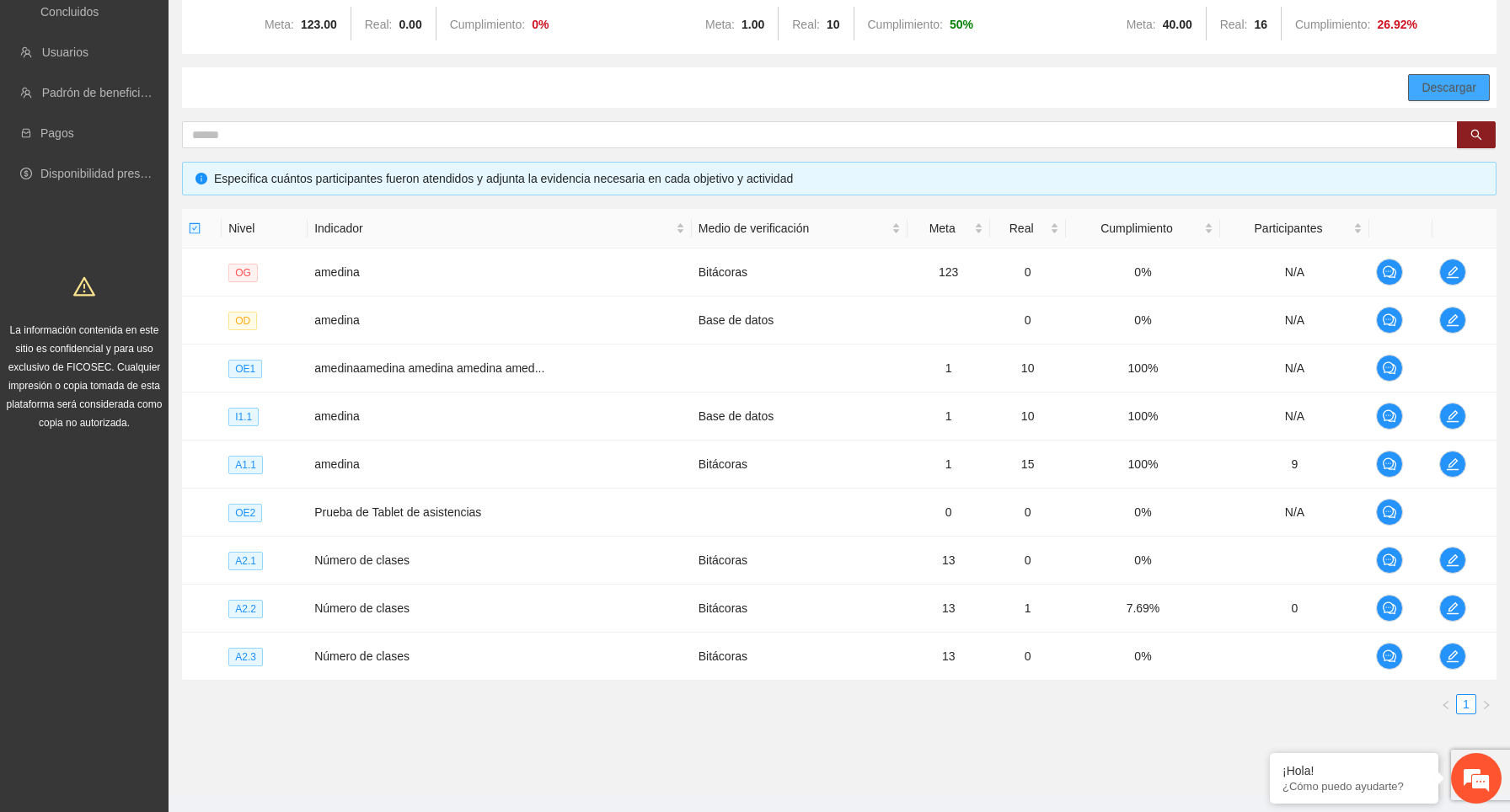
click at [1435, 90] on span "Descargar" at bounding box center [1448, 87] width 54 height 18
click at [1455, 269] on icon "edit" at bounding box center [1452, 272] width 12 height 12
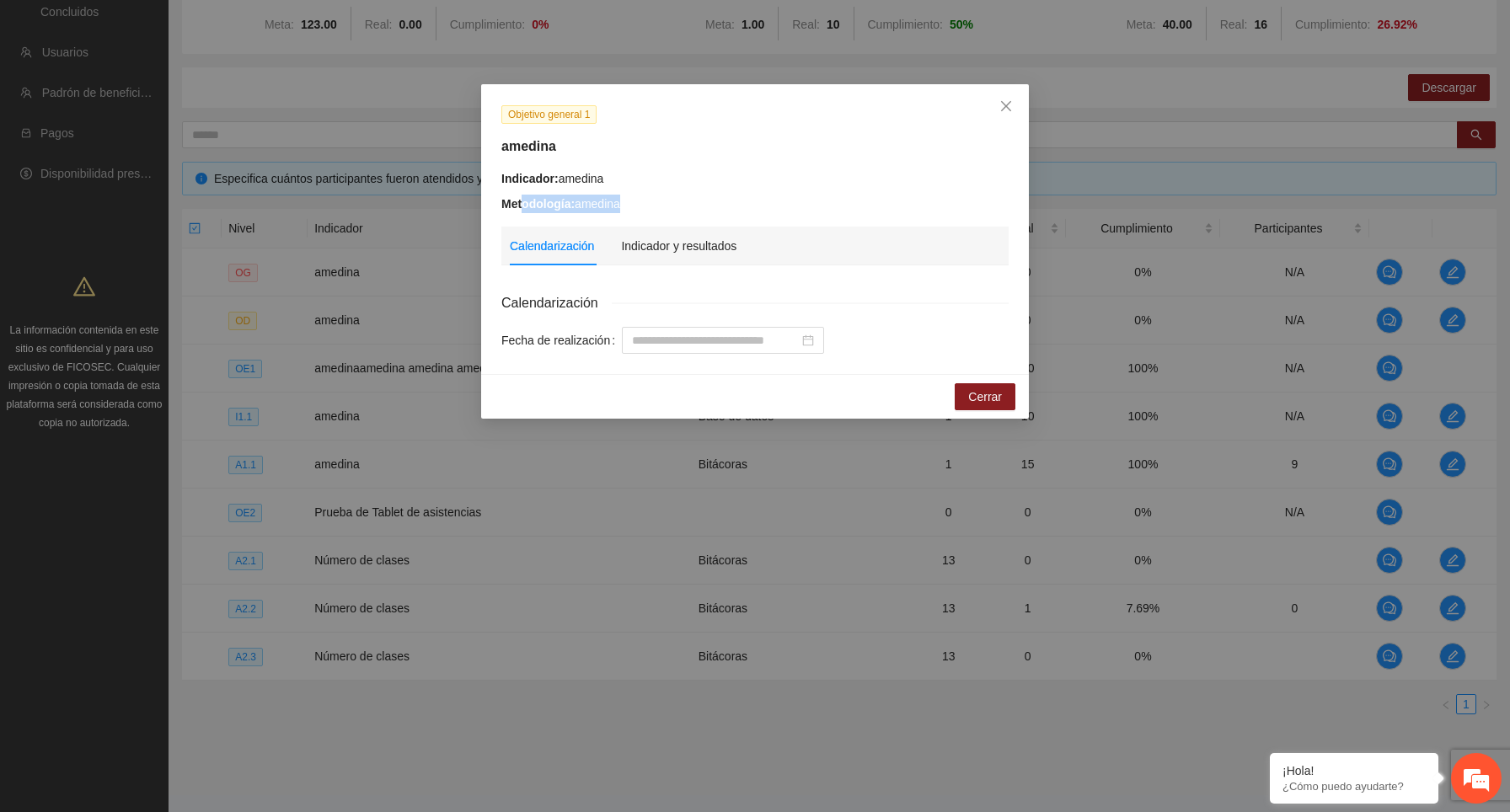
drag, startPoint x: 634, startPoint y: 207, endPoint x: 524, endPoint y: 209, distance: 110.0
click at [524, 209] on div "Metodología: amedina" at bounding box center [755, 204] width 508 height 18
click at [675, 181] on div "Indicador: amedina" at bounding box center [755, 179] width 508 height 18
drag, startPoint x: 630, startPoint y: 208, endPoint x: 574, endPoint y: 208, distance: 56.0
click at [574, 208] on div "Metodología: amedina" at bounding box center [755, 204] width 508 height 18
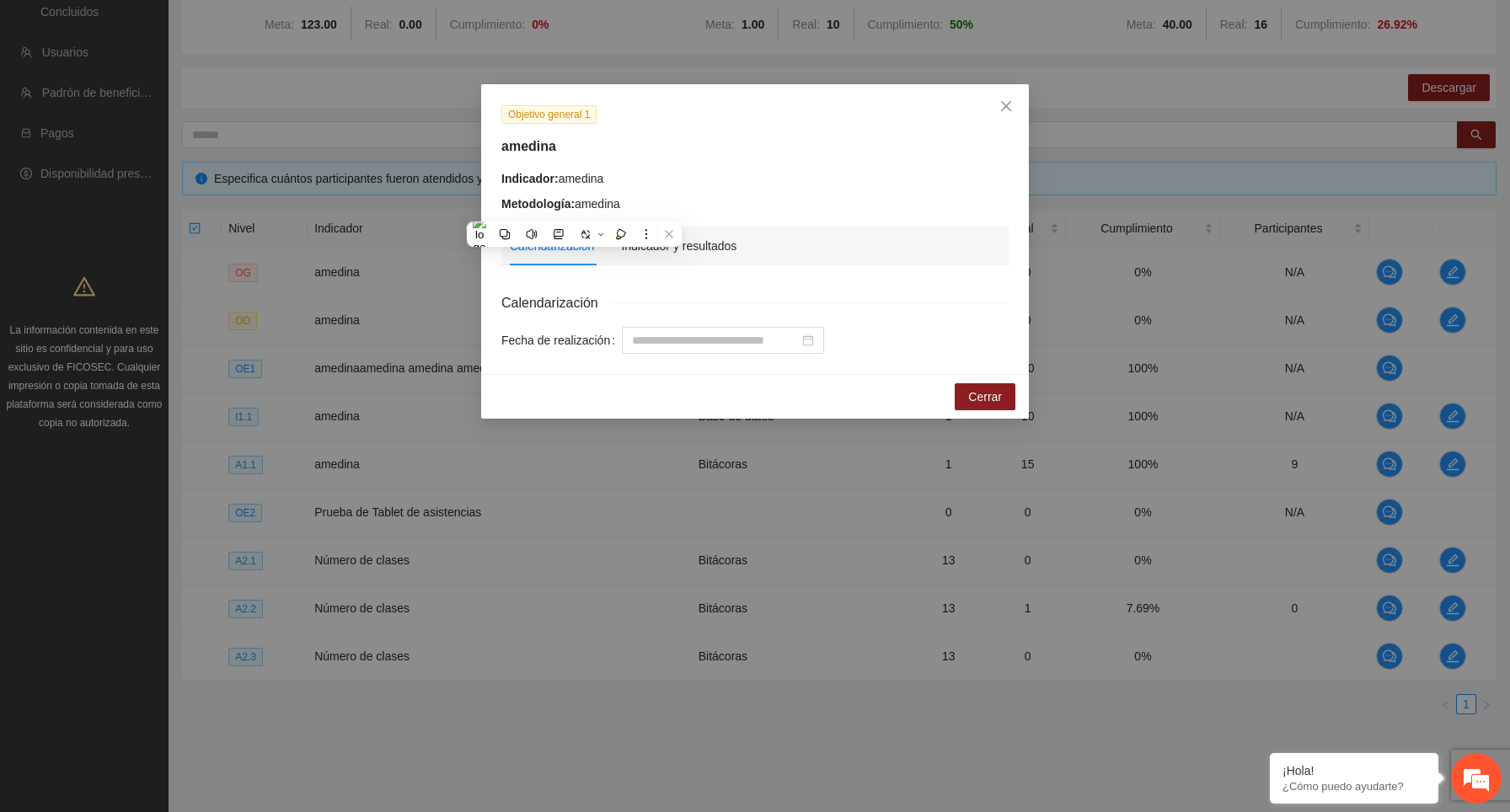
click at [560, 149] on h5 "amedina" at bounding box center [755, 147] width 508 height 20
click at [1006, 111] on icon "close" at bounding box center [1006, 106] width 14 height 14
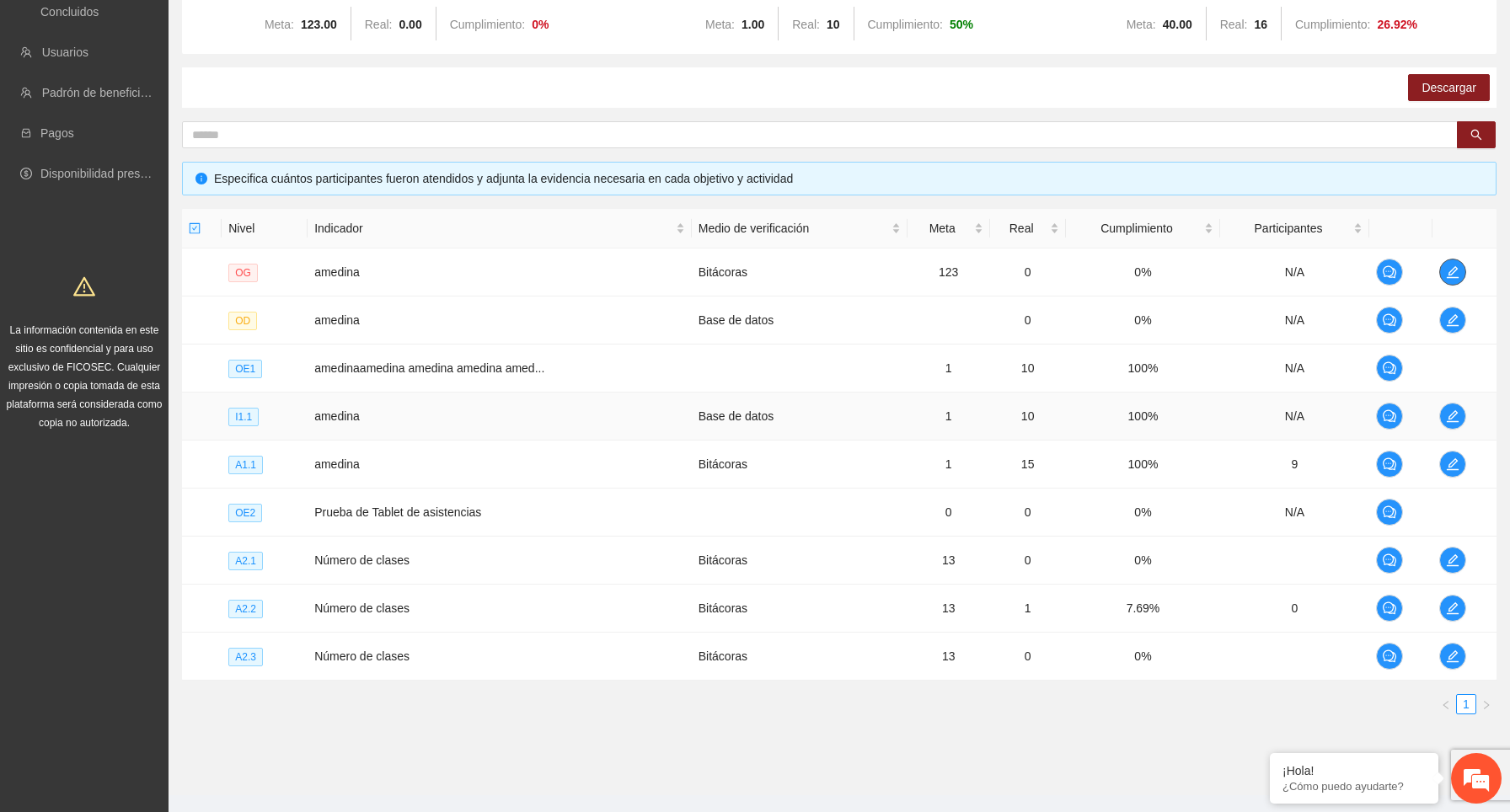
scroll to position [241, 0]
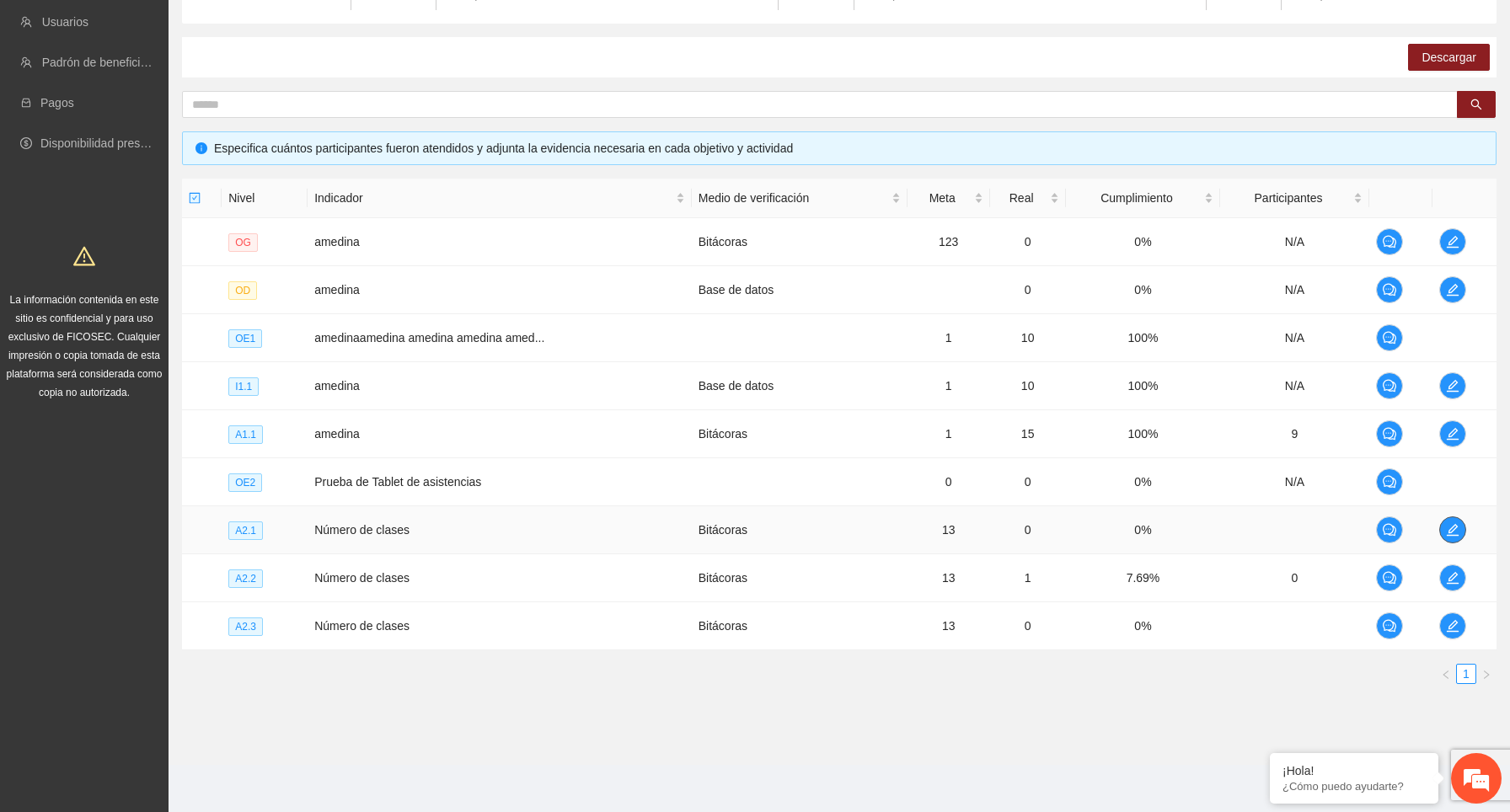
click at [1453, 525] on icon "edit" at bounding box center [1452, 529] width 14 height 14
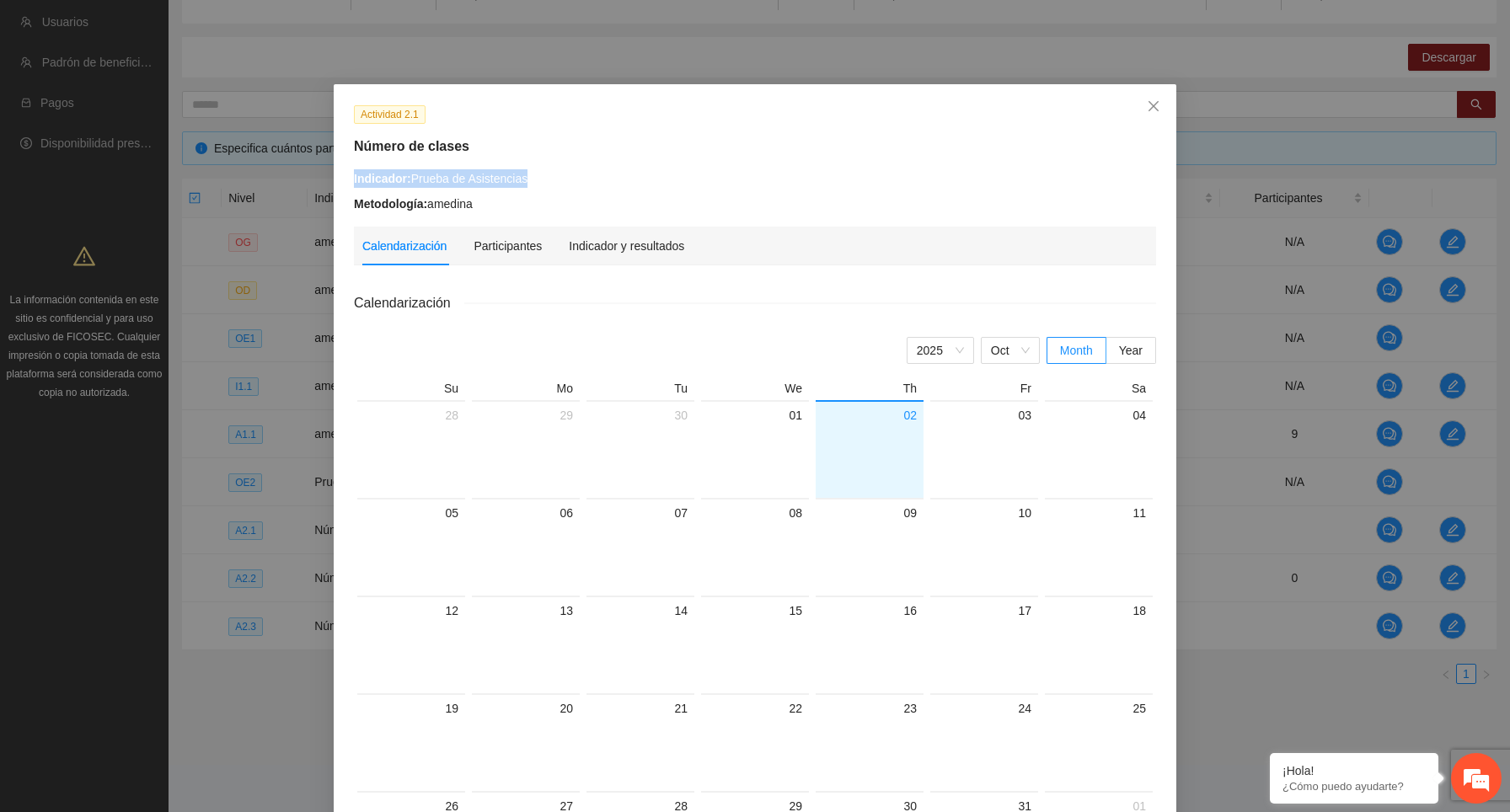
drag, startPoint x: 550, startPoint y: 176, endPoint x: 353, endPoint y: 176, distance: 197.0
click at [353, 176] on div "Indicador: Prueba de Asistencias Metodología: amedina" at bounding box center [755, 191] width 815 height 44
click at [587, 175] on div "Indicador: Prueba de Asistencias" at bounding box center [754, 179] width 802 height 18
drag, startPoint x: 541, startPoint y: 180, endPoint x: 353, endPoint y: 180, distance: 188.0
click at [353, 180] on div "Indicador: Prueba de Asistencias" at bounding box center [754, 179] width 802 height 18
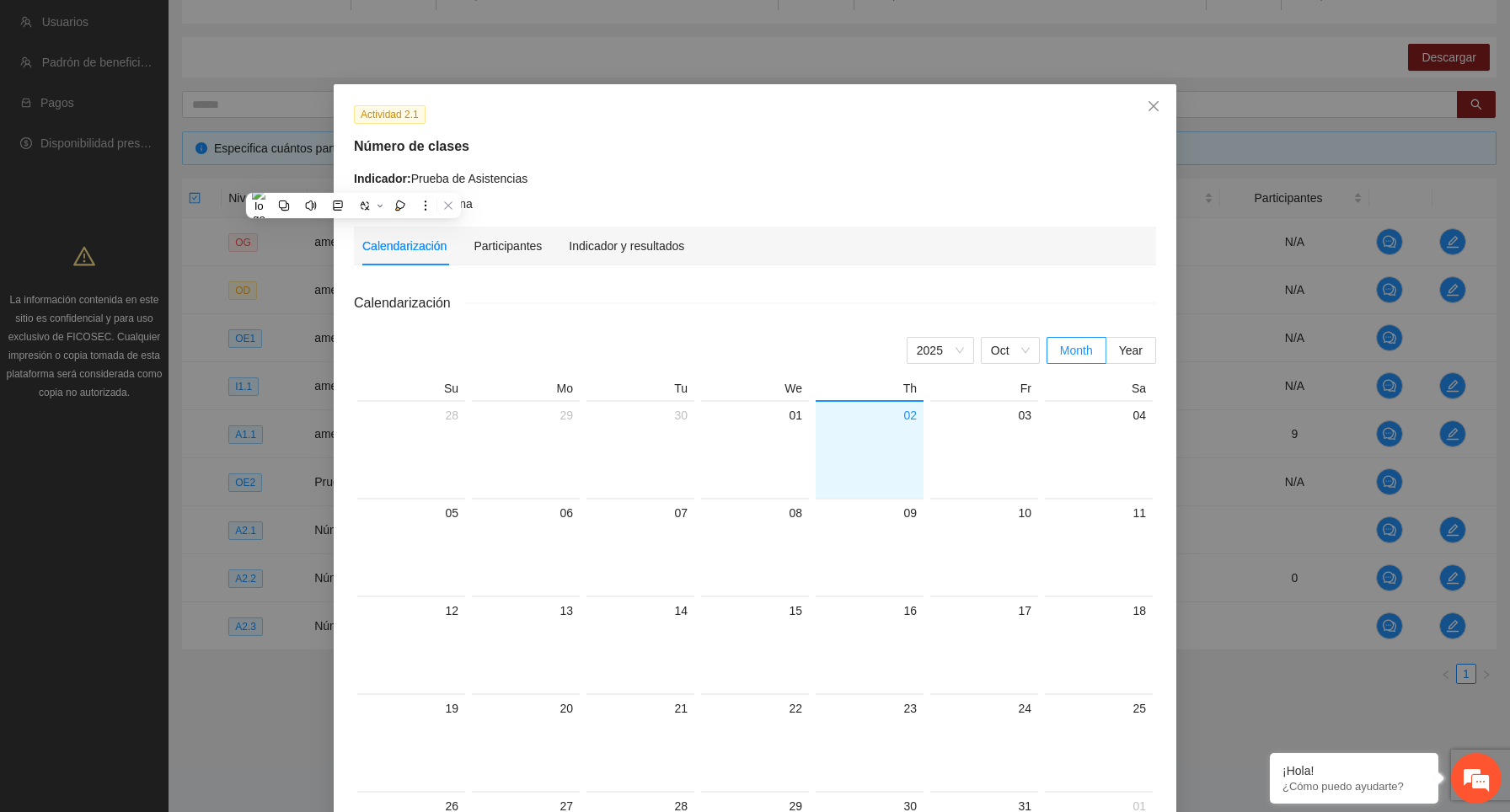
click at [551, 177] on div "Indicador: Prueba de Asistencias" at bounding box center [754, 179] width 802 height 18
drag, startPoint x: 551, startPoint y: 177, endPoint x: 352, endPoint y: 179, distance: 199.0
click at [352, 179] on div "Indicador: Prueba de Asistencias Metodología: amedina" at bounding box center [755, 191] width 815 height 44
click at [576, 181] on div "Indicador: Prueba de Asistencias" at bounding box center [754, 179] width 802 height 18
click at [1154, 106] on icon "close" at bounding box center [1153, 106] width 10 height 10
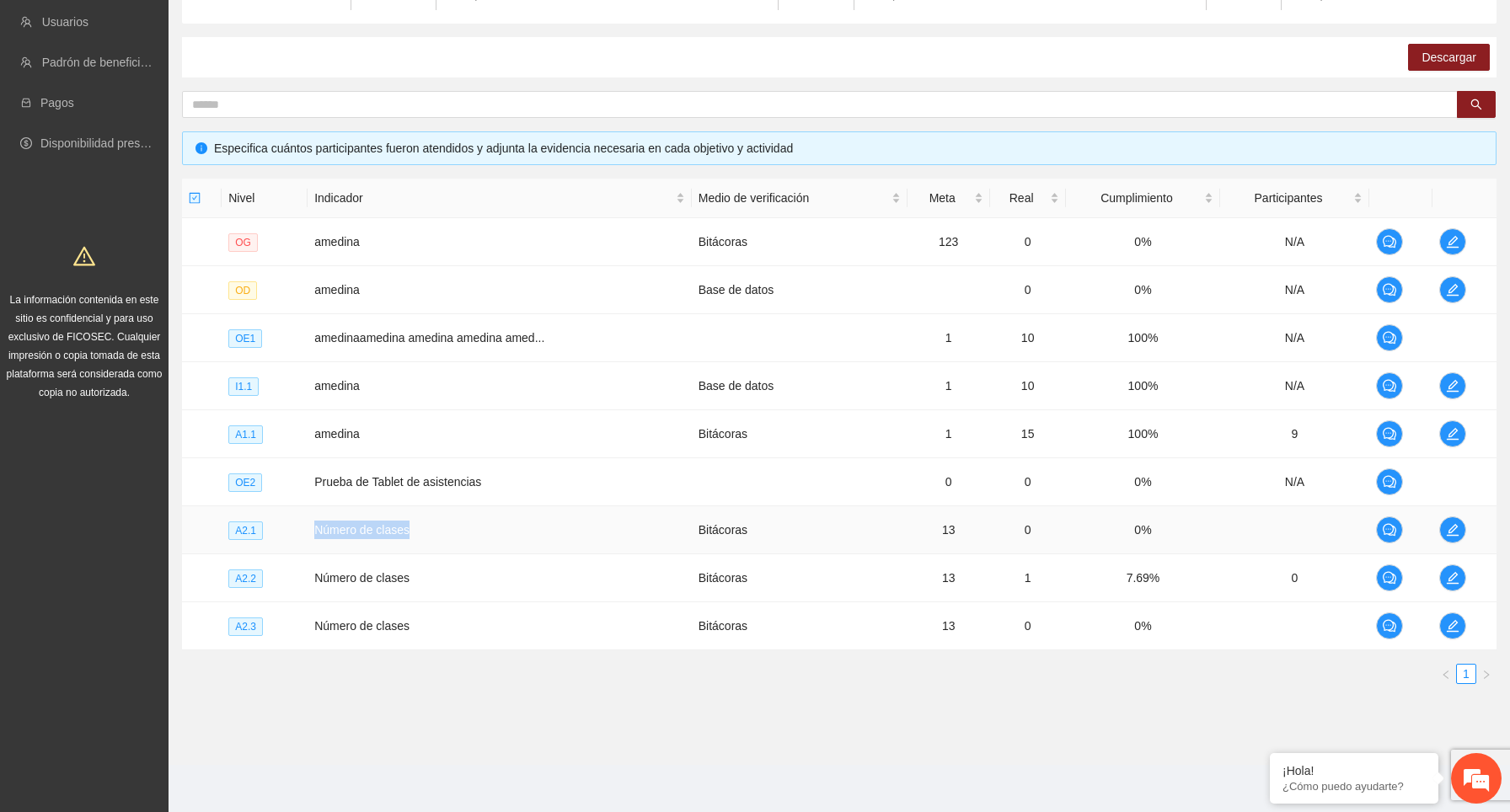
drag, startPoint x: 447, startPoint y: 525, endPoint x: 307, endPoint y: 525, distance: 140.0
click at [307, 525] on td "Número de clases" at bounding box center [499, 530] width 384 height 48
click at [1454, 530] on icon "edit" at bounding box center [1452, 529] width 14 height 14
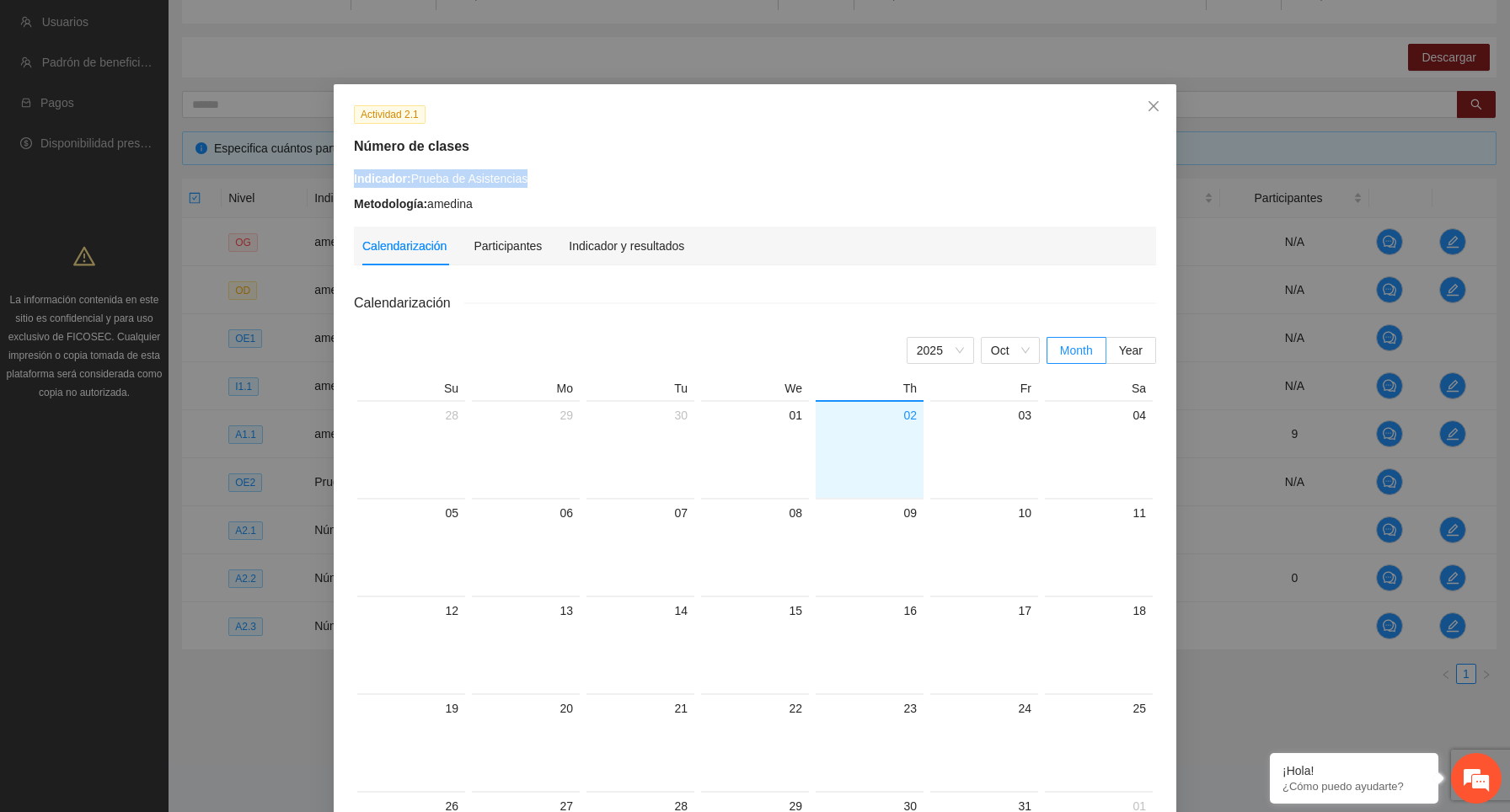
drag, startPoint x: 557, startPoint y: 181, endPoint x: 333, endPoint y: 181, distance: 224.0
click at [334, 181] on div "Actividad 2.1 Número de clases Indicador: Prueba de Asistencias Metodología: am…" at bounding box center [755, 548] width 843 height 929
drag, startPoint x: 486, startPoint y: 147, endPoint x: 347, endPoint y: 147, distance: 139.0
click at [337, 147] on div "Actividad 2.1 Número de clases Indicador: Prueba de Asistencias Metodología: am…" at bounding box center [755, 548] width 843 height 929
drag, startPoint x: 551, startPoint y: 173, endPoint x: 353, endPoint y: 174, distance: 198.0
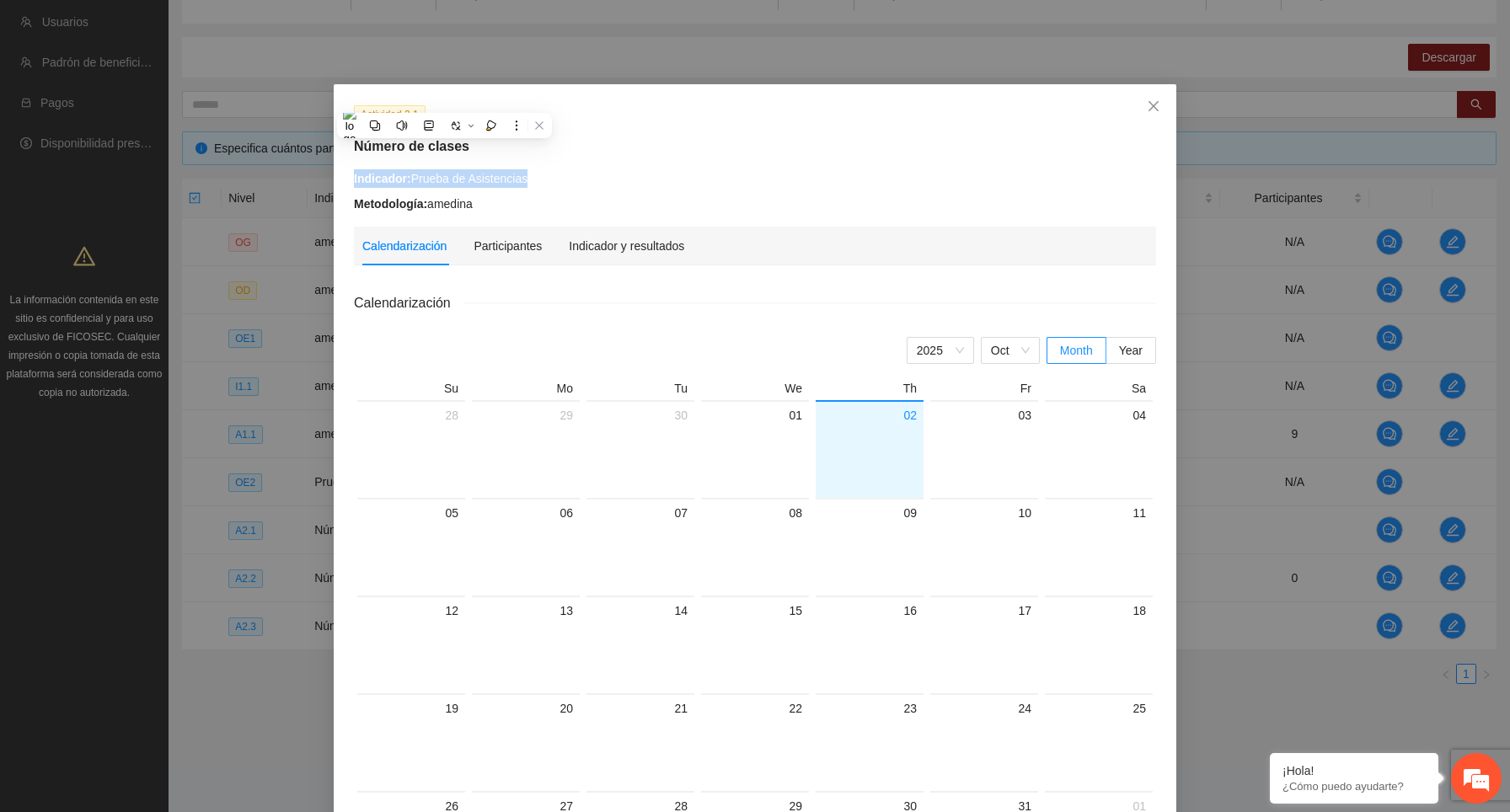
click at [353, 174] on div "Indicador: Prueba de Asistencias Metodología: amedina" at bounding box center [755, 191] width 815 height 44
click at [598, 171] on div "Indicador: Prueba de Asistencias" at bounding box center [754, 179] width 802 height 18
drag, startPoint x: 482, startPoint y: 148, endPoint x: 320, endPoint y: 147, distance: 162.0
click at [320, 147] on div "Actividad 2.1 Número de clases Indicador: Prueba de Asistencias Metodología: am…" at bounding box center [755, 406] width 1510 height 812
drag, startPoint x: 557, startPoint y: 180, endPoint x: 354, endPoint y: 175, distance: 203.1
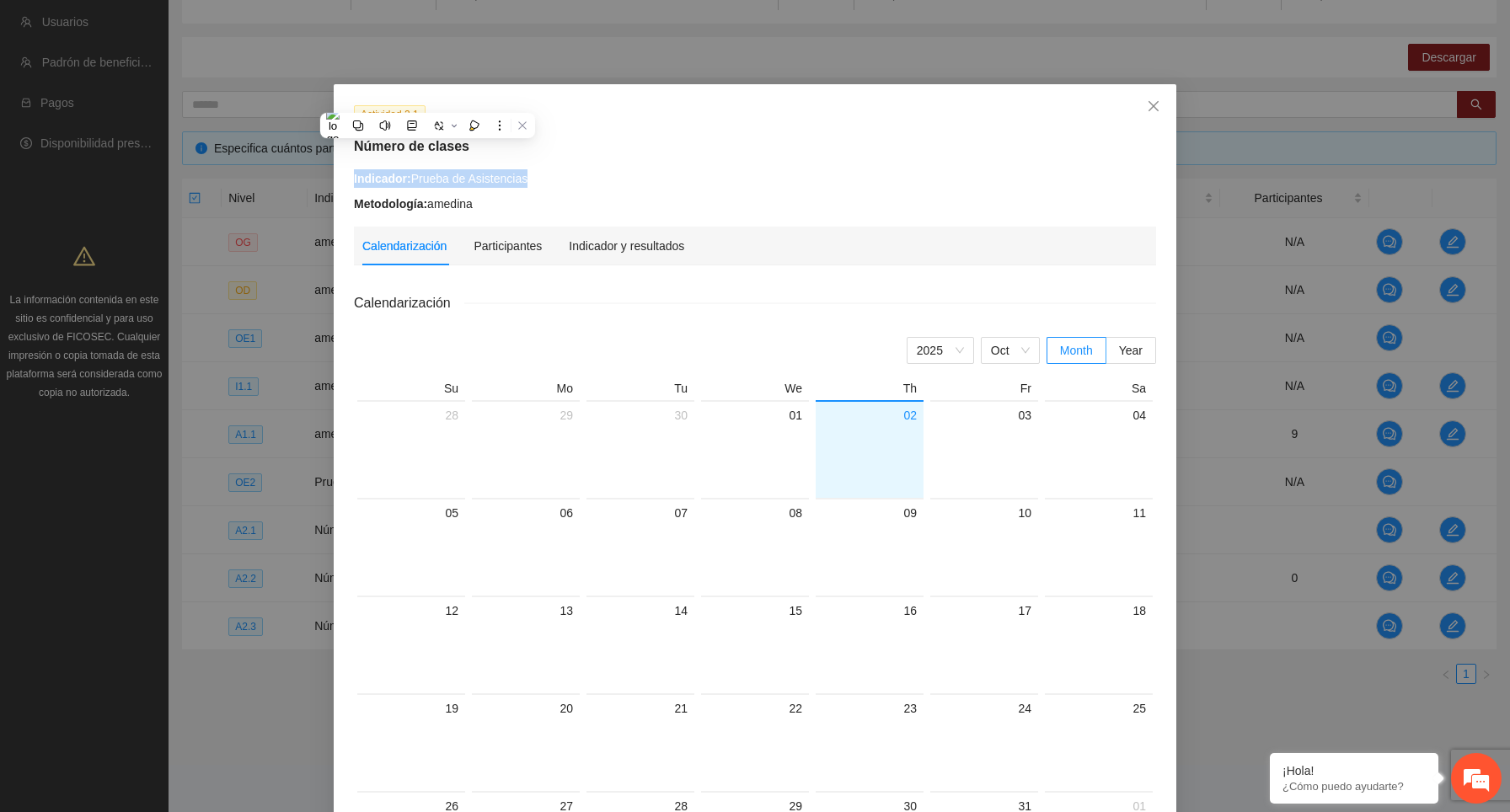
click at [354, 175] on div "Indicador: Prueba de Asistencias" at bounding box center [754, 179] width 802 height 18
click at [443, 180] on div "Indicador: Prueba de Asistencias" at bounding box center [754, 179] width 802 height 18
drag, startPoint x: 482, startPoint y: 148, endPoint x: 330, endPoint y: 148, distance: 152.0
click at [330, 148] on div "Actividad 2.1 Número de clases Indicador: Prueba de Asistencias Metodología: am…" at bounding box center [755, 406] width 1510 height 812
click at [674, 176] on div "Indicador: Prueba de Asistencias" at bounding box center [754, 179] width 802 height 18
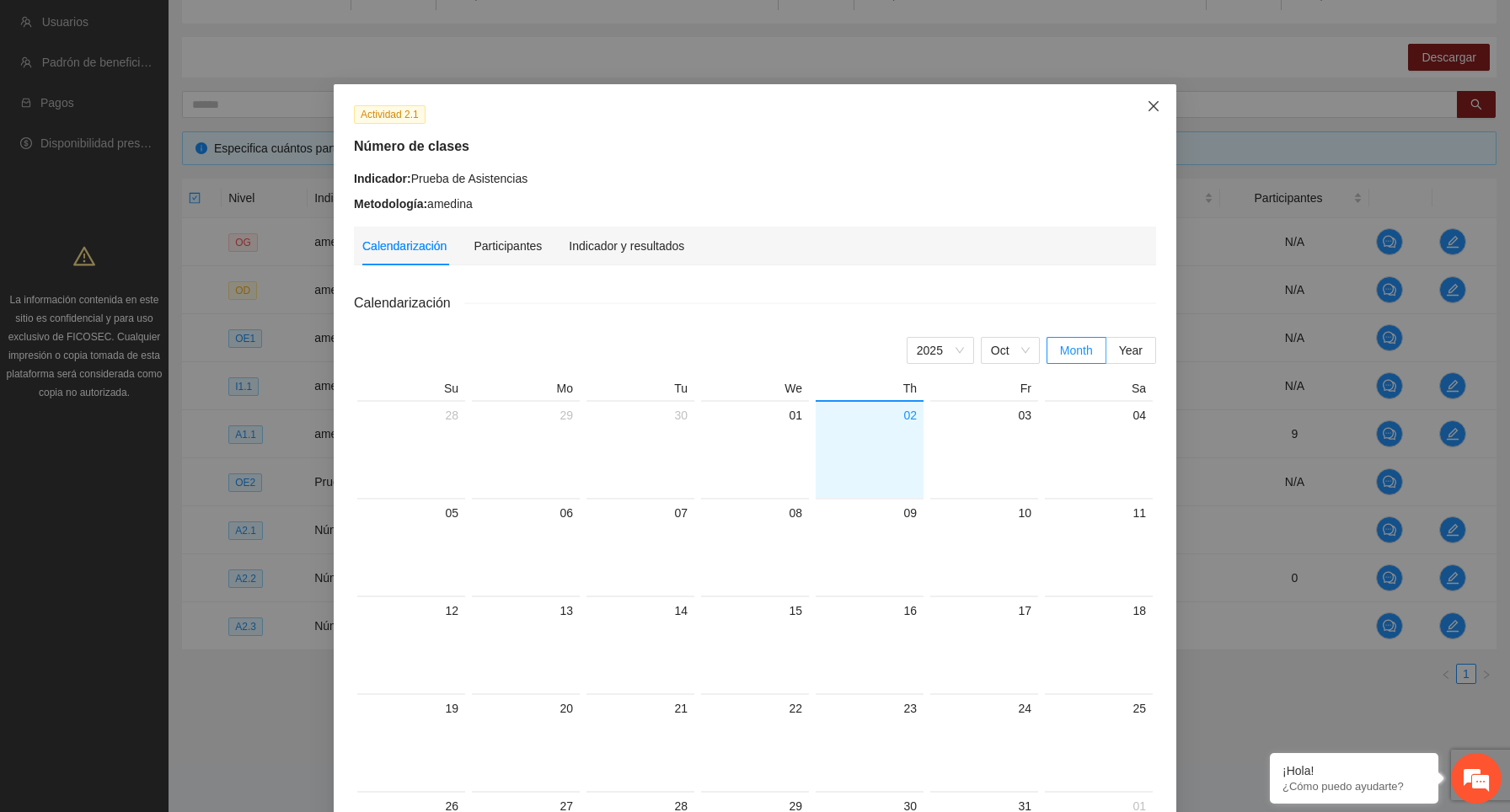
click at [1157, 104] on icon "close" at bounding box center [1153, 106] width 14 height 14
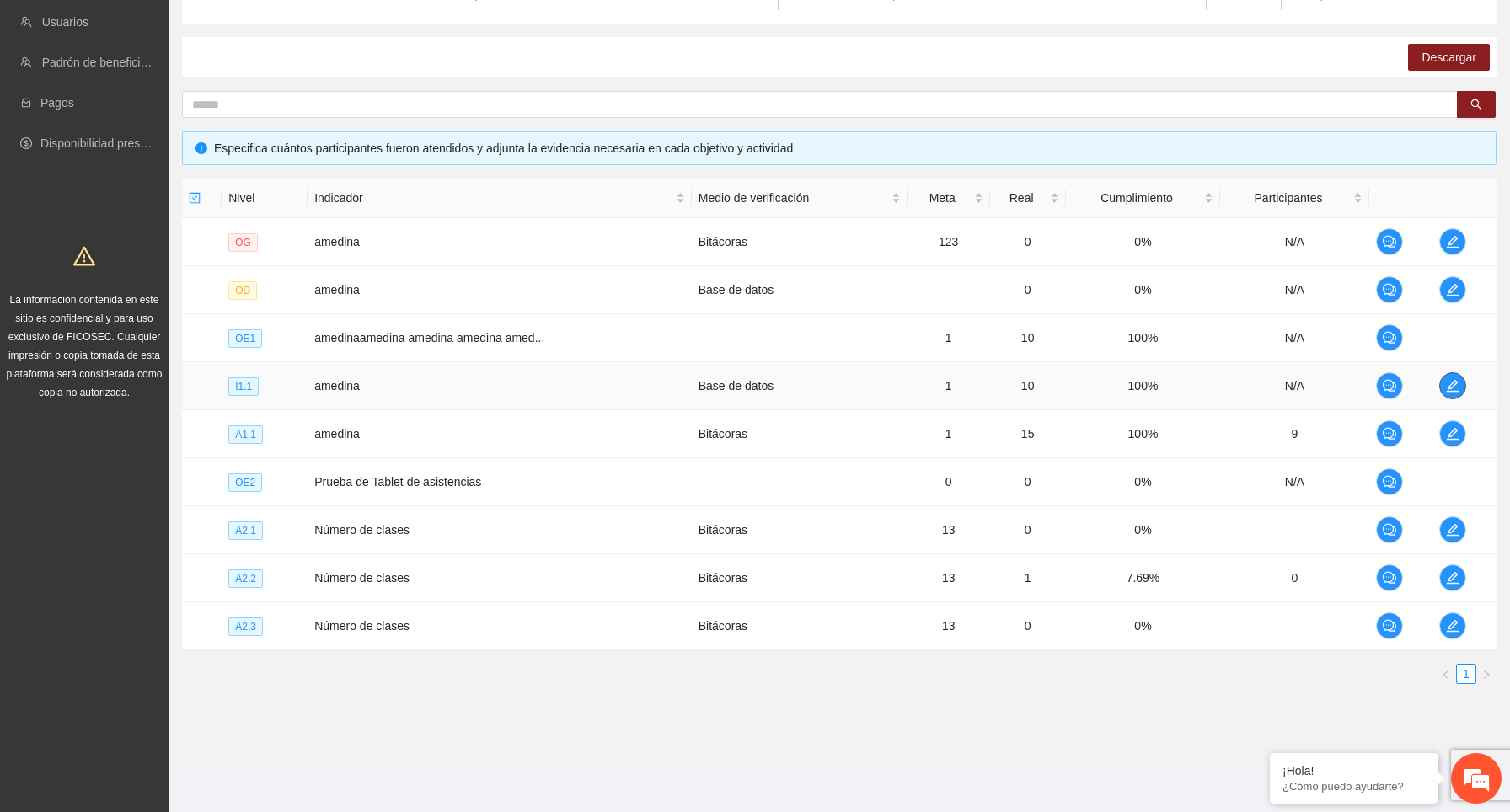
click at [1453, 381] on icon "edit" at bounding box center [1452, 385] width 14 height 14
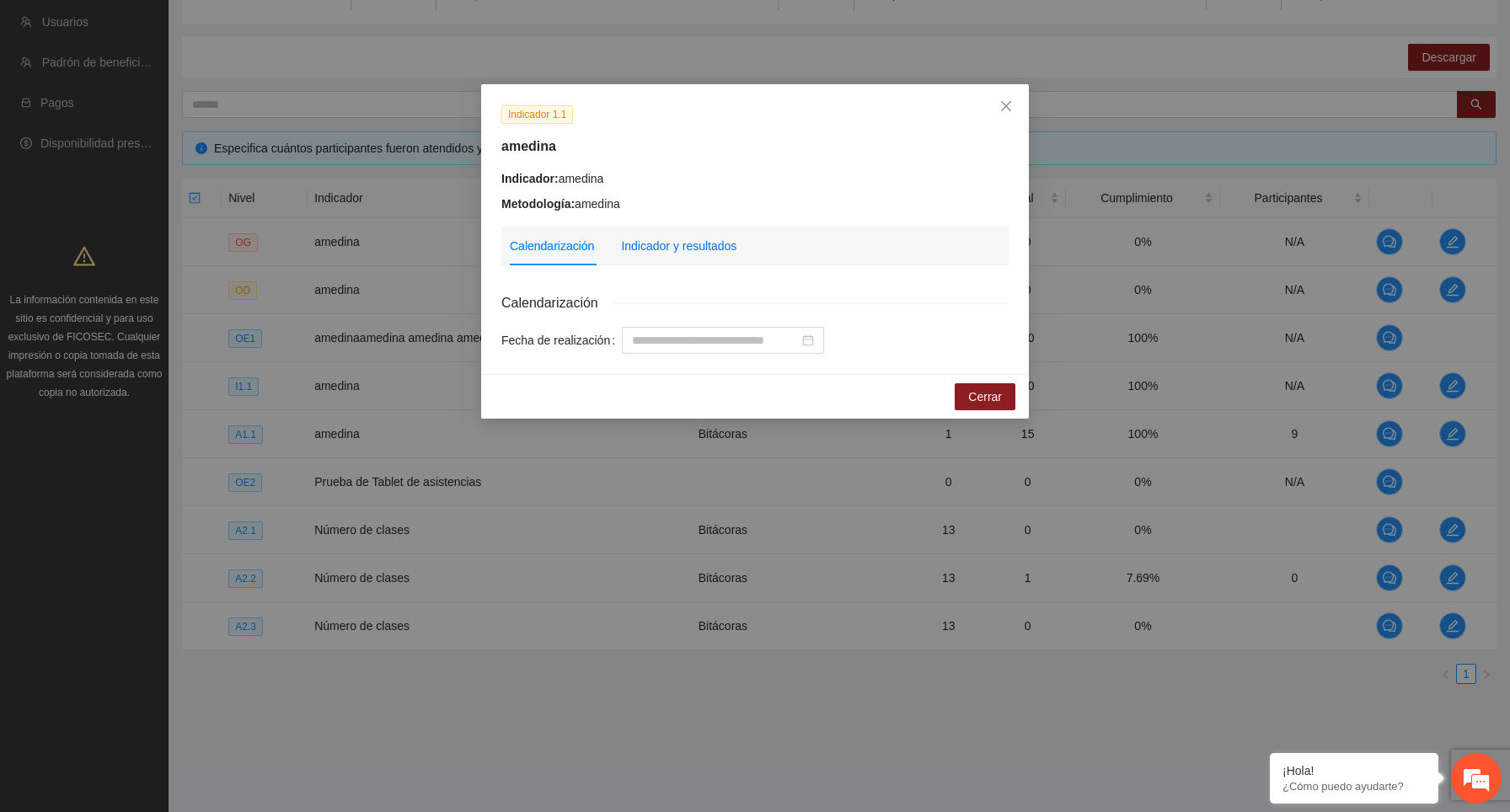
click at [712, 246] on div "Indicador y resultados" at bounding box center [678, 246] width 115 height 18
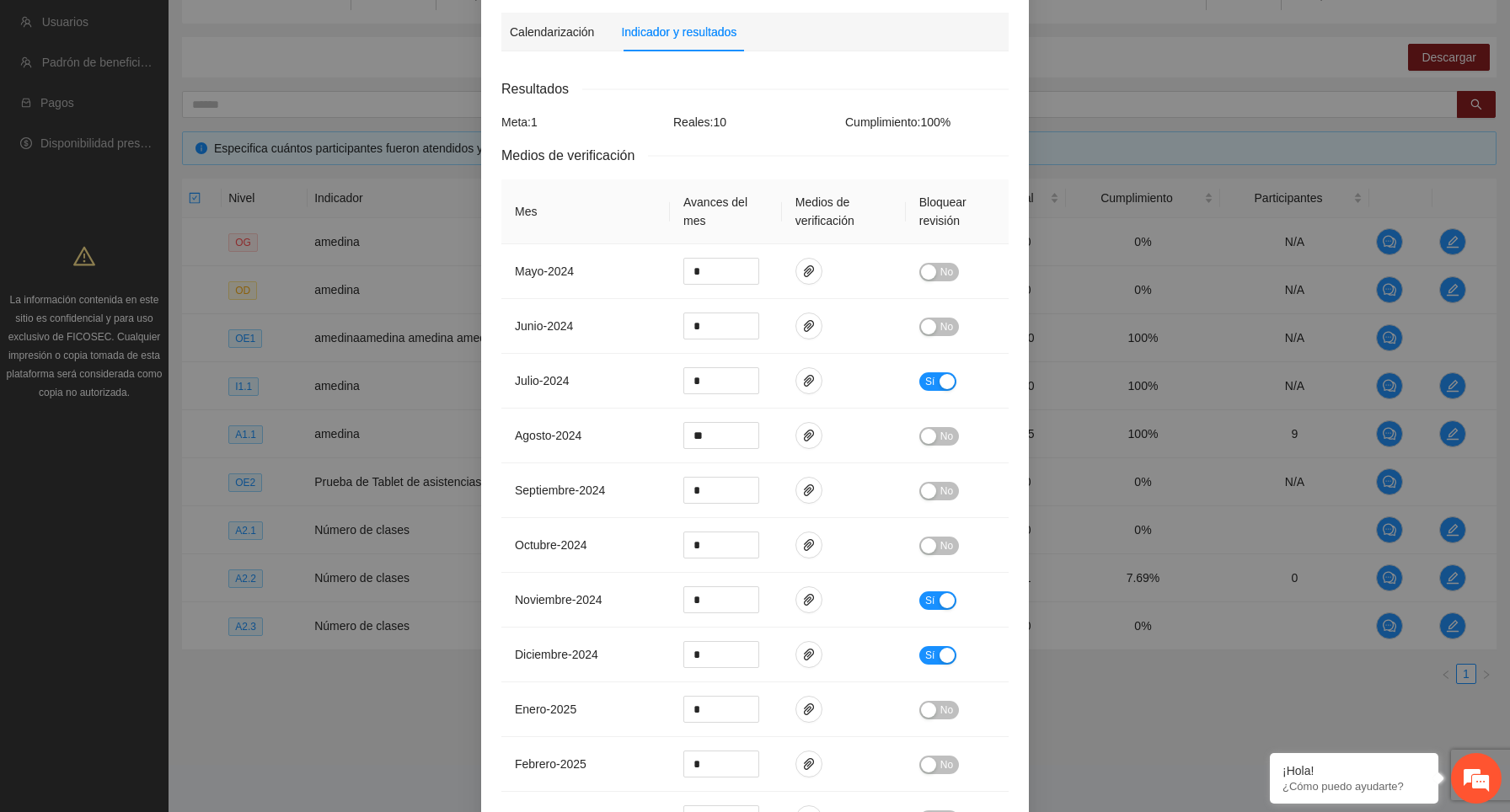
scroll to position [0, 0]
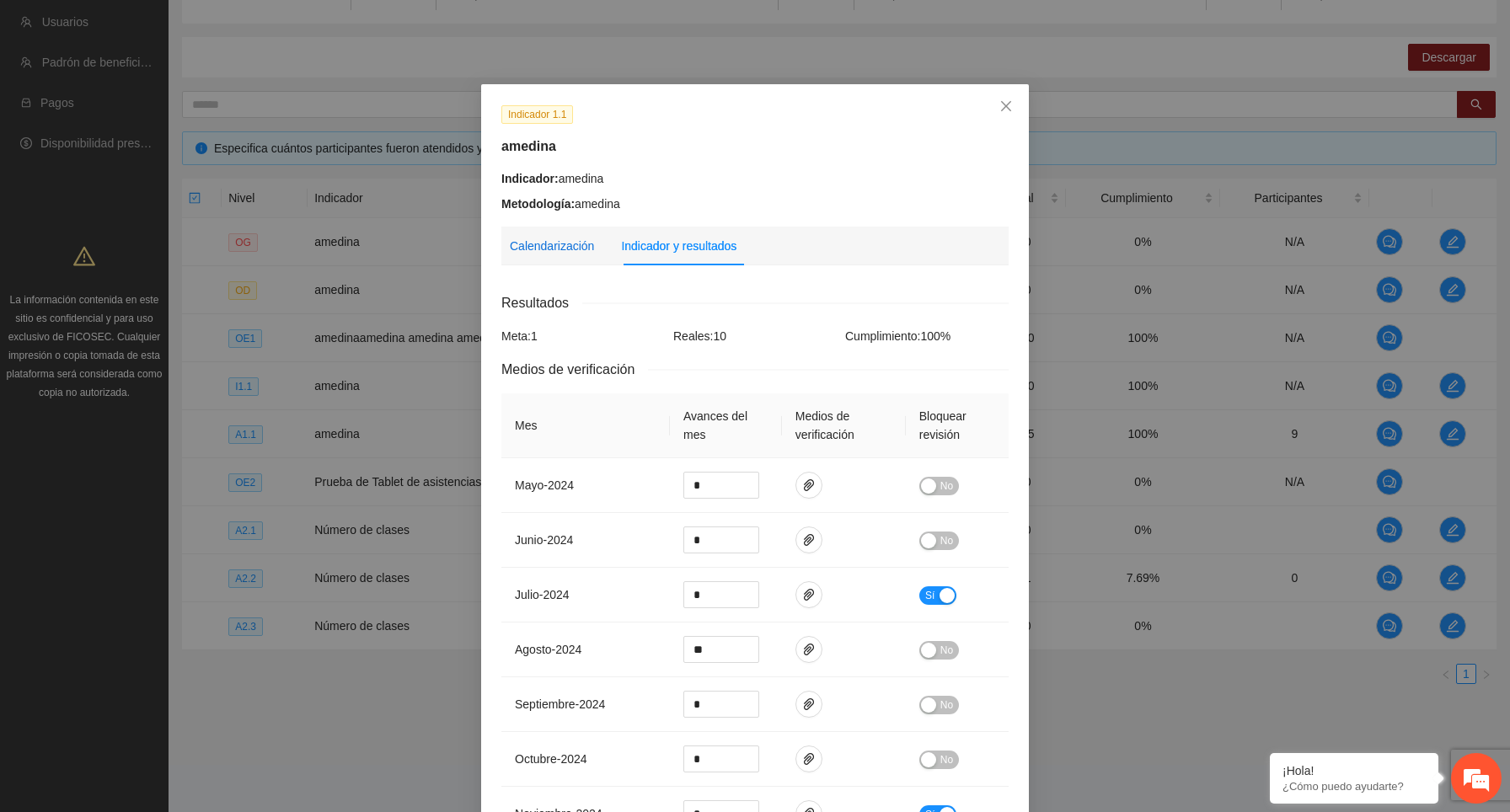
click at [575, 241] on div "Calendarización" at bounding box center [551, 246] width 84 height 18
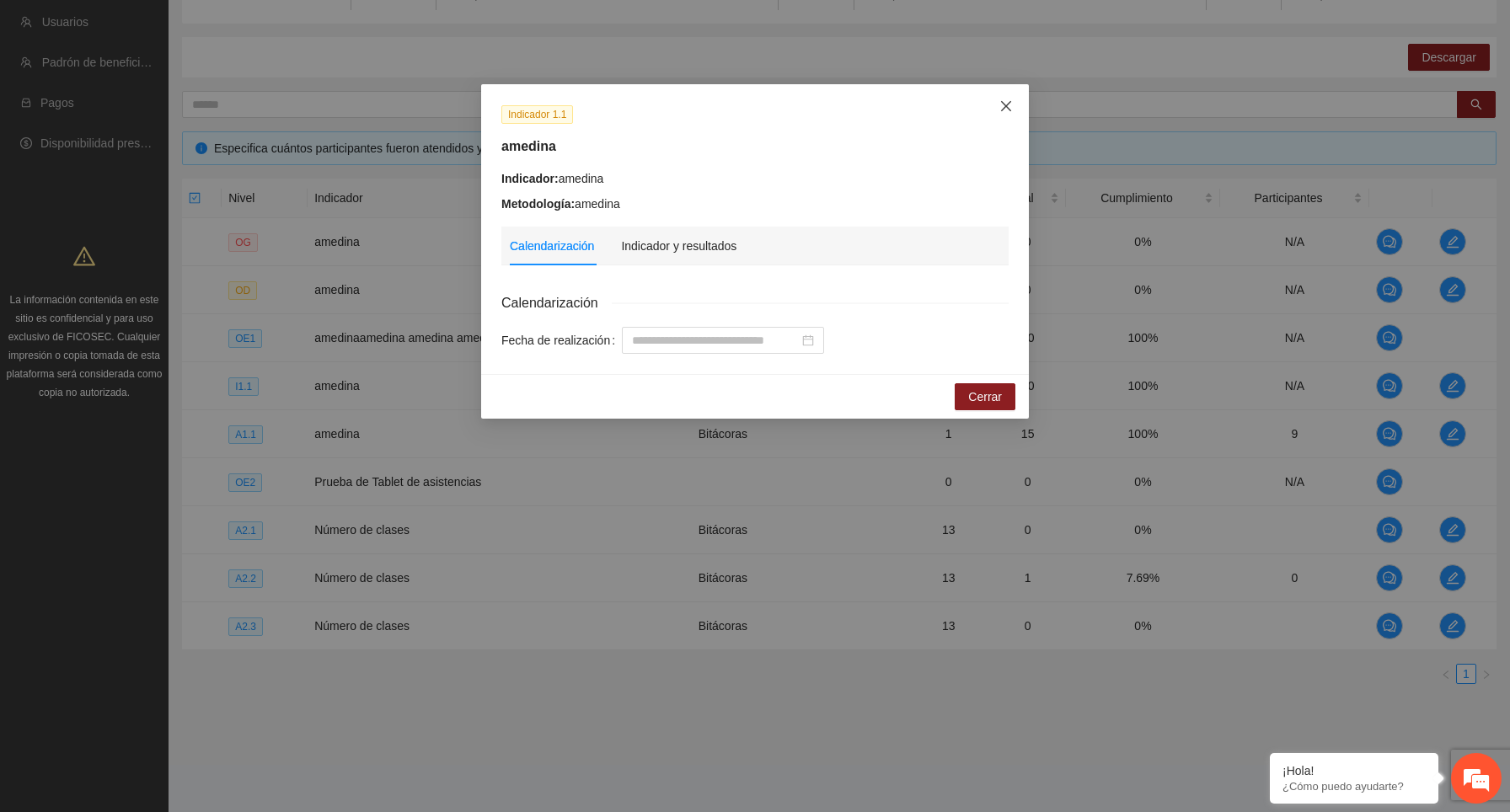
click at [1008, 102] on icon "close" at bounding box center [1006, 106] width 14 height 14
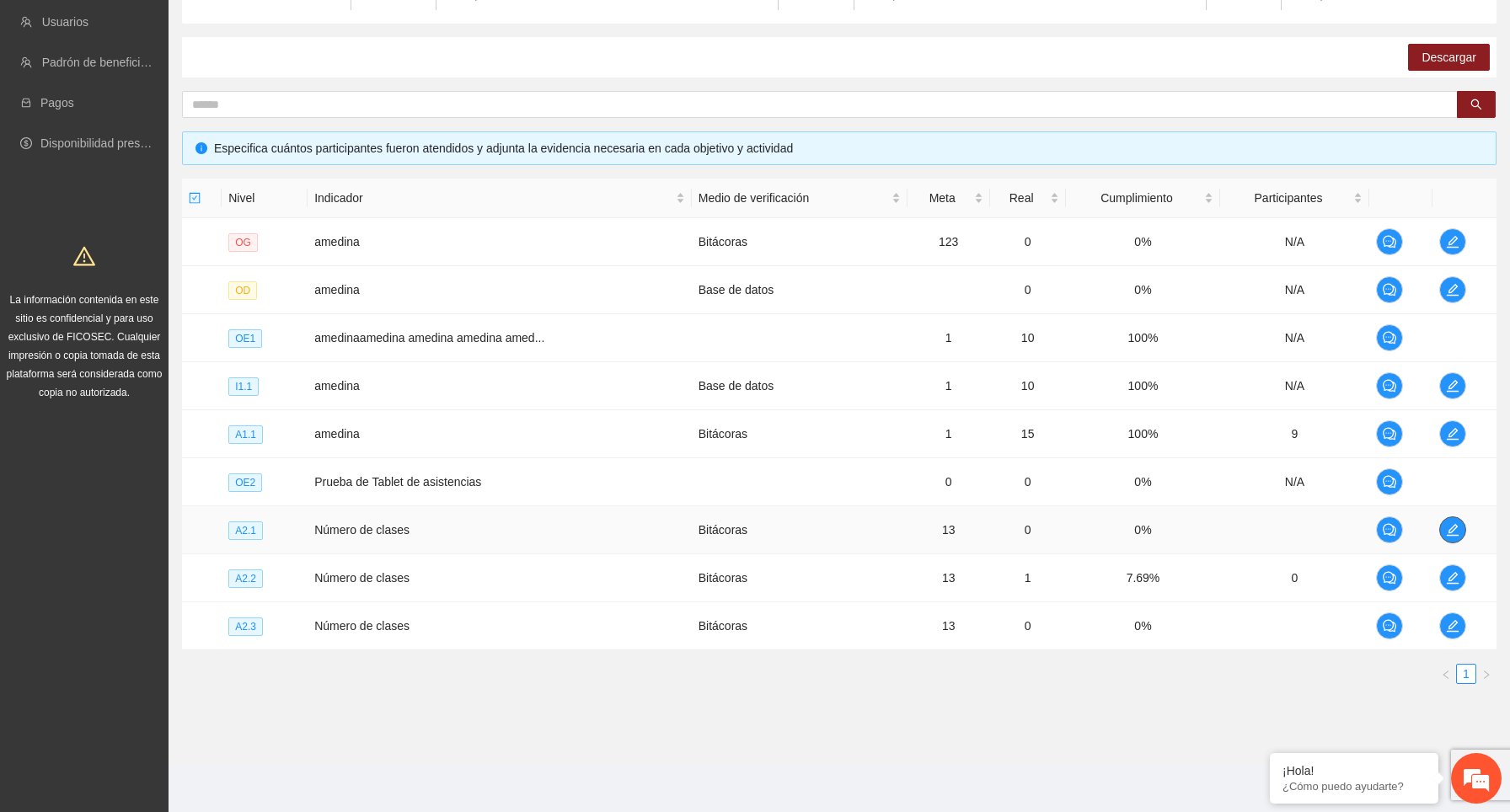
click at [1448, 530] on icon "edit" at bounding box center [1452, 529] width 14 height 14
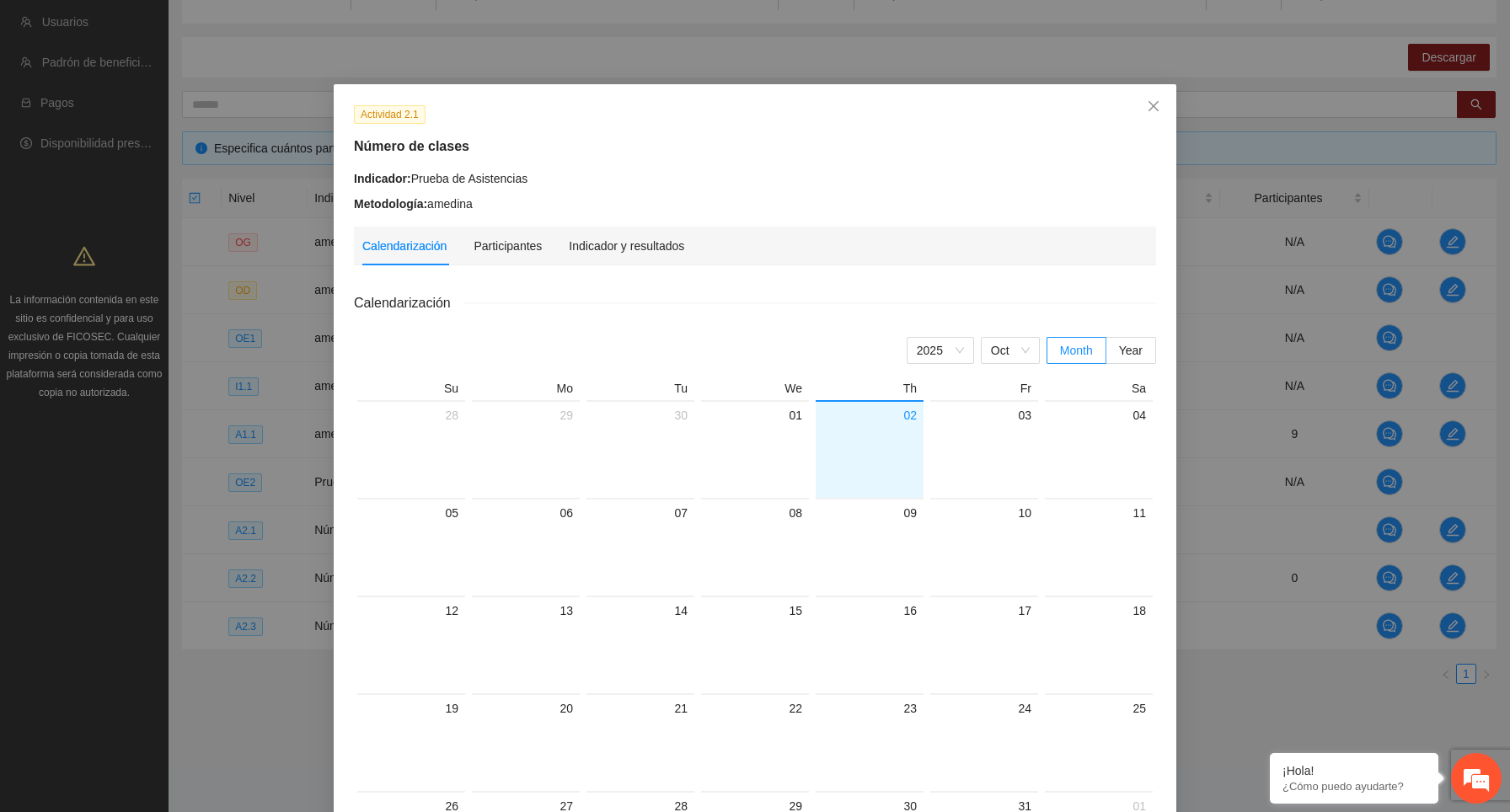
drag, startPoint x: 487, startPoint y: 103, endPoint x: 371, endPoint y: 102, distance: 116.0
click at [371, 102] on div "Actividad 2.1 Número de clases Indicador: Prueba de Asistencias Metodología: am…" at bounding box center [755, 548] width 843 height 929
drag, startPoint x: 480, startPoint y: 144, endPoint x: 351, endPoint y: 146, distance: 129.0
click at [351, 146] on div "Número de clases" at bounding box center [755, 147] width 815 height 20
click at [627, 141] on h5 "Número de clases" at bounding box center [754, 147] width 802 height 20
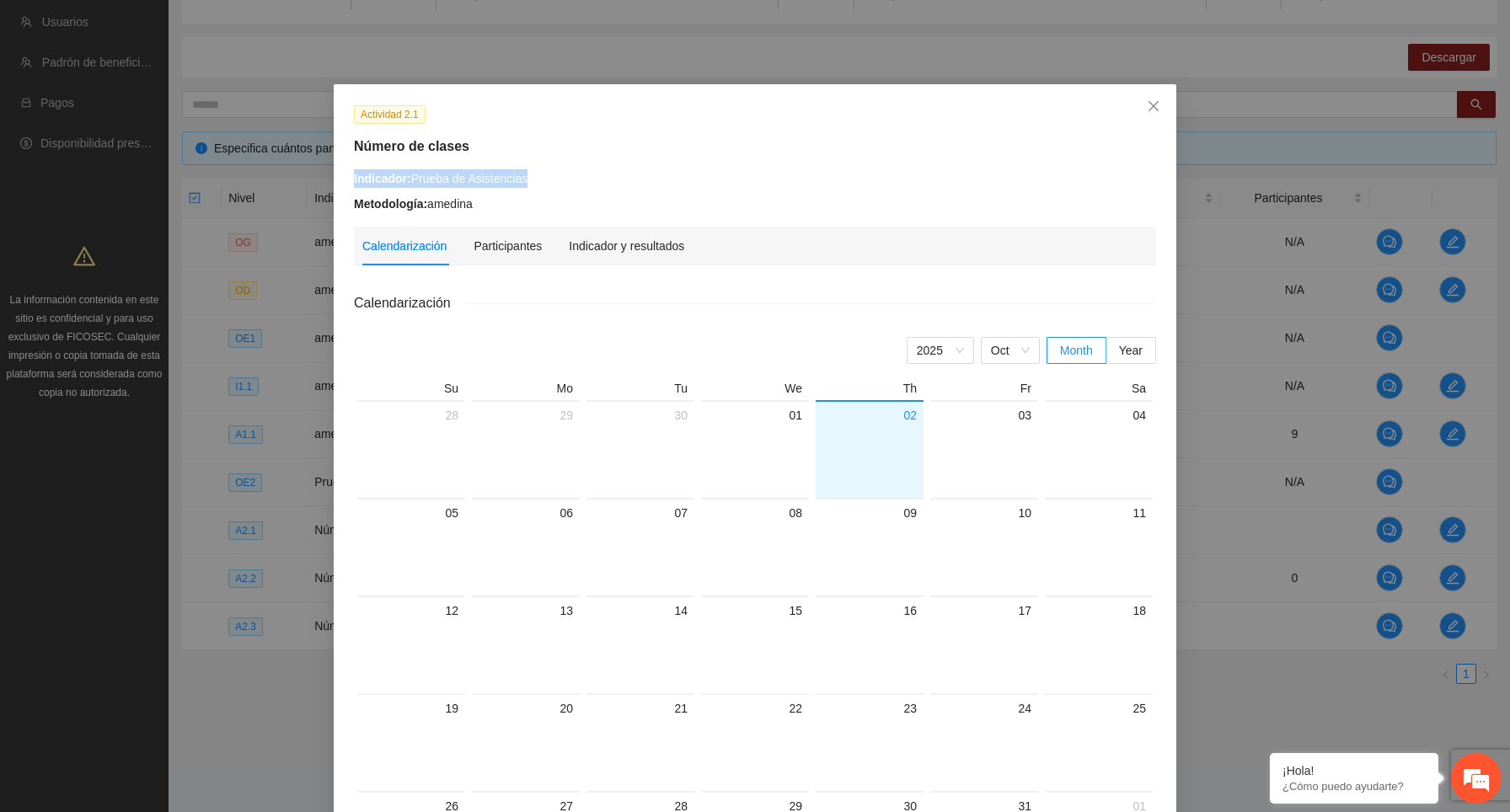
drag, startPoint x: 586, startPoint y: 175, endPoint x: 353, endPoint y: 176, distance: 233.0
click at [353, 176] on div "Indicador: Prueba de Asistencias Metodología: amedina" at bounding box center [755, 191] width 815 height 44
click at [609, 177] on div "Indicador: Prueba de Asistencias" at bounding box center [754, 179] width 802 height 18
drag, startPoint x: 609, startPoint y: 177, endPoint x: 343, endPoint y: 179, distance: 266.0
click at [343, 179] on div "Actividad 2.1 Número de clases Indicador: Prueba de Asistencias Metodología: am…" at bounding box center [755, 548] width 843 height 929
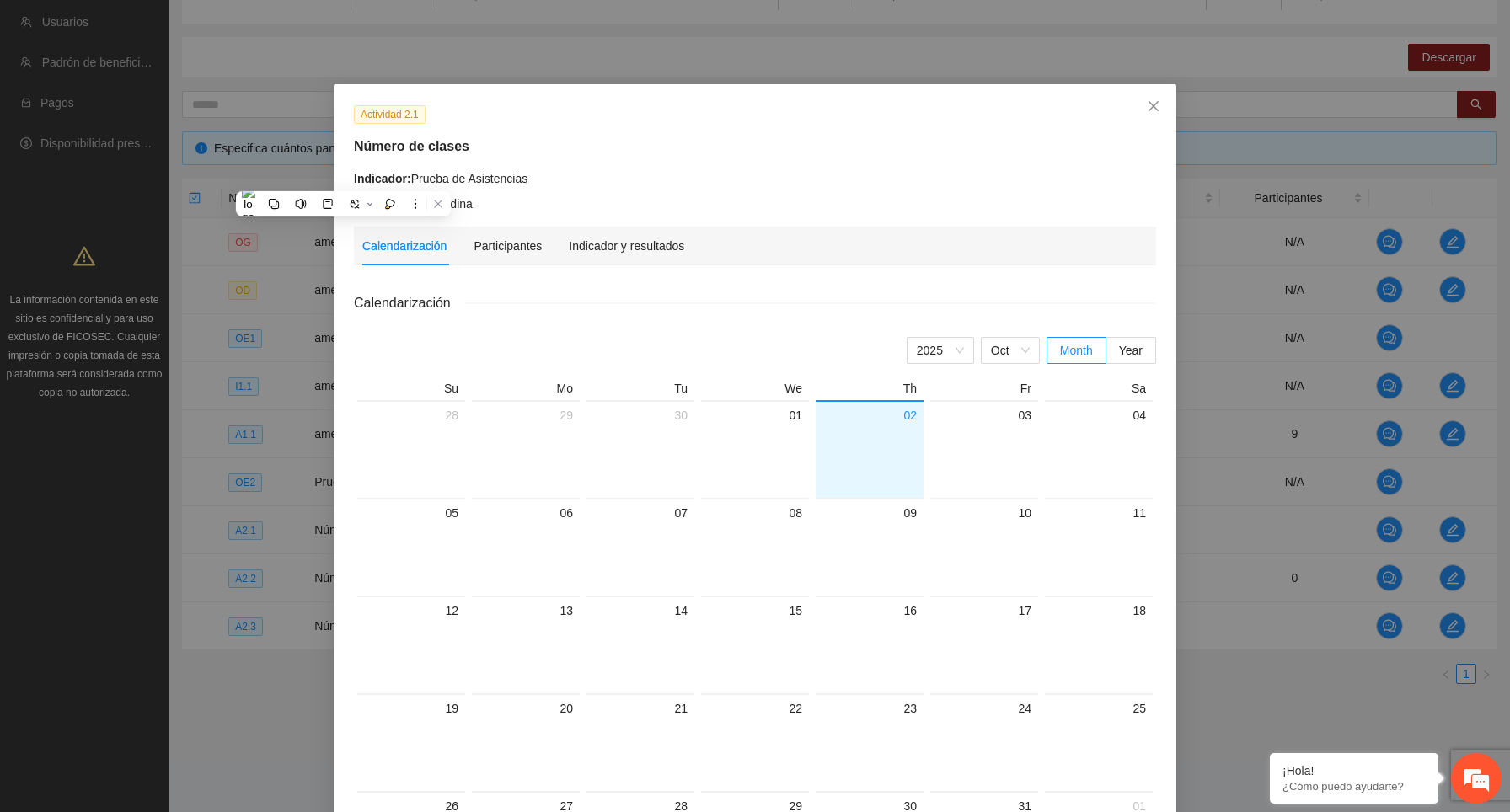
click at [578, 176] on div "Indicador: Prueba de Asistencias" at bounding box center [754, 179] width 802 height 18
drag, startPoint x: 578, startPoint y: 176, endPoint x: 347, endPoint y: 186, distance: 231.2
click at [348, 186] on div "Indicador: Prueba de Asistencias Metodología: amedina" at bounding box center [755, 191] width 815 height 44
click at [580, 168] on div "Actividad 2.1 Número de clases Indicador: Prueba de Asistencias Metodología: am…" at bounding box center [755, 159] width 815 height 109
click at [621, 233] on div "Indicador y resultados" at bounding box center [626, 246] width 115 height 39
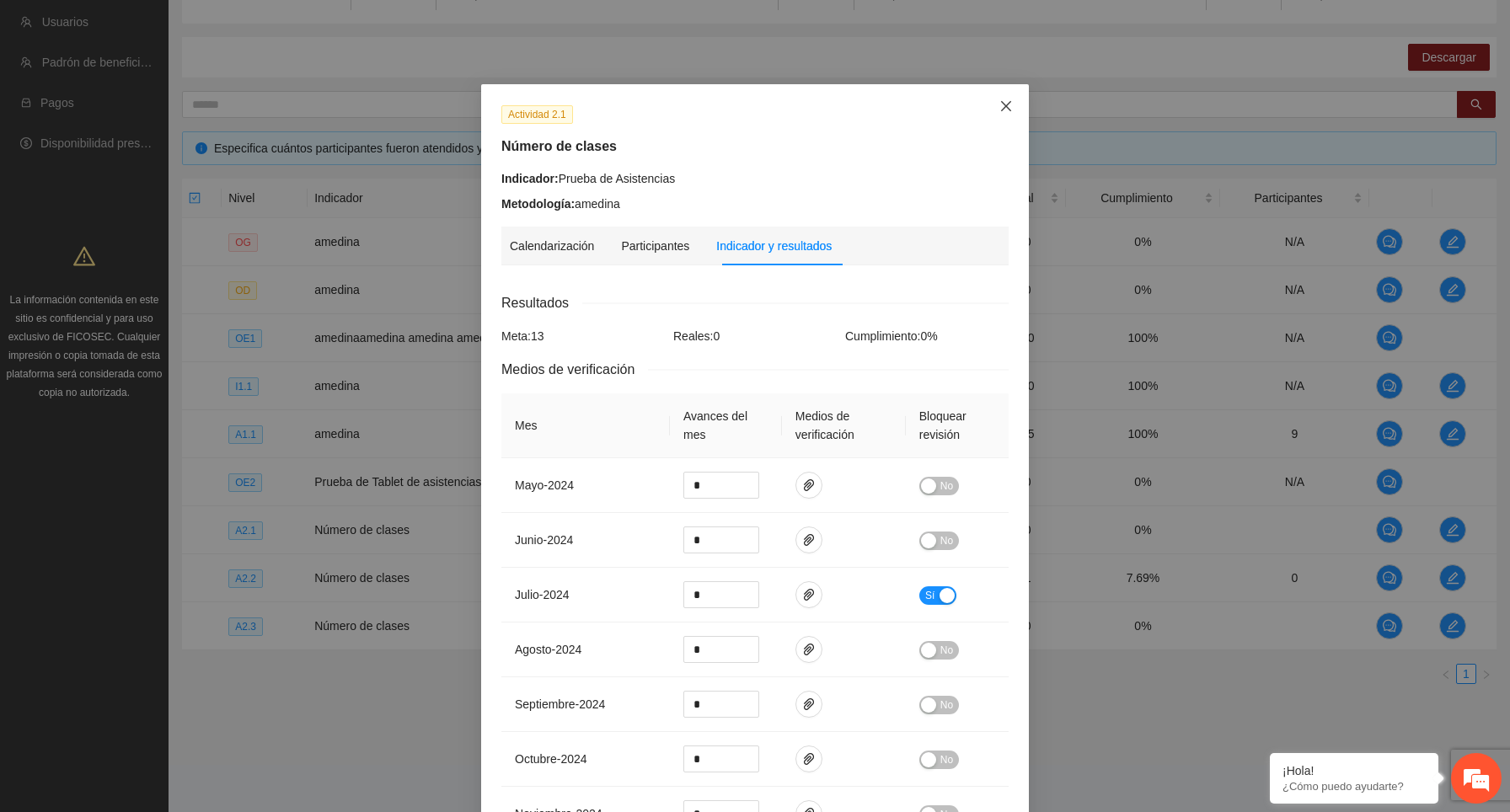
click at [1009, 103] on icon "close" at bounding box center [1005, 106] width 10 height 10
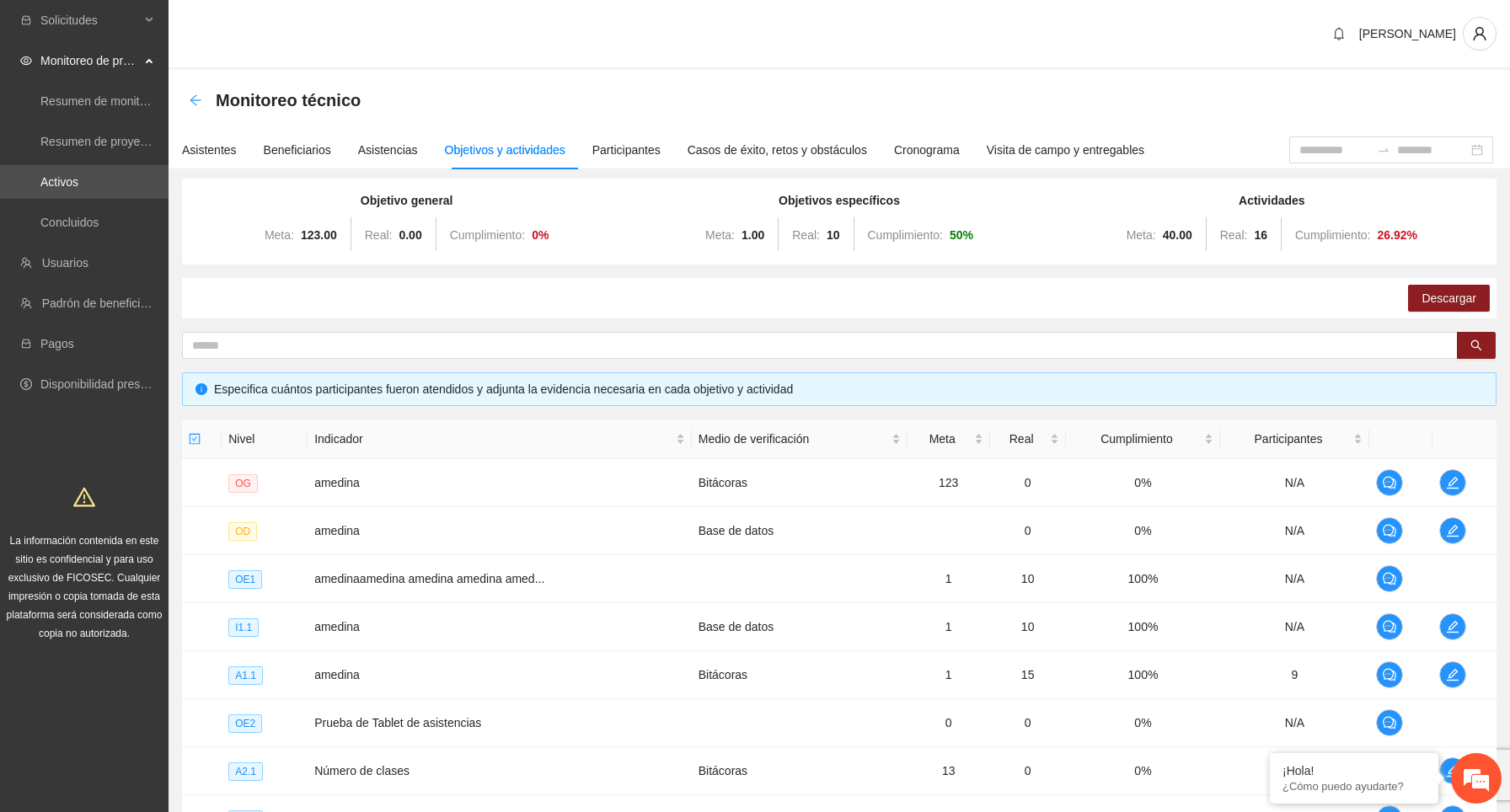
click at [191, 99] on icon "arrow-left" at bounding box center [195, 100] width 11 height 11
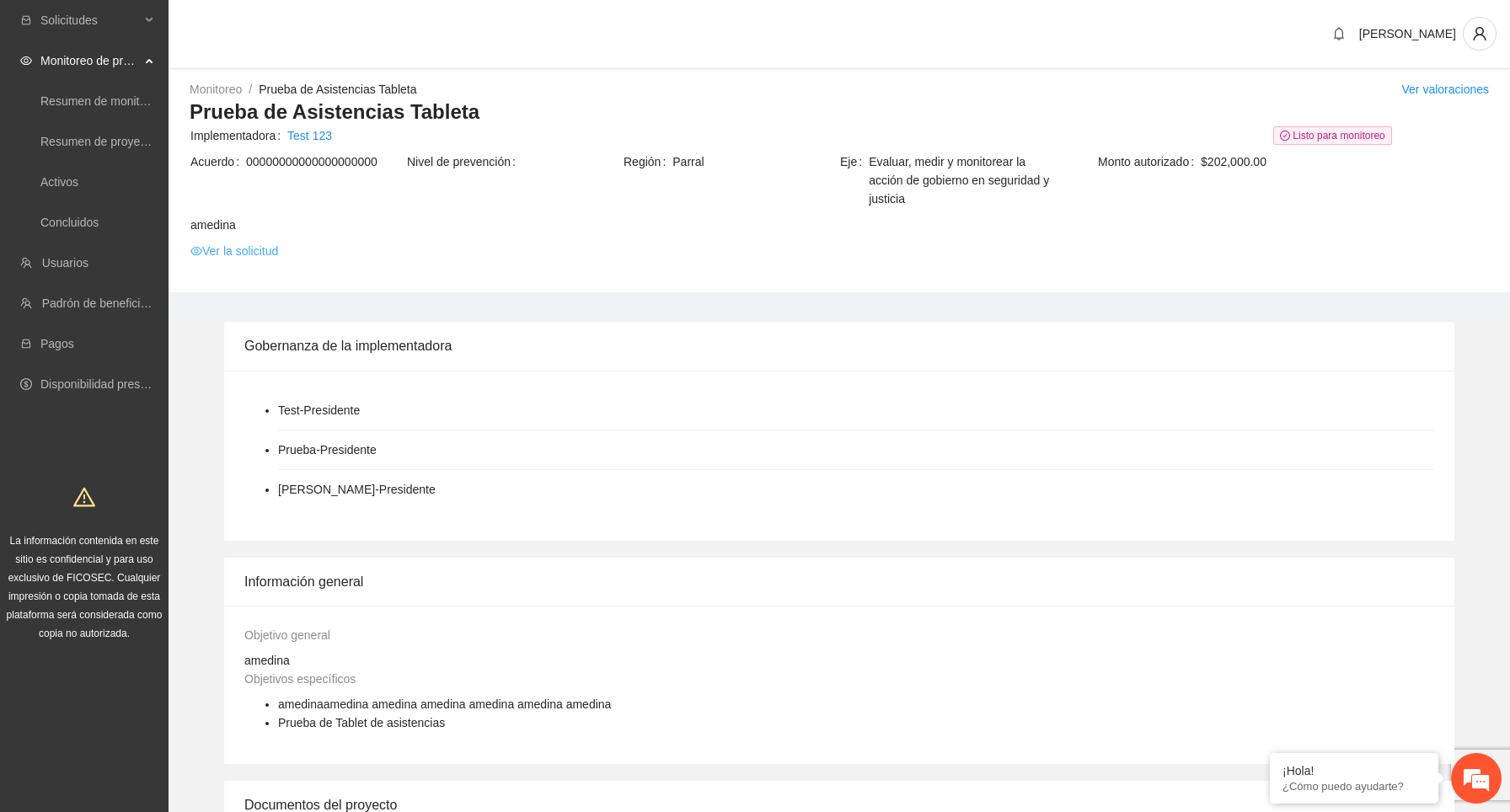
click at [255, 246] on link "Ver la solicitud" at bounding box center [234, 251] width 88 height 18
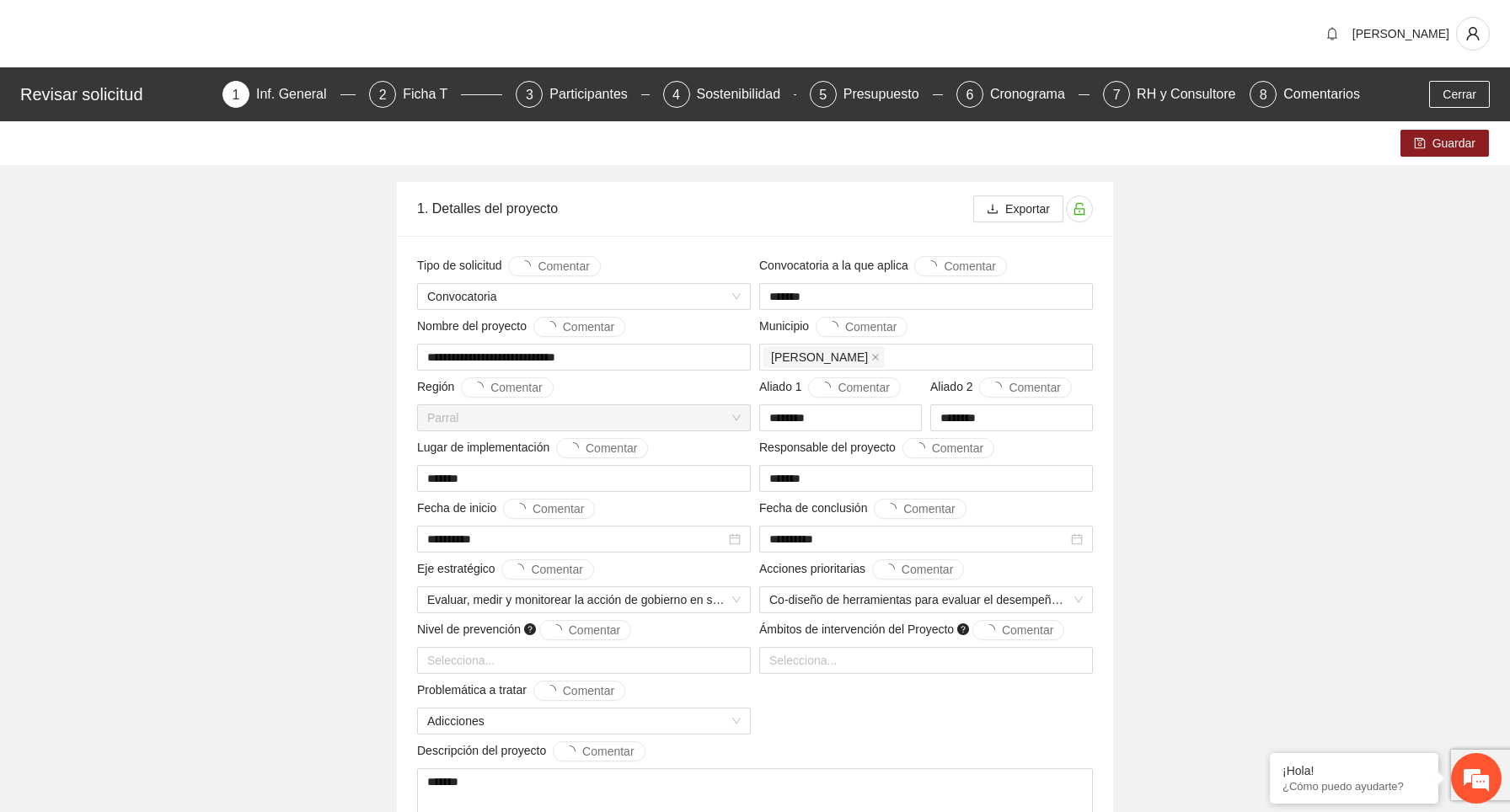
click at [419, 101] on div "Ficha T" at bounding box center [431, 94] width 58 height 27
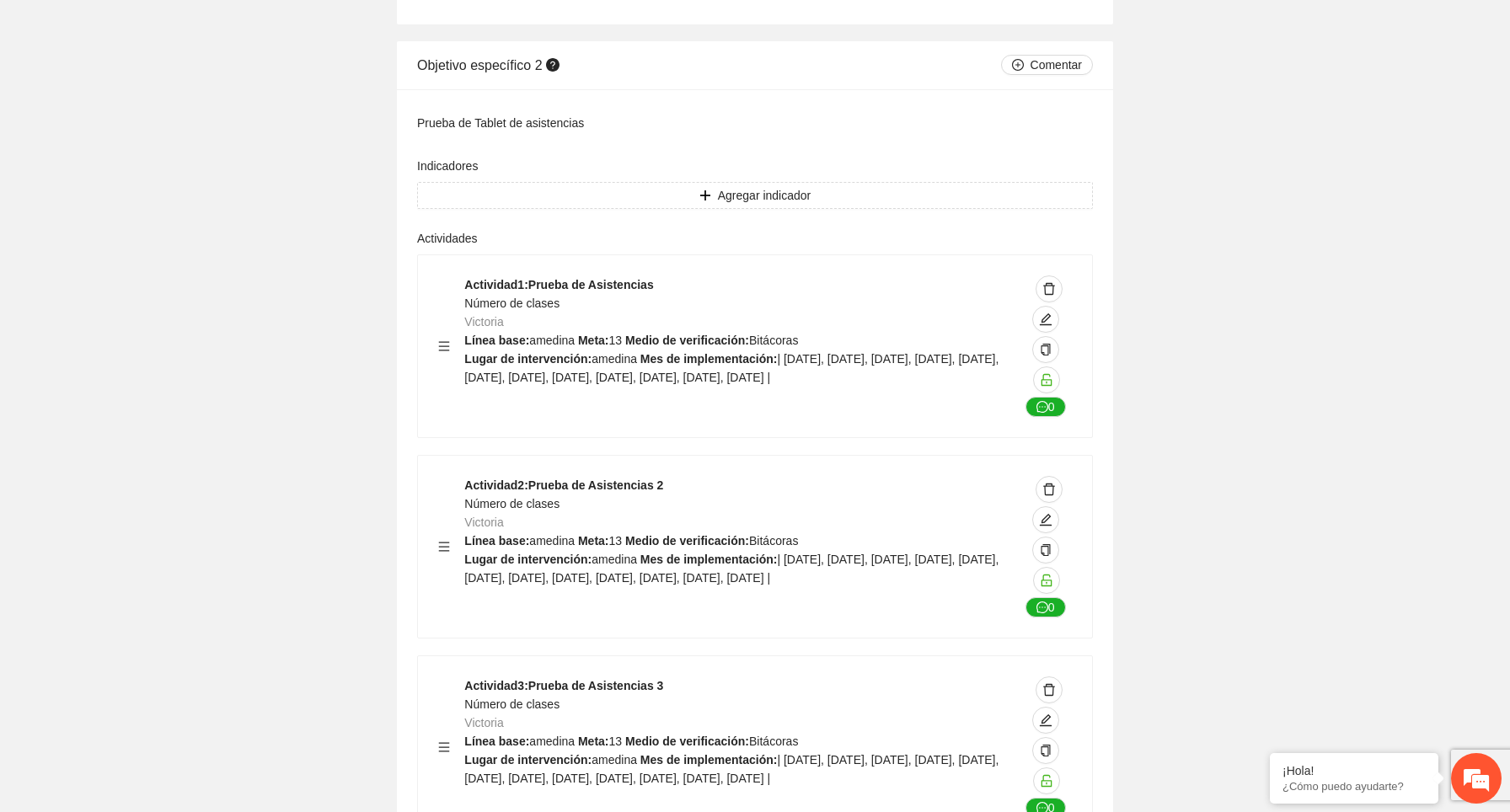
scroll to position [1683, 0]
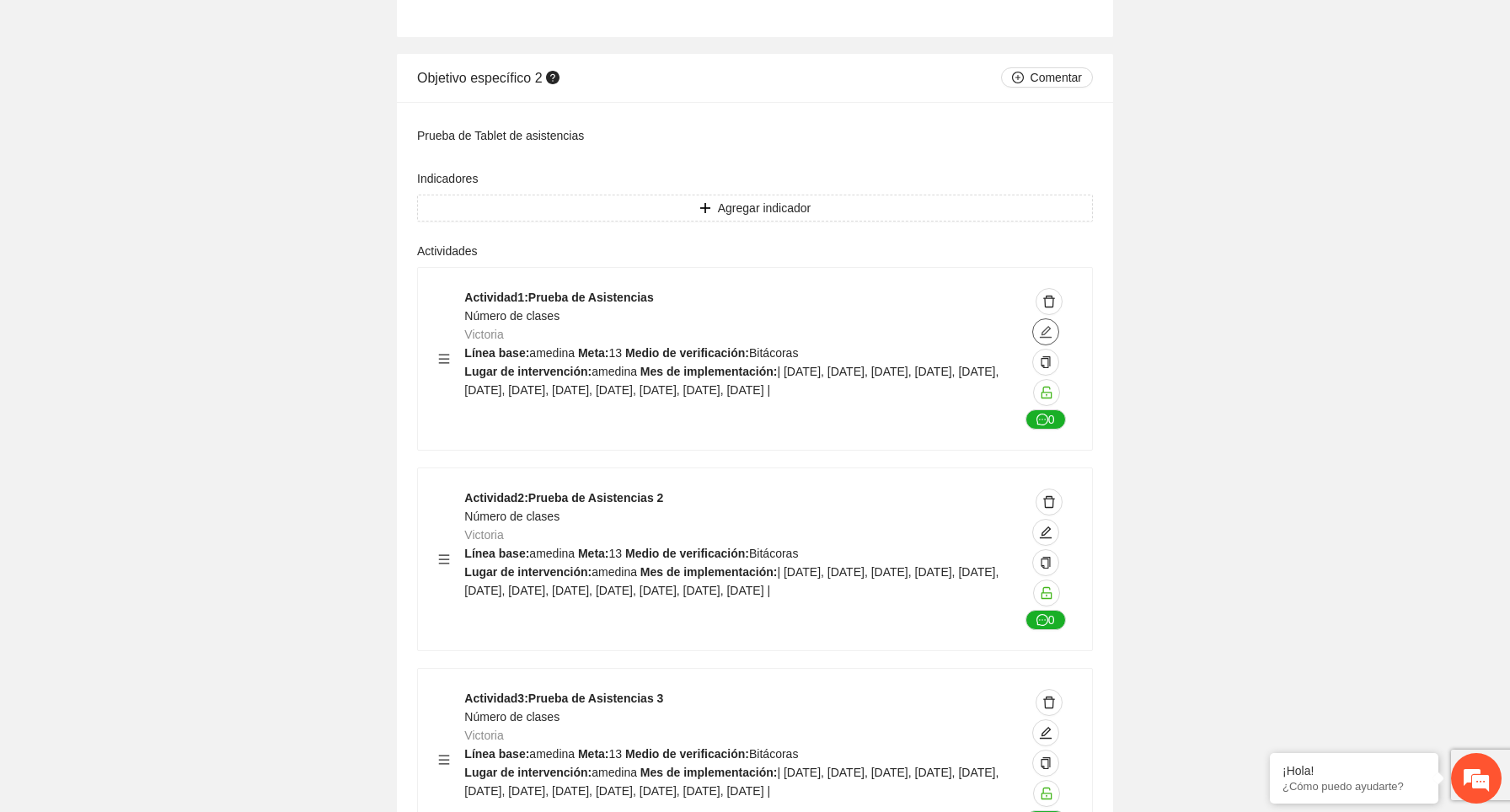
click at [1041, 329] on icon "edit" at bounding box center [1045, 332] width 14 height 14
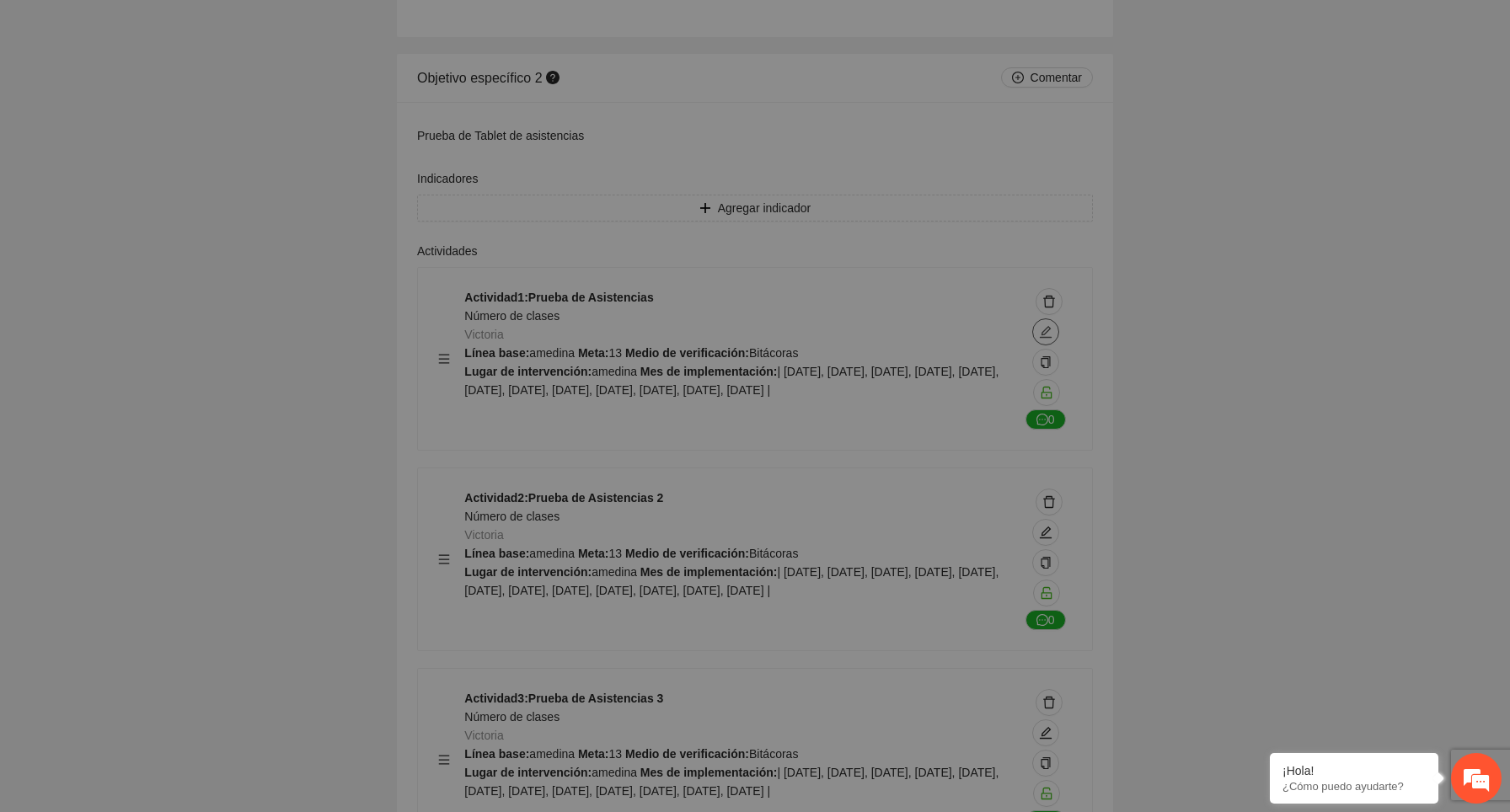
type textarea "*******"
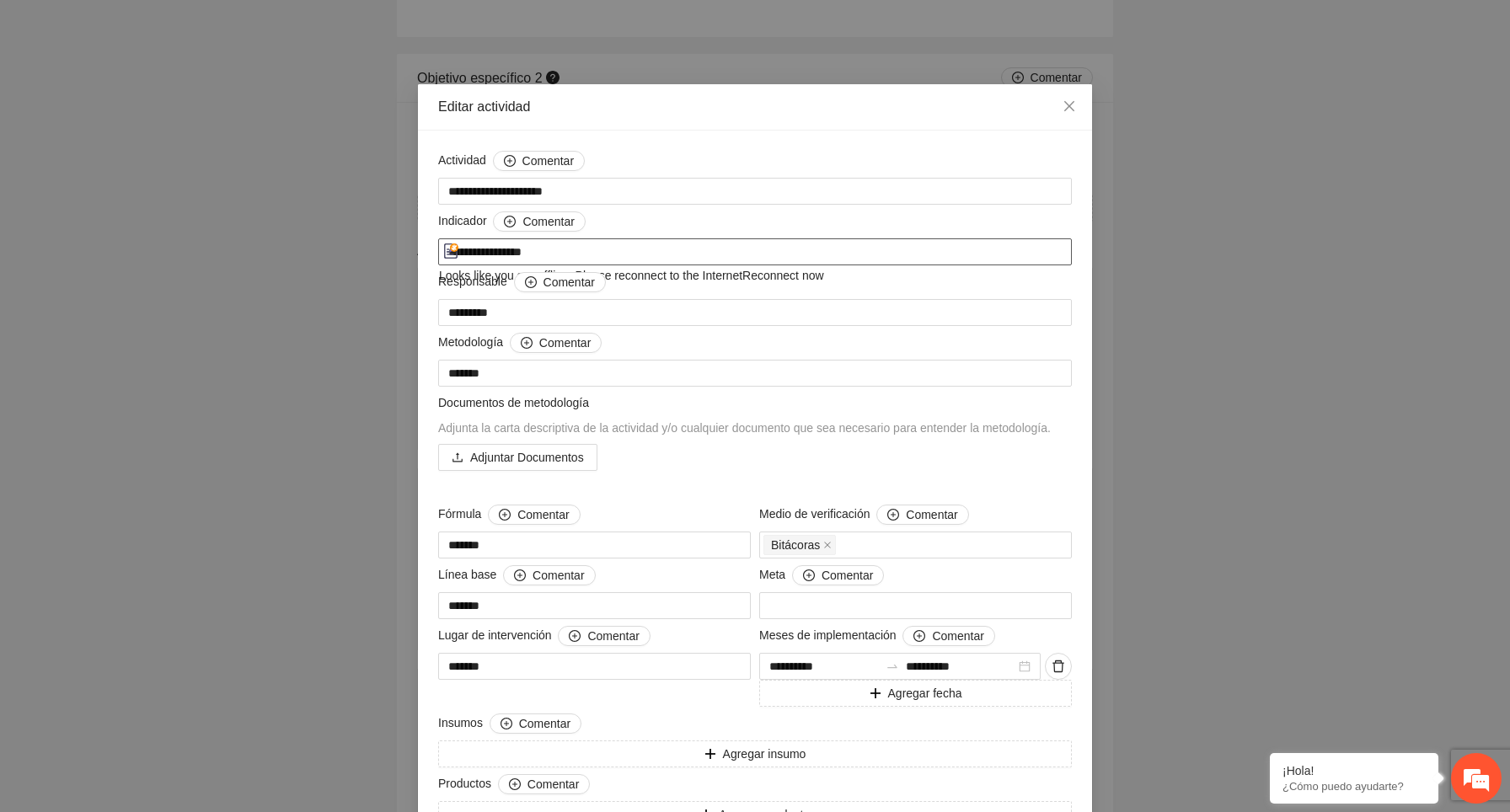
click at [599, 243] on textarea "**********" at bounding box center [754, 252] width 634 height 27
click at [605, 189] on textarea "**********" at bounding box center [754, 191] width 634 height 27
drag, startPoint x: 588, startPoint y: 188, endPoint x: 416, endPoint y: 188, distance: 172.0
click at [416, 188] on div "**********" at bounding box center [755, 406] width 1510 height 812
drag, startPoint x: 589, startPoint y: 249, endPoint x: 555, endPoint y: 234, distance: 37.2
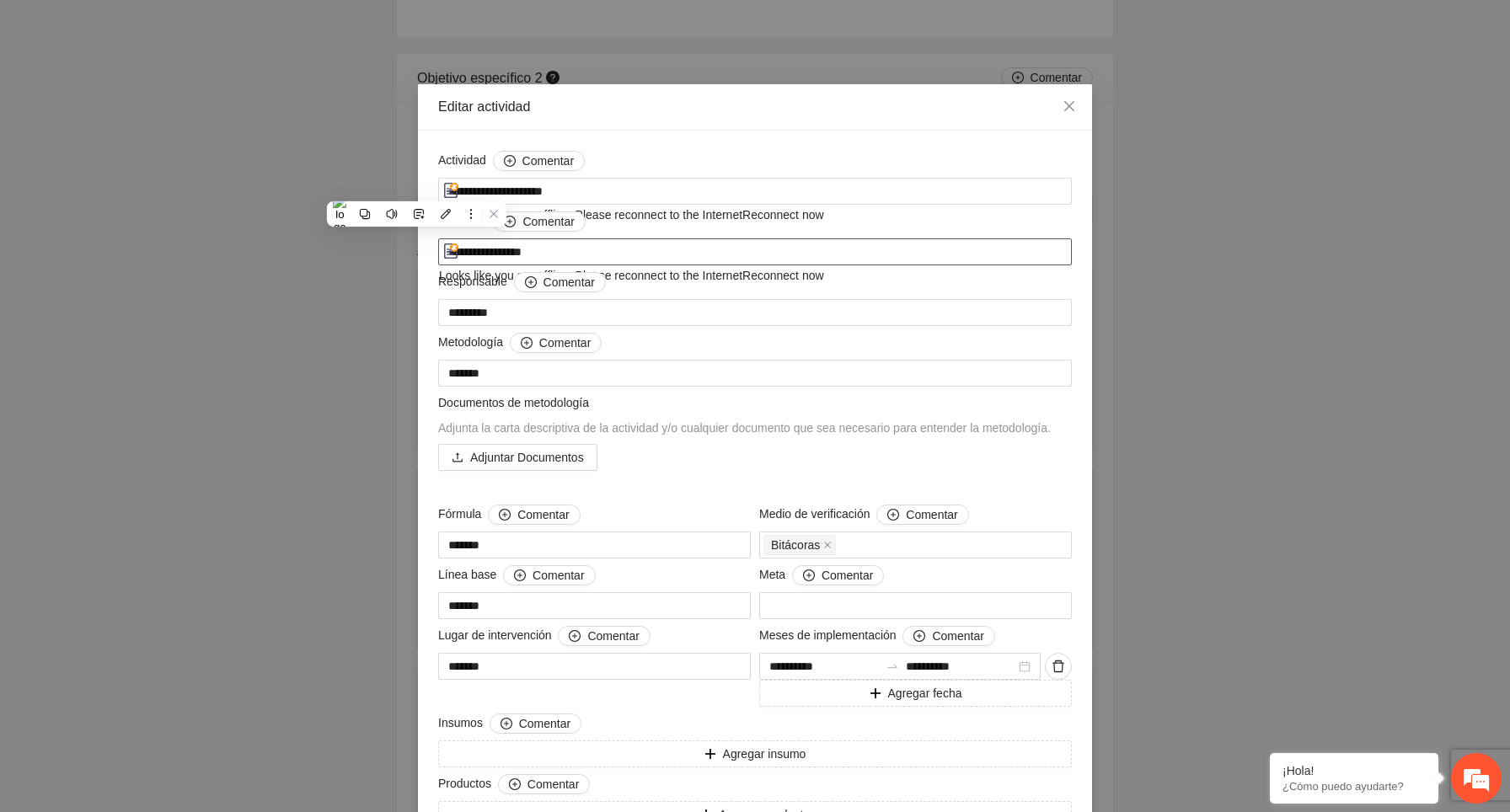
click at [448, 250] on textarea "**********" at bounding box center [754, 252] width 634 height 27
click at [699, 220] on div "Indicador Comentar" at bounding box center [754, 225] width 634 height 27
click at [1072, 103] on icon "close" at bounding box center [1069, 106] width 10 height 10
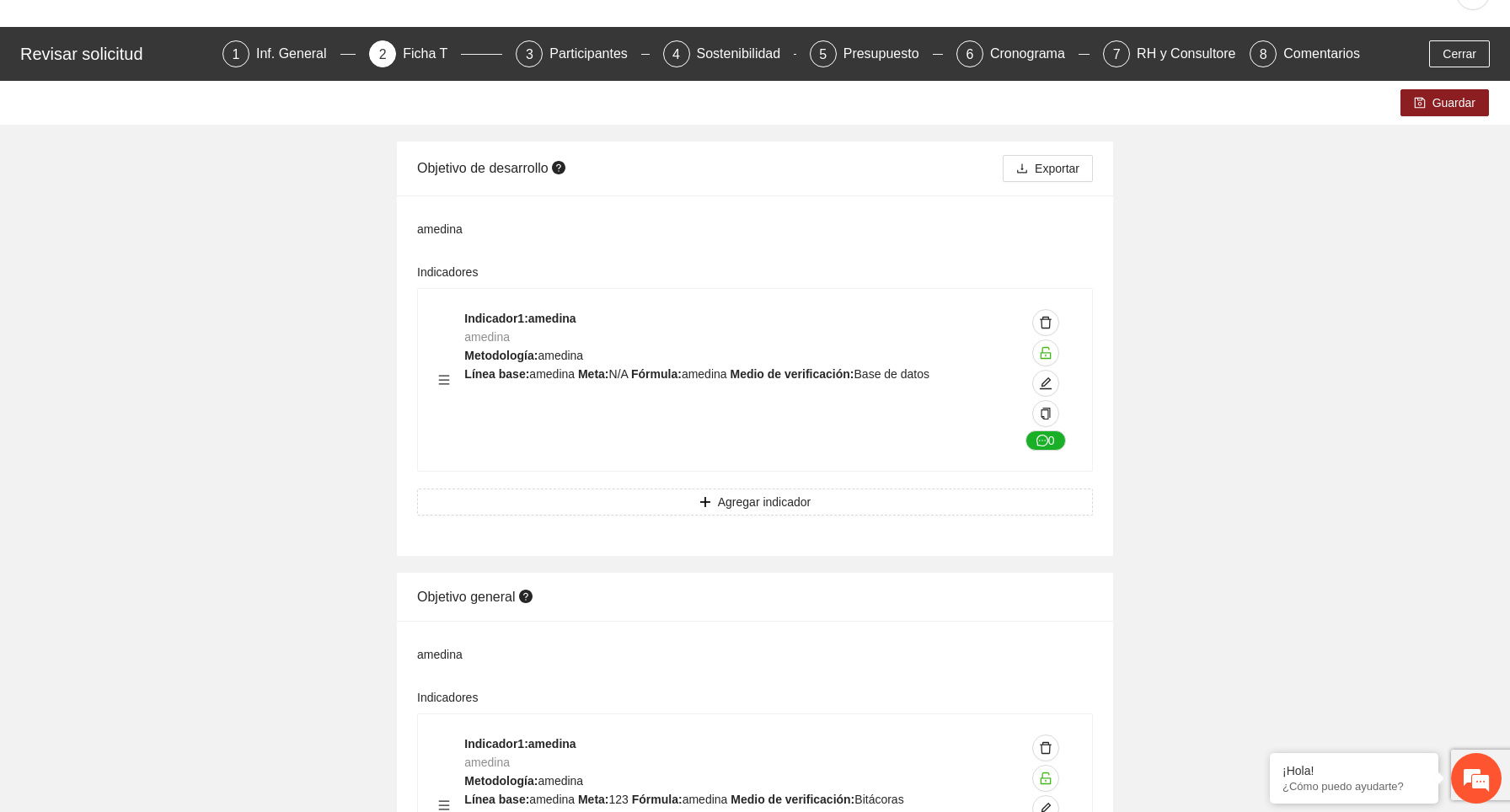
scroll to position [0, 0]
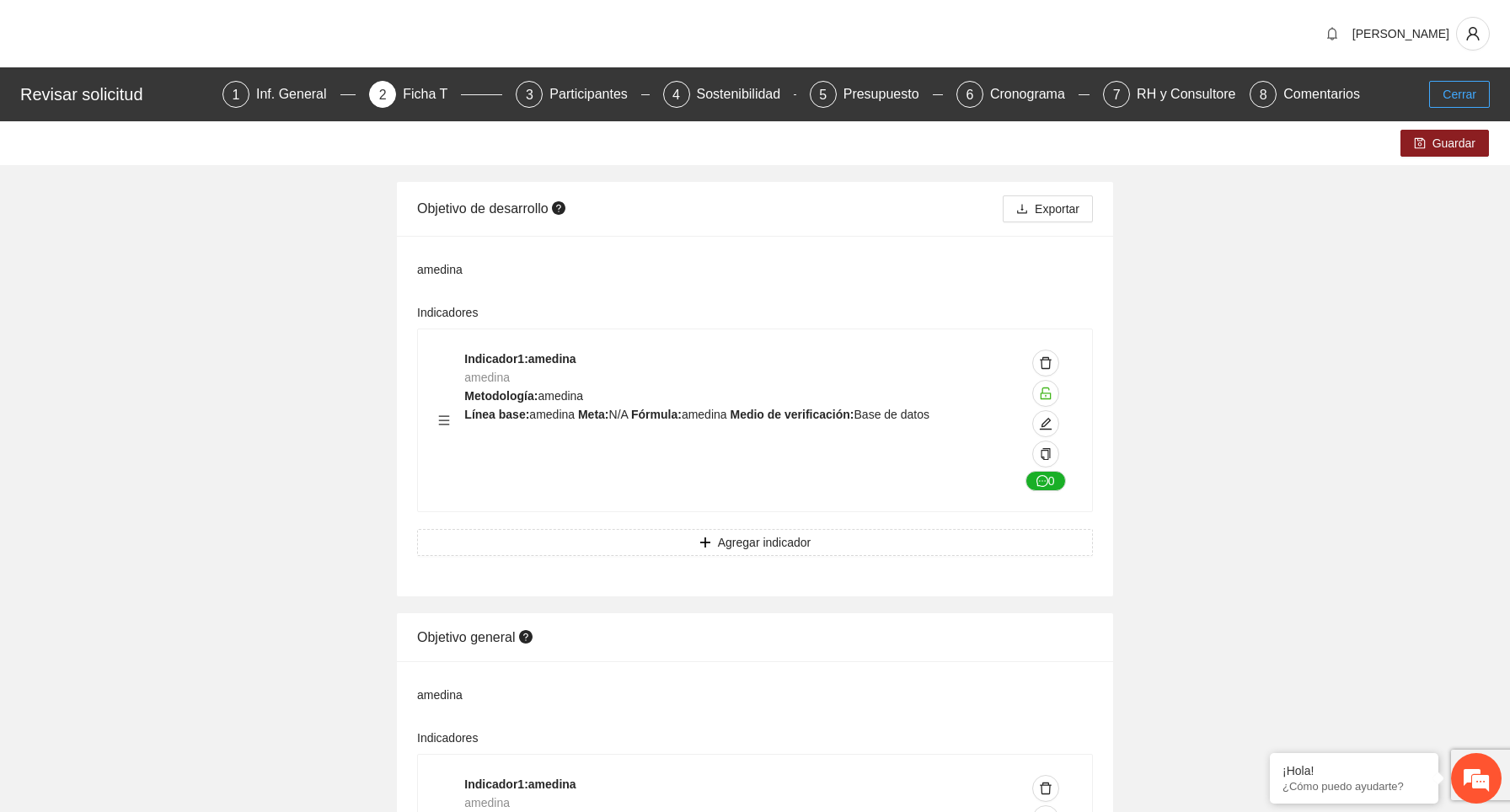
click at [1463, 94] on span "Cerrar" at bounding box center [1459, 94] width 34 height 18
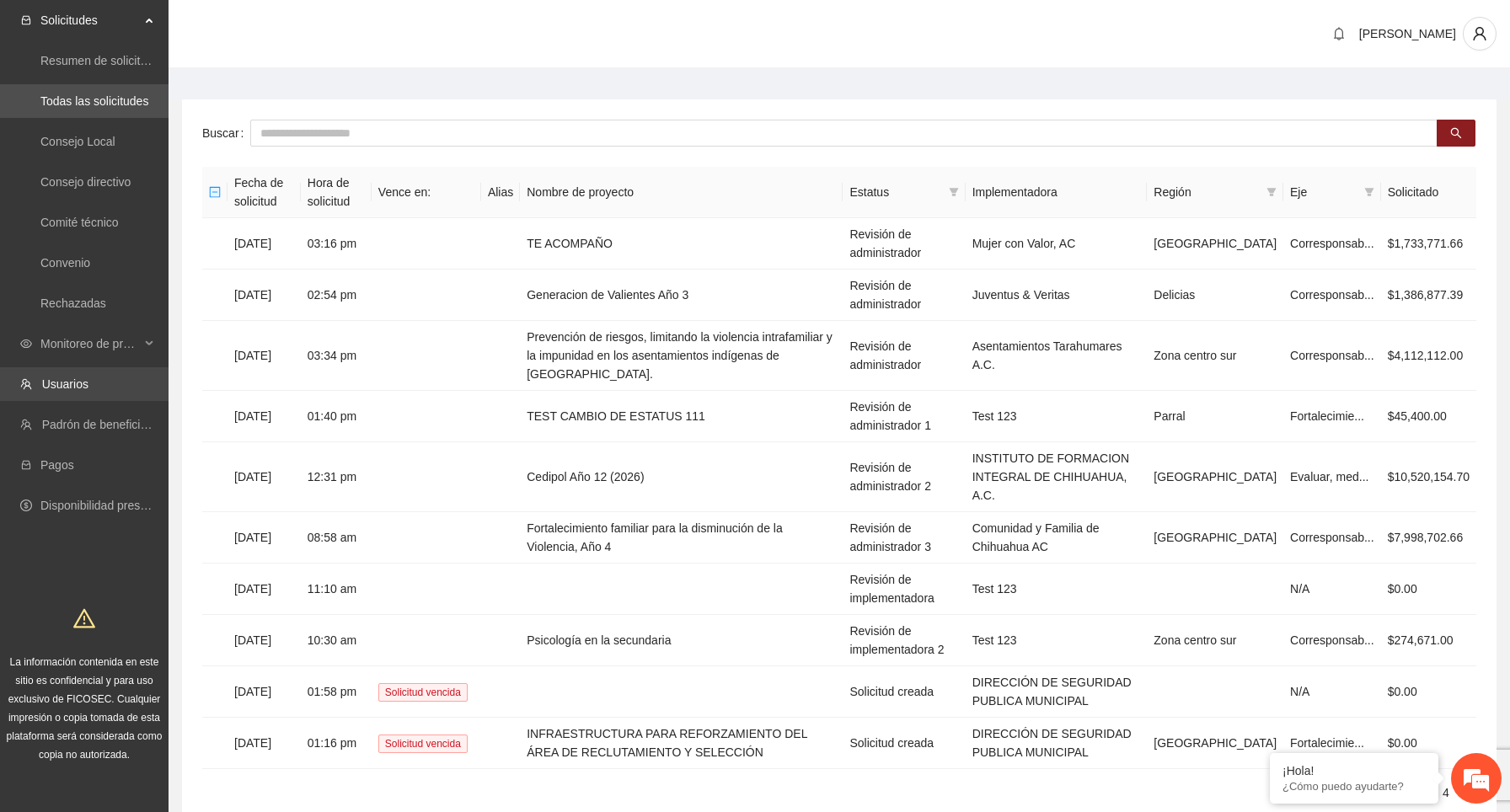
click at [77, 385] on link "Usuarios" at bounding box center [64, 383] width 46 height 14
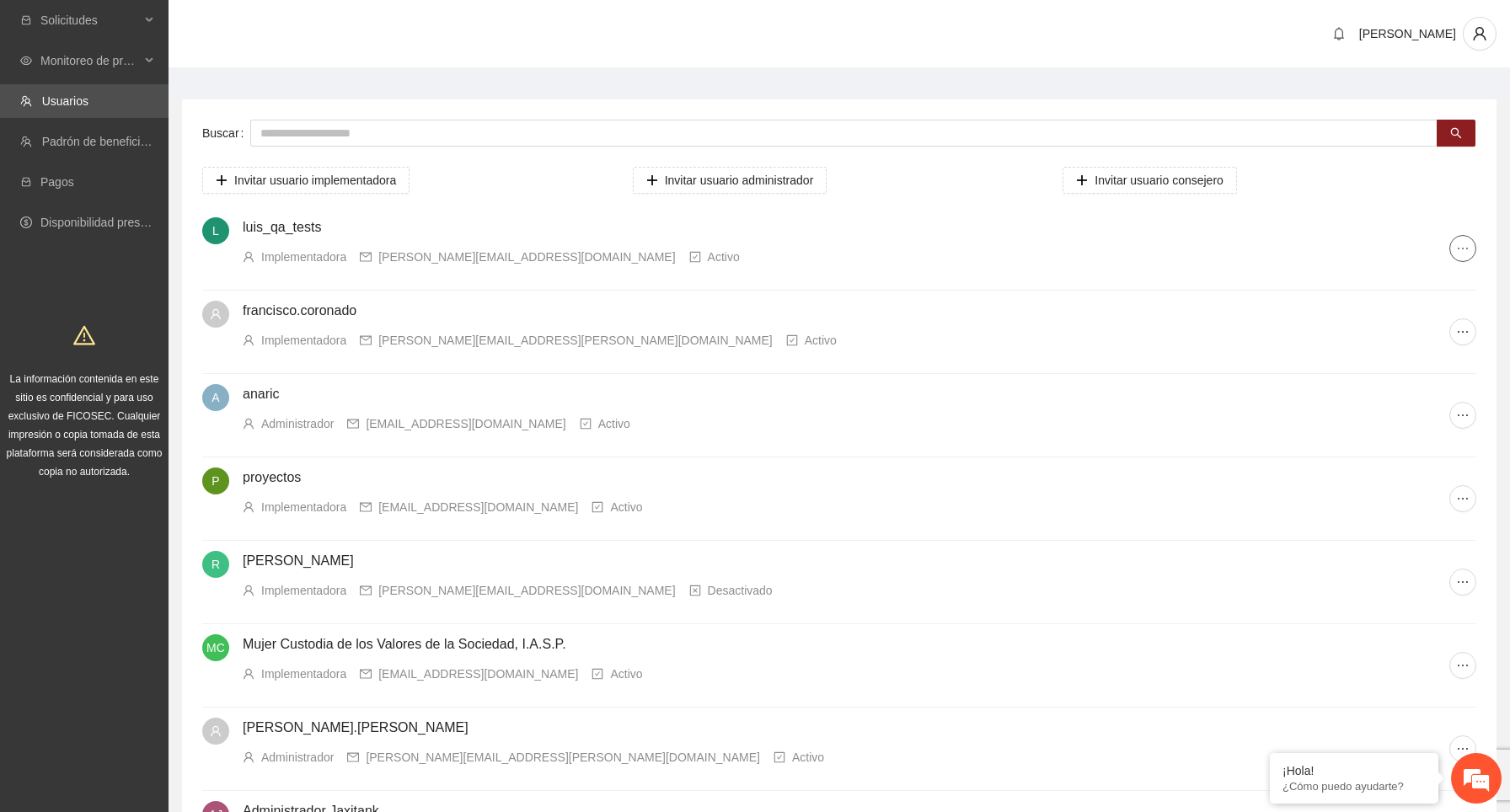
drag, startPoint x: 77, startPoint y: 385, endPoint x: 1458, endPoint y: 244, distance: 1388.2
click at [1458, 244] on icon "ellipsis" at bounding box center [1462, 248] width 14 height 14
drag, startPoint x: 381, startPoint y: 255, endPoint x: 531, endPoint y: 256, distance: 150.0
click at [531, 256] on div "Implementadora luis_qa_tests@yahoo.com Activo" at bounding box center [846, 256] width 1206 height 18
click at [523, 251] on div "Implementadora luis_qa_tests@yahoo.com Activo" at bounding box center [846, 256] width 1206 height 18
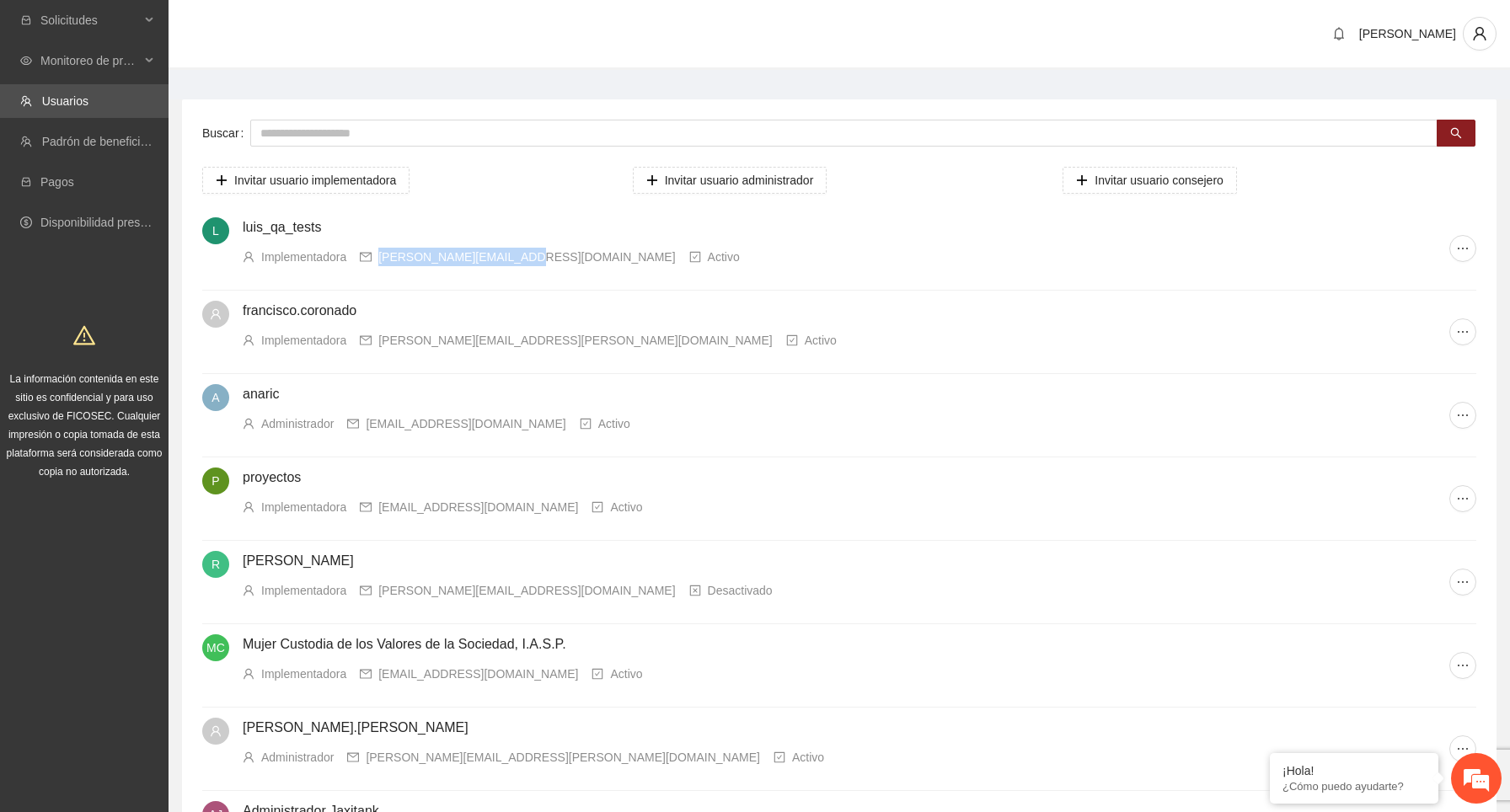
drag, startPoint x: 523, startPoint y: 258, endPoint x: 373, endPoint y: 259, distance: 150.0
click at [373, 259] on div "luis_qa_tests@yahoo.com" at bounding box center [518, 256] width 315 height 18
click at [515, 203] on div "Invitar usuario implementadora Invitar usuario administrador Invitar usuario co…" at bounding box center [839, 627] width 1274 height 922
drag, startPoint x: 525, startPoint y: 257, endPoint x: 379, endPoint y: 259, distance: 146.0
click at [379, 259] on div "Implementadora luis_qa_tests@yahoo.com Activo" at bounding box center [846, 256] width 1206 height 18
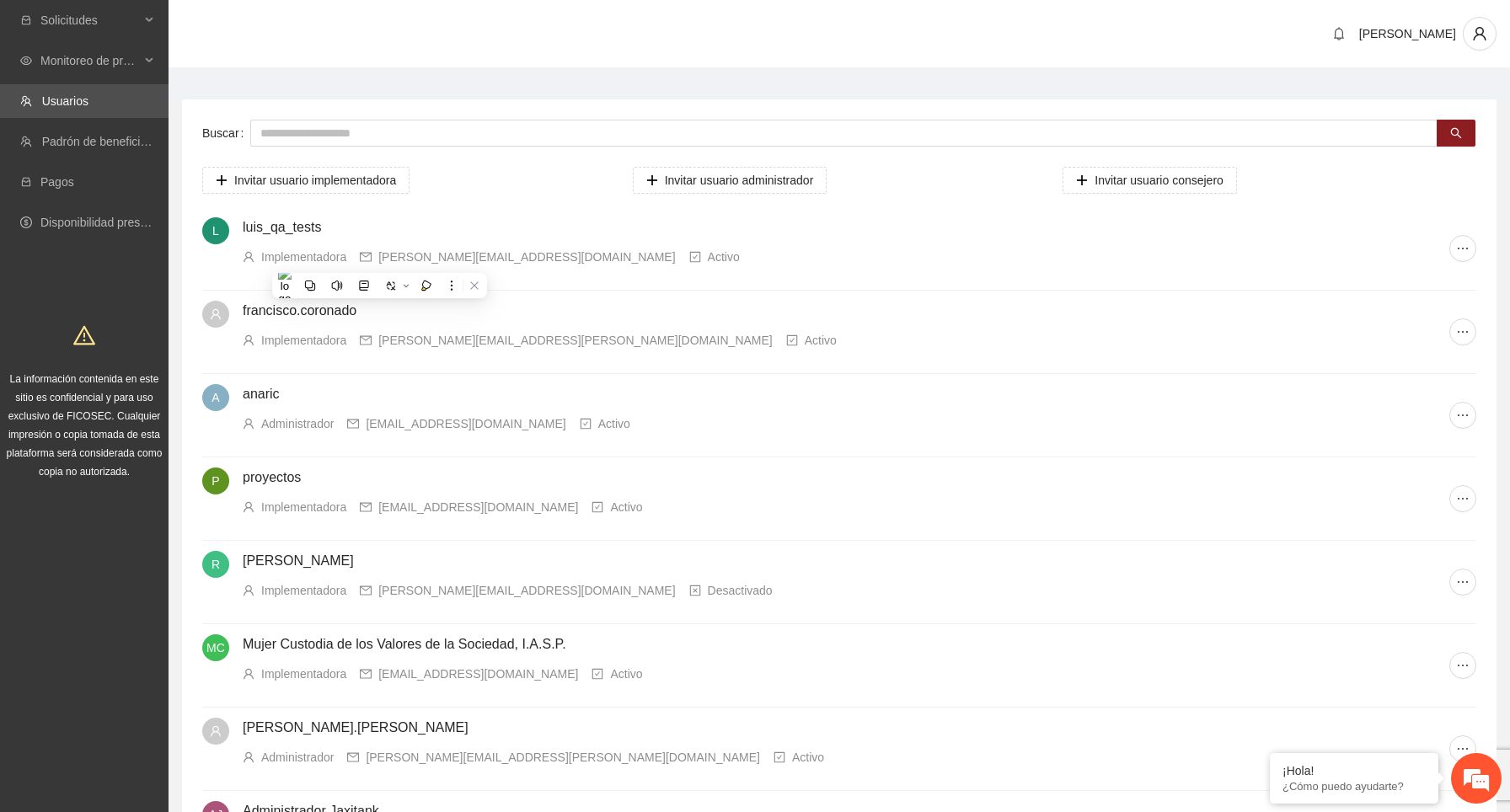
click at [565, 189] on div "Invitar usuario implementadora" at bounding box center [409, 180] width 431 height 27
click at [1466, 245] on icon "ellipsis" at bounding box center [1462, 248] width 14 height 14
click at [1343, 218] on h4 "luis_qa_tests" at bounding box center [846, 227] width 1206 height 20
click at [1467, 246] on icon "ellipsis" at bounding box center [1462, 248] width 14 height 14
click at [1178, 336] on div "Implementadora francisco.coronado@ficosec.org Activo" at bounding box center [846, 340] width 1206 height 18
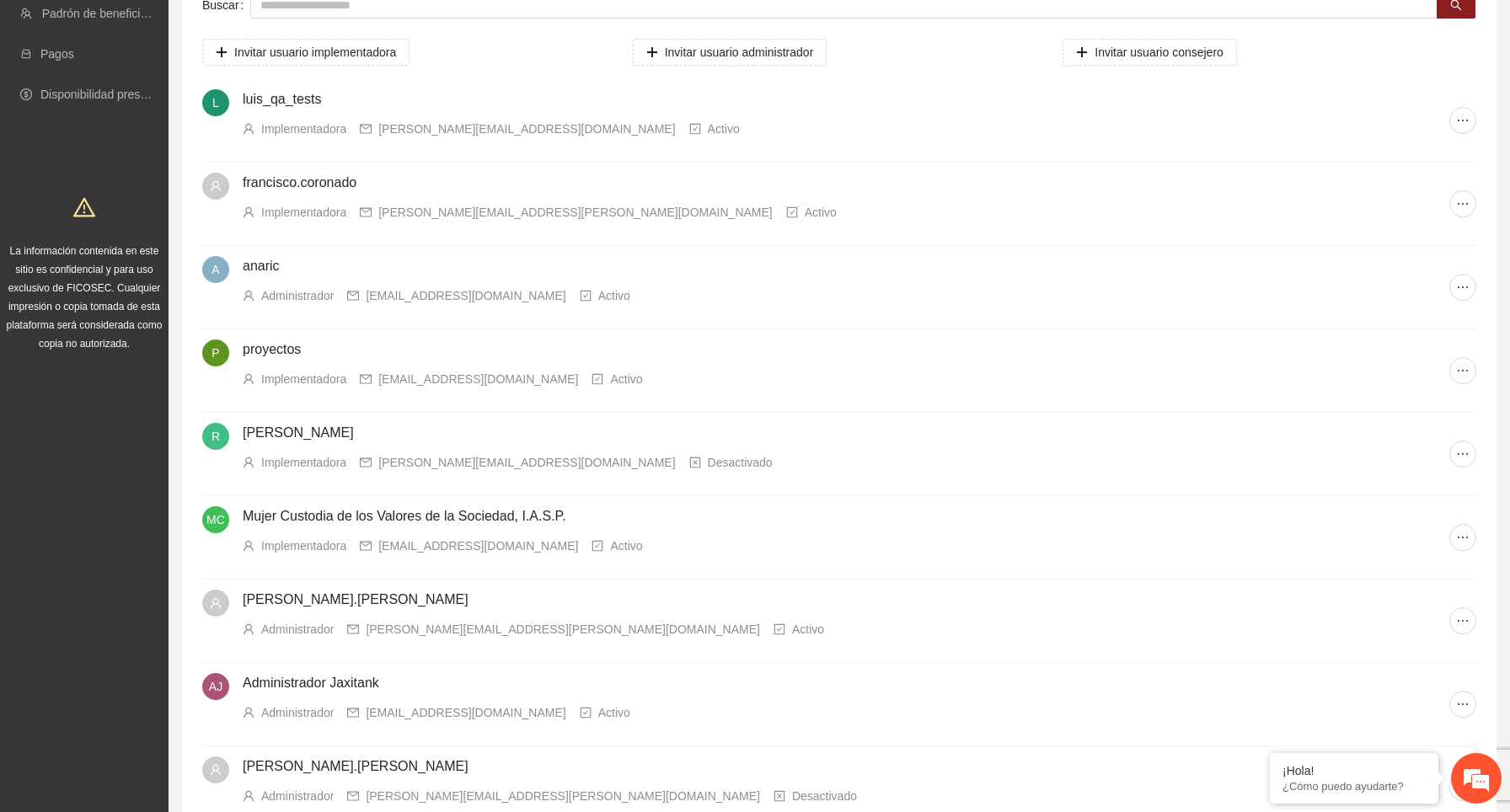
scroll to position [158, 0]
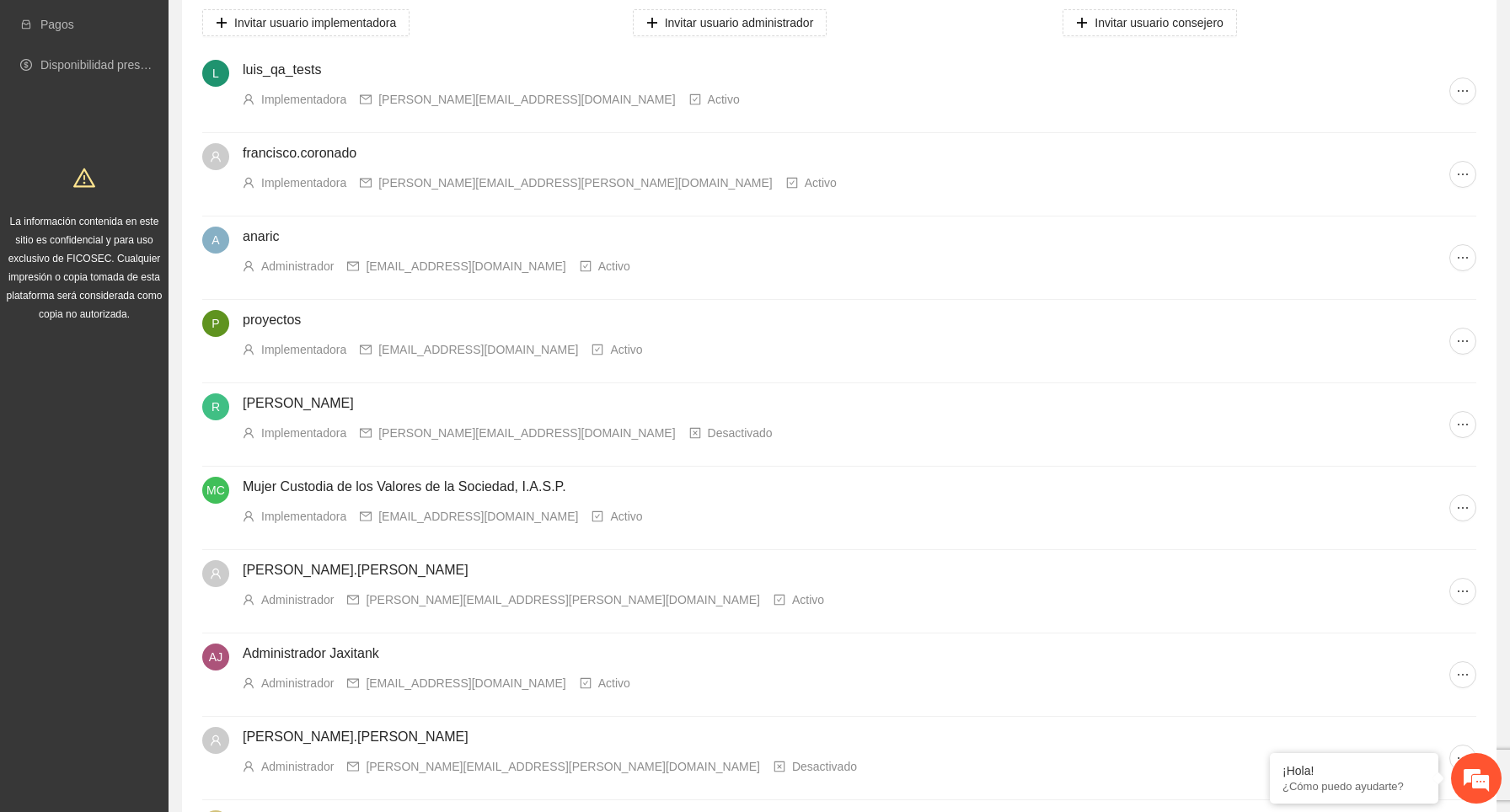
click at [1452, 433] on li "R rodolfo Implementadora rodolfo@karewa.org Desactivado" at bounding box center [839, 425] width 1274 height 83
click at [1458, 428] on icon "ellipsis" at bounding box center [1462, 424] width 14 height 14
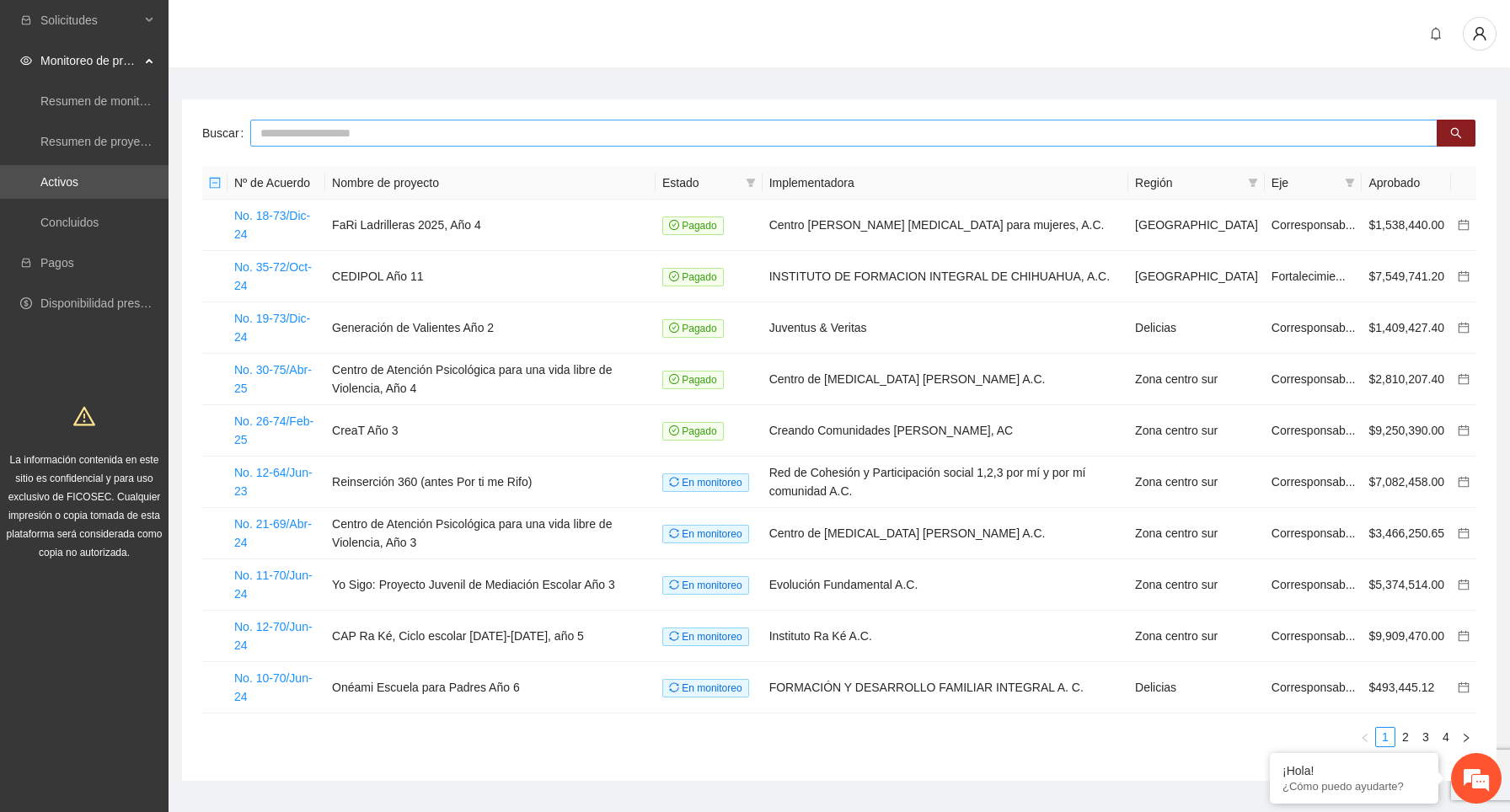
click at [376, 128] on input "text" at bounding box center [844, 133] width 1187 height 27
type input "*****"
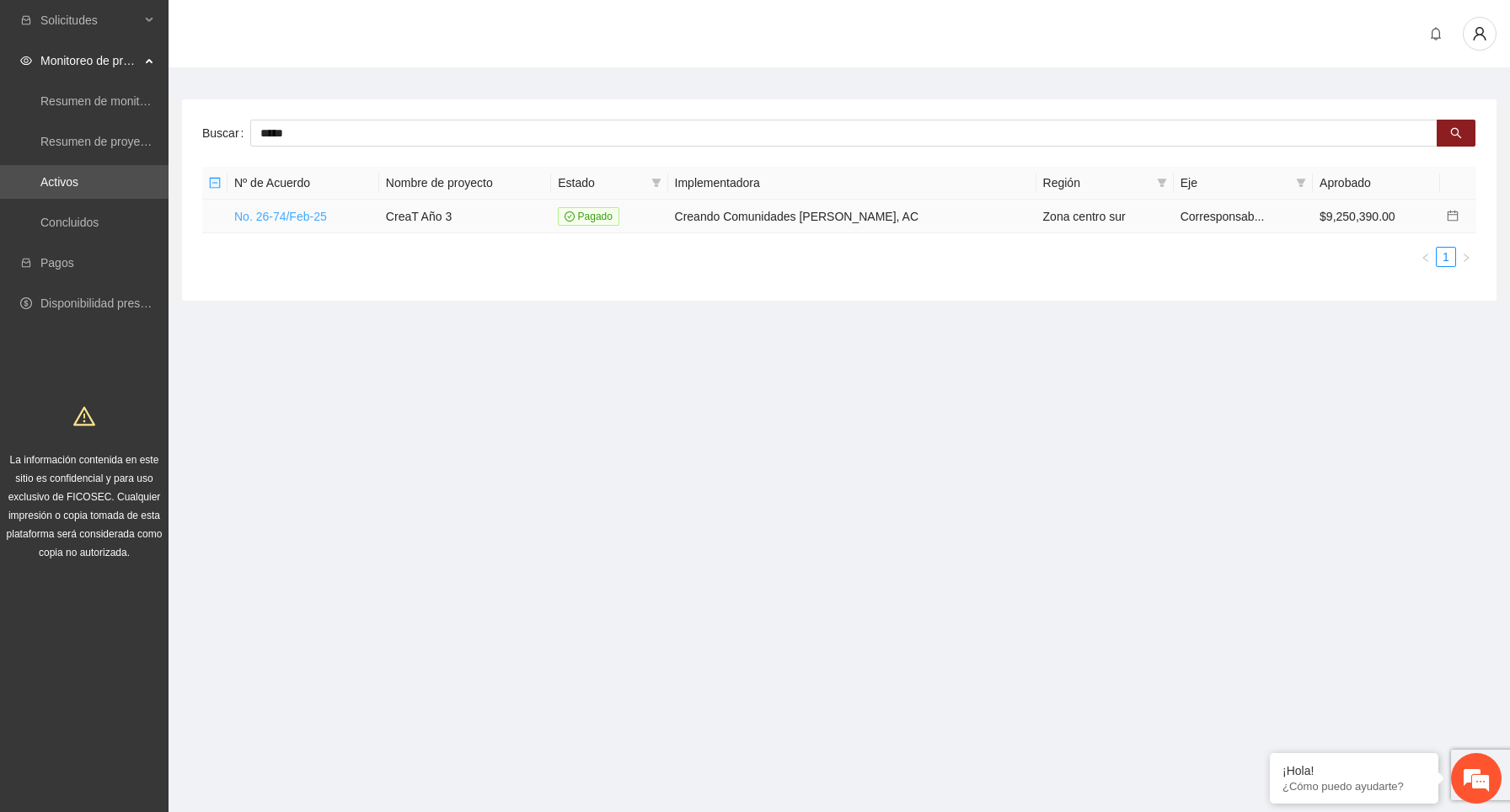
click at [321, 212] on link "No. 26-74/Feb-25" at bounding box center [280, 216] width 92 height 14
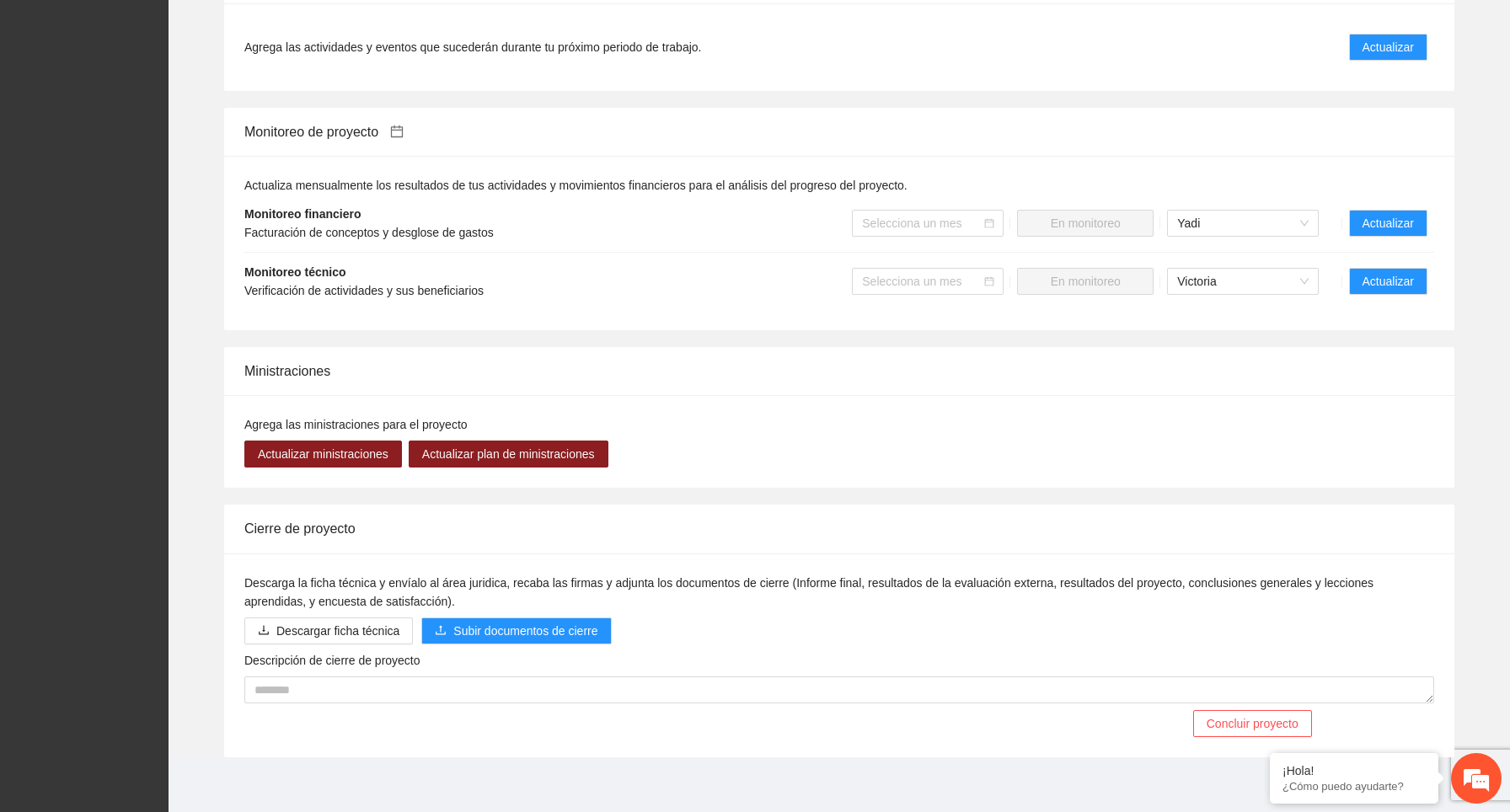
scroll to position [1414, 0]
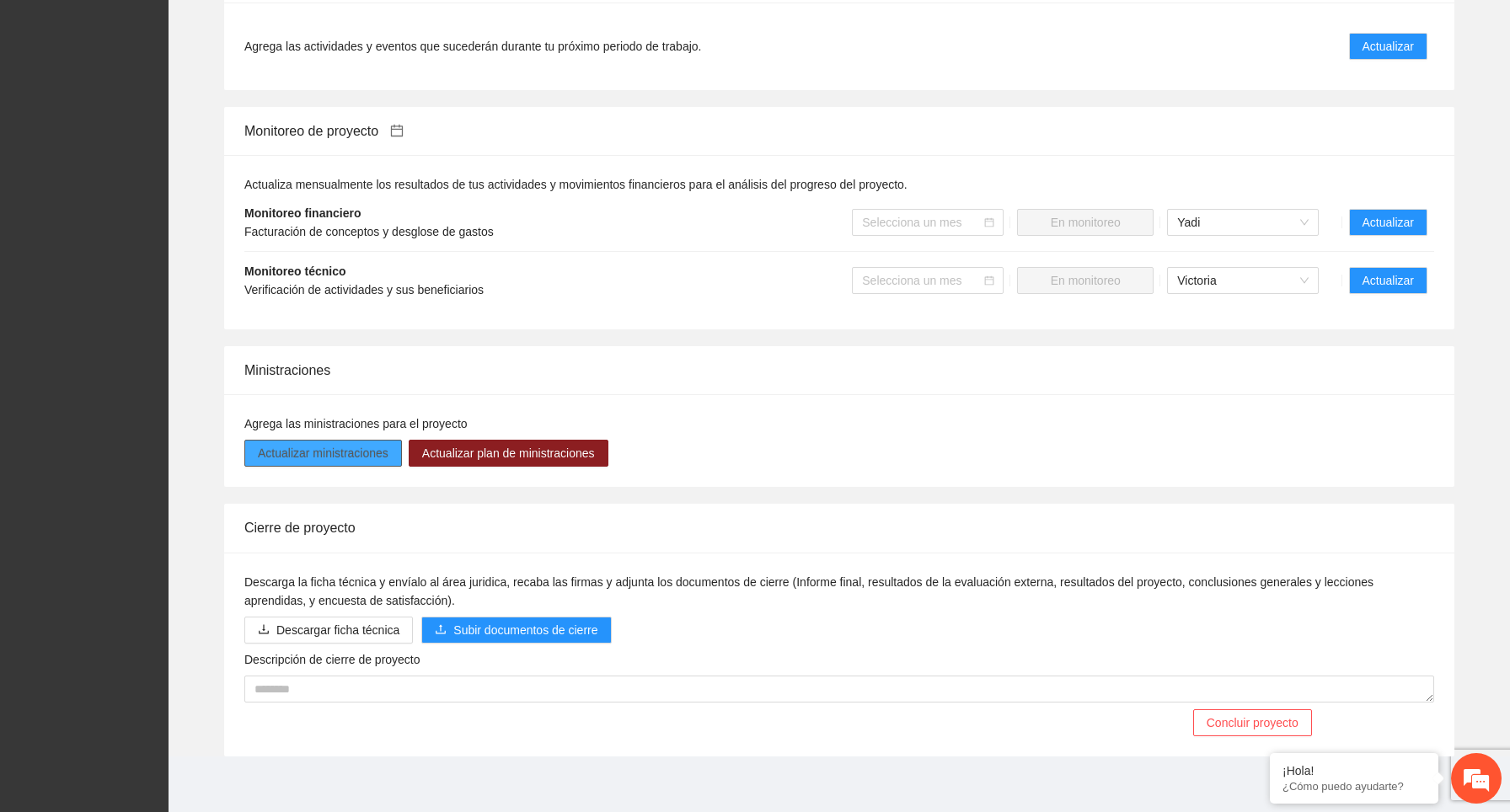
click at [377, 459] on span "Actualizar ministraciones" at bounding box center [323, 453] width 131 height 18
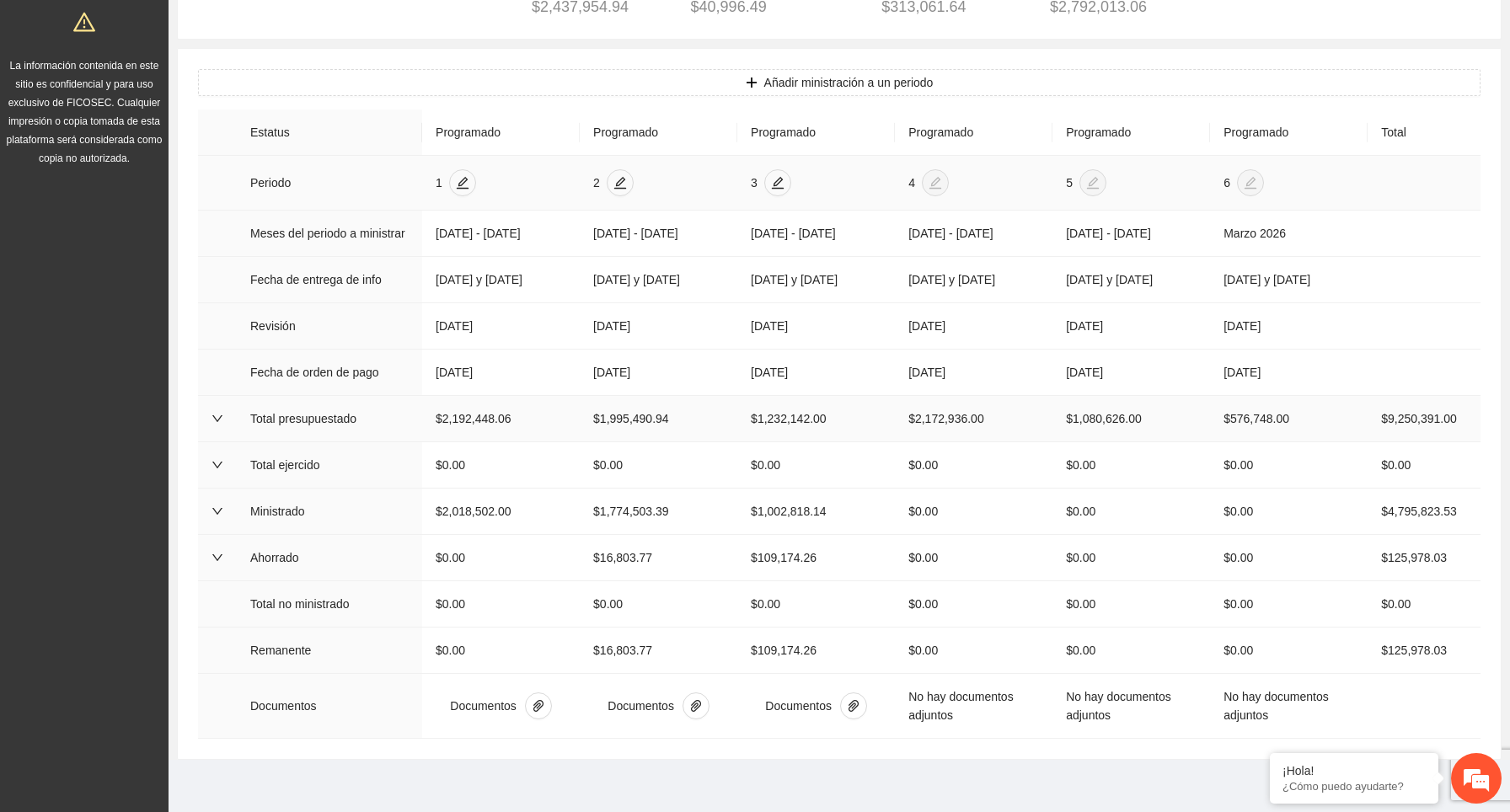
scroll to position [435, 0]
click at [772, 174] on icon "edit" at bounding box center [778, 179] width 12 height 12
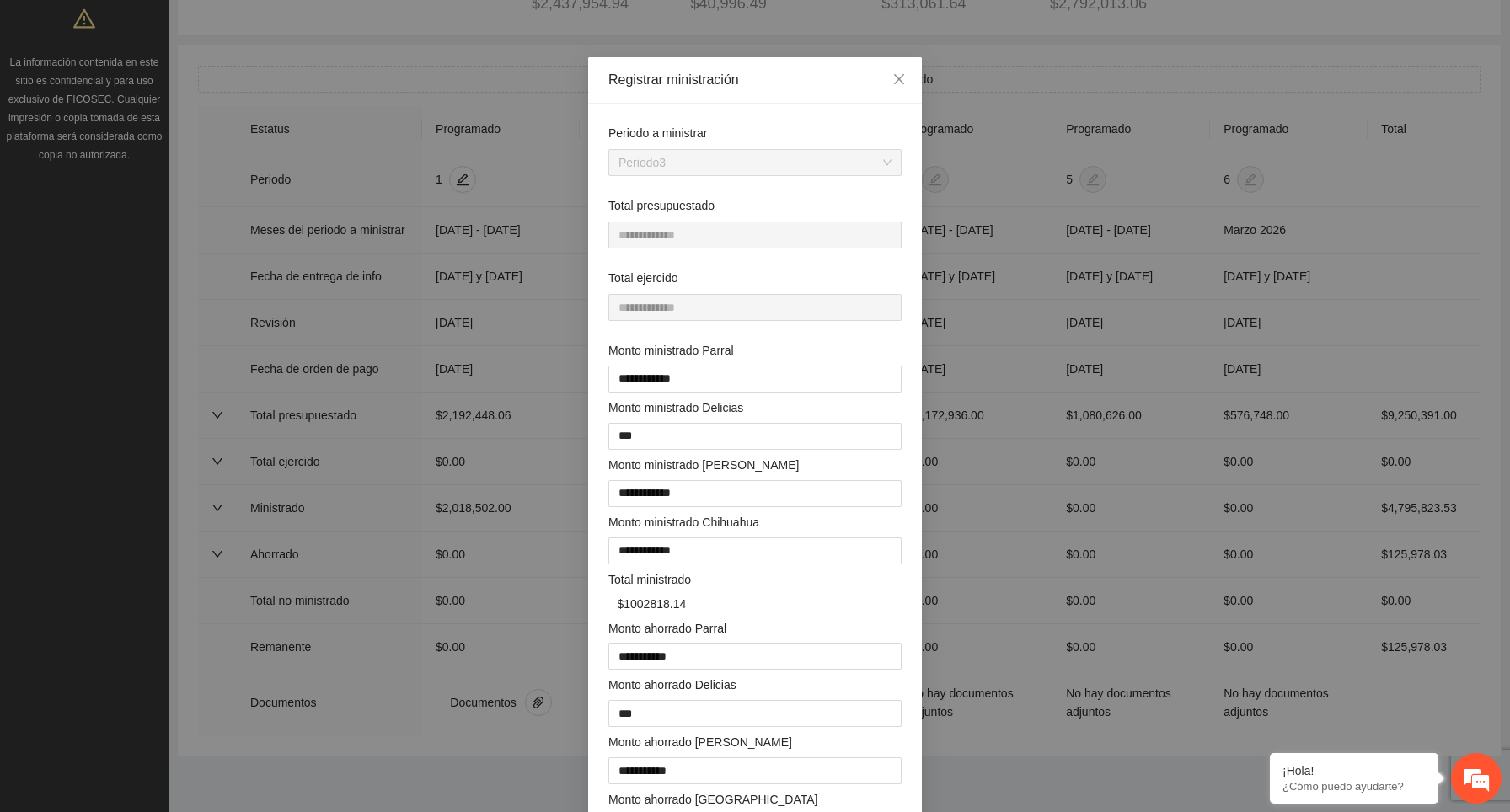
scroll to position [30, 0]
click at [904, 79] on icon "close" at bounding box center [898, 75] width 14 height 14
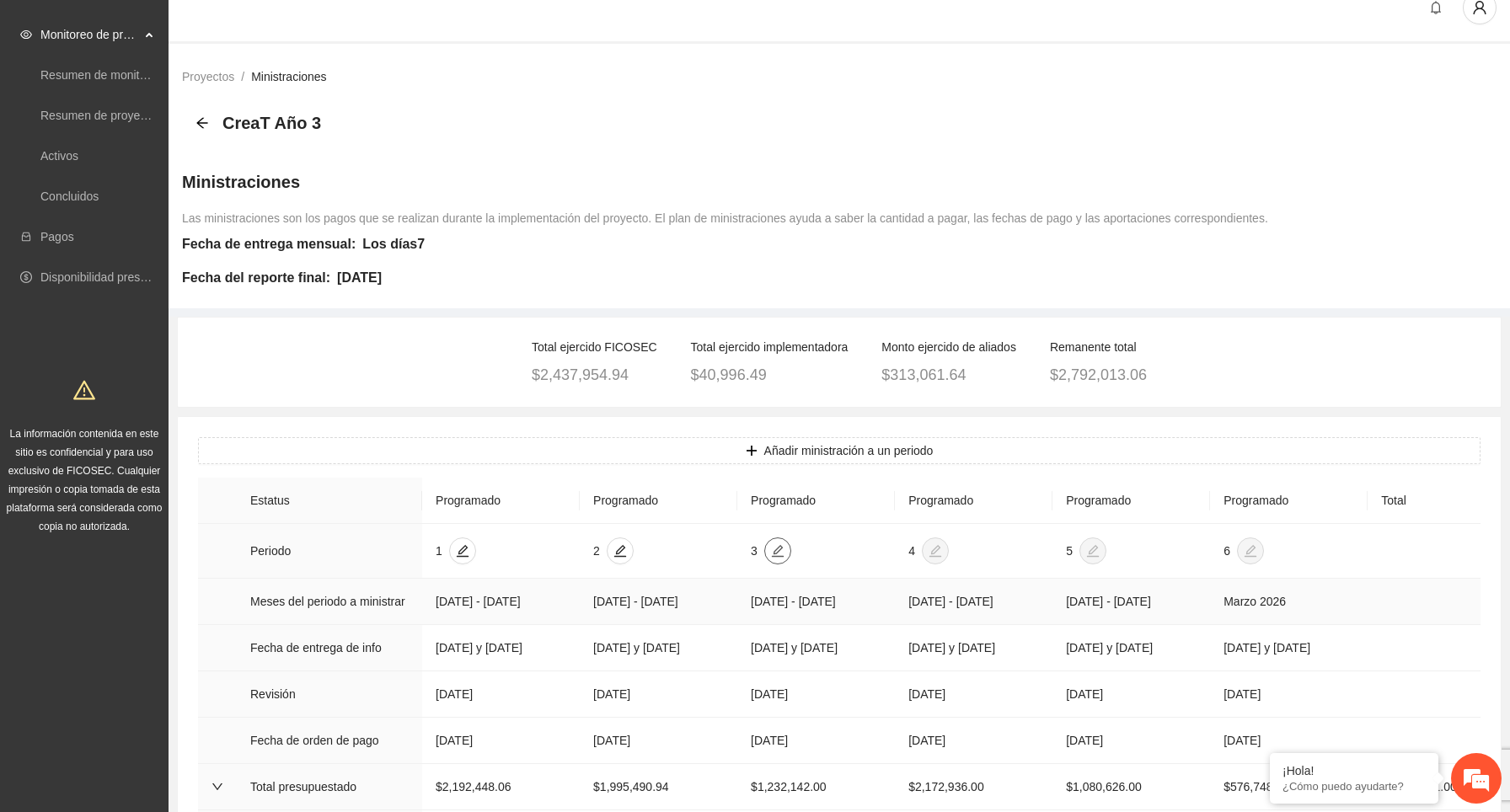
scroll to position [0, 0]
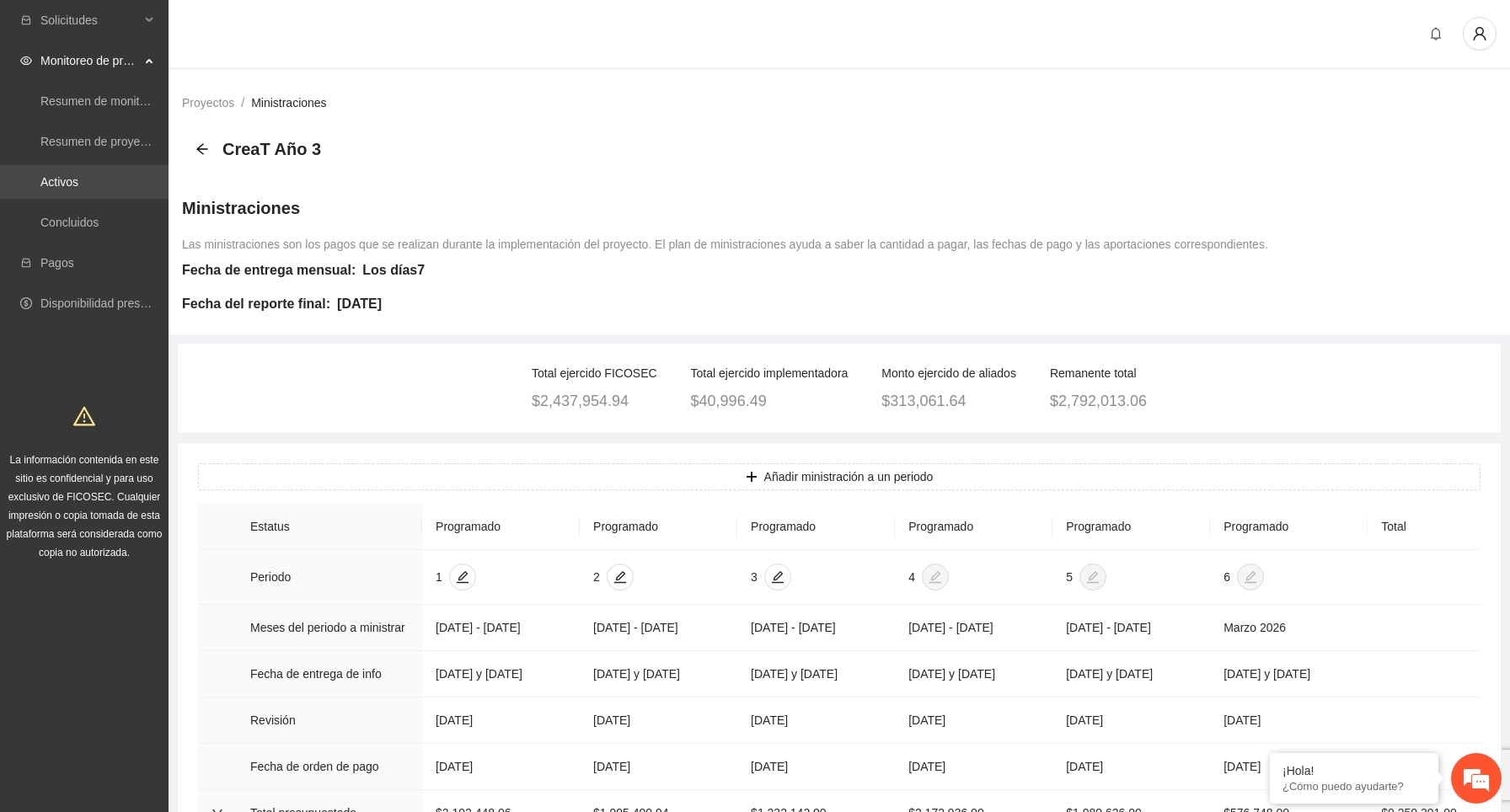
click at [75, 182] on link "Activos" at bounding box center [60, 181] width 38 height 14
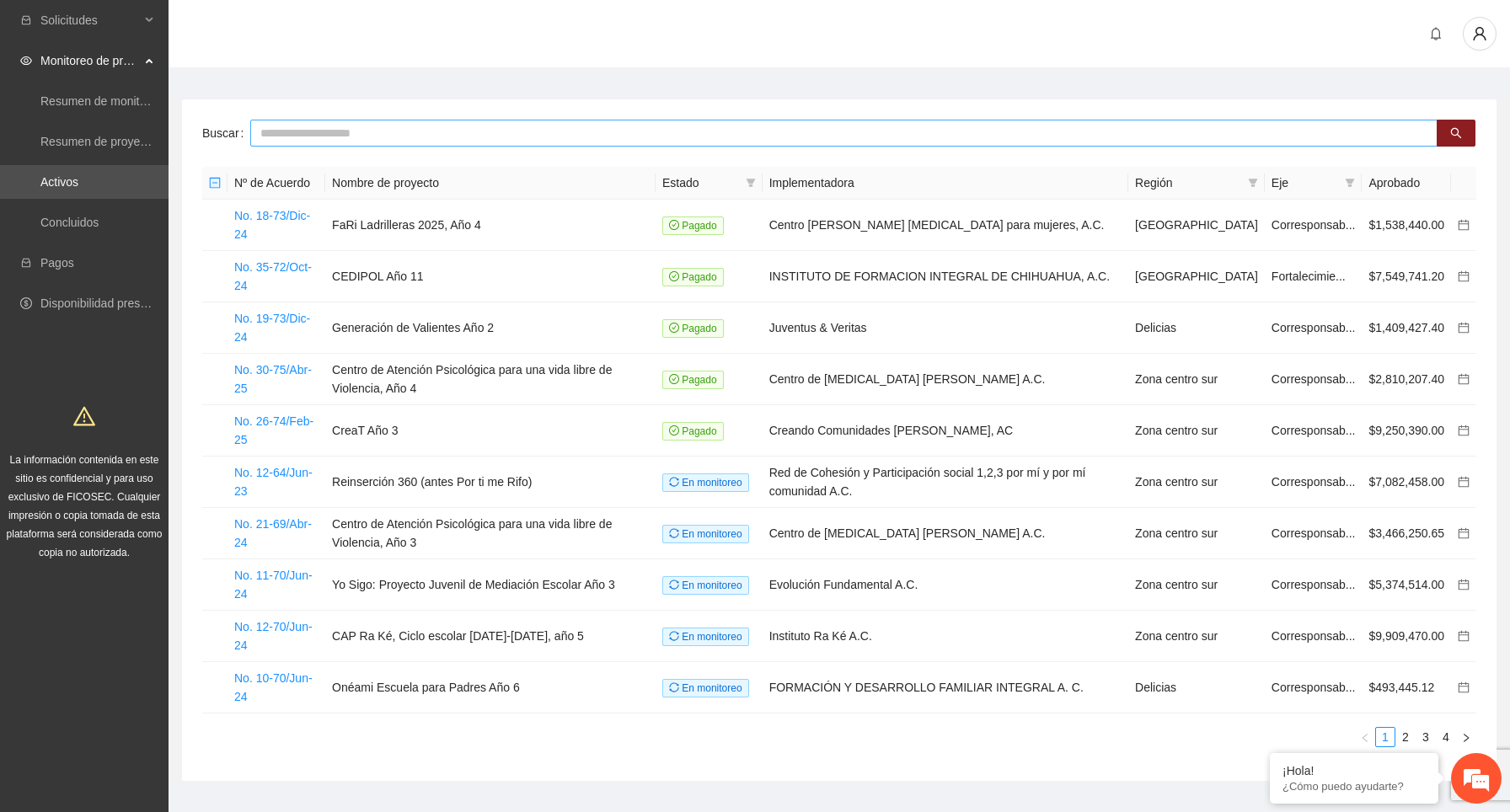
click at [404, 135] on input "text" at bounding box center [844, 133] width 1187 height 27
type input "*****"
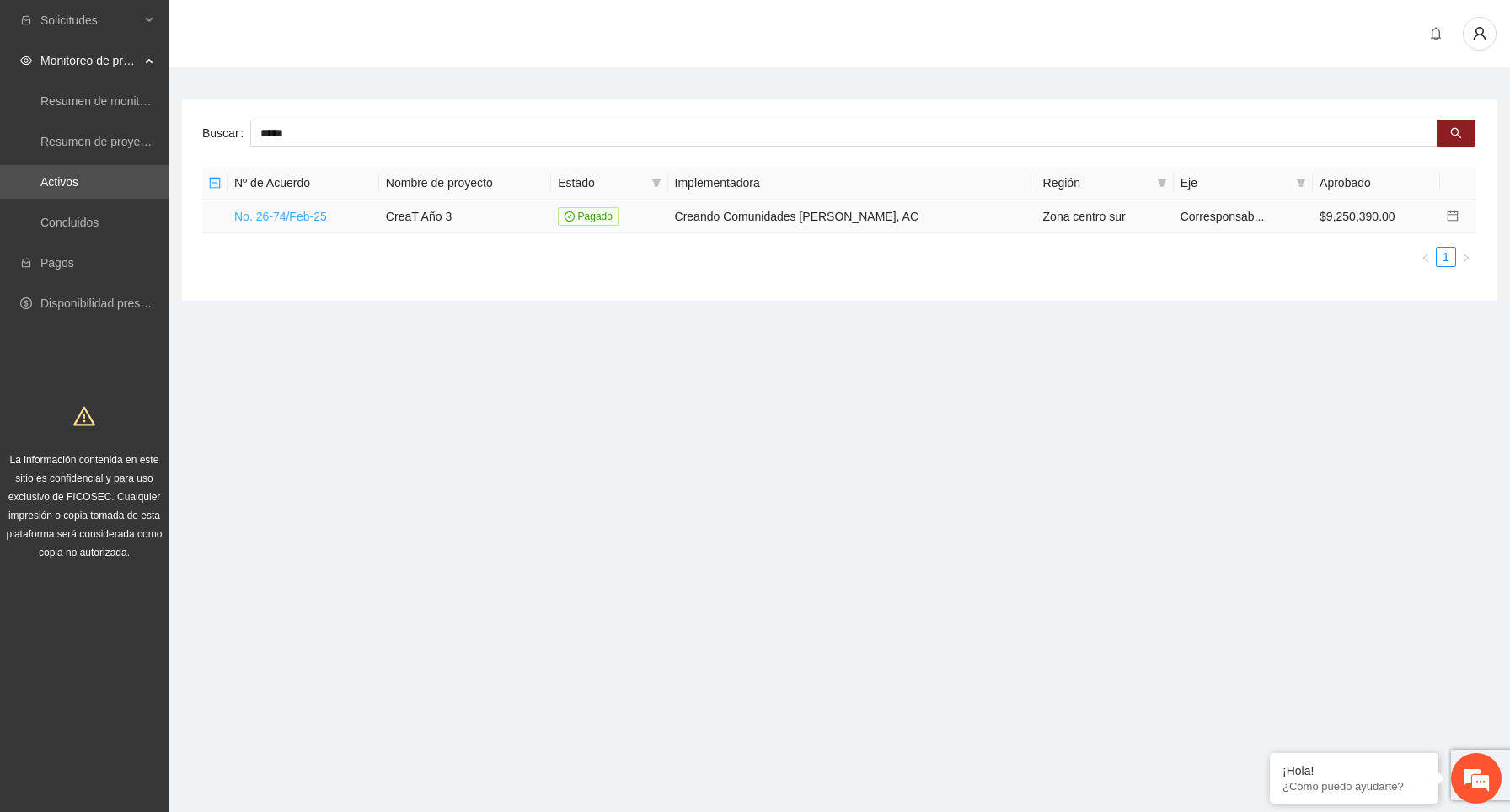
click at [318, 218] on link "No. 26-74/Feb-25" at bounding box center [280, 216] width 92 height 14
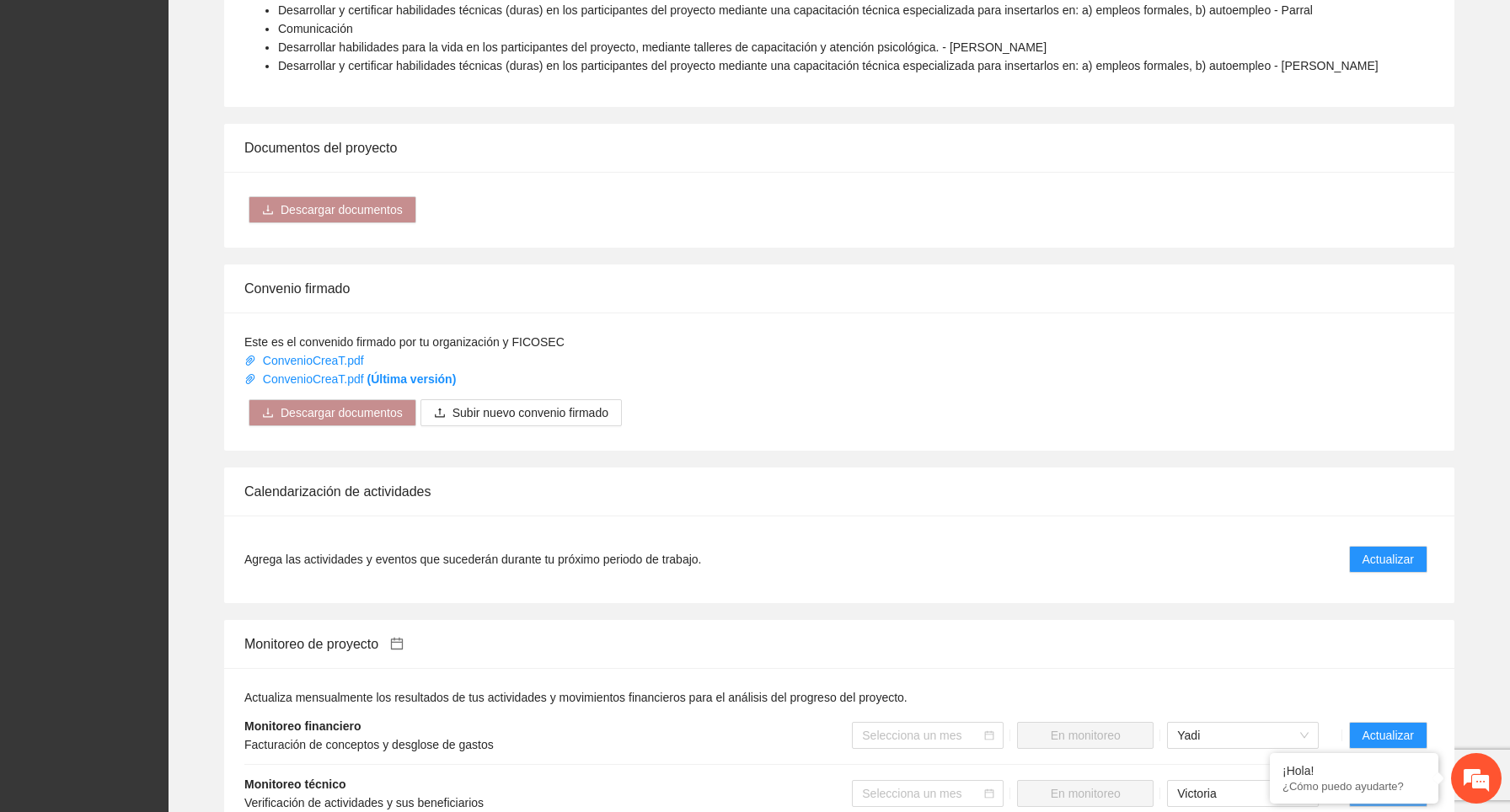
scroll to position [1204, 0]
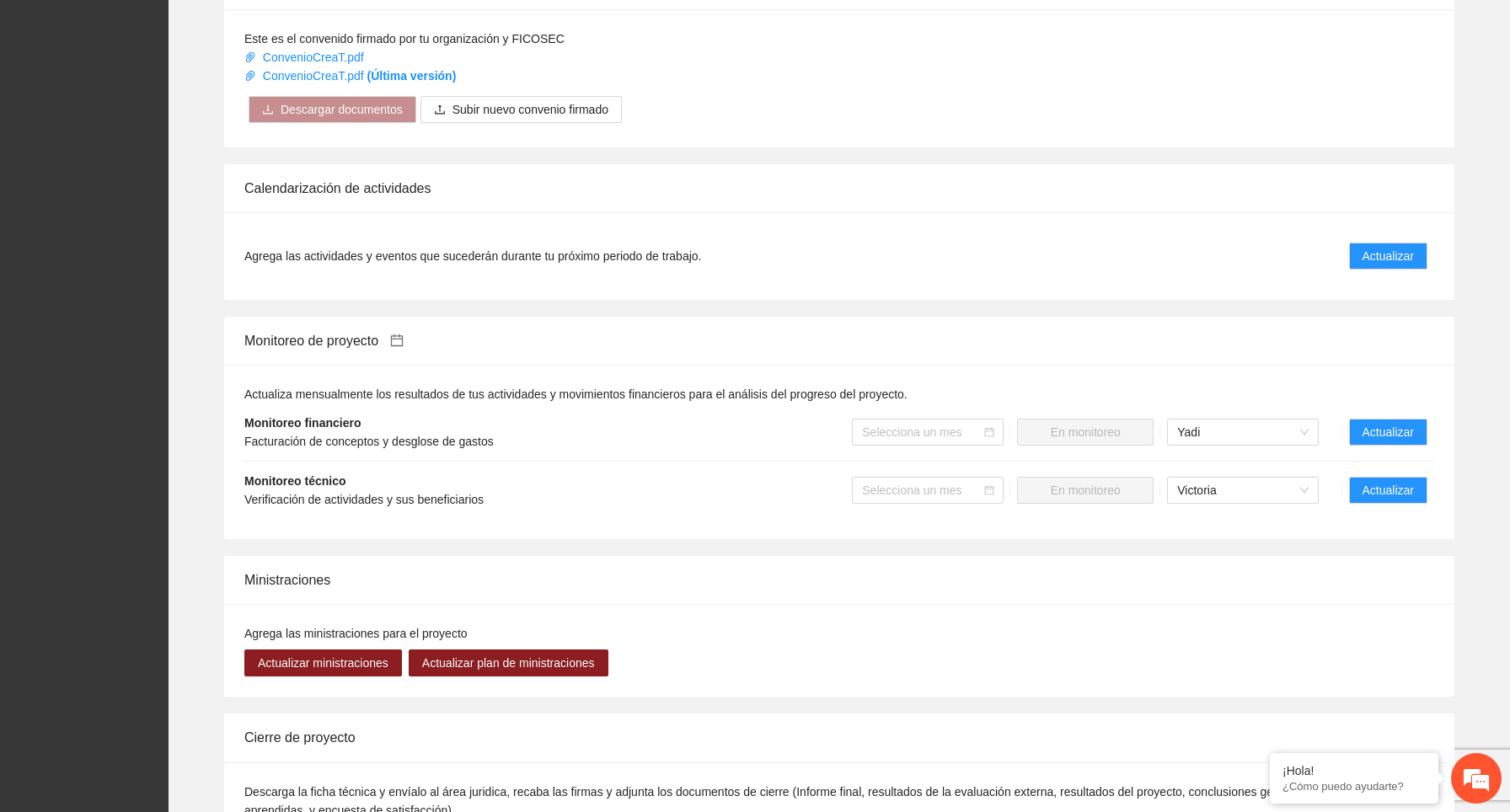
click at [403, 342] on icon "calendar" at bounding box center [396, 340] width 14 height 14
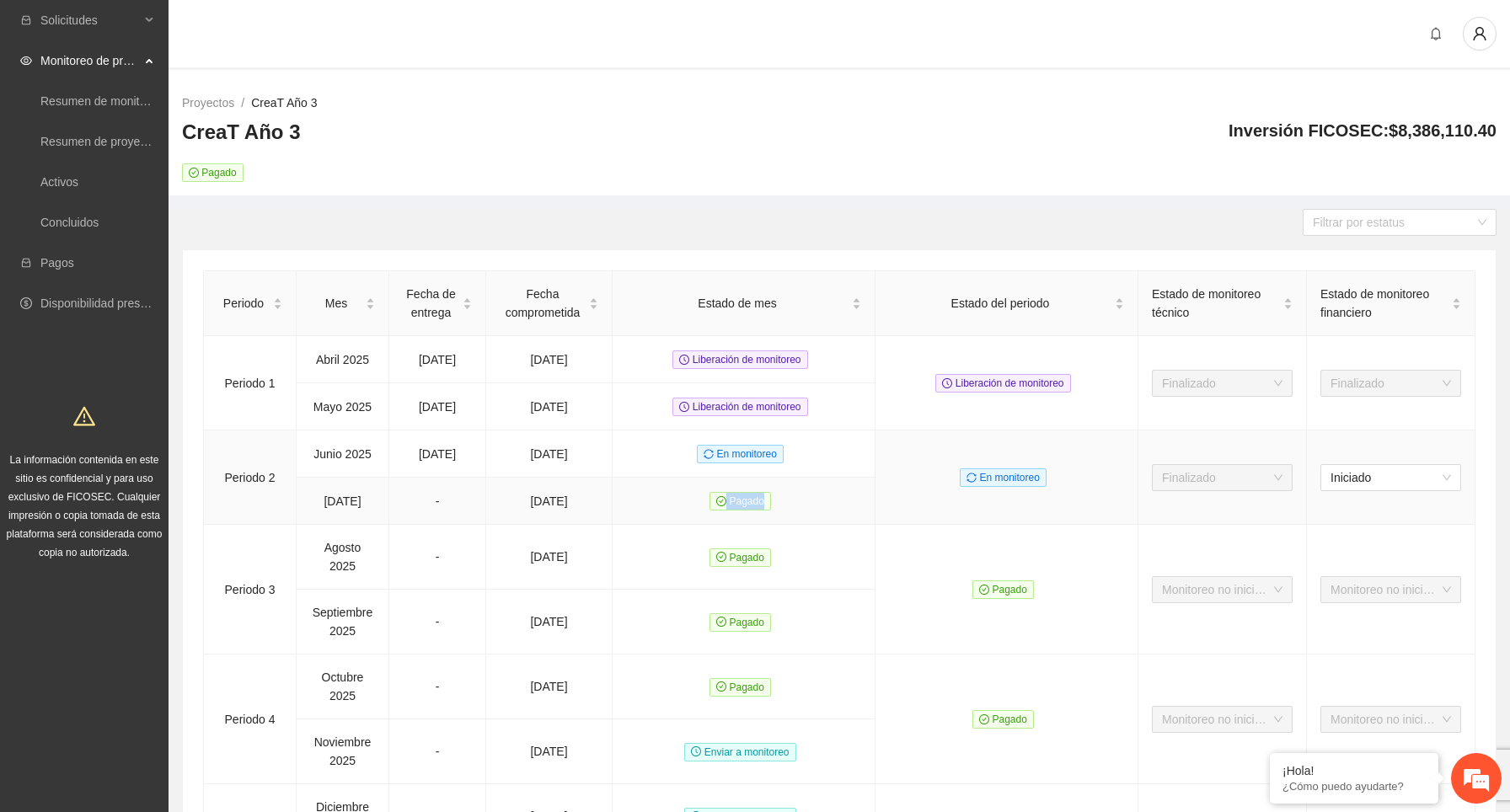
drag, startPoint x: 707, startPoint y: 495, endPoint x: 782, endPoint y: 498, distance: 75.1
click at [782, 498] on td "Pagado" at bounding box center [744, 501] width 263 height 47
click at [786, 496] on td "Pagado" at bounding box center [744, 501] width 263 height 47
click at [742, 499] on span "Pagado" at bounding box center [740, 501] width 62 height 18
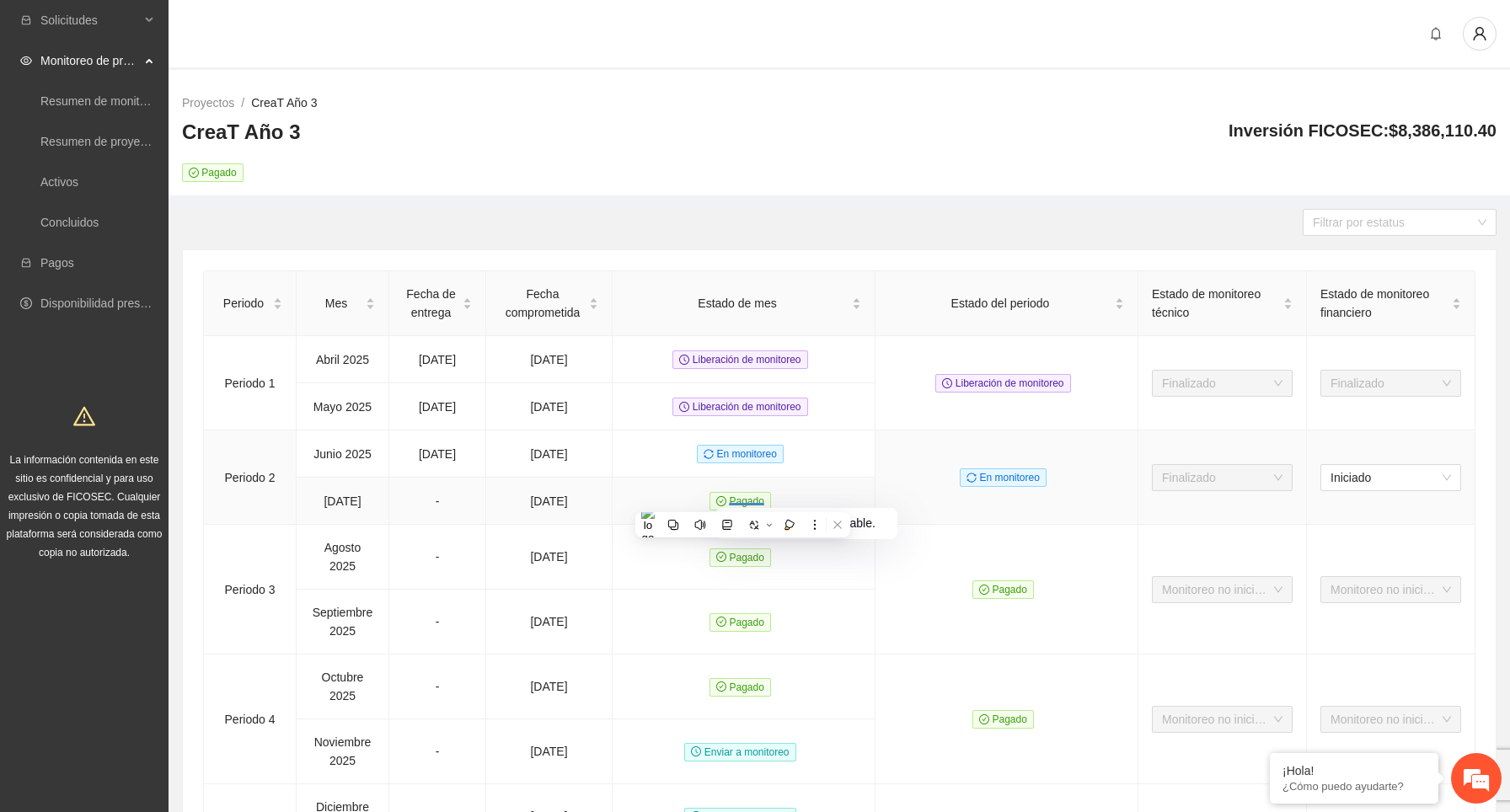
click at [832, 492] on td "Pagado" at bounding box center [744, 501] width 263 height 47
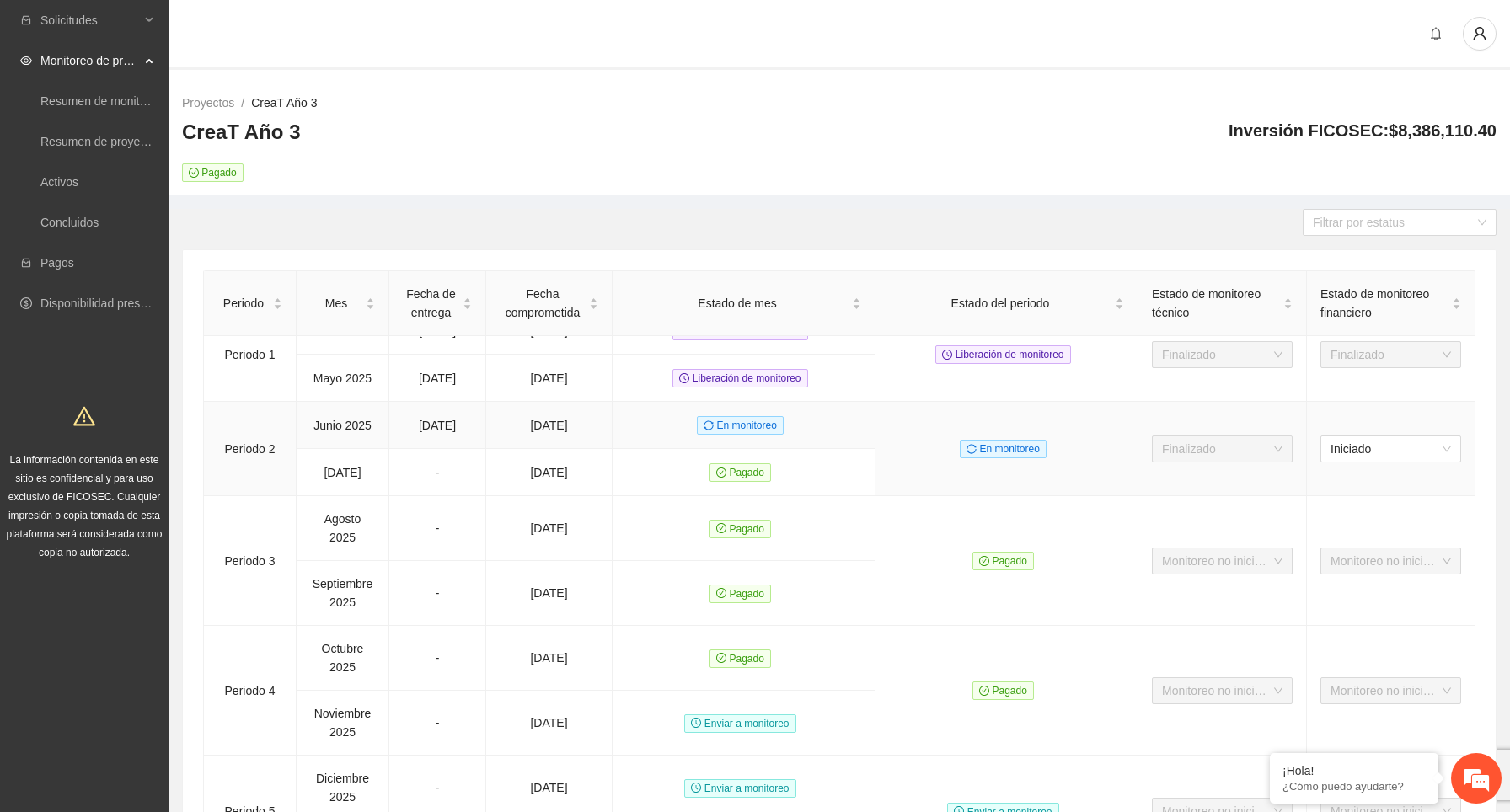
scroll to position [43, 0]
click at [844, 157] on div "CreaT Año 3 Pagado Inversión FICOSEC: $8,386,110.40" at bounding box center [839, 150] width 1314 height 63
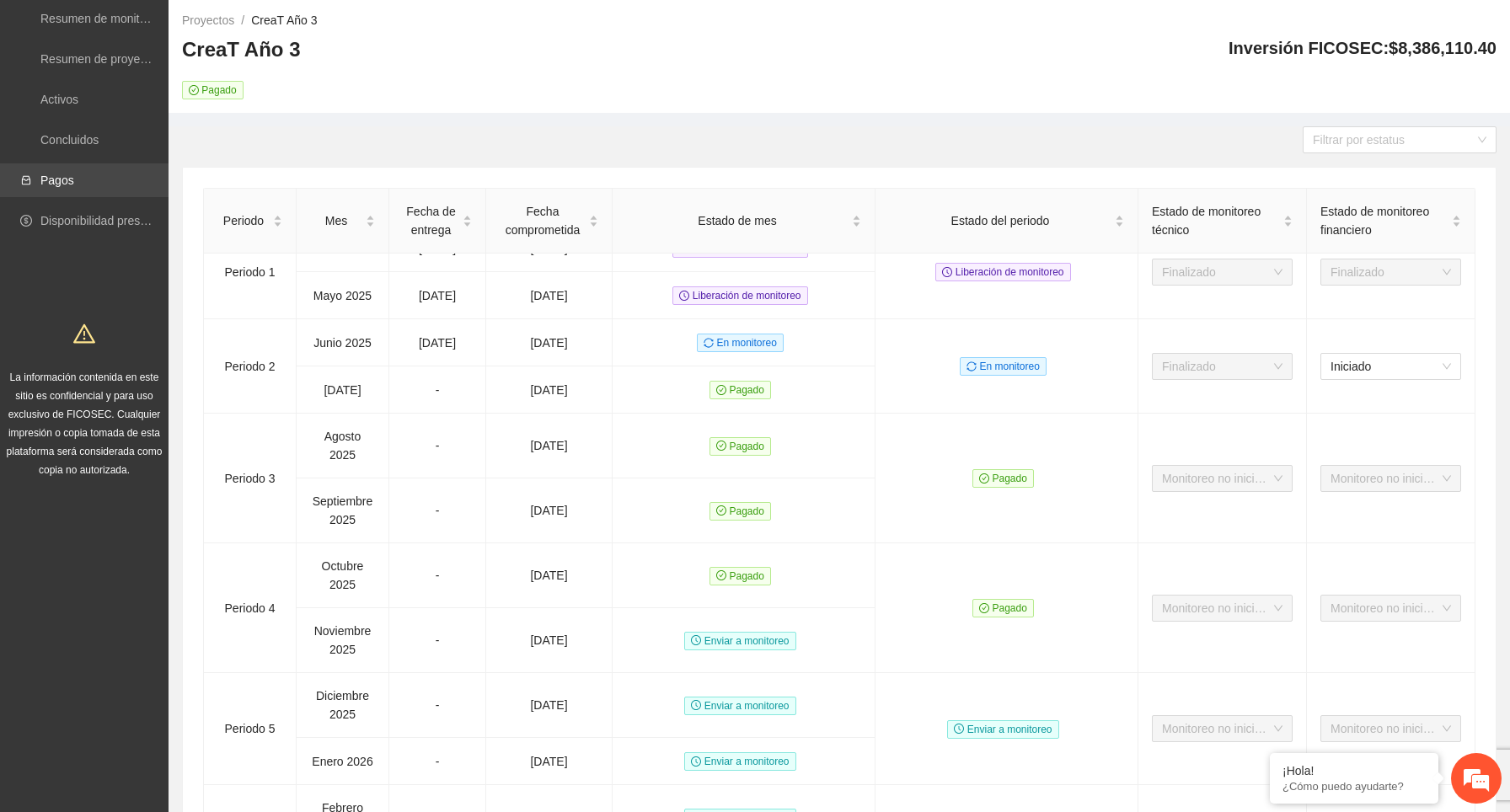
scroll to position [0, 0]
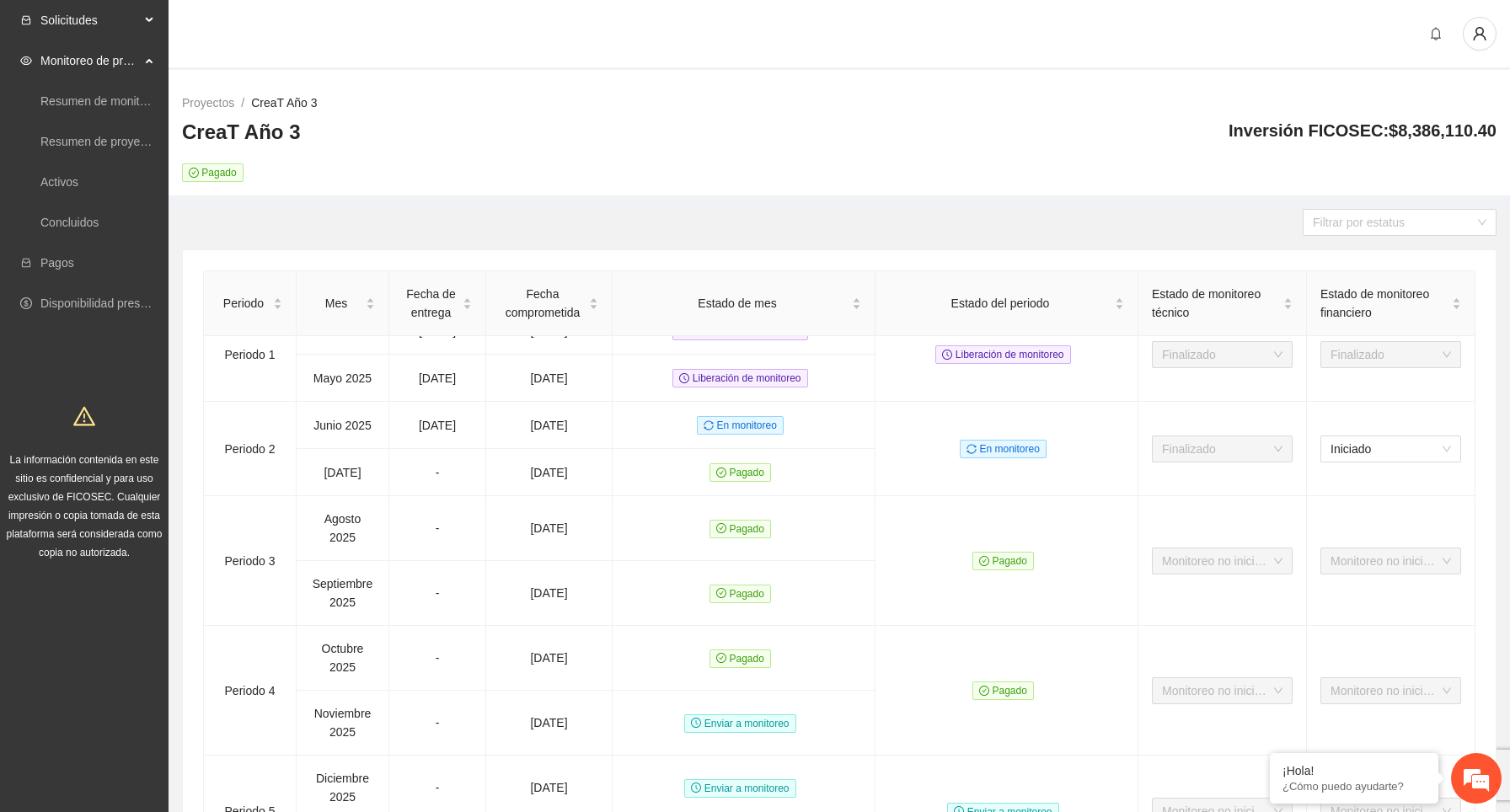
click at [150, 20] on icon at bounding box center [150, 20] width 8 height 0
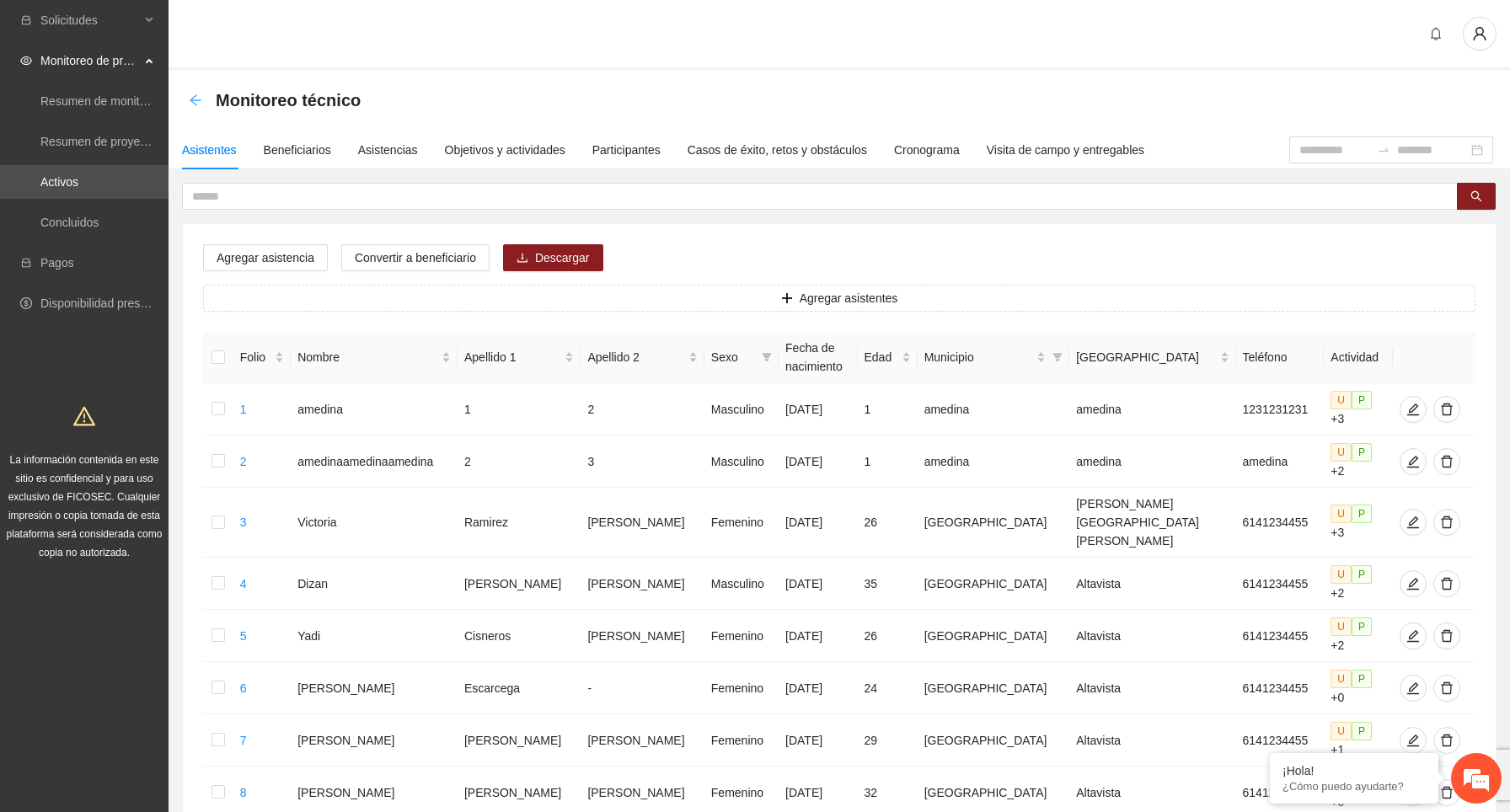
click at [198, 102] on icon "arrow-left" at bounding box center [195, 100] width 14 height 14
click at [492, 148] on div "Objetivos y actividades" at bounding box center [505, 150] width 121 height 18
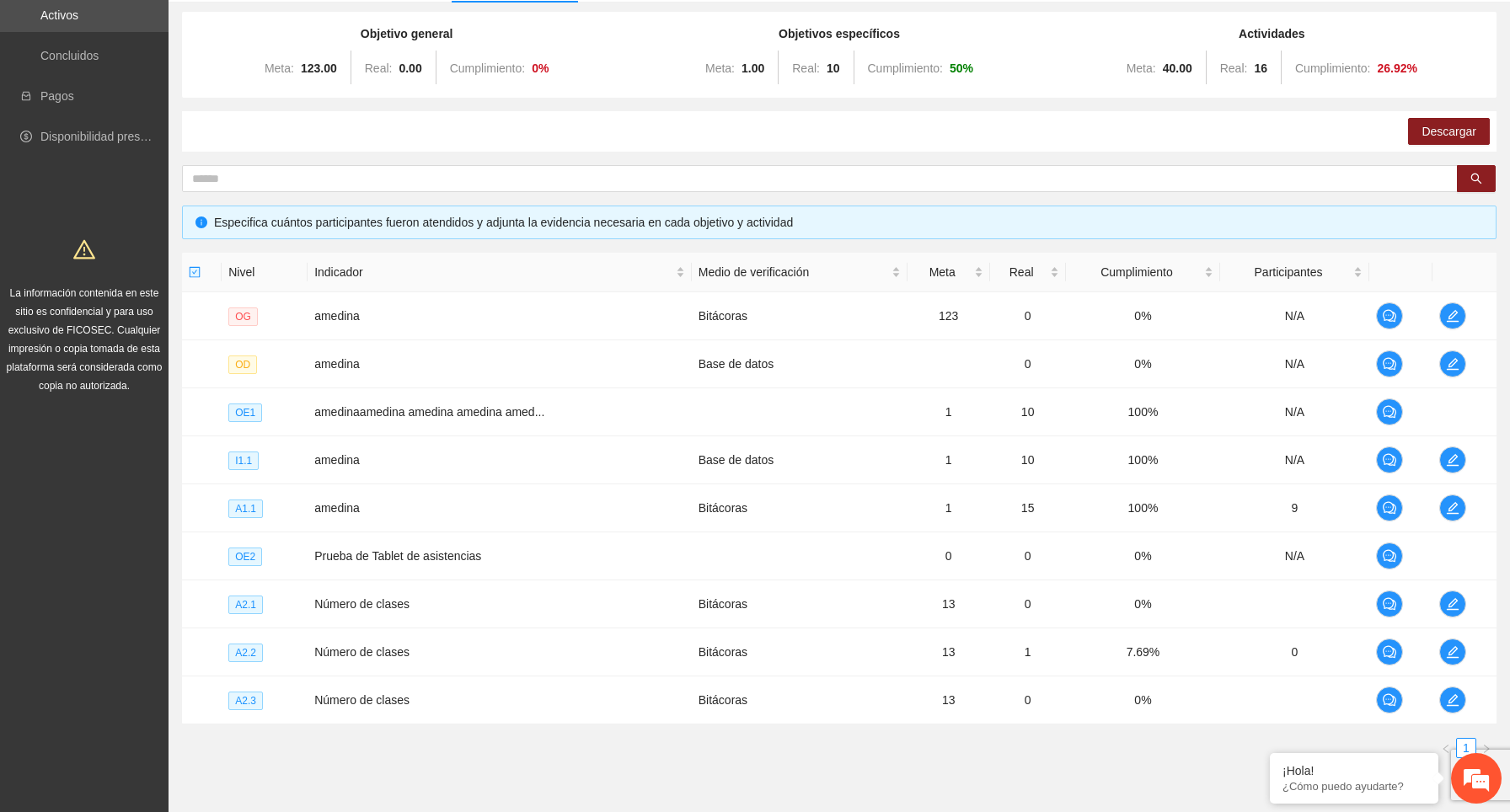
scroll to position [241, 0]
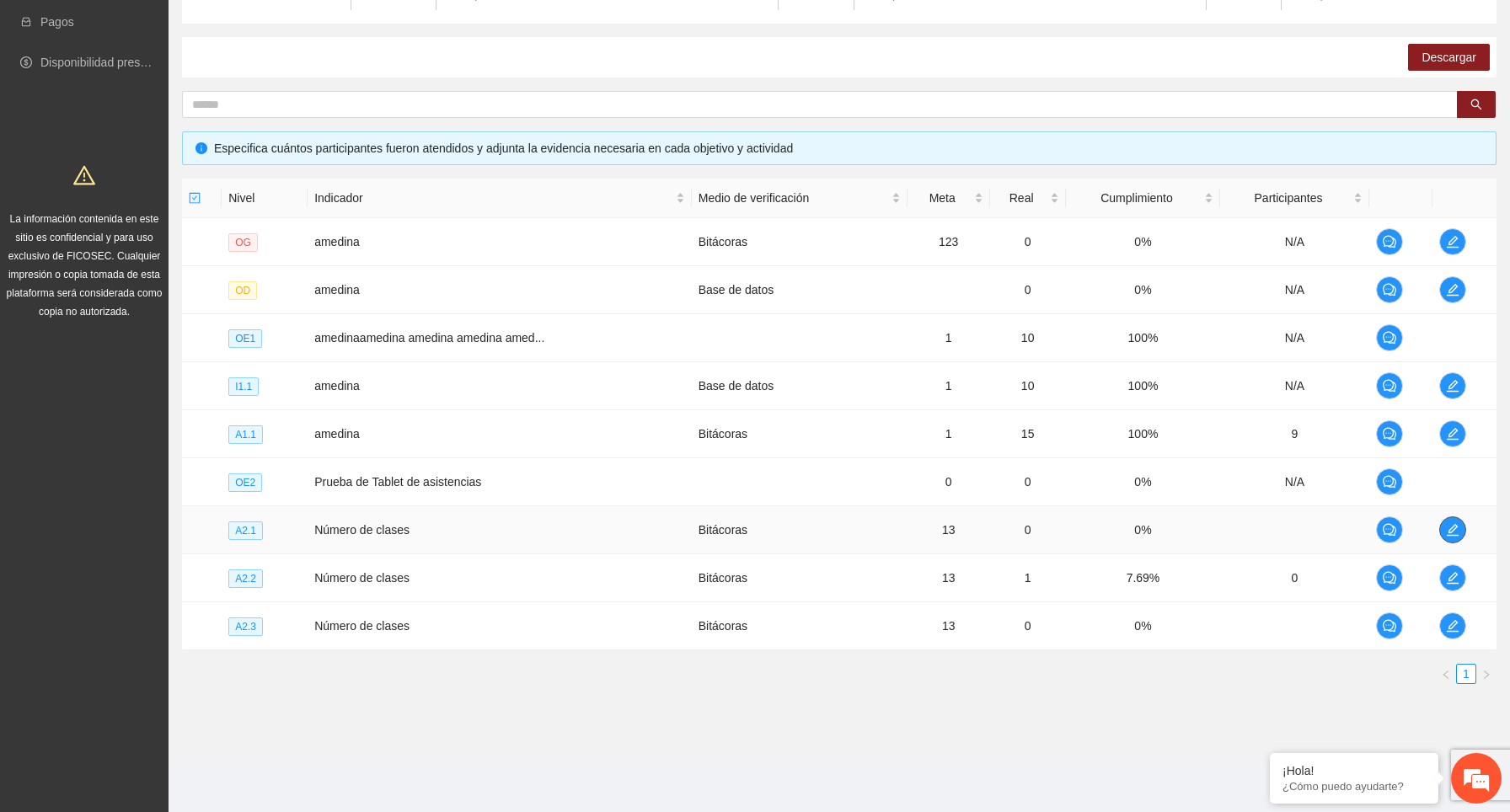
click at [1448, 527] on icon "edit" at bounding box center [1452, 529] width 14 height 14
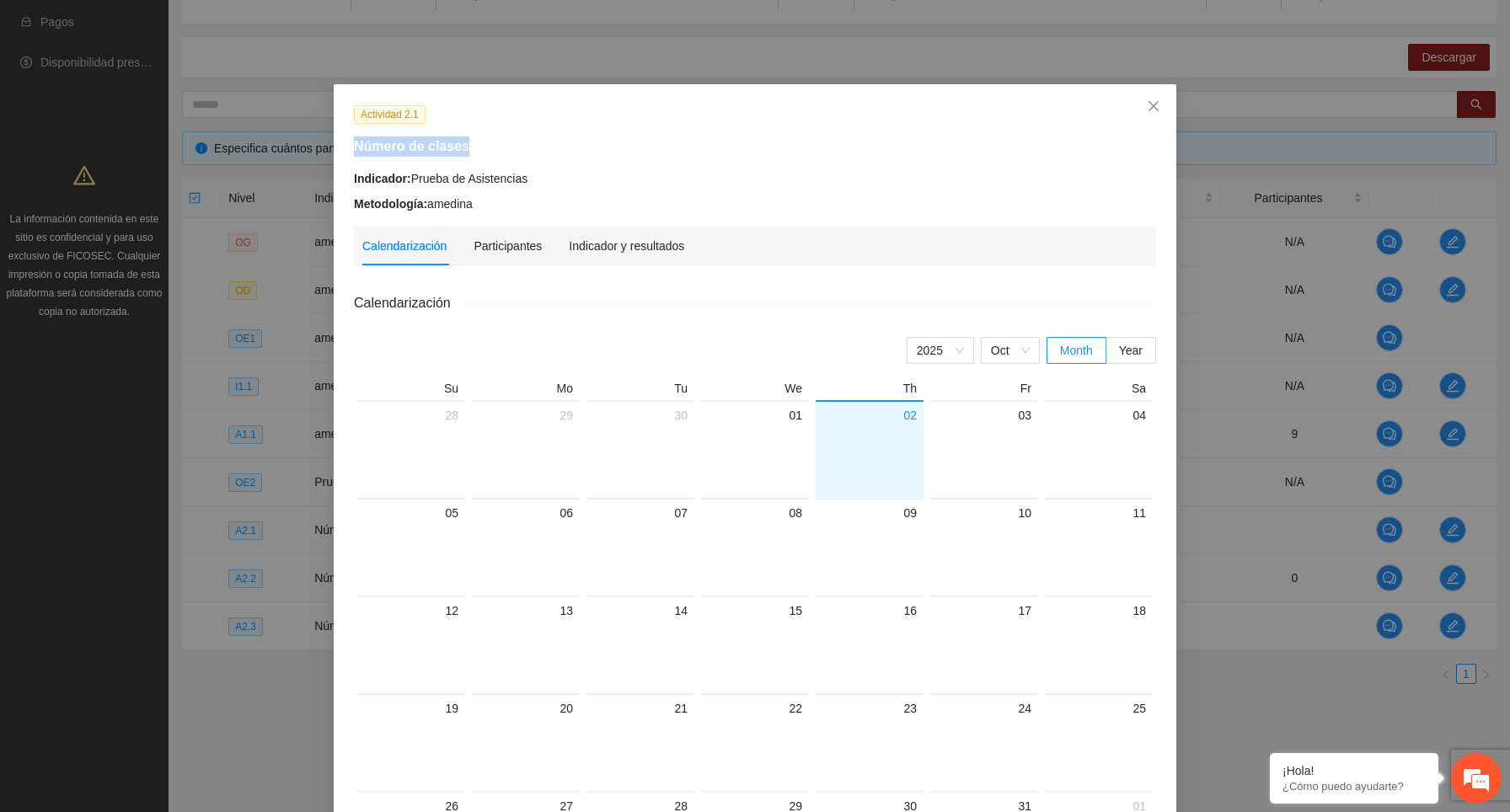
drag, startPoint x: 464, startPoint y: 146, endPoint x: 347, endPoint y: 144, distance: 117.0
click at [348, 144] on div "Número de clases" at bounding box center [755, 147] width 815 height 20
click at [1156, 107] on icon "close" at bounding box center [1153, 106] width 14 height 14
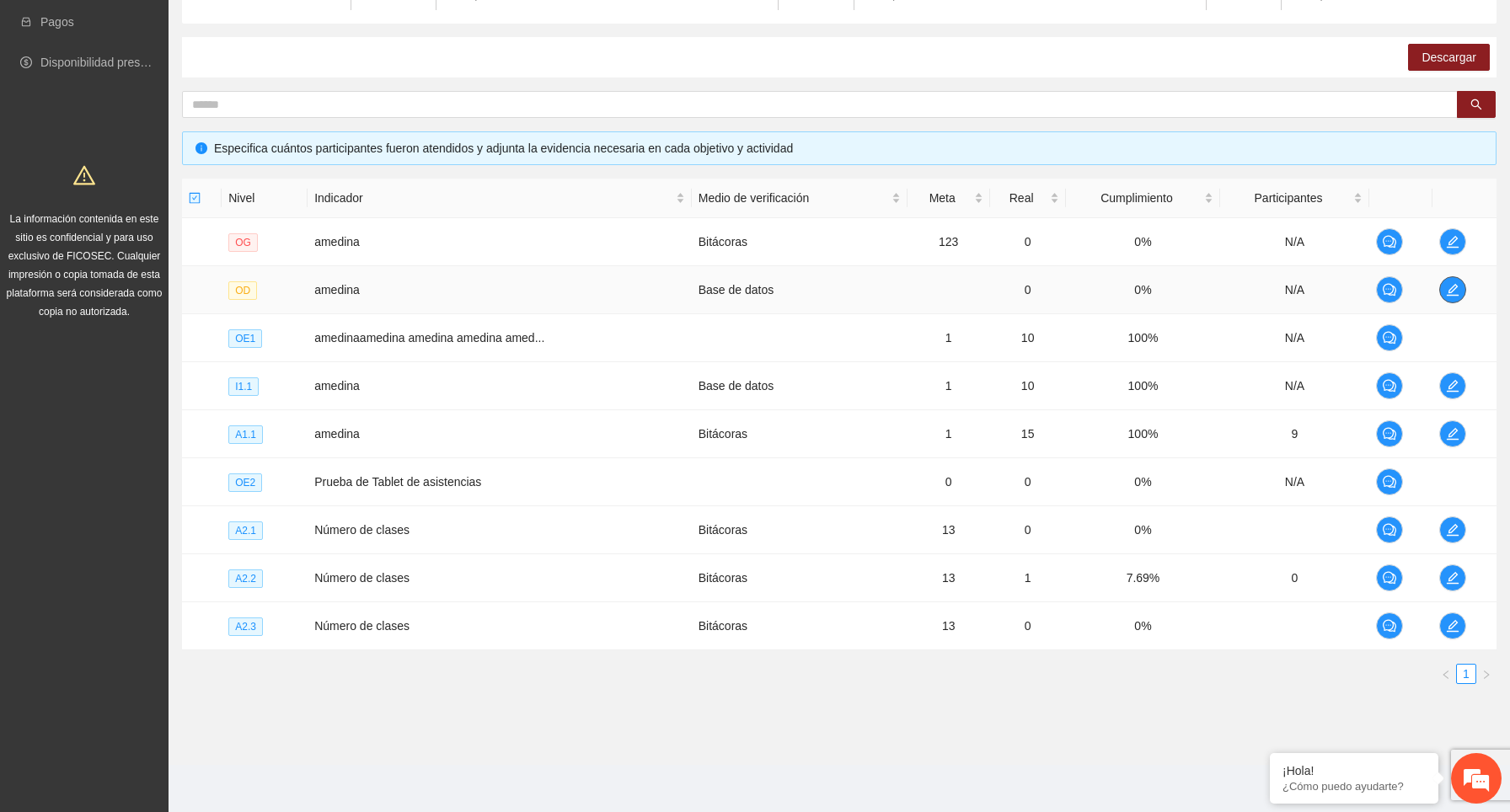
click at [1454, 293] on icon "edit" at bounding box center [1452, 289] width 14 height 14
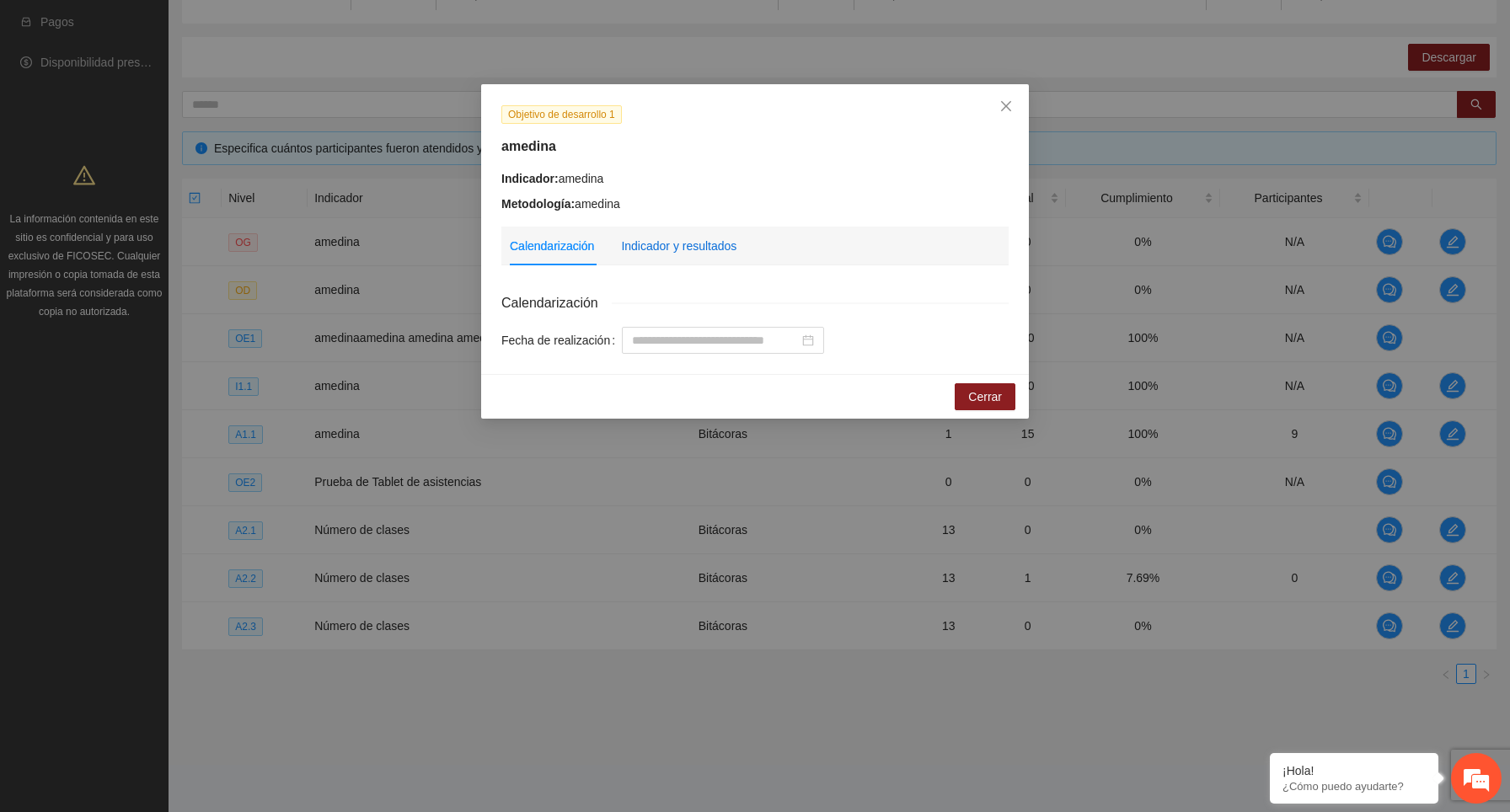
click at [672, 252] on div "Indicador y resultados" at bounding box center [678, 246] width 115 height 18
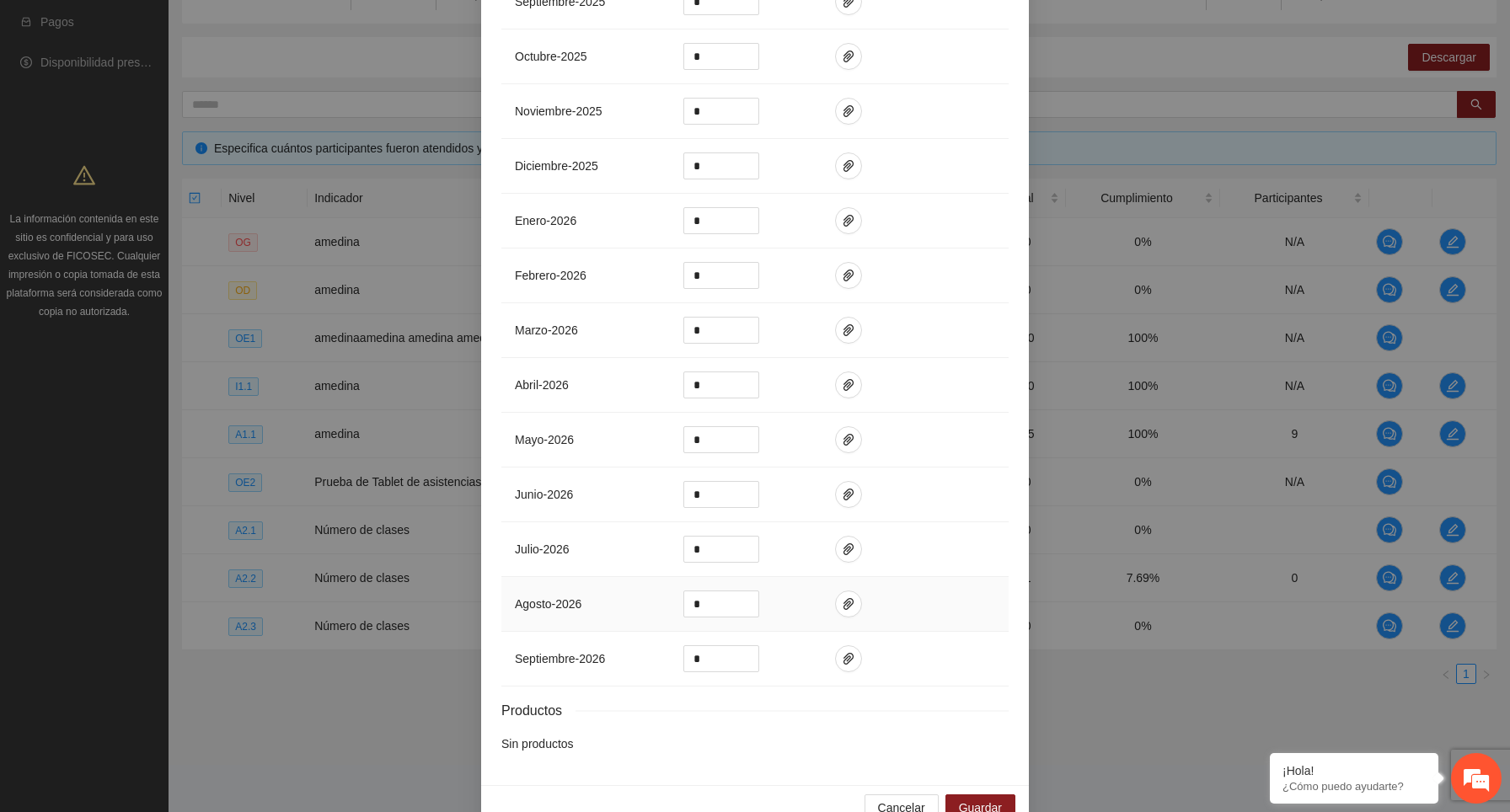
scroll to position [1359, 0]
